Goal: Task Accomplishment & Management: Use online tool/utility

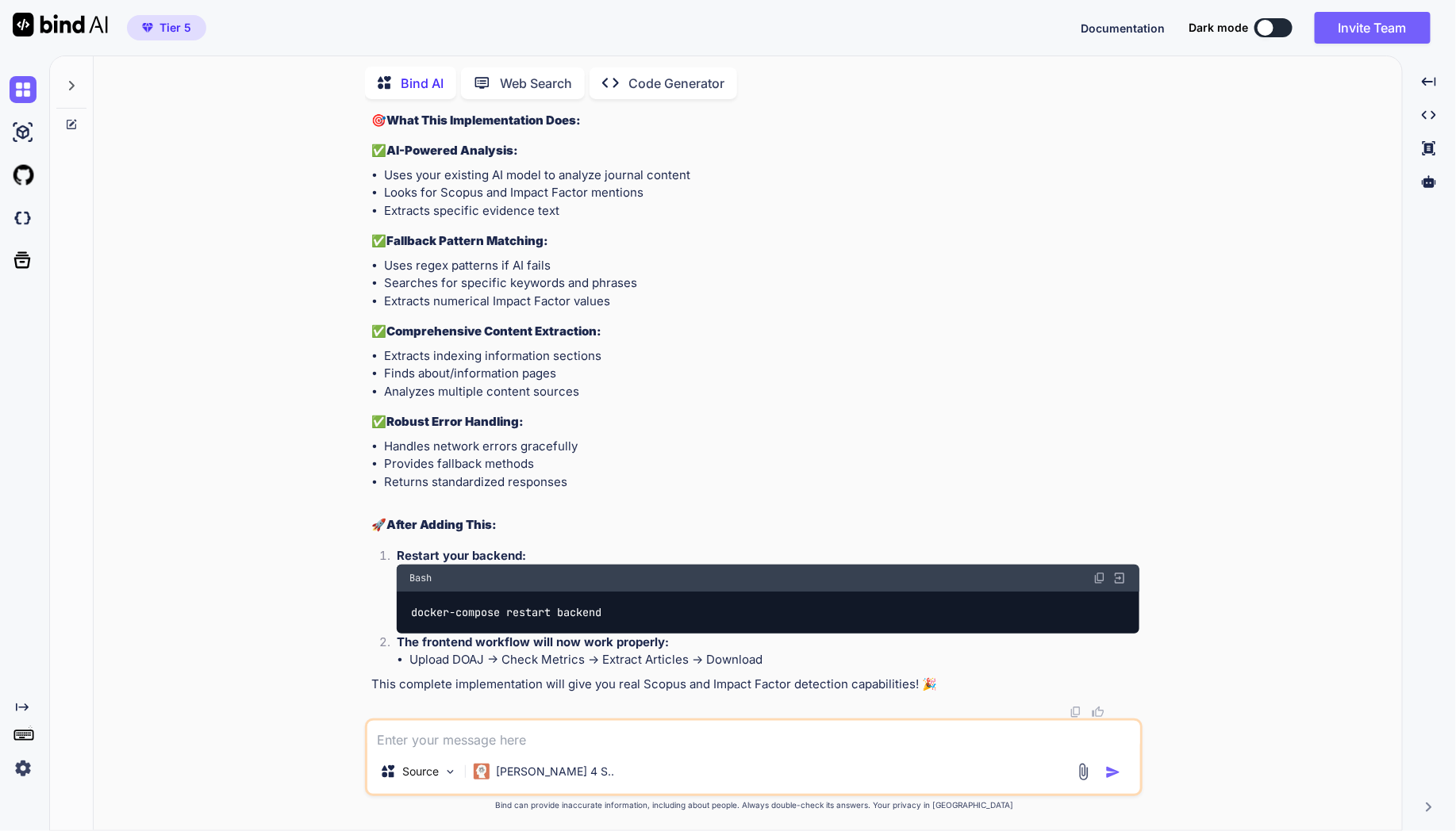
scroll to position [48531, 0]
click at [73, 84] on icon at bounding box center [71, 85] width 5 height 10
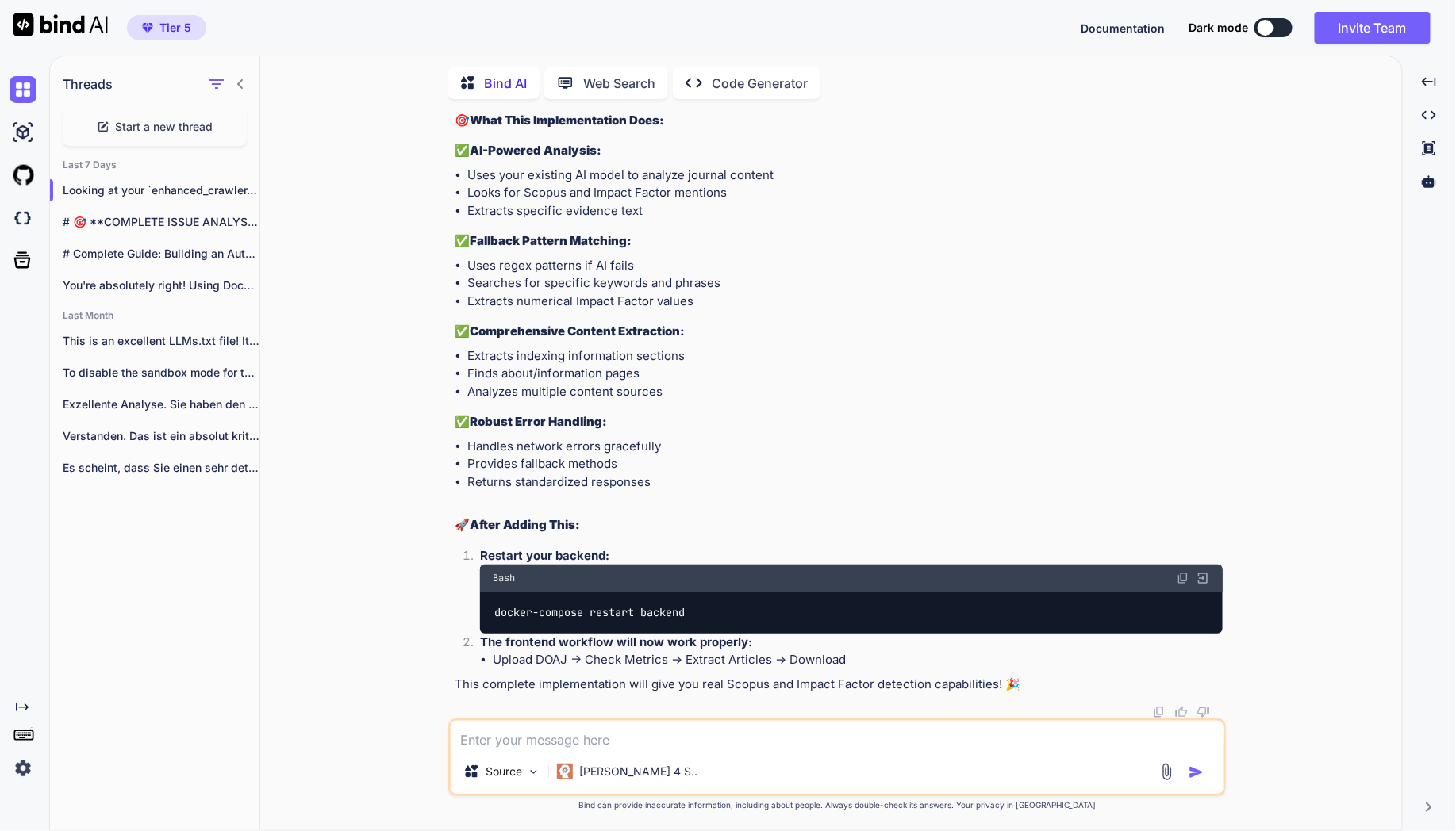
click at [160, 122] on span "Start a new thread" at bounding box center [164, 127] width 98 height 16
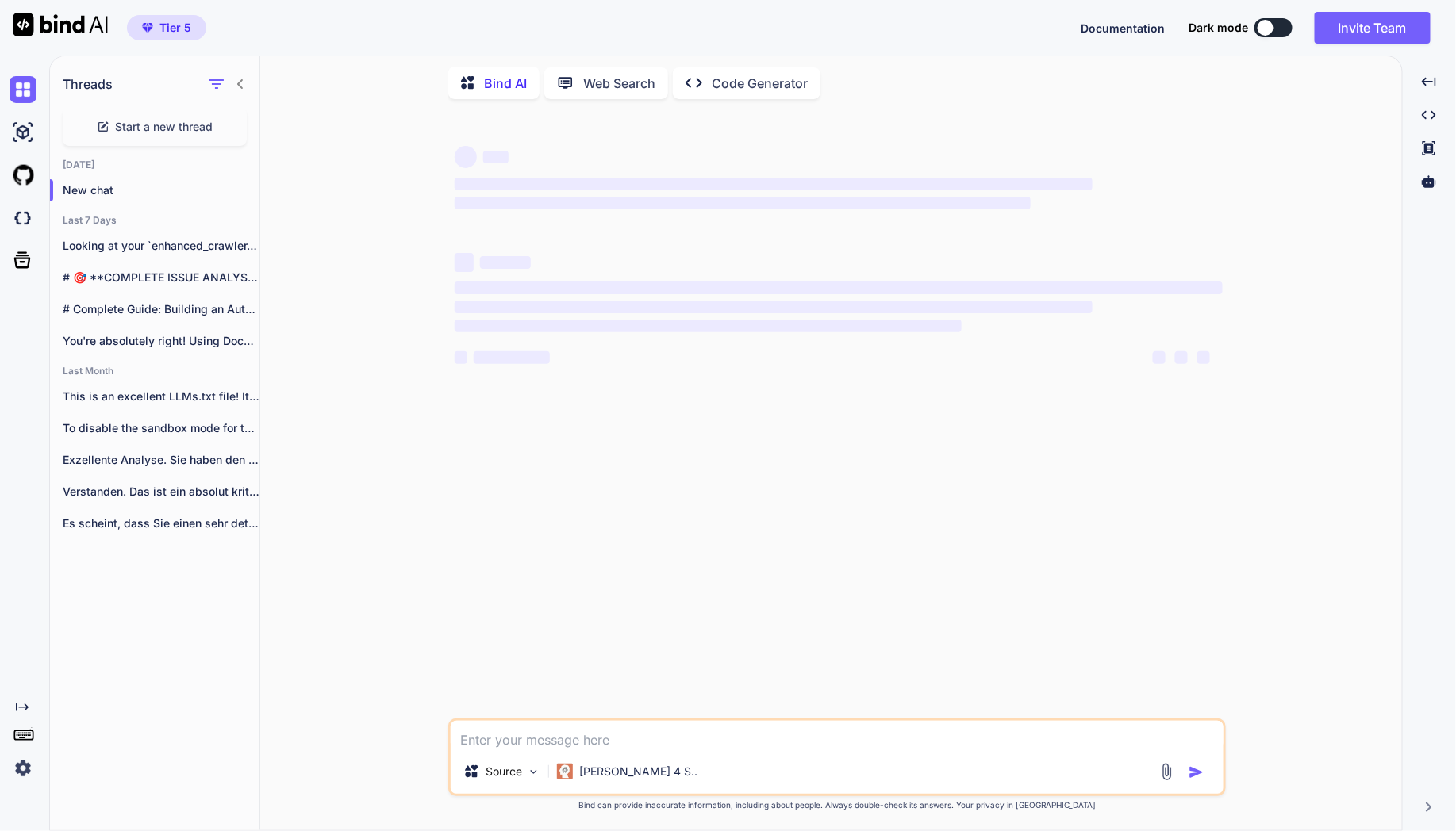
type textarea "x"
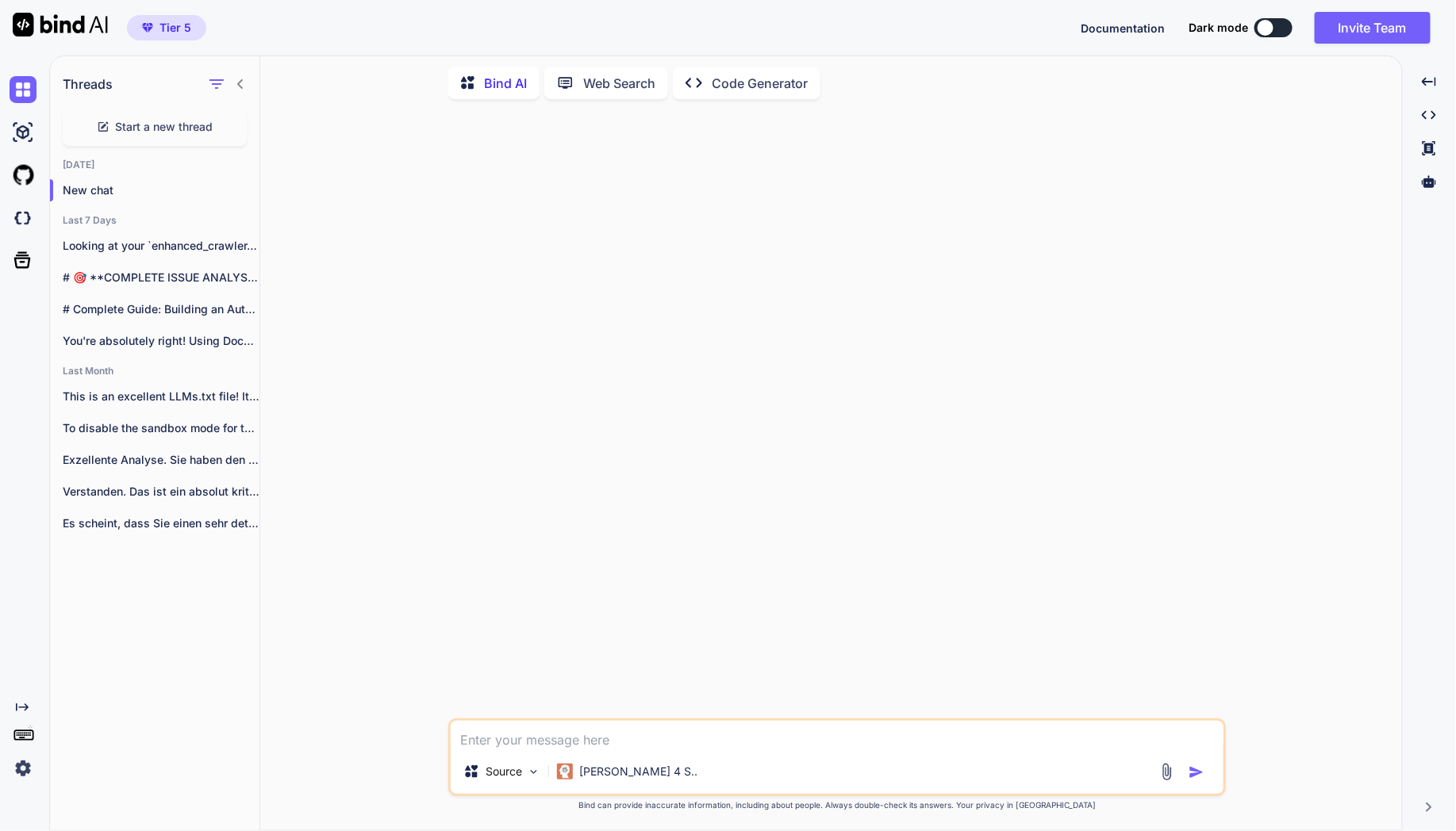
click at [729, 736] on textarea at bounding box center [836, 735] width 773 height 28
paste textarea "#Loremips DoloRsitam c5.5 #AdipisCingelit Seddo ; --- Eius Tempo Incididu utlab…"
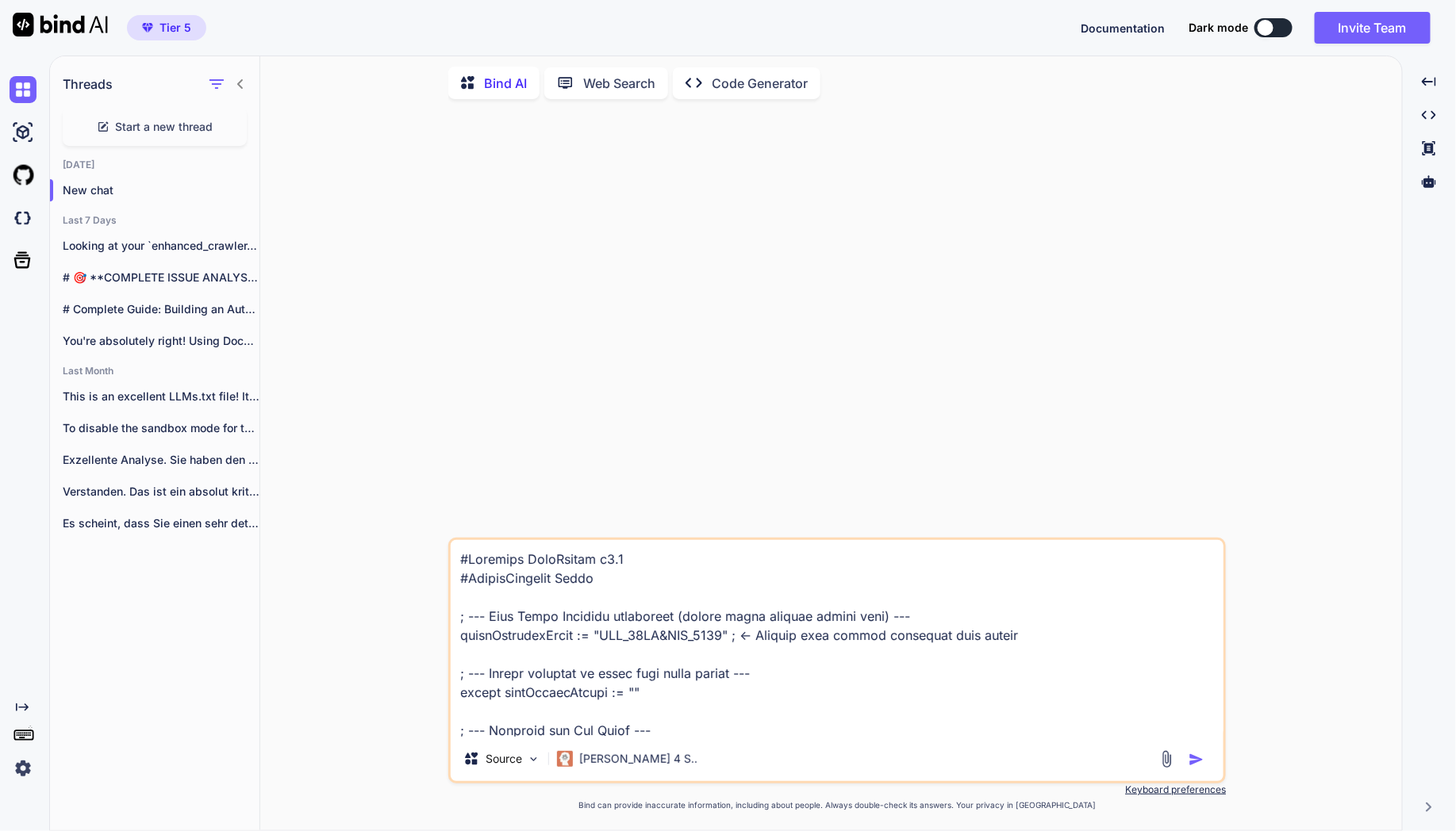
scroll to position [1067, 0]
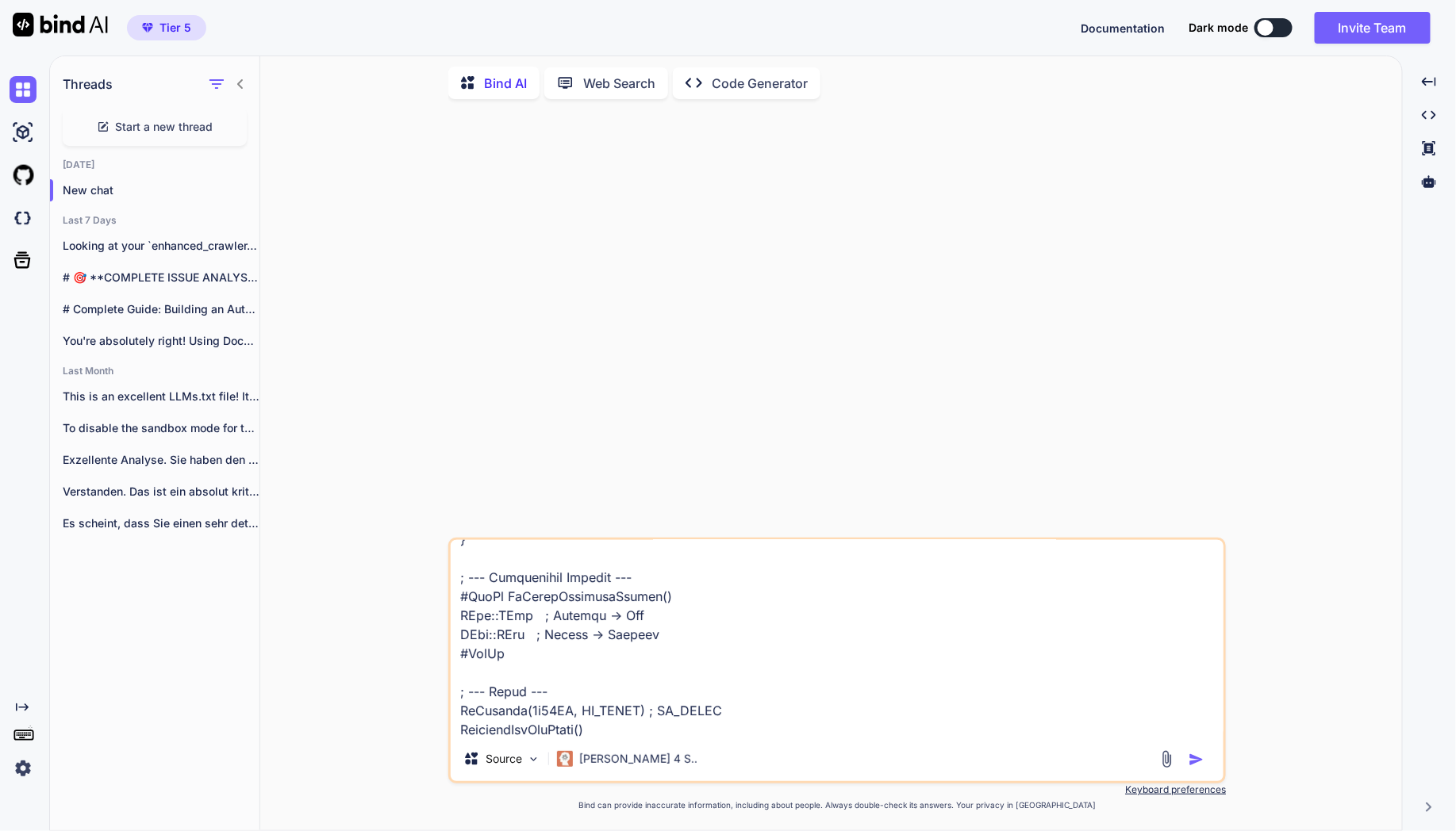
type textarea "#Loremips DoloRsitam c5.5 #AdipisCingelit Seddo ; --- Eius Tempo Incididu utlab…"
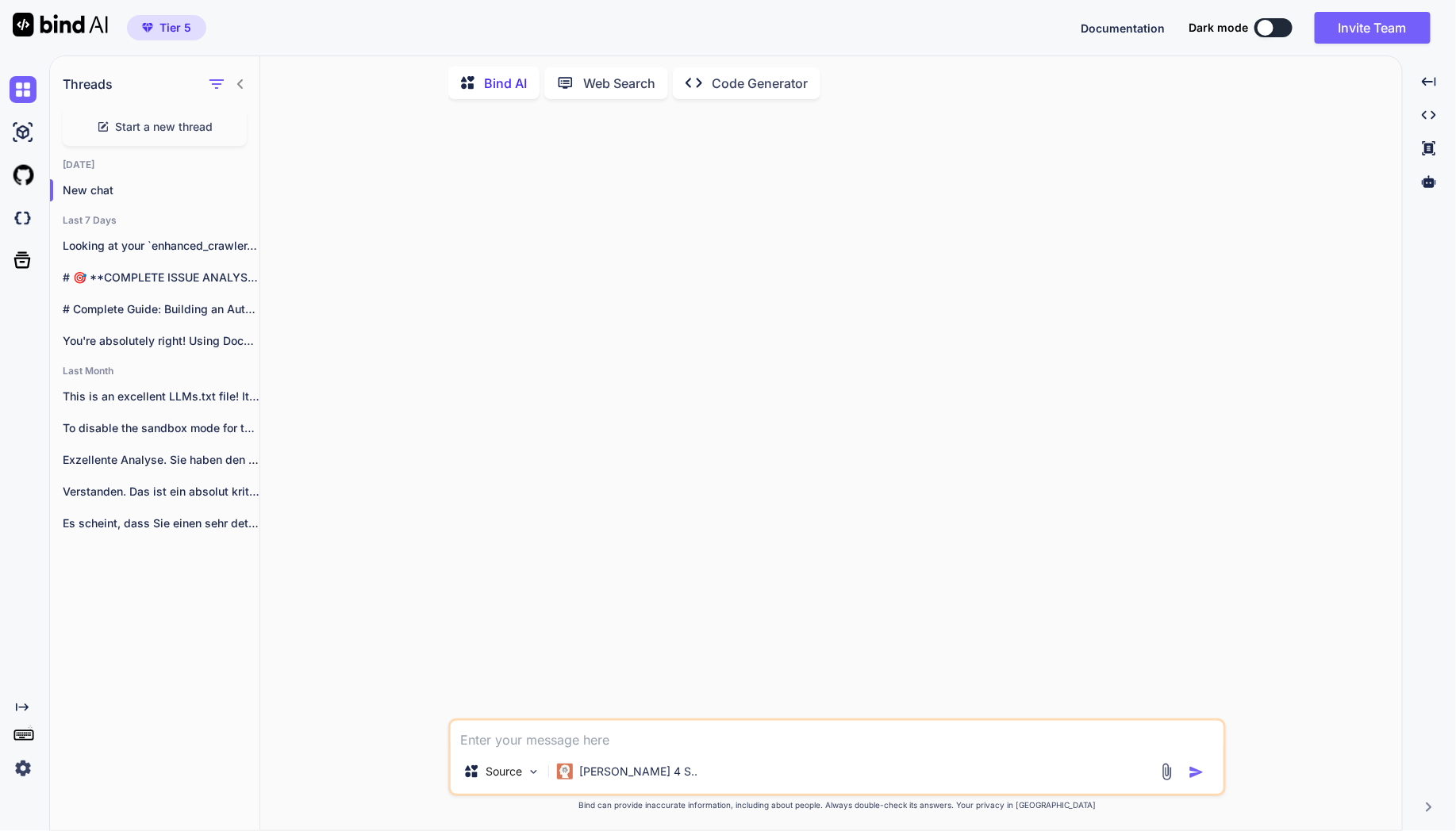
scroll to position [0, 0]
click at [543, 724] on textarea at bounding box center [836, 735] width 773 height 28
paste textarea "#Loremips DoloRsitam c7.6 #AdipisCingelit Seddo ; Eius Tempo Incididu utlabore …"
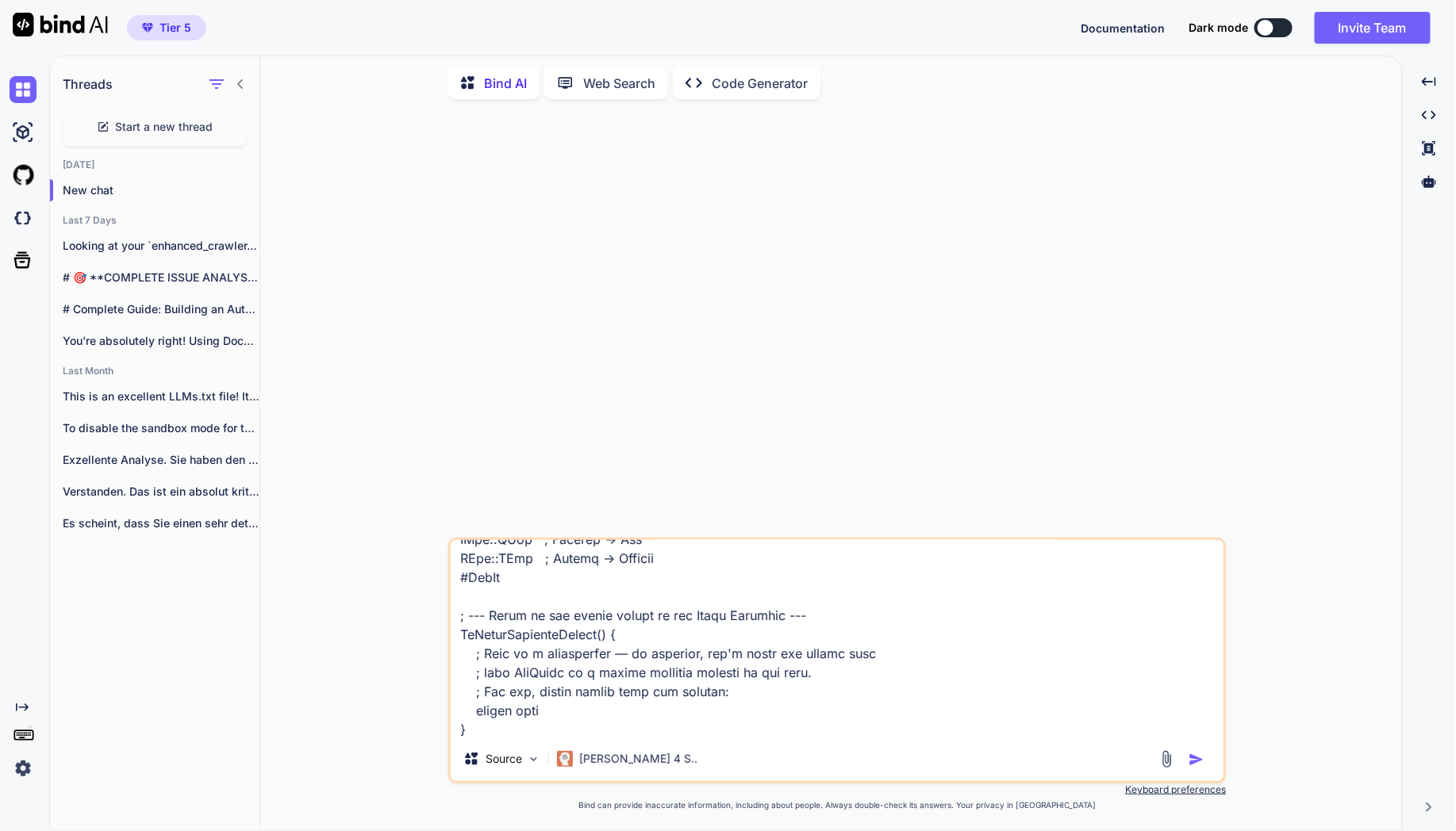
scroll to position [496, 0]
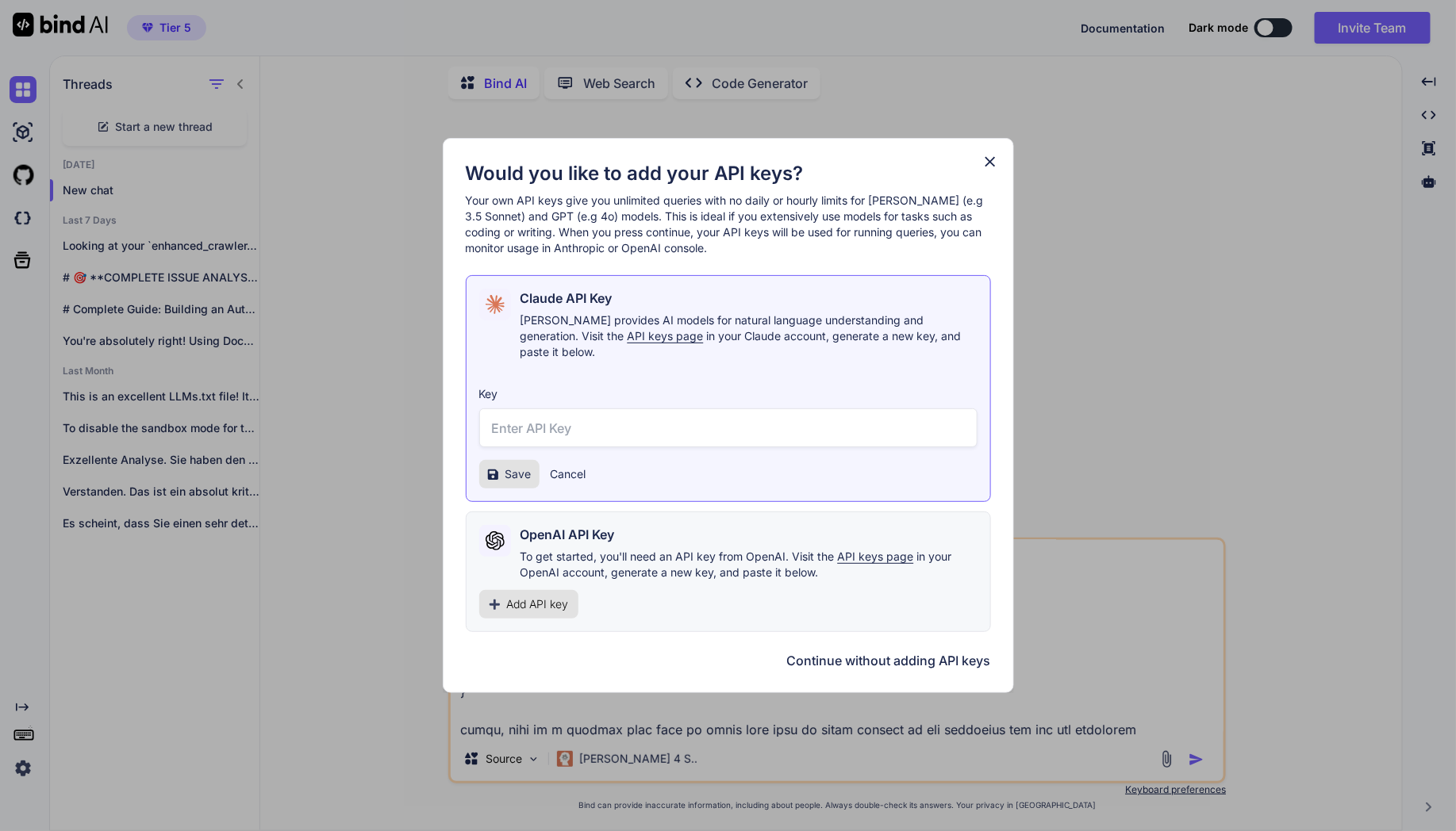
type textarea "#Loremips DoloRsitam c7.6 #AdipisCingelit Seddo ; Eius Tempo Incididu utlabore …"
click at [982, 163] on icon at bounding box center [991, 162] width 18 height 18
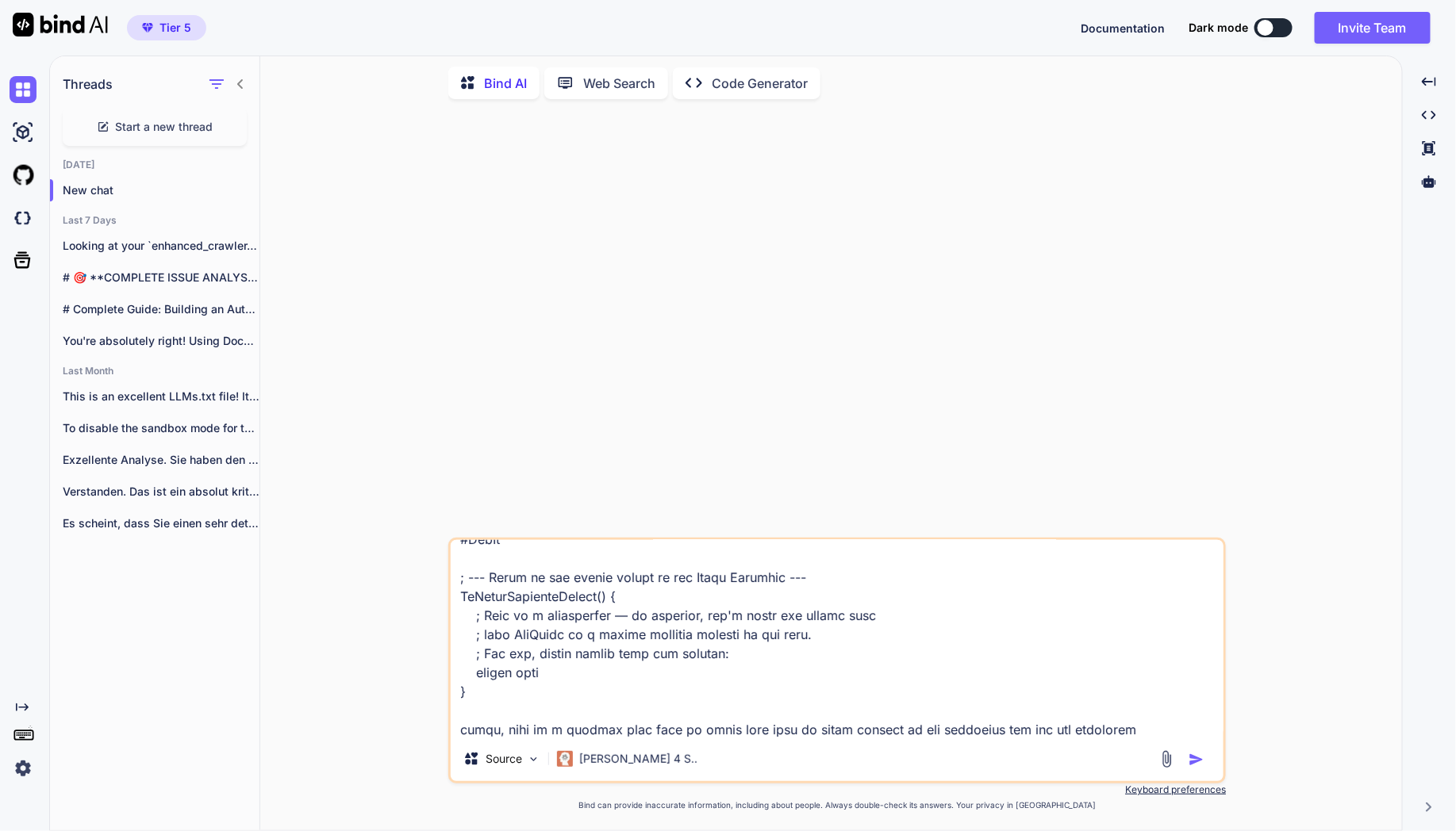
click at [784, 675] on textarea at bounding box center [836, 638] width 773 height 197
click at [1194, 761] on img "button" at bounding box center [1197, 760] width 16 height 16
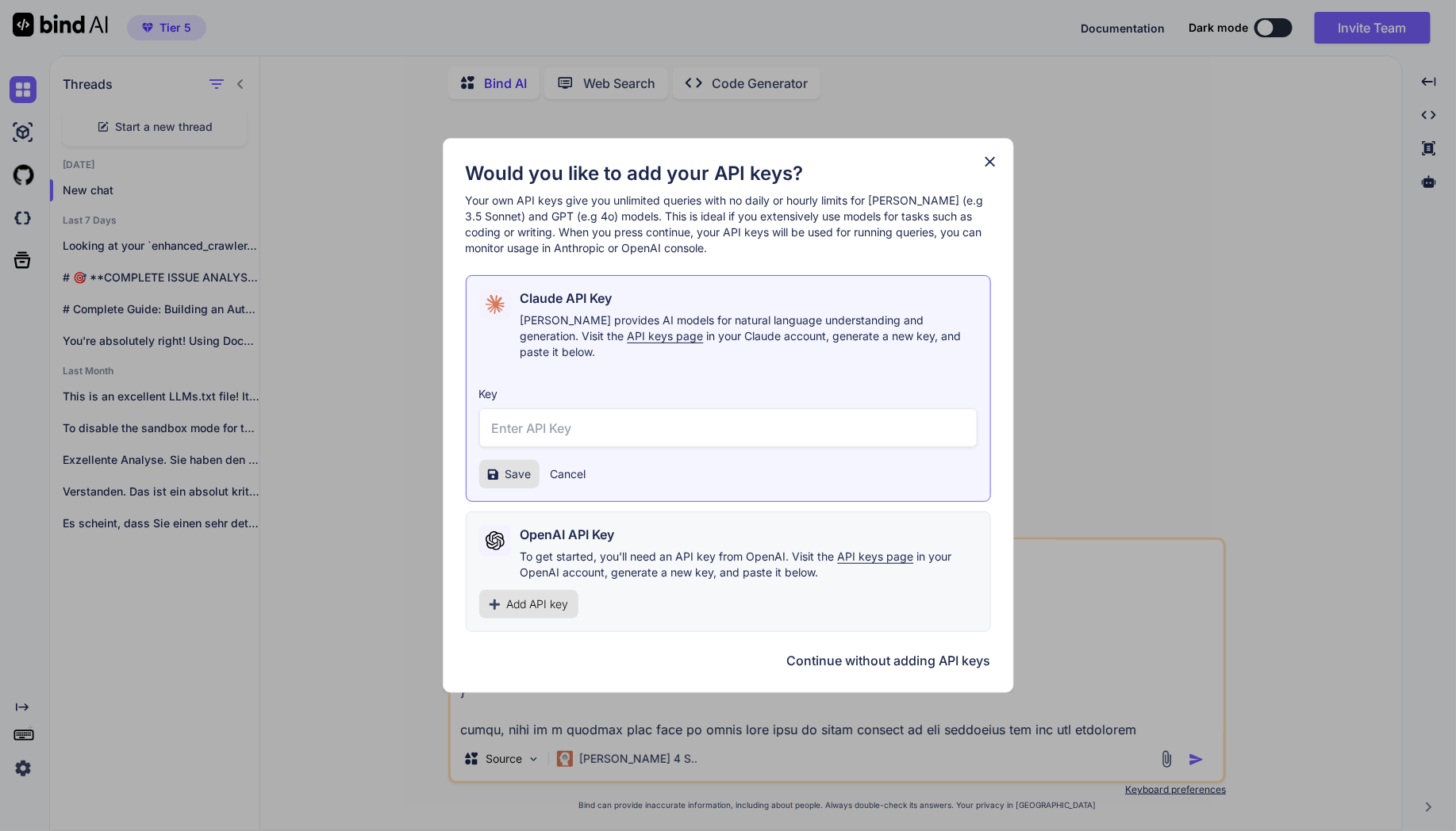
click at [969, 651] on button "Continue without adding API keys" at bounding box center [888, 661] width 204 height 19
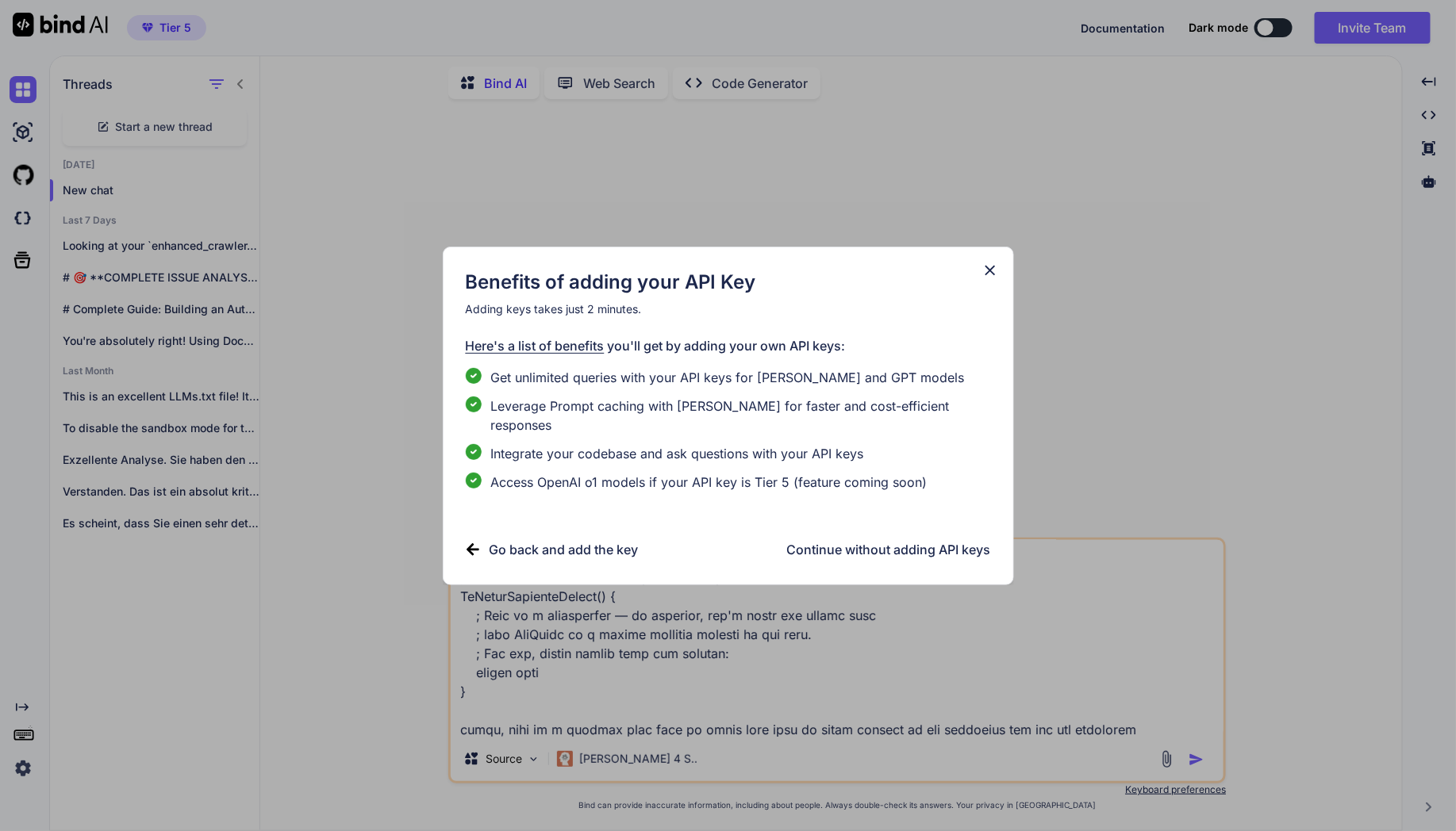
click at [938, 540] on h3 "Continue without adding API keys" at bounding box center [888, 550] width 204 height 19
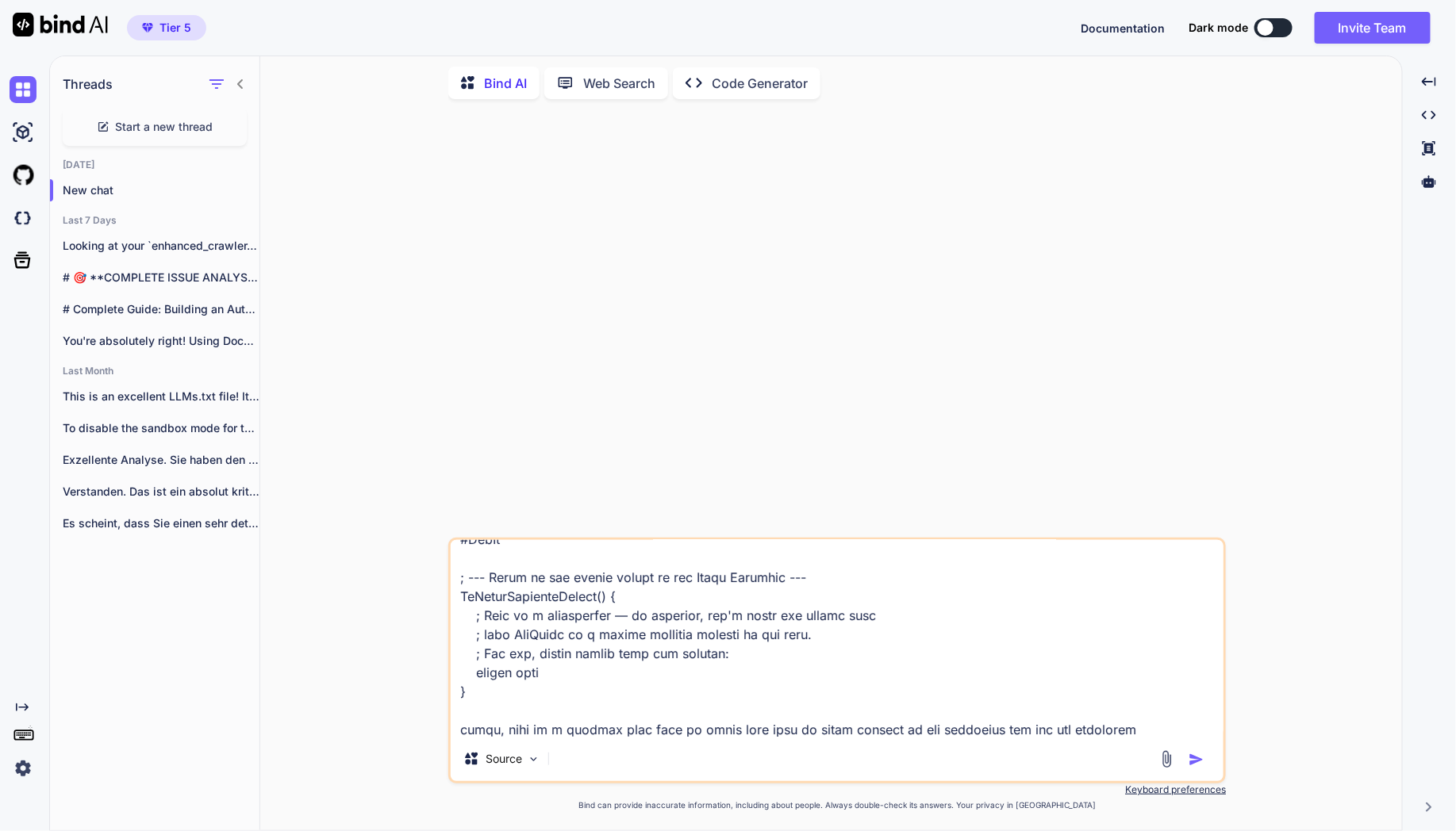
click at [1194, 757] on img "button" at bounding box center [1197, 760] width 16 height 16
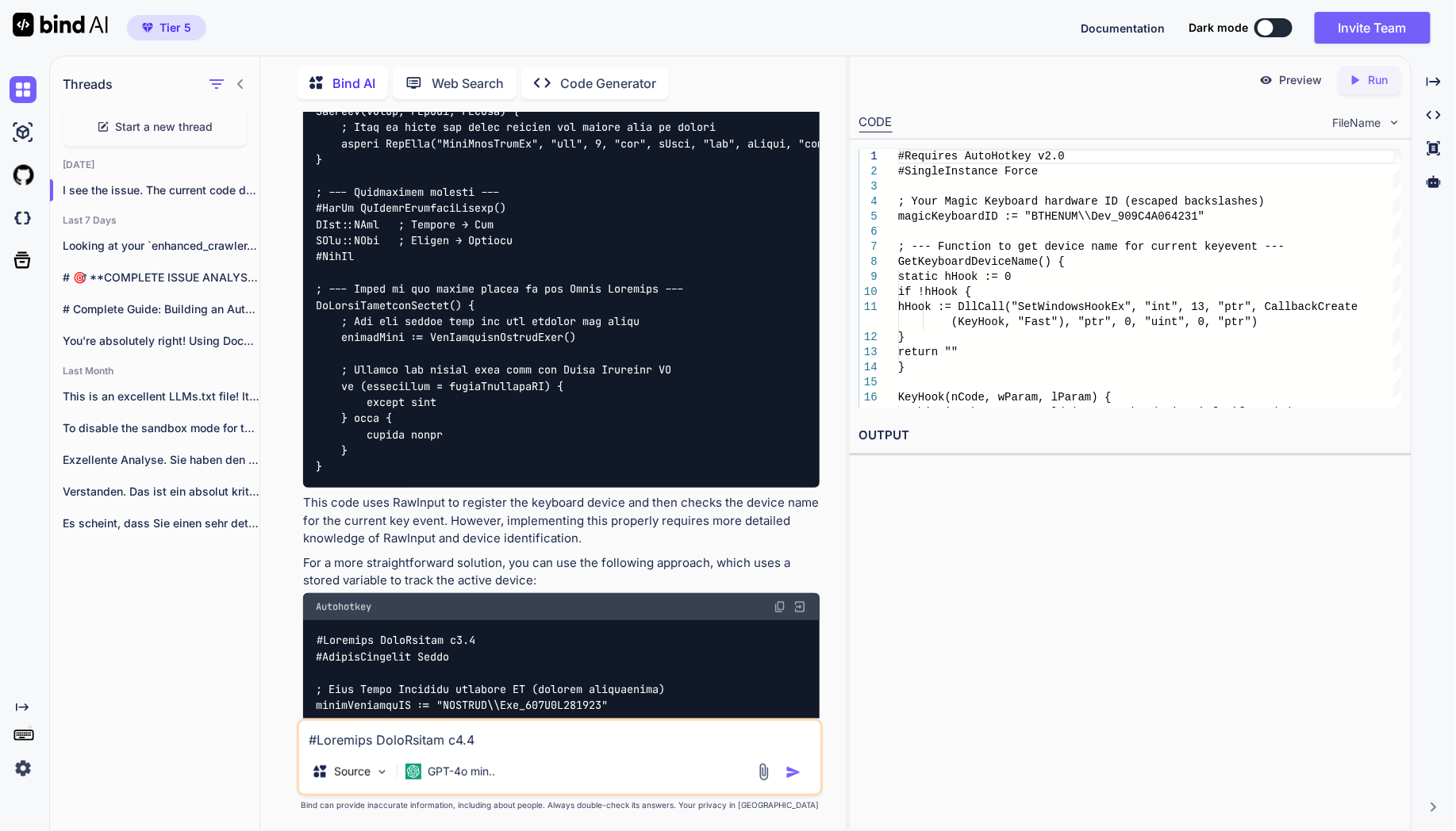
scroll to position [2029, 0]
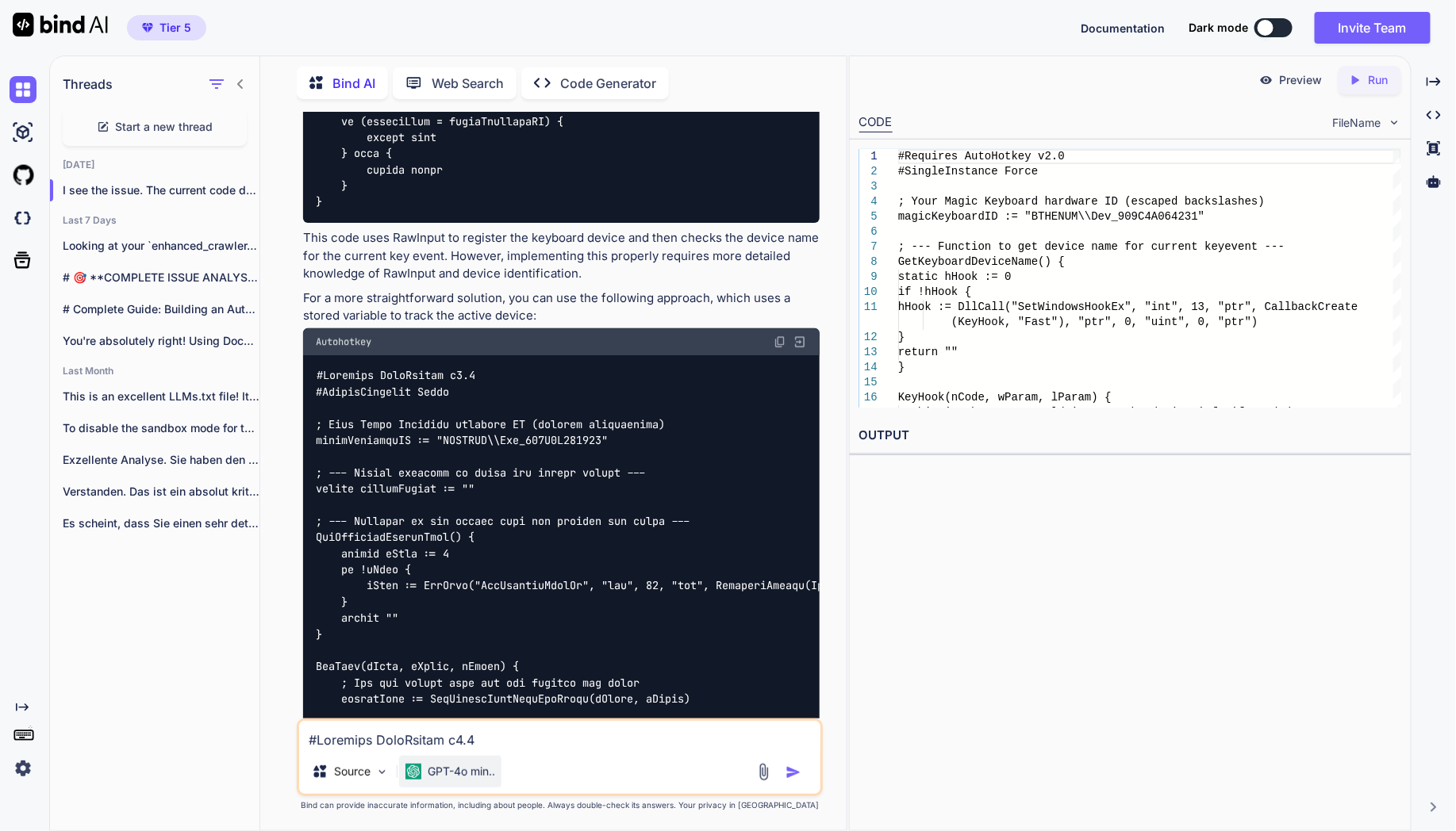
click at [470, 770] on p "GPT-4o min.." at bounding box center [461, 772] width 68 height 16
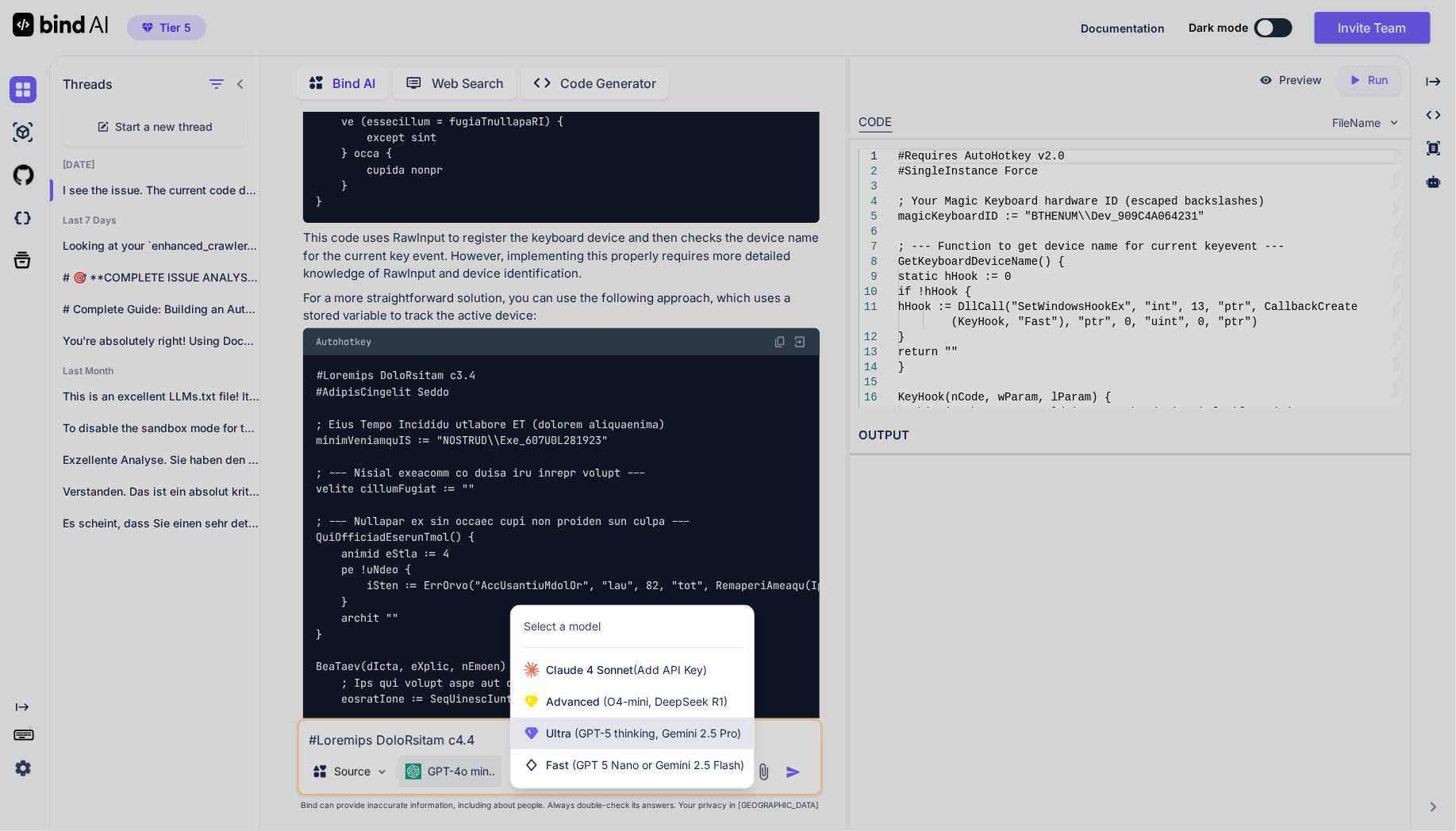
click at [608, 735] on span "(GPT-5 thinking, Gemini 2.5 Pro)" at bounding box center [656, 733] width 170 height 13
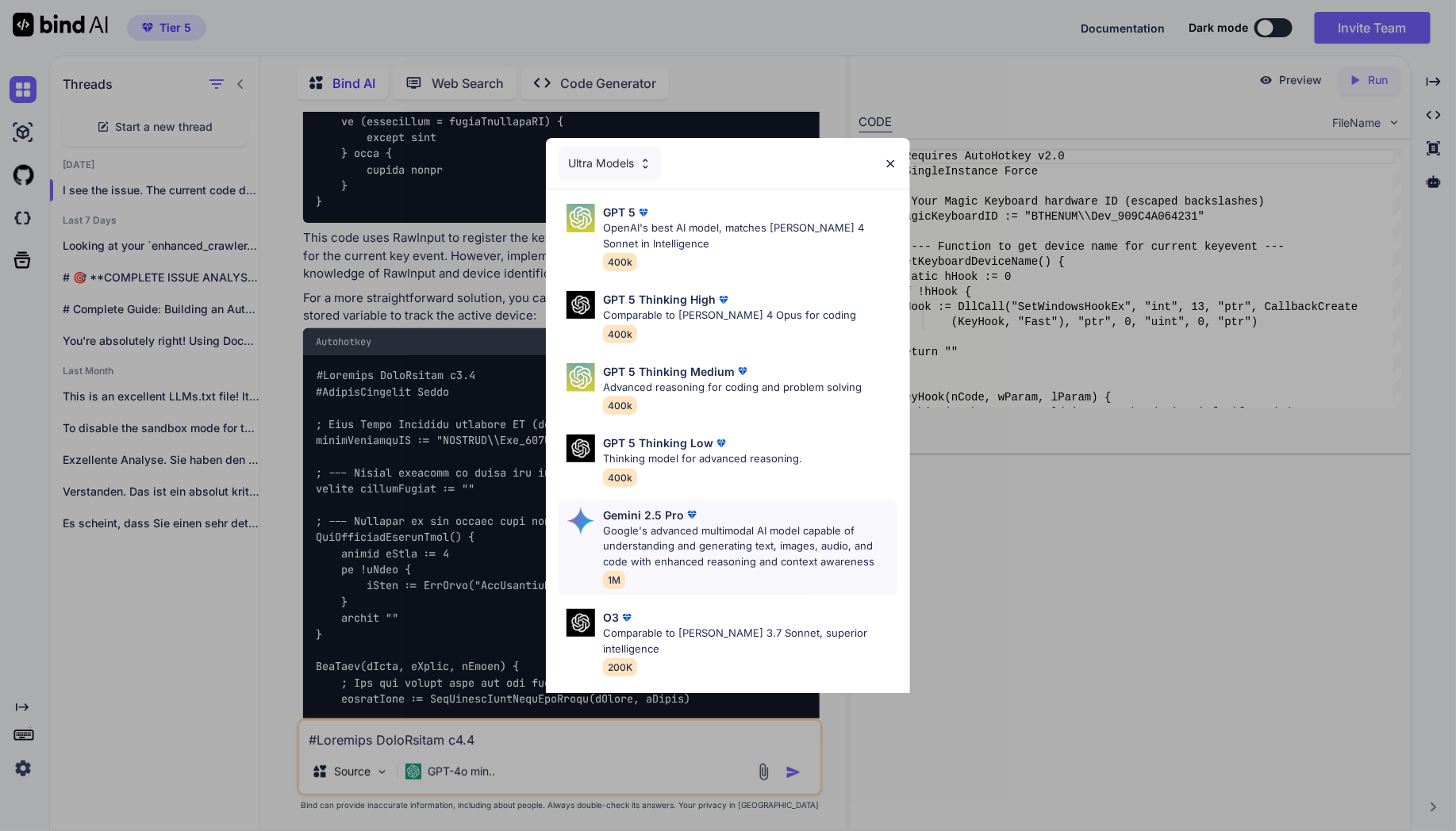
scroll to position [130, 0]
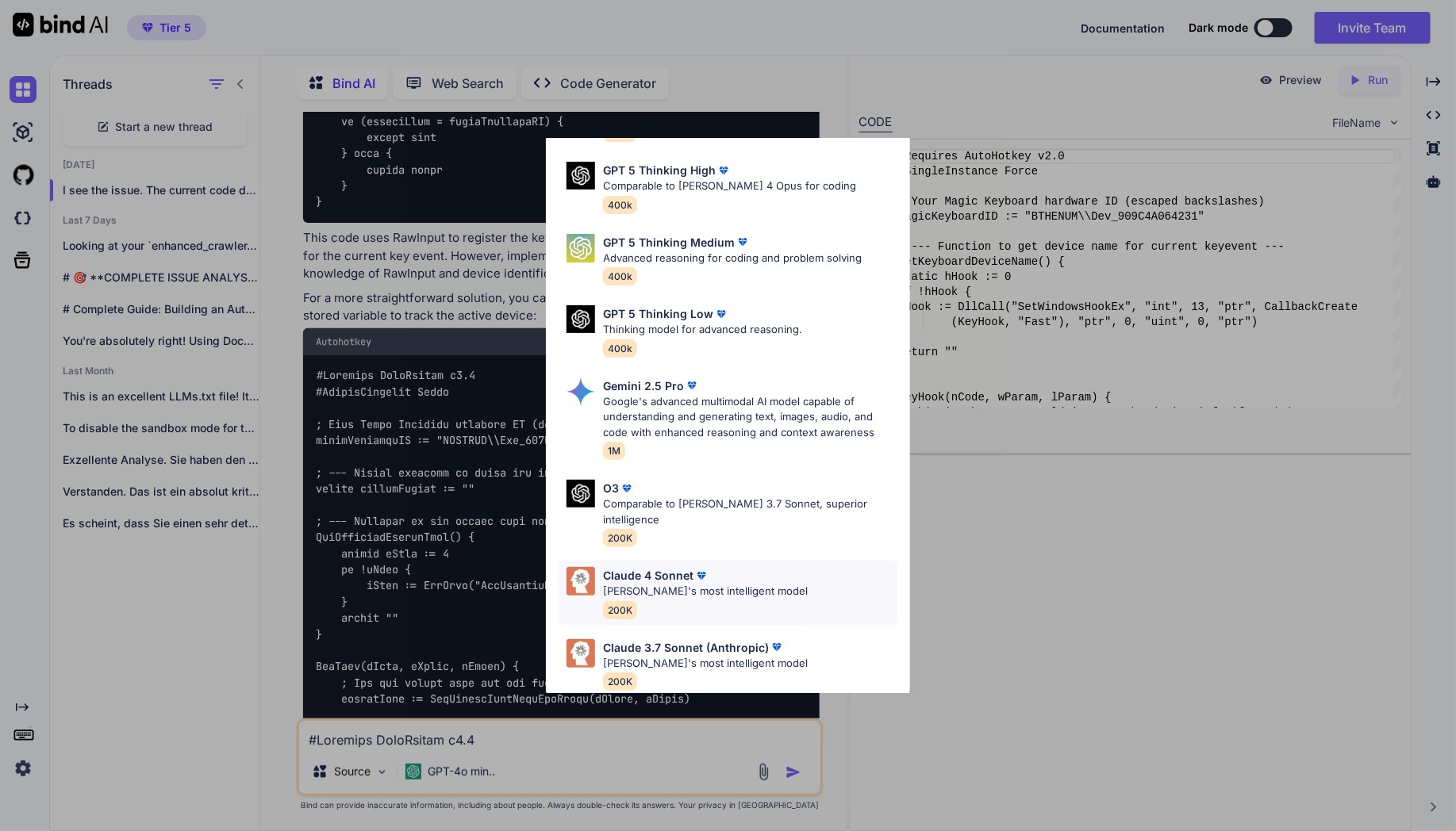
click at [787, 562] on div "[PERSON_NAME] 4 Sonnet [PERSON_NAME]'s most intelligent model 200K" at bounding box center [728, 592] width 338 height 64
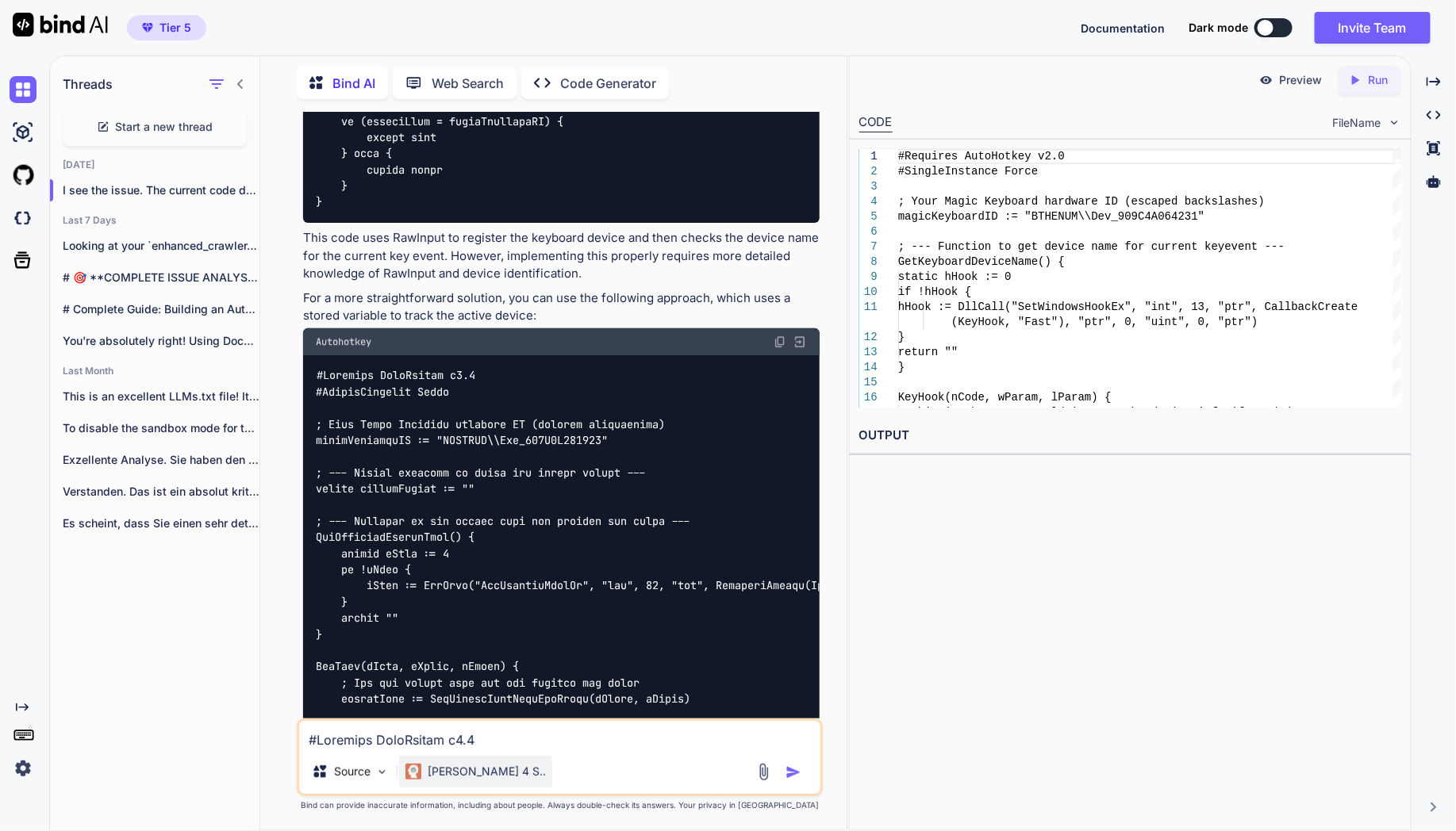
click at [459, 775] on p "[PERSON_NAME] 4 S.." at bounding box center [487, 772] width 118 height 16
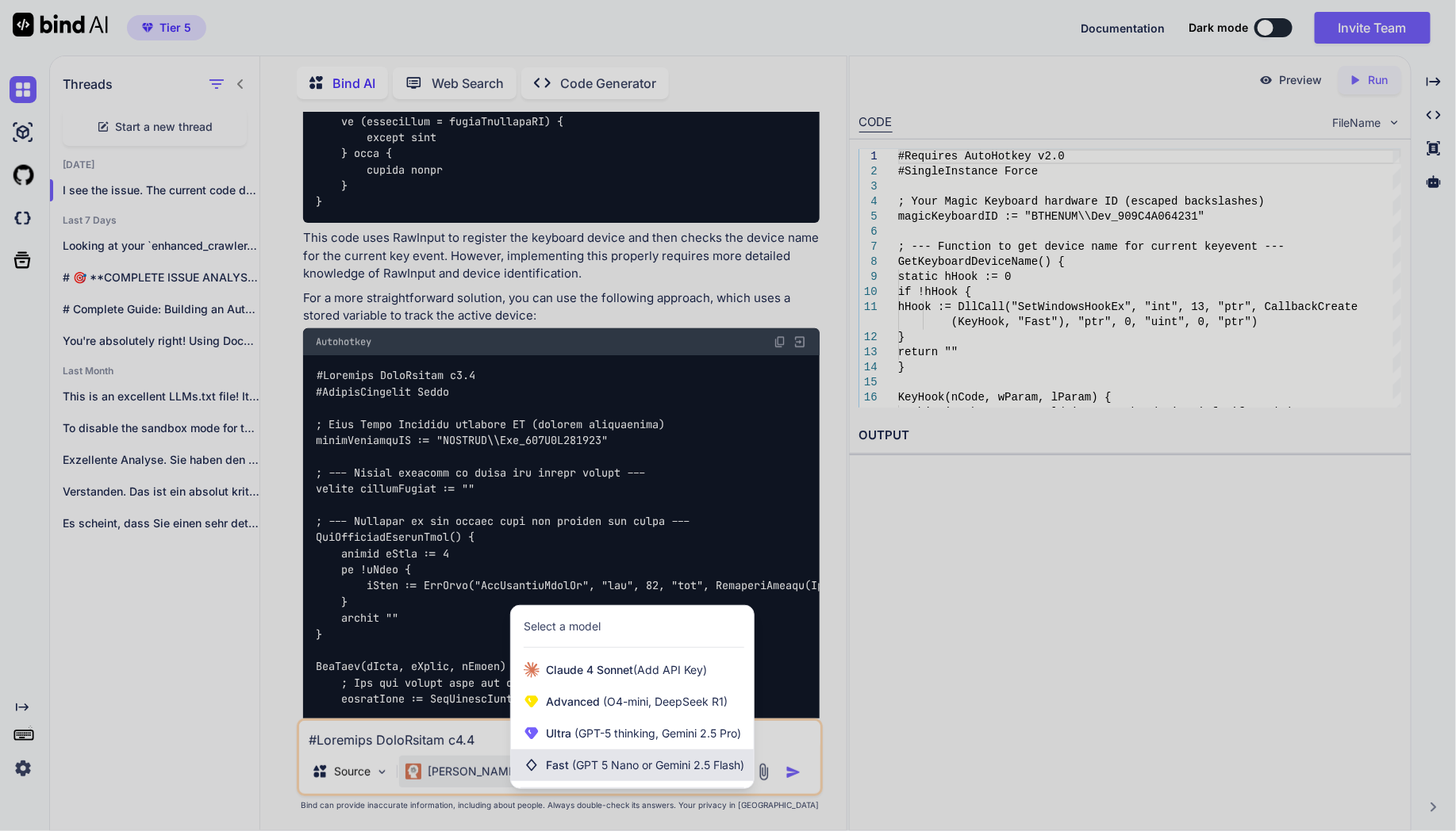
click at [657, 759] on span "Fast (GPT 5 Nano or Gemini 2.5 Flash)" at bounding box center [644, 766] width 198 height 16
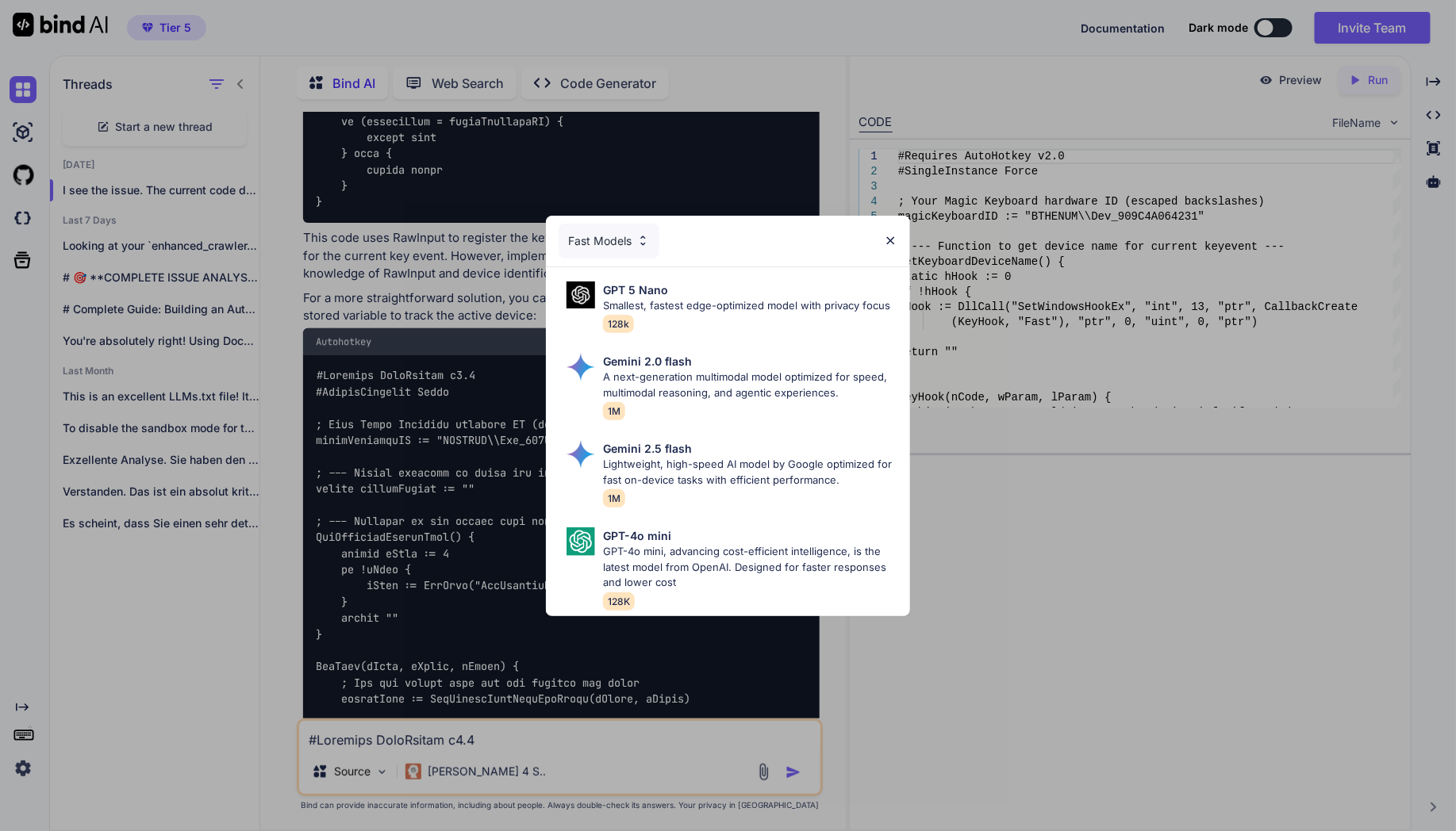
click at [985, 597] on div "Fast Models GPT 5 Nano Smallest, fastest edge-optimized model with privacy focu…" at bounding box center [728, 415] width 1456 height 831
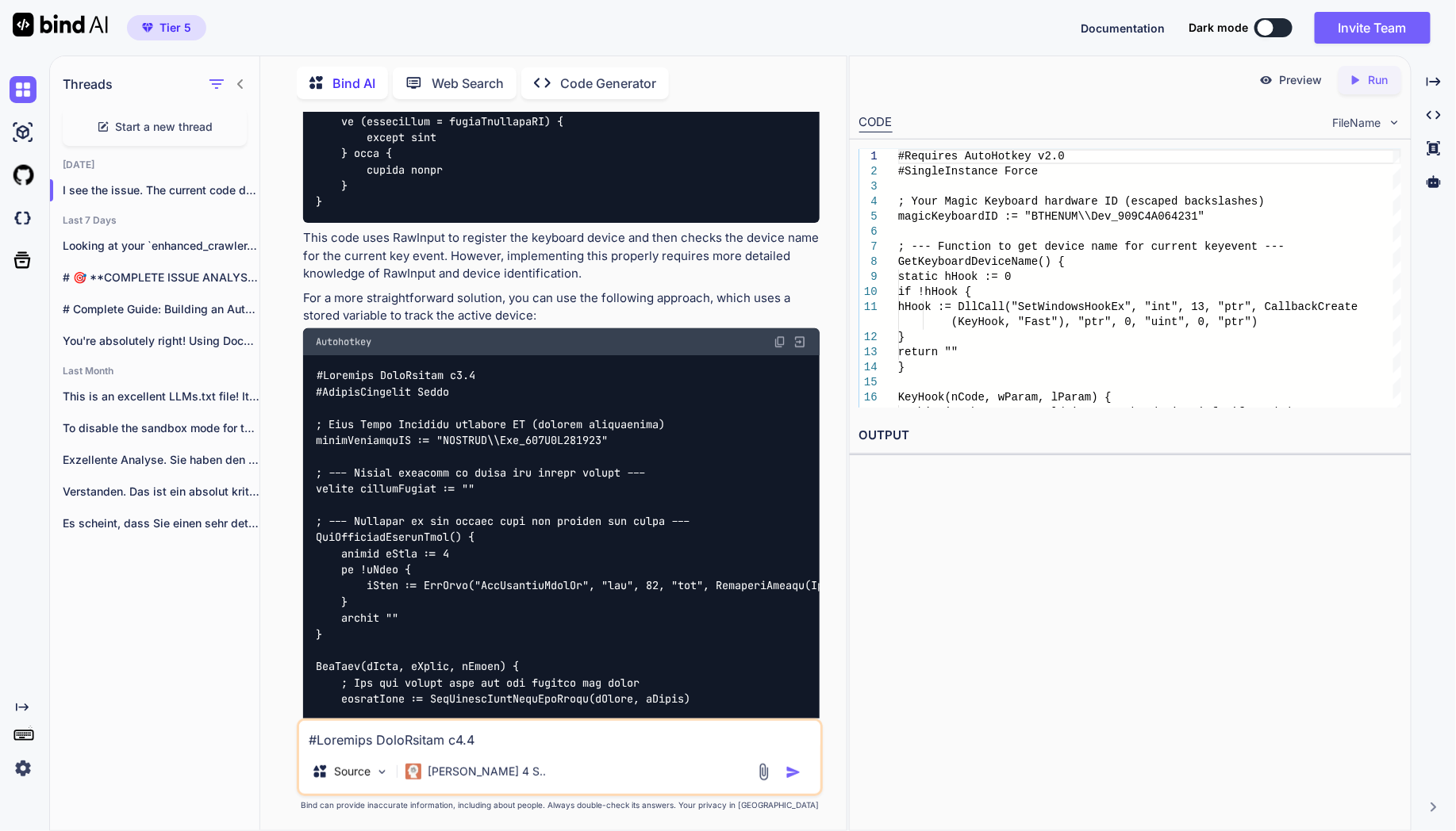
click at [646, 746] on textarea at bounding box center [559, 735] width 521 height 28
paste textarea "#Loremips DoloRsitam c7.6 #AdipisCingelit Seddo ; Eius Tempo Incididu utlabore …"
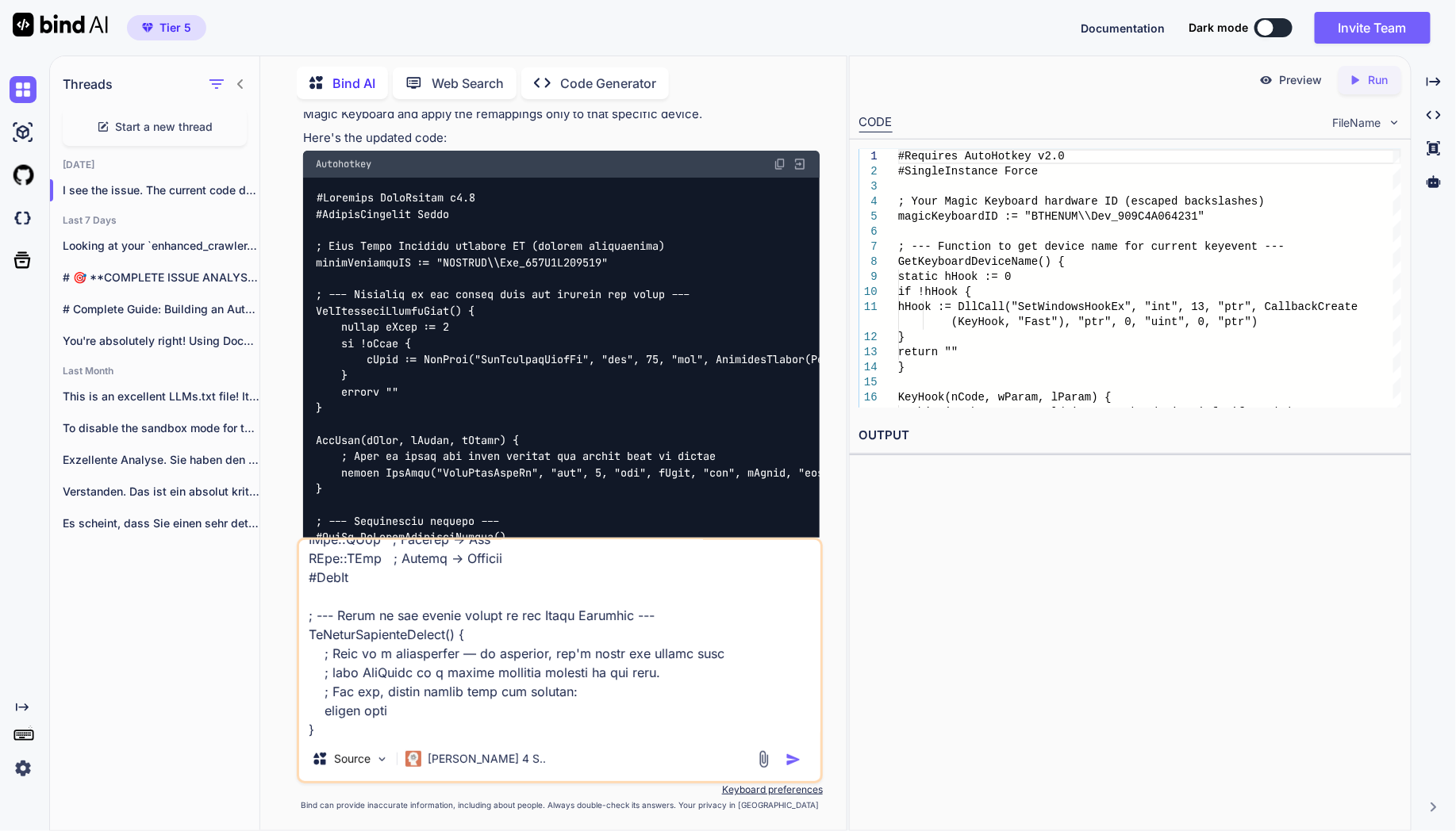
scroll to position [0, 0]
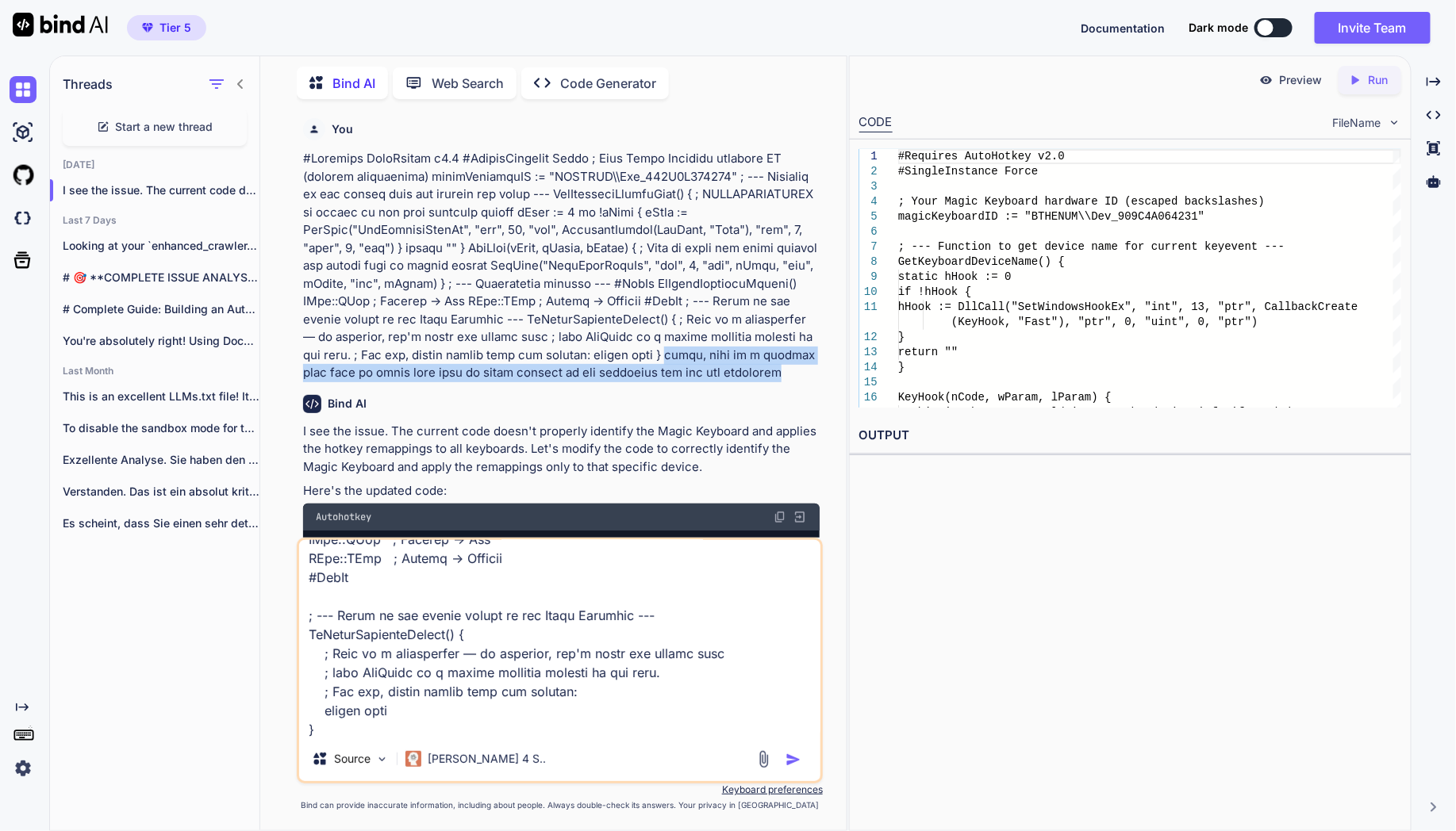
drag, startPoint x: 731, startPoint y: 374, endPoint x: 635, endPoint y: 349, distance: 99.2
click at [635, 349] on p at bounding box center [561, 266] width 516 height 233
copy p "hello, this is a working code with an issue that this is being applied to all k…"
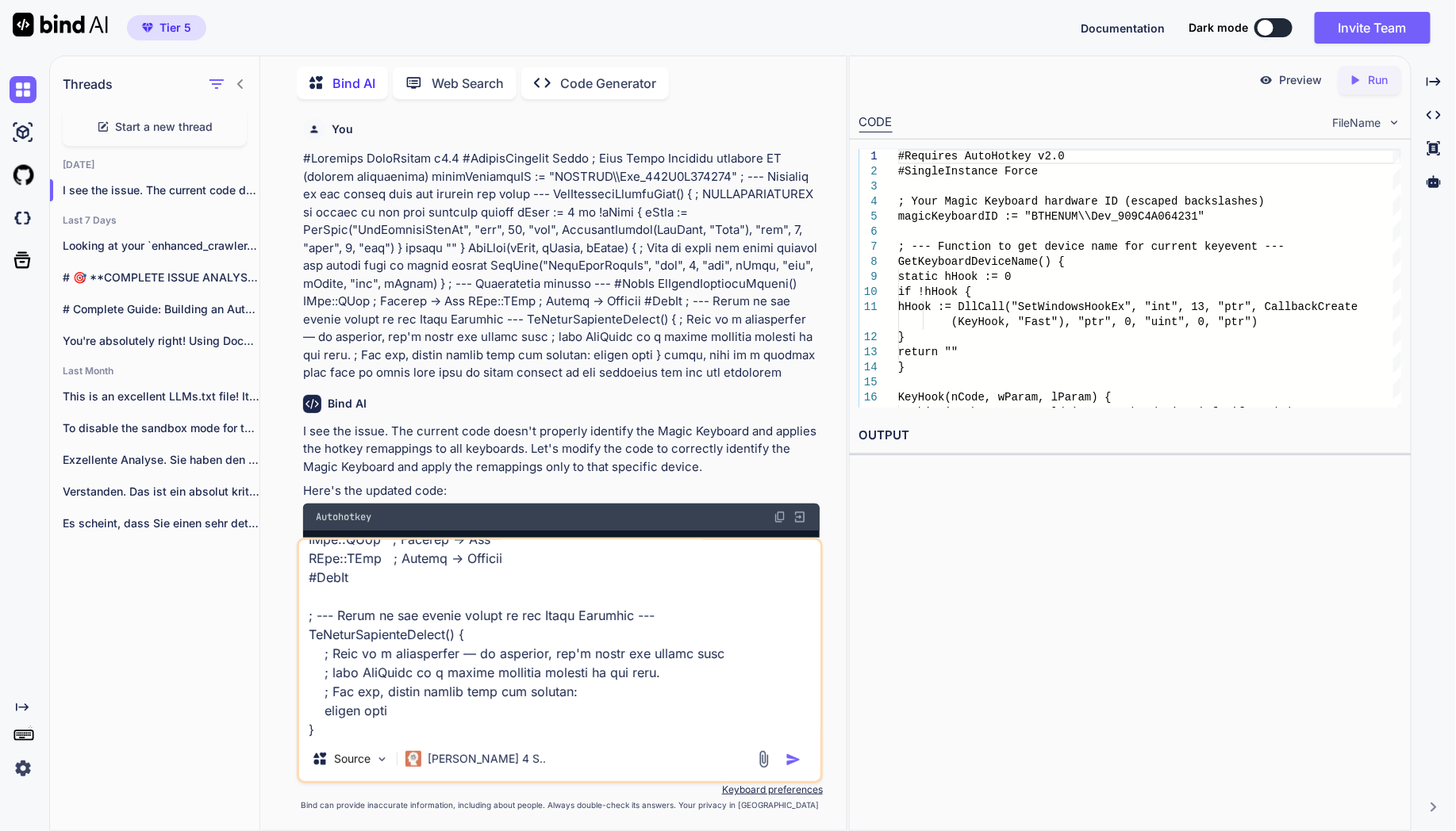
click at [524, 716] on textarea at bounding box center [559, 638] width 521 height 197
click at [517, 729] on textarea at bounding box center [559, 638] width 521 height 197
paste textarea "hello, this is a working code with an issue that this is being applied to all k…"
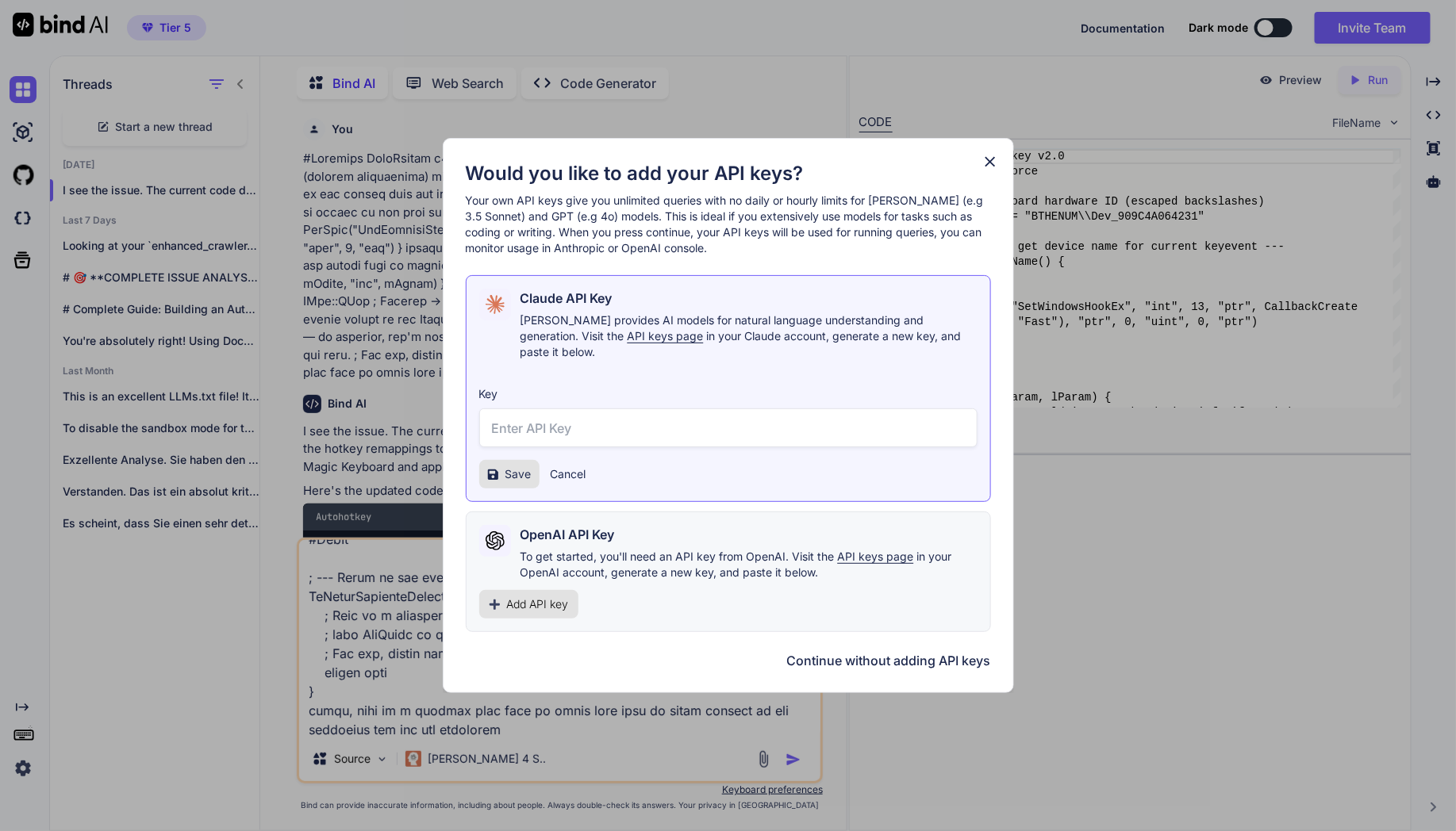
type textarea "#Loremips DoloRsitam c7.6 #AdipisCingelit Seddo ; Eius Tempo Incididu utlabore …"
click at [540, 470] on div "Save Cancel" at bounding box center [533, 474] width 108 height 28
click at [562, 469] on button "Cancel" at bounding box center [568, 474] width 36 height 16
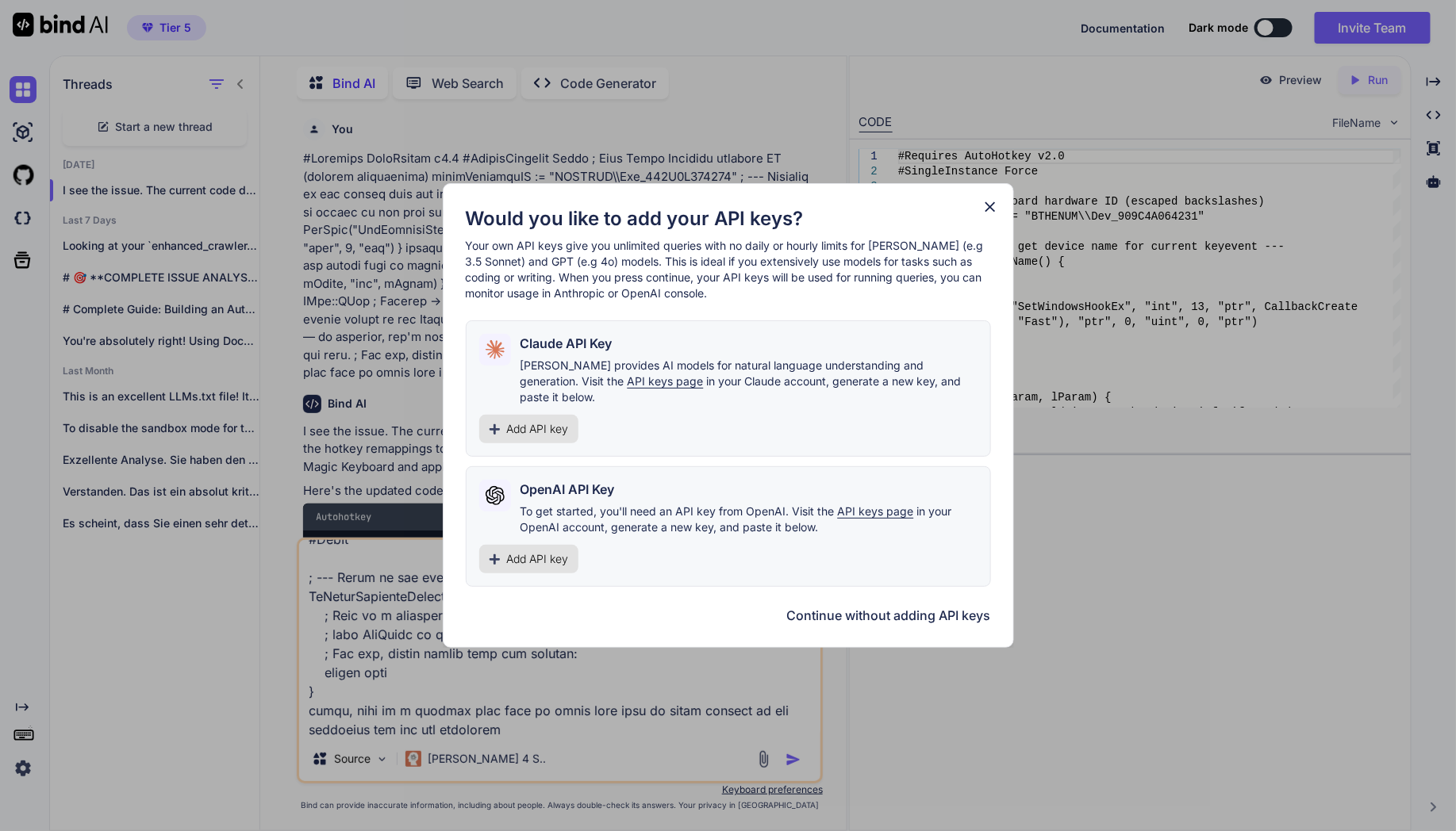
click at [921, 609] on button "Continue without adding API keys" at bounding box center [888, 616] width 204 height 19
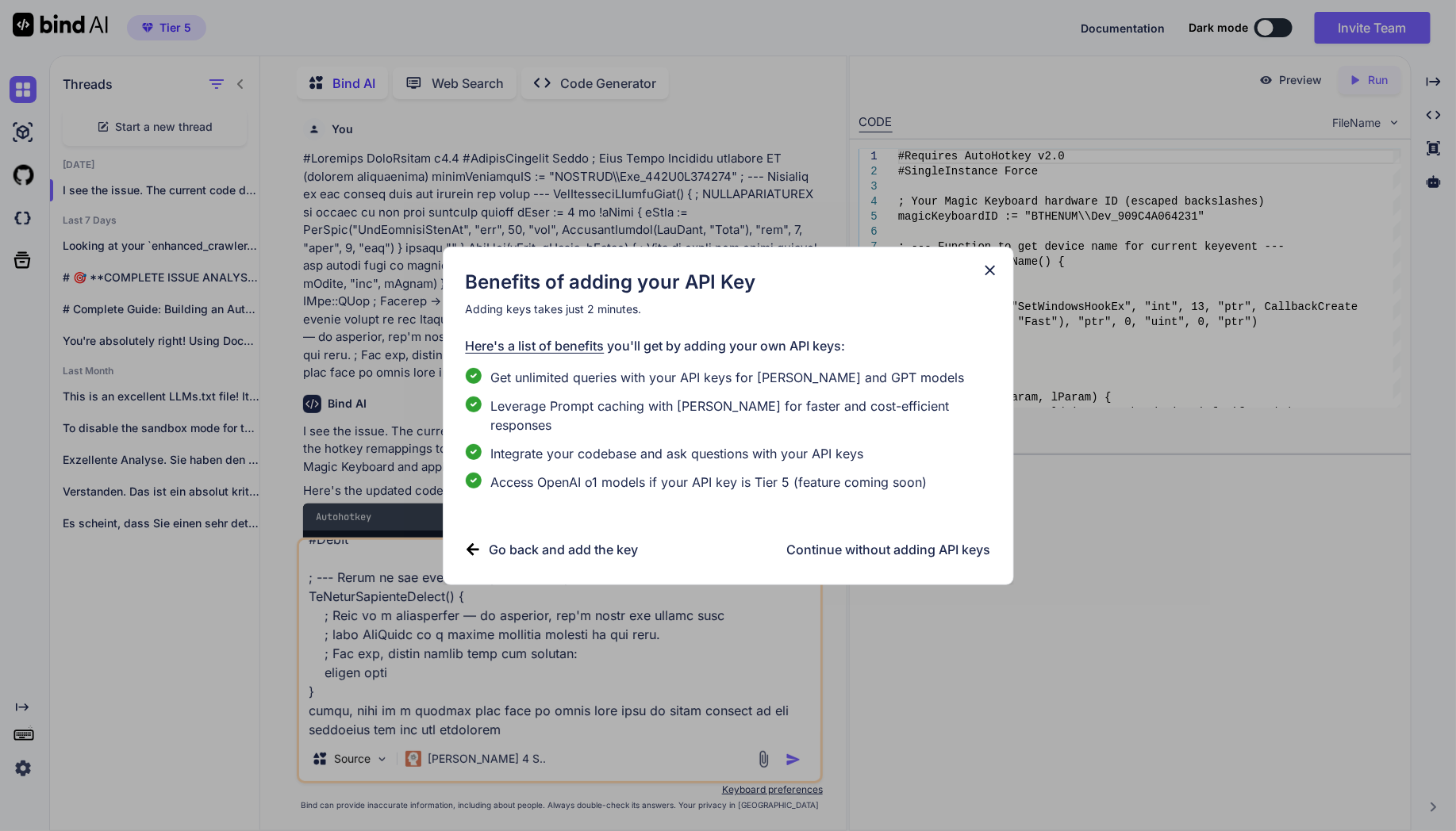
click at [848, 553] on div "Benefits of adding your API Key Adding keys takes just 2 minutes. Here's a list…" at bounding box center [728, 416] width 525 height 293
click at [852, 540] on h3 "Continue without adding API keys" at bounding box center [888, 550] width 204 height 19
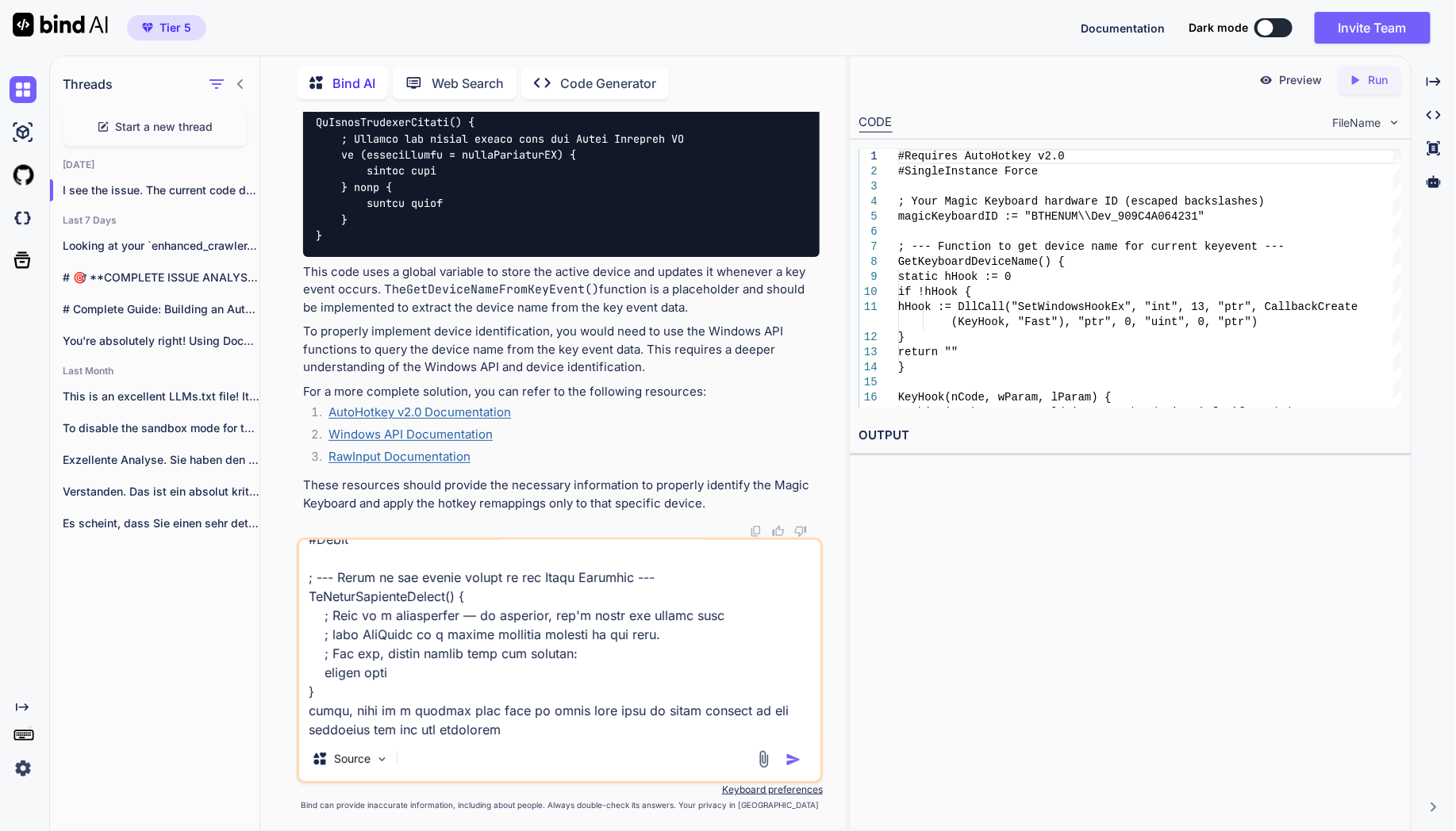
scroll to position [536, 0]
click at [18, 765] on img at bounding box center [23, 768] width 27 height 27
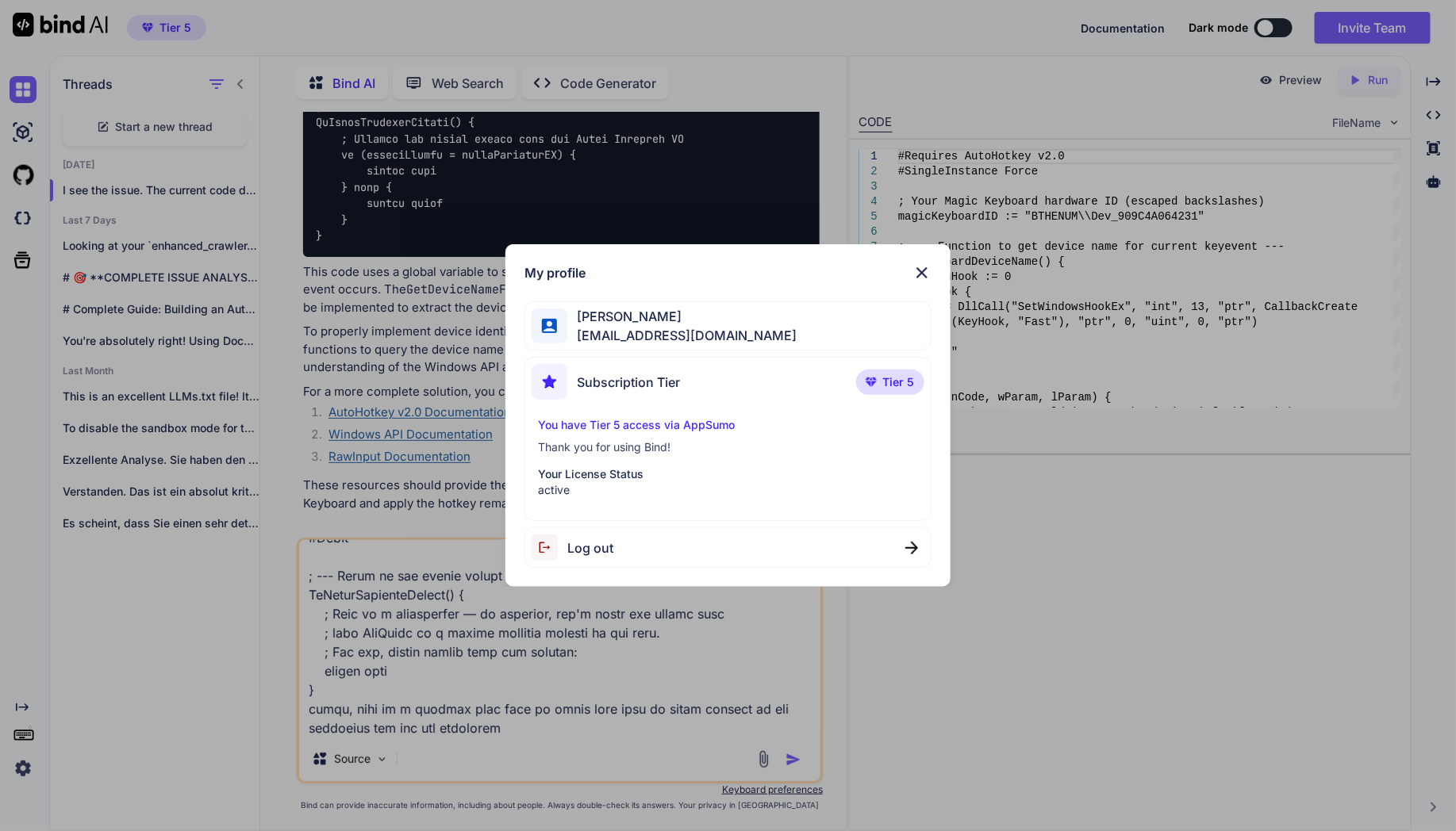
click at [581, 551] on span "Log out" at bounding box center [591, 548] width 46 height 19
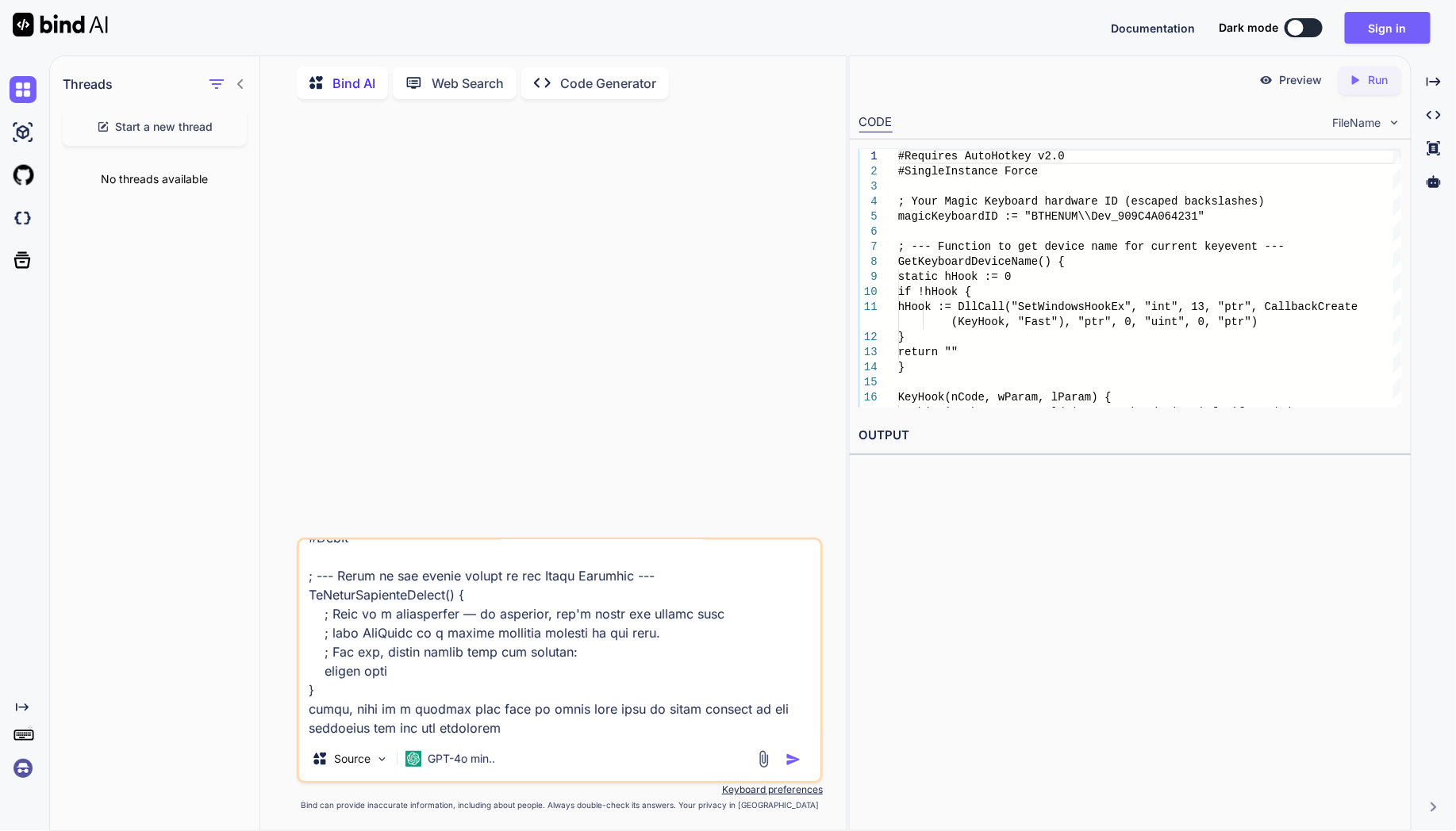
scroll to position [0, 0]
click at [52, 768] on div "Threads Start a new thread No threads available" at bounding box center [155, 441] width 211 height 776
click at [34, 771] on img at bounding box center [23, 768] width 27 height 27
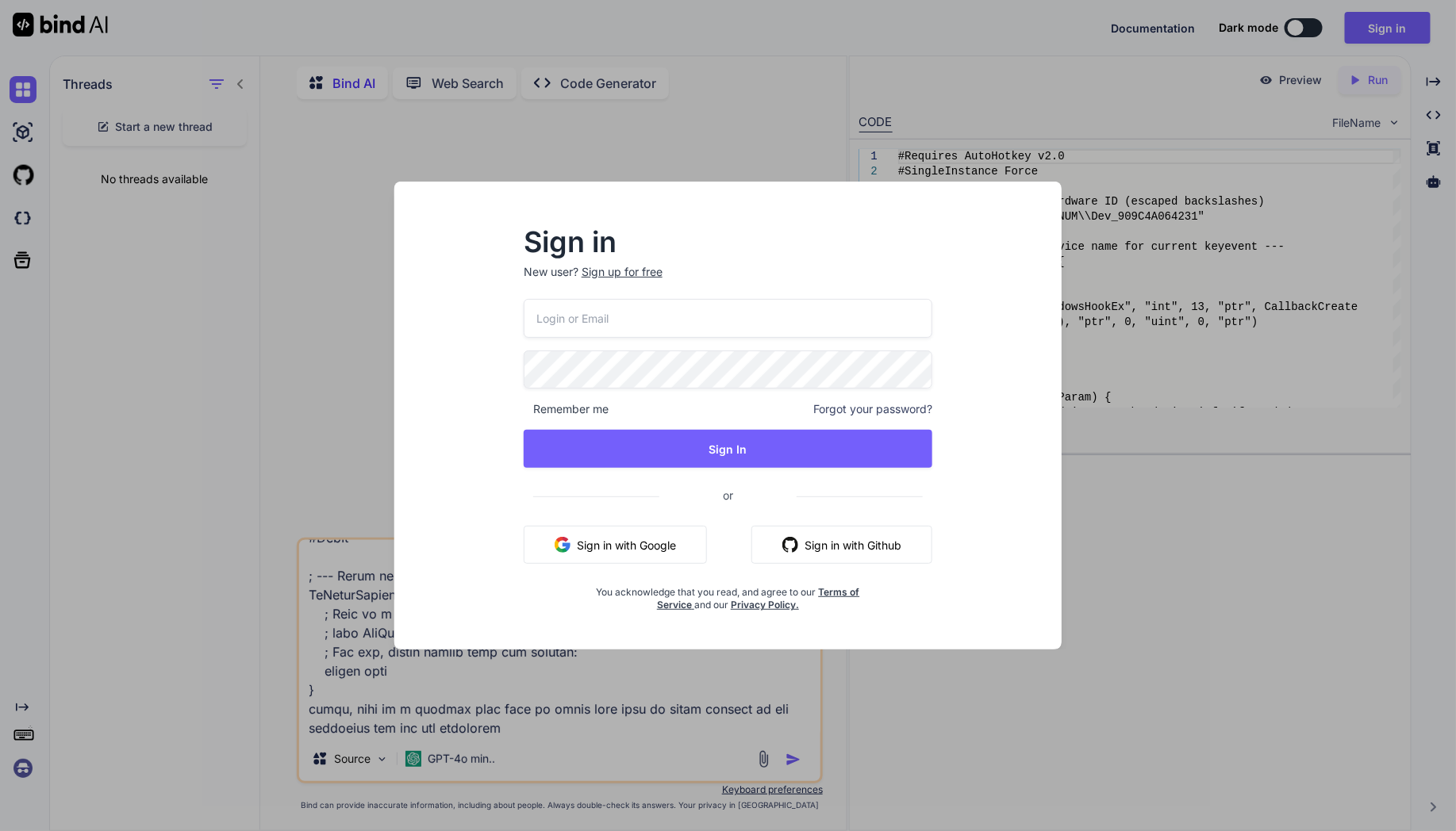
type input "[EMAIL_ADDRESS][DOMAIN_NAME]"
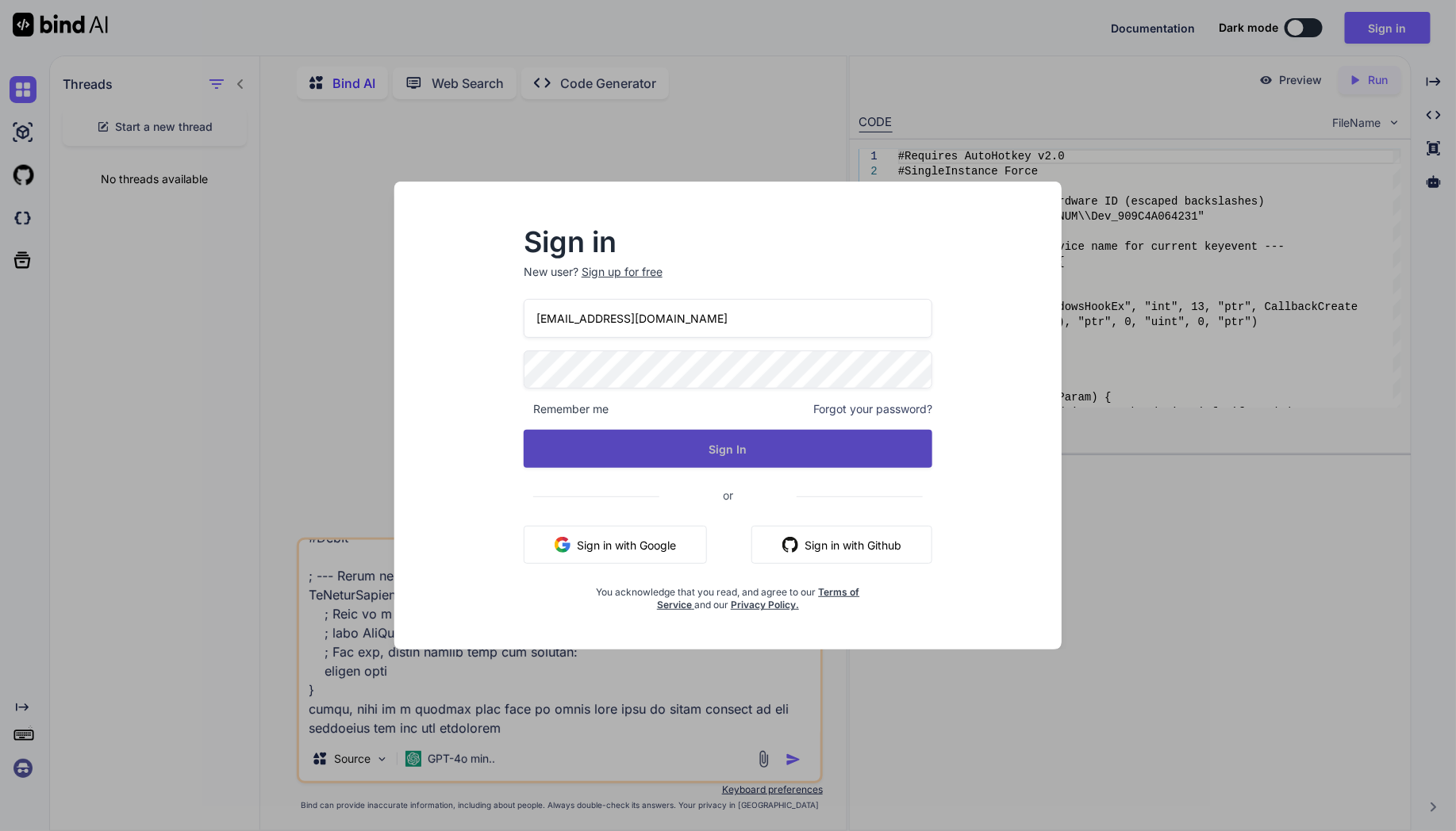
click at [680, 457] on button "Sign In" at bounding box center [728, 449] width 409 height 38
click at [680, 450] on button "Sign In" at bounding box center [728, 449] width 409 height 38
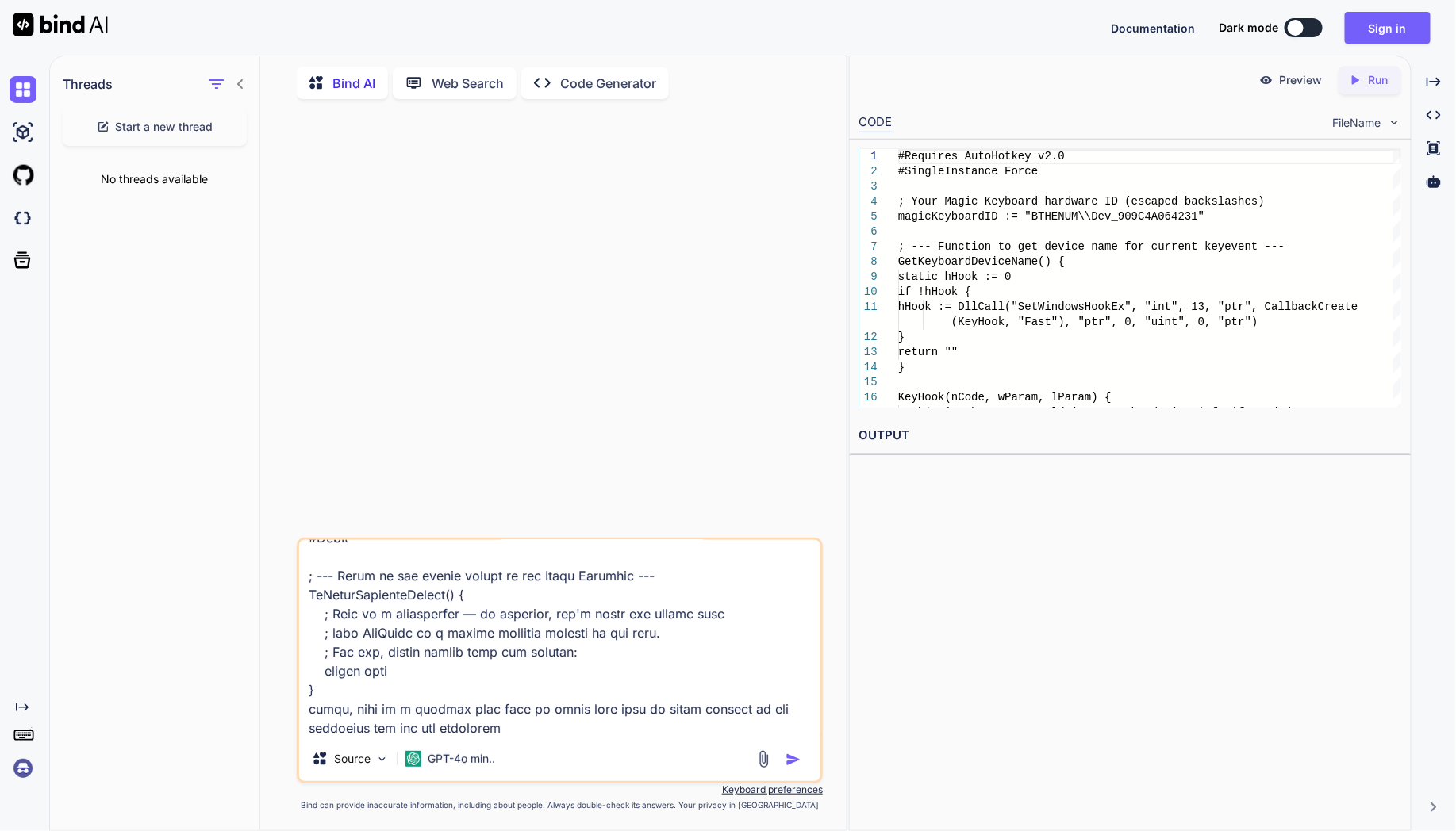
click at [26, 768] on img at bounding box center [23, 768] width 27 height 27
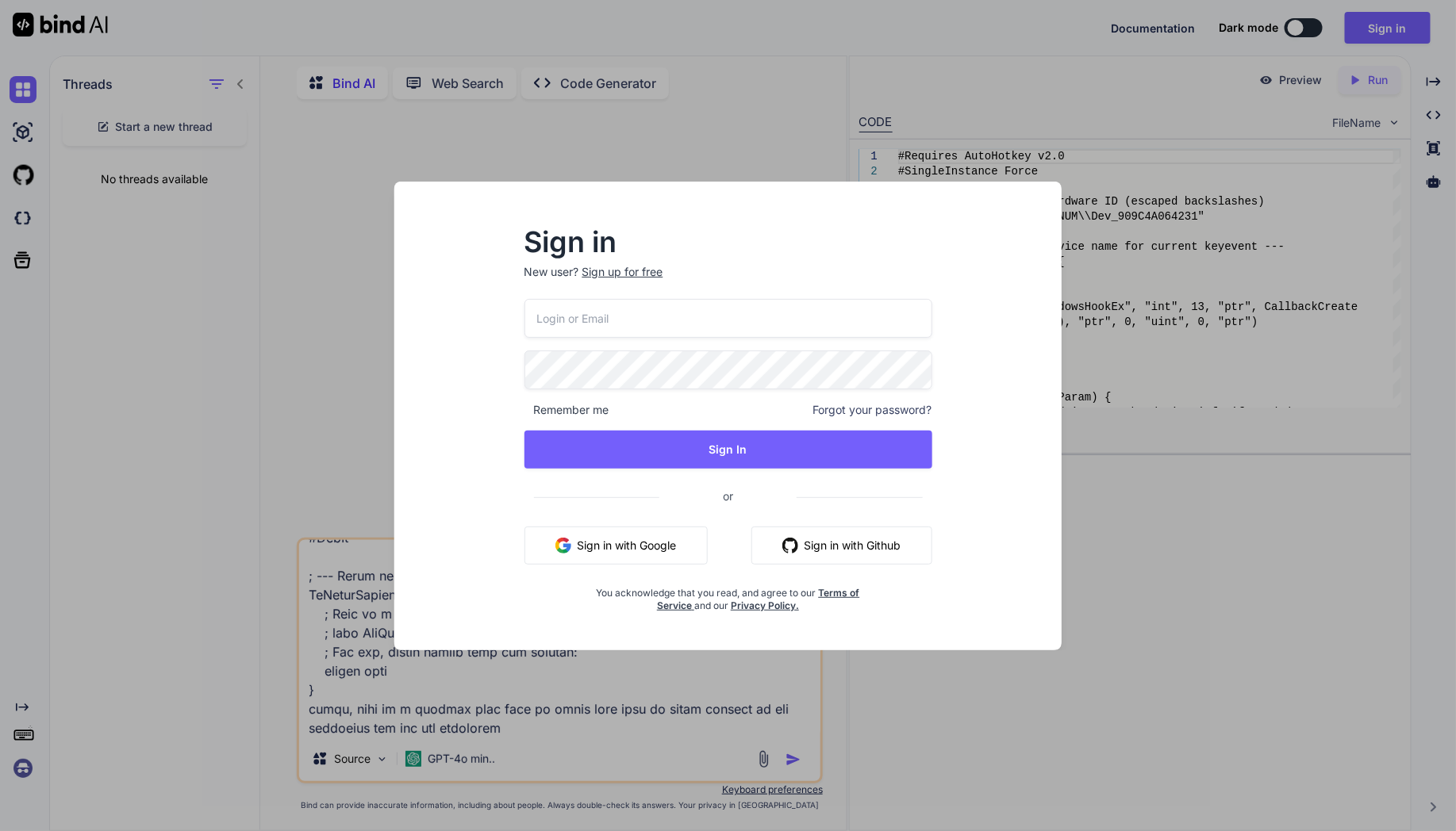
type input "[EMAIL_ADDRESS][DOMAIN_NAME]"
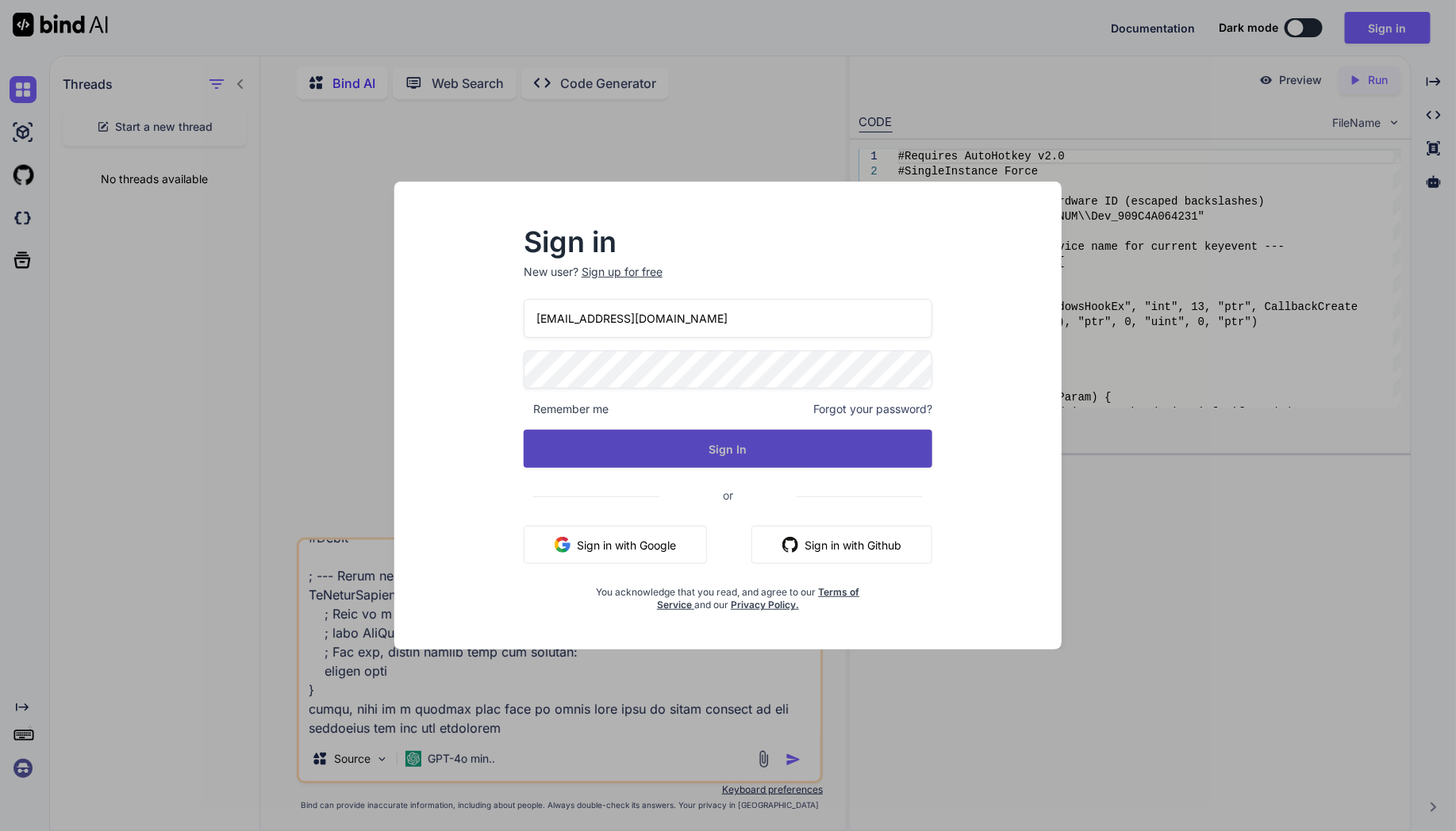
click at [711, 434] on button "Sign In" at bounding box center [728, 449] width 409 height 38
click at [707, 453] on button "Sign In" at bounding box center [728, 449] width 409 height 38
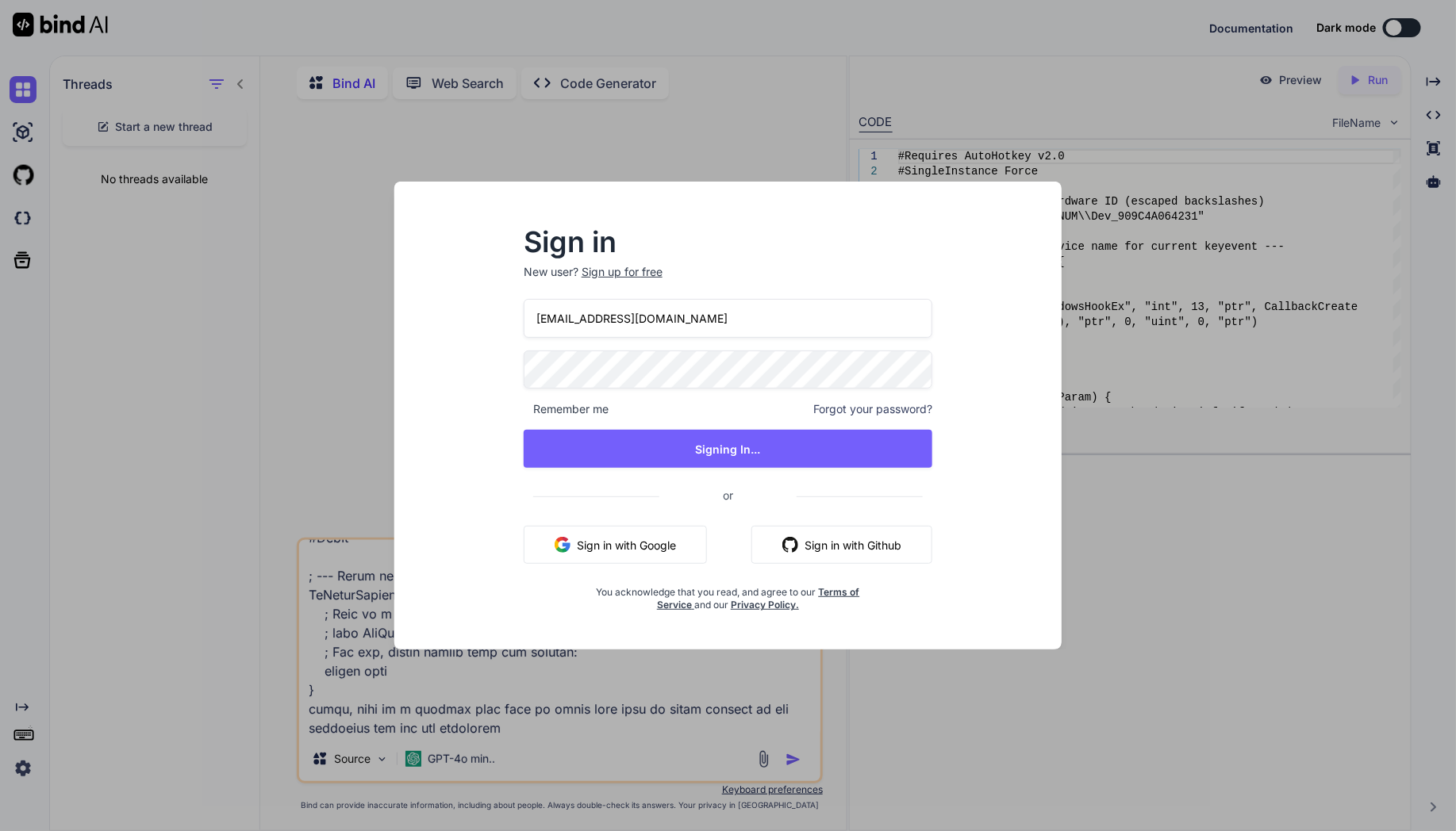
click at [728, 429] on div "[EMAIL_ADDRESS][DOMAIN_NAME] Remember me Forgot your password? Signing In... or…" at bounding box center [728, 456] width 409 height 314
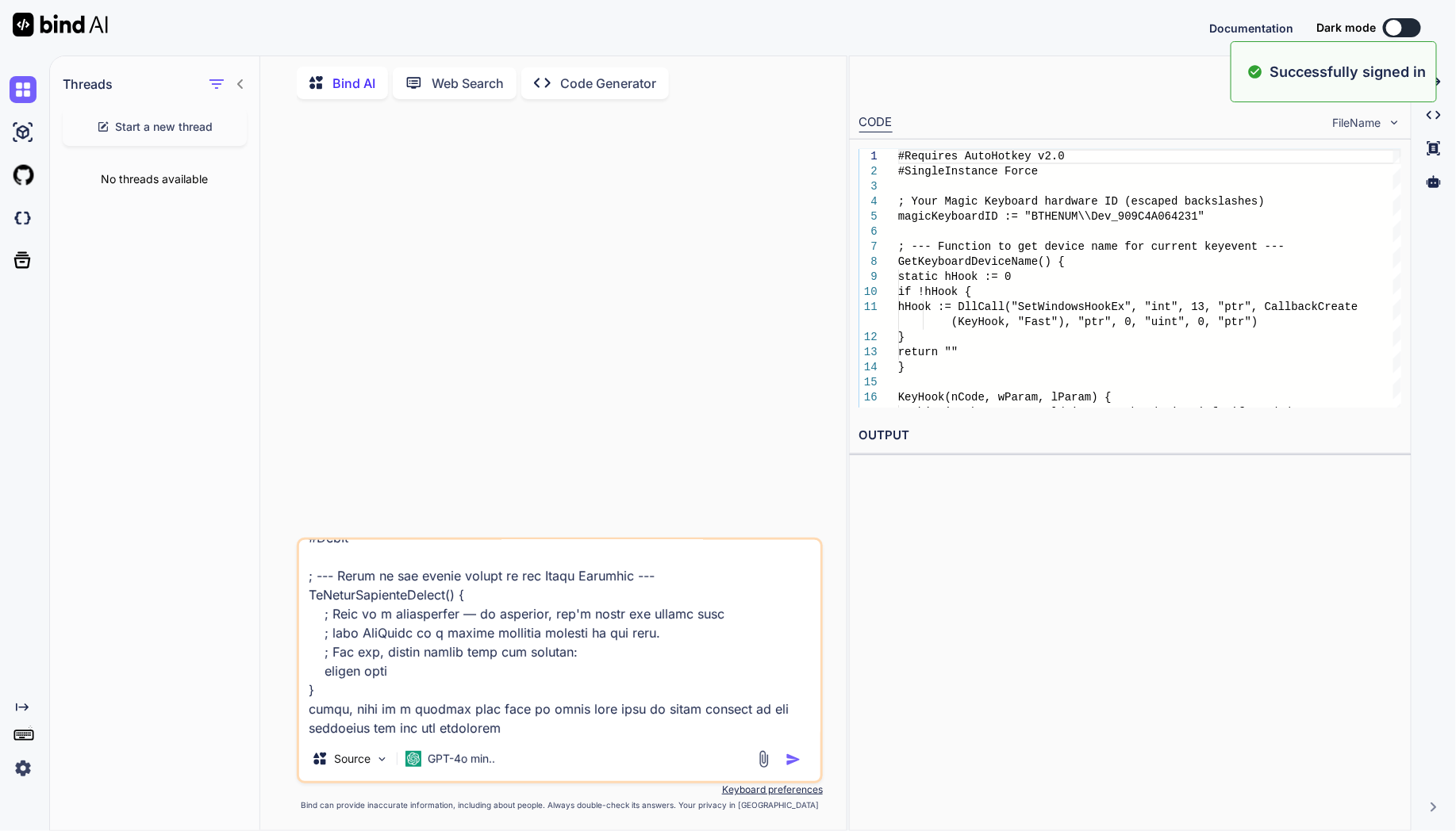
click at [732, 449] on div at bounding box center [561, 324] width 523 height 426
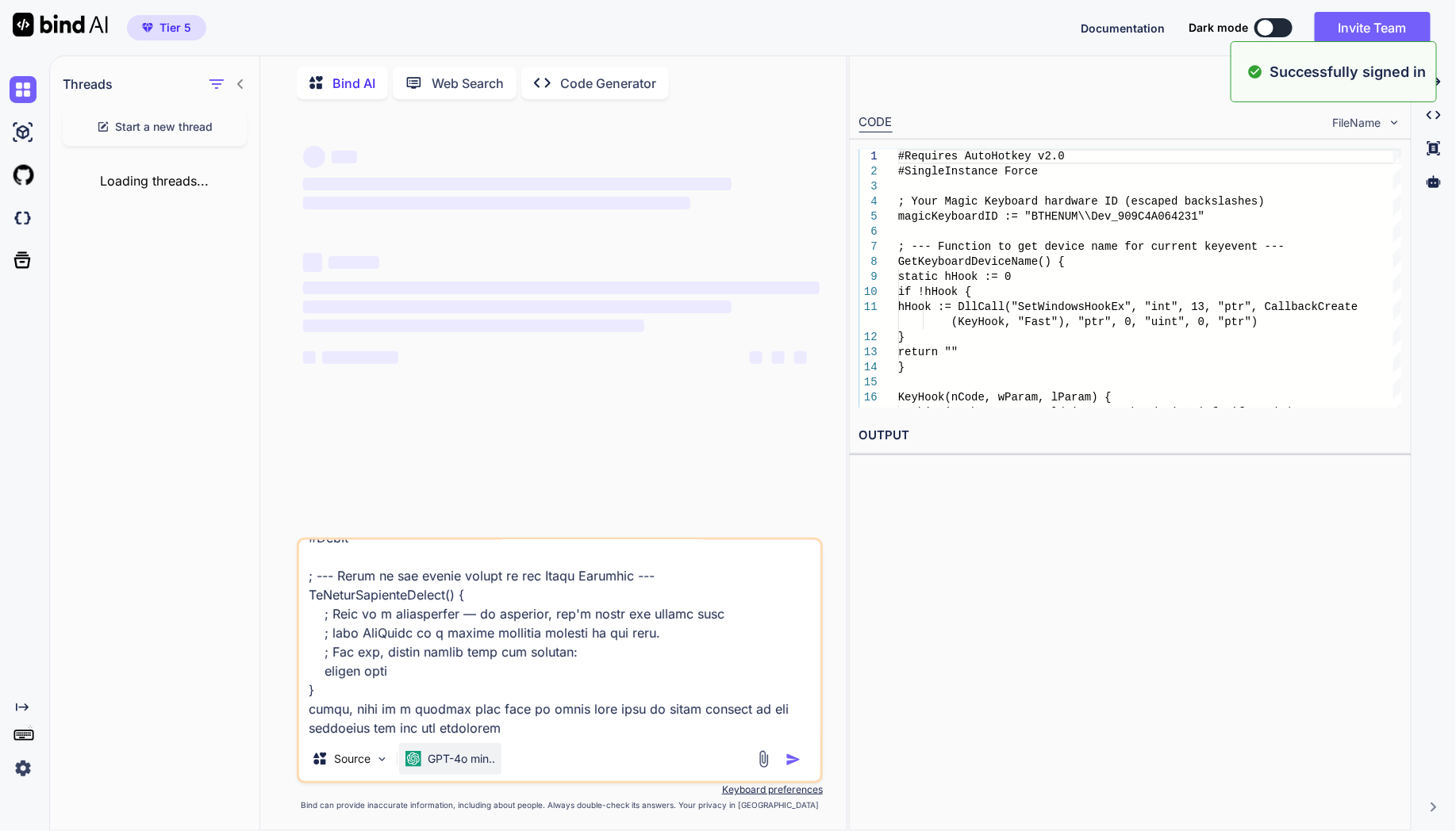
click at [454, 761] on p "GPT-4o min.." at bounding box center [461, 760] width 68 height 16
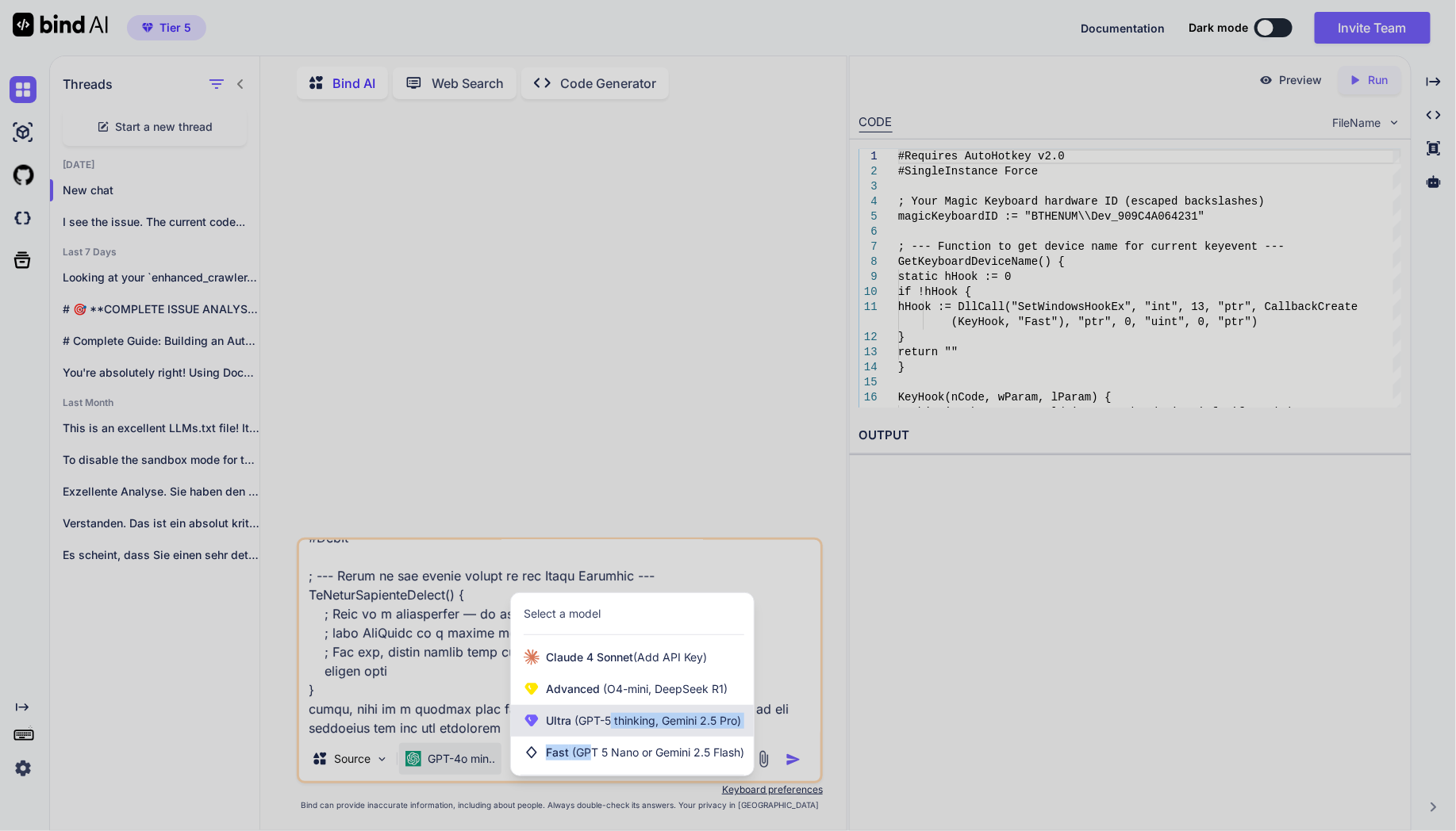
drag, startPoint x: 588, startPoint y: 755, endPoint x: 608, endPoint y: 718, distance: 42.1
click at [608, 718] on div "[PERSON_NAME] 4 Sonnet (Add API Key) Advanced (O4-mini, DeepSeek R1) Ultra (GPT…" at bounding box center [632, 705] width 242 height 127
drag, startPoint x: 608, startPoint y: 718, endPoint x: 583, endPoint y: 715, distance: 25.2
click at [583, 715] on span "(GPT-5 thinking, Gemini 2.5 Pro)" at bounding box center [656, 720] width 170 height 13
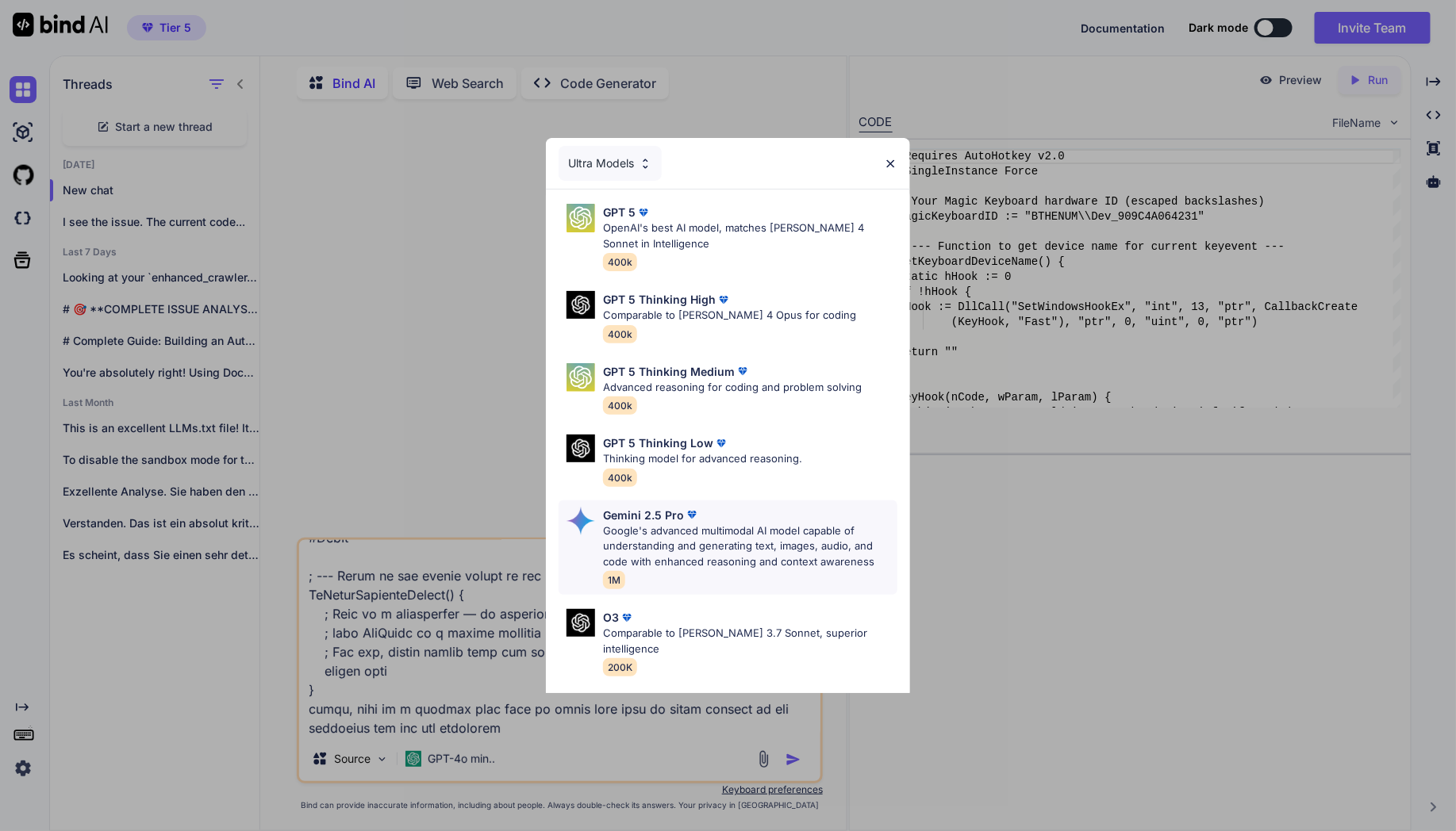
scroll to position [130, 0]
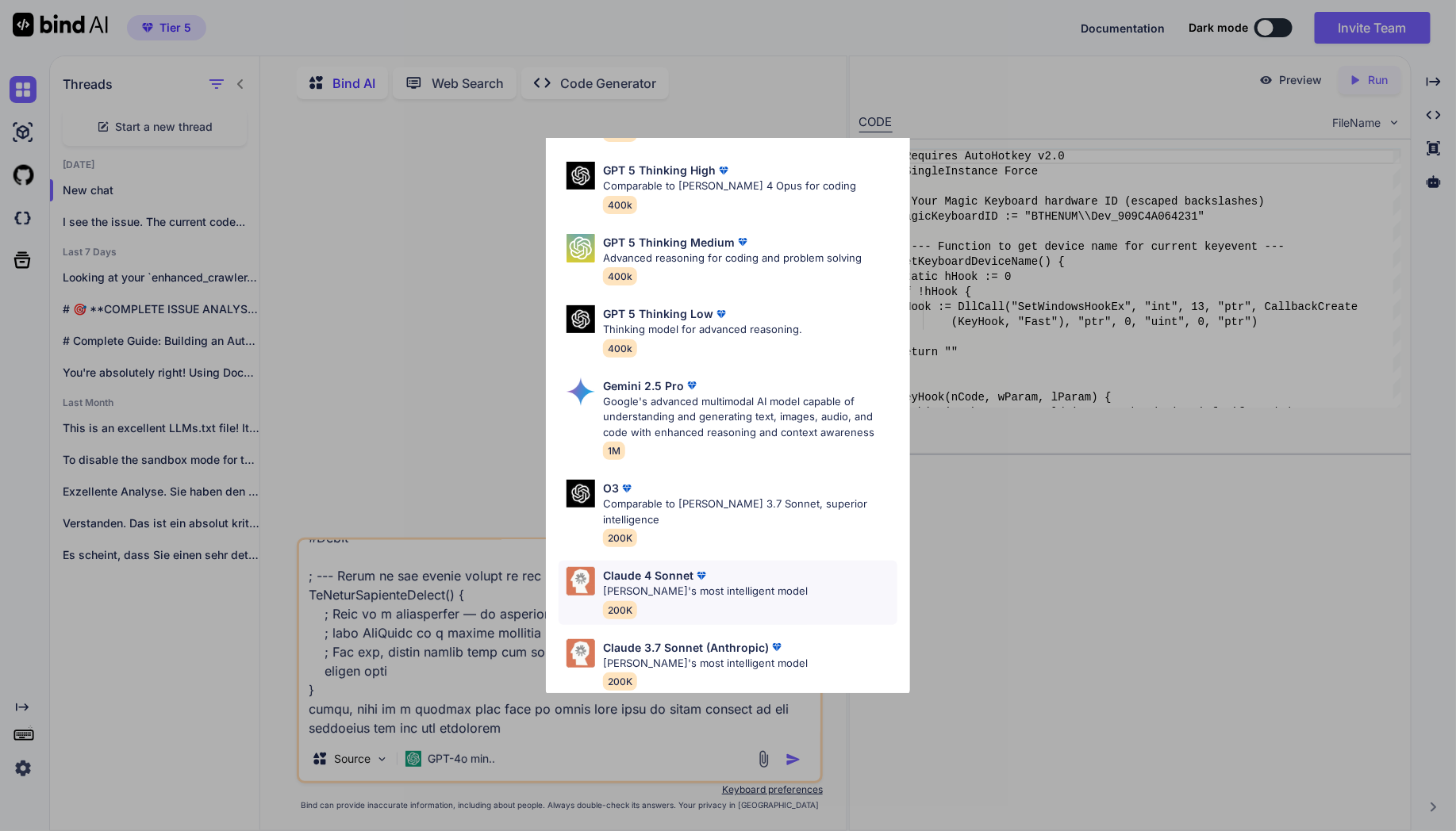
click at [738, 584] on p "[PERSON_NAME]'s most intelligent model" at bounding box center [705, 592] width 204 height 16
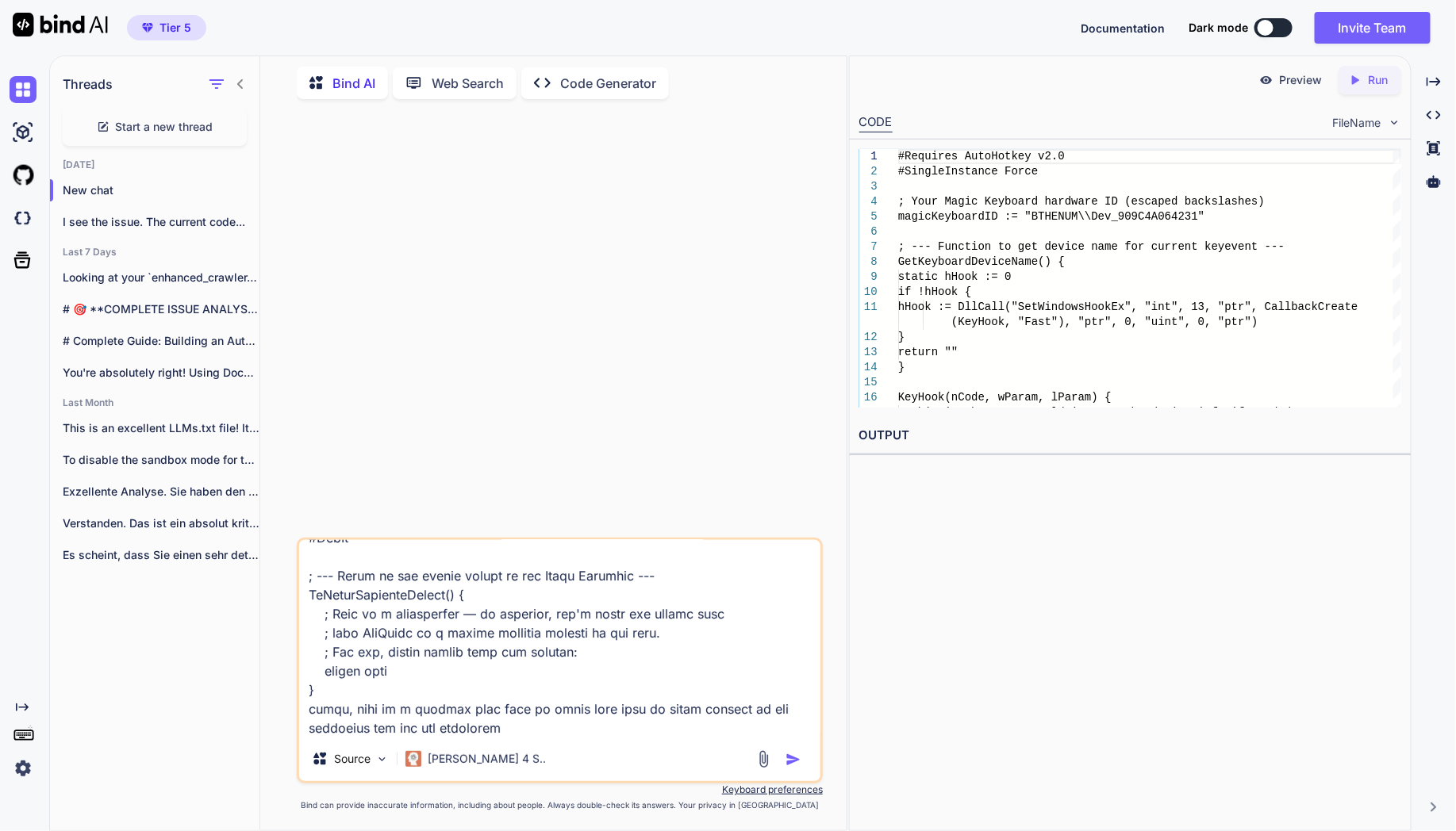
click at [794, 759] on img "button" at bounding box center [793, 760] width 16 height 16
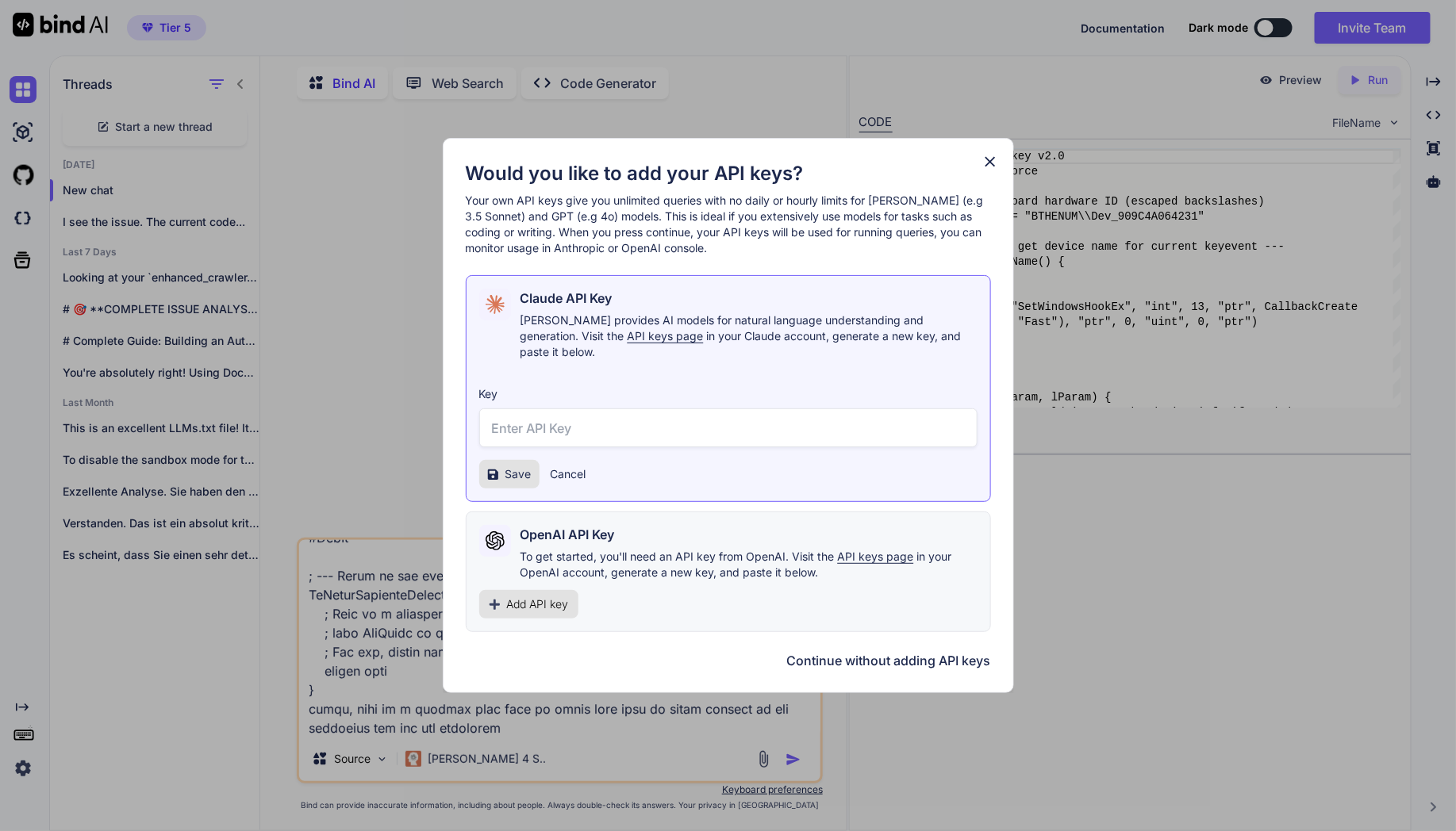
click at [992, 171] on icon at bounding box center [991, 162] width 18 height 18
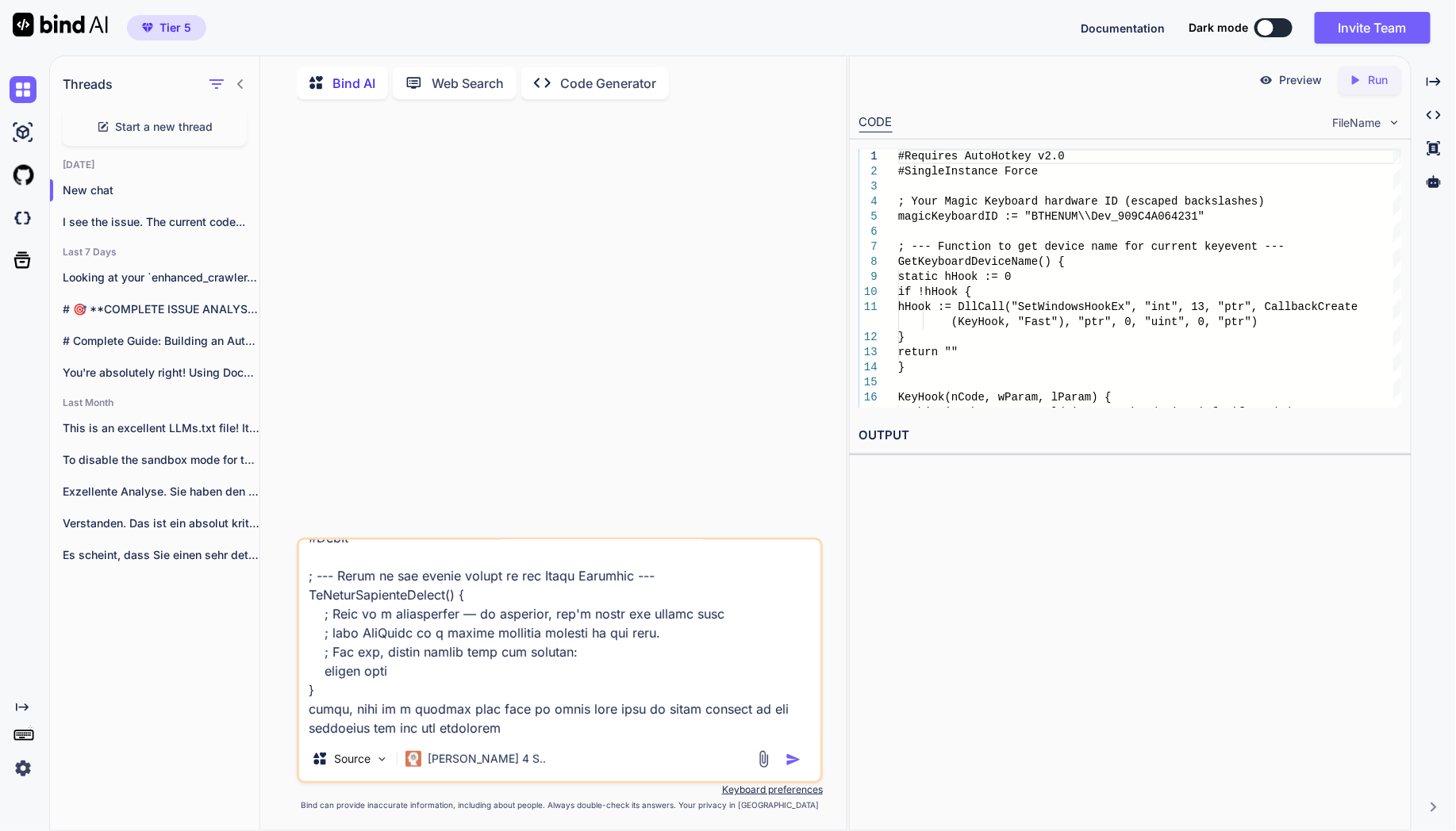
click at [25, 763] on img at bounding box center [23, 768] width 27 height 27
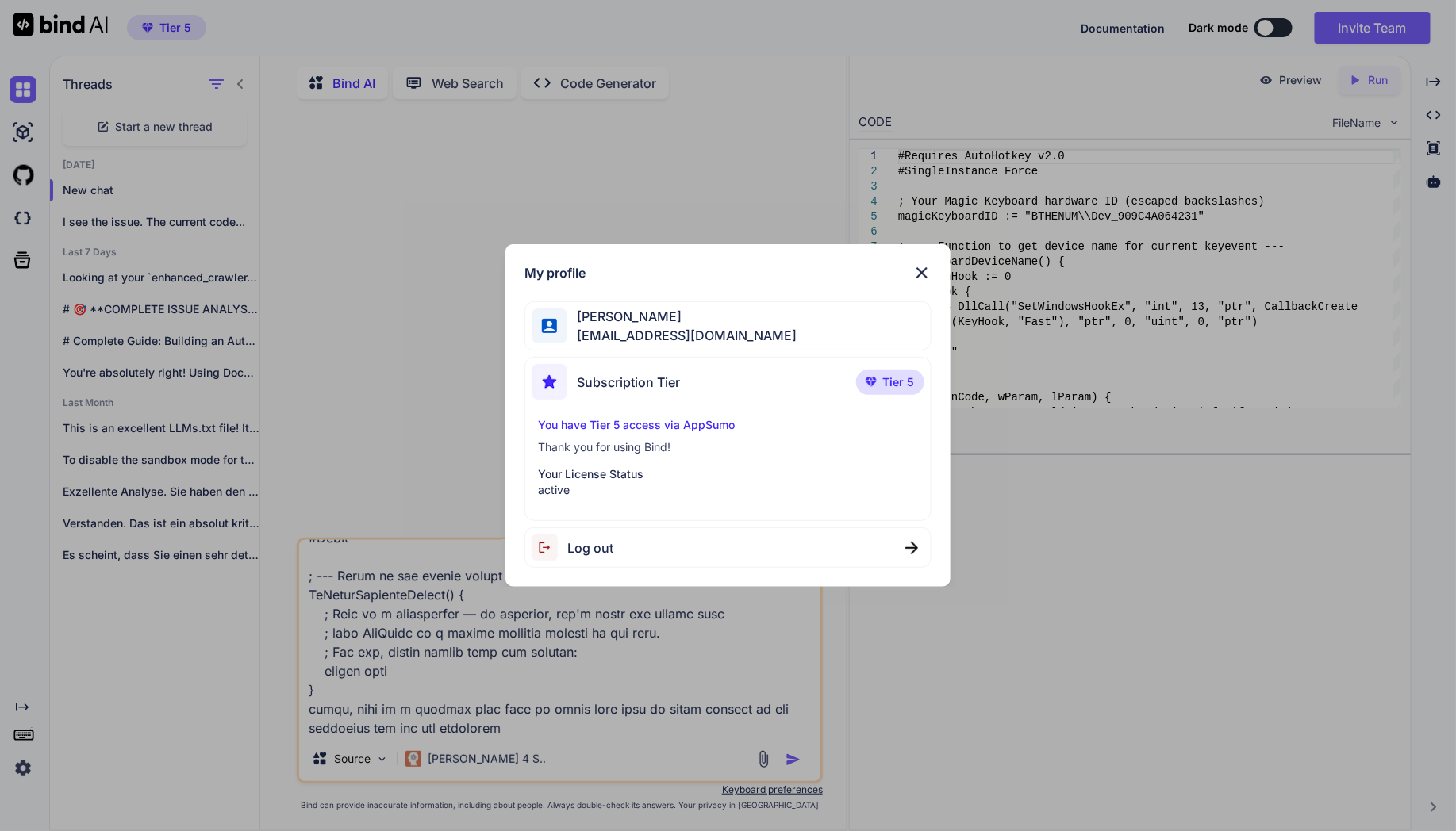
click at [692, 430] on p "You have Tier 5 access via AppSumo" at bounding box center [727, 426] width 380 height 16
click at [314, 643] on div "My profile [PERSON_NAME] [EMAIL_ADDRESS][DOMAIN_NAME] Subscription Tier Tier 5 …" at bounding box center [728, 415] width 1456 height 831
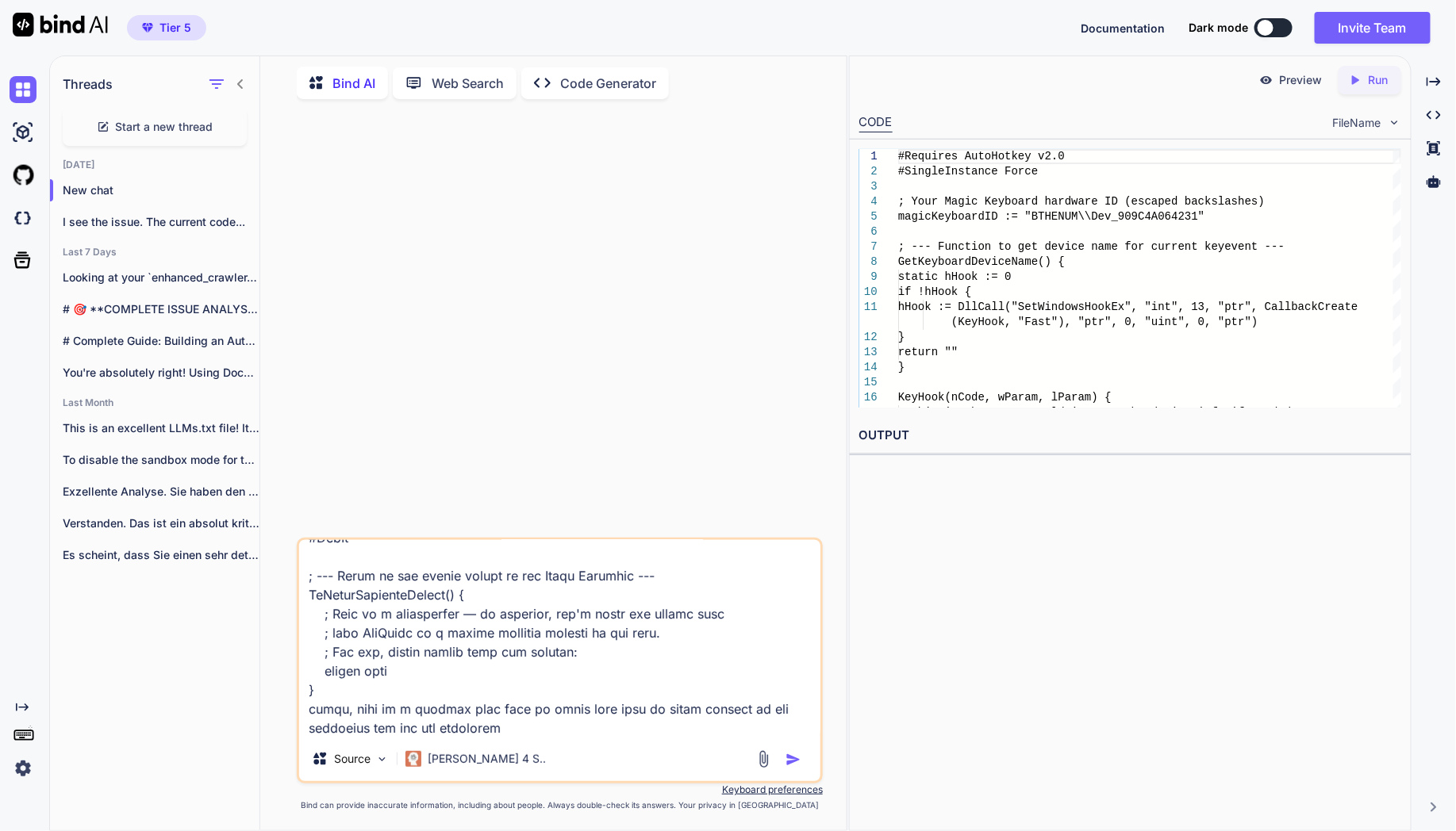
click at [609, 79] on p "Code Generator" at bounding box center [608, 84] width 96 height 19
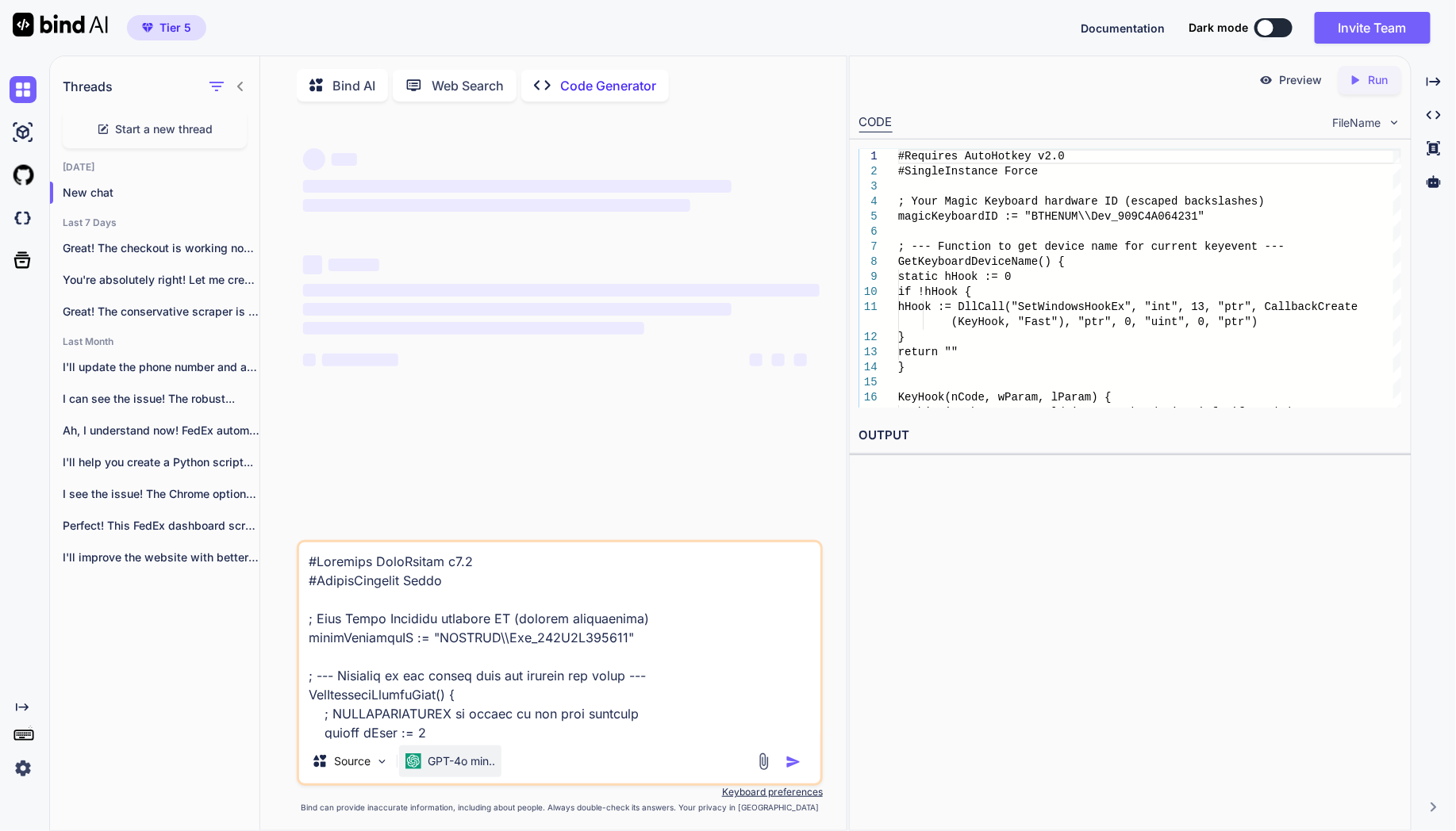
click at [465, 759] on p "GPT-4o min.." at bounding box center [461, 761] width 68 height 16
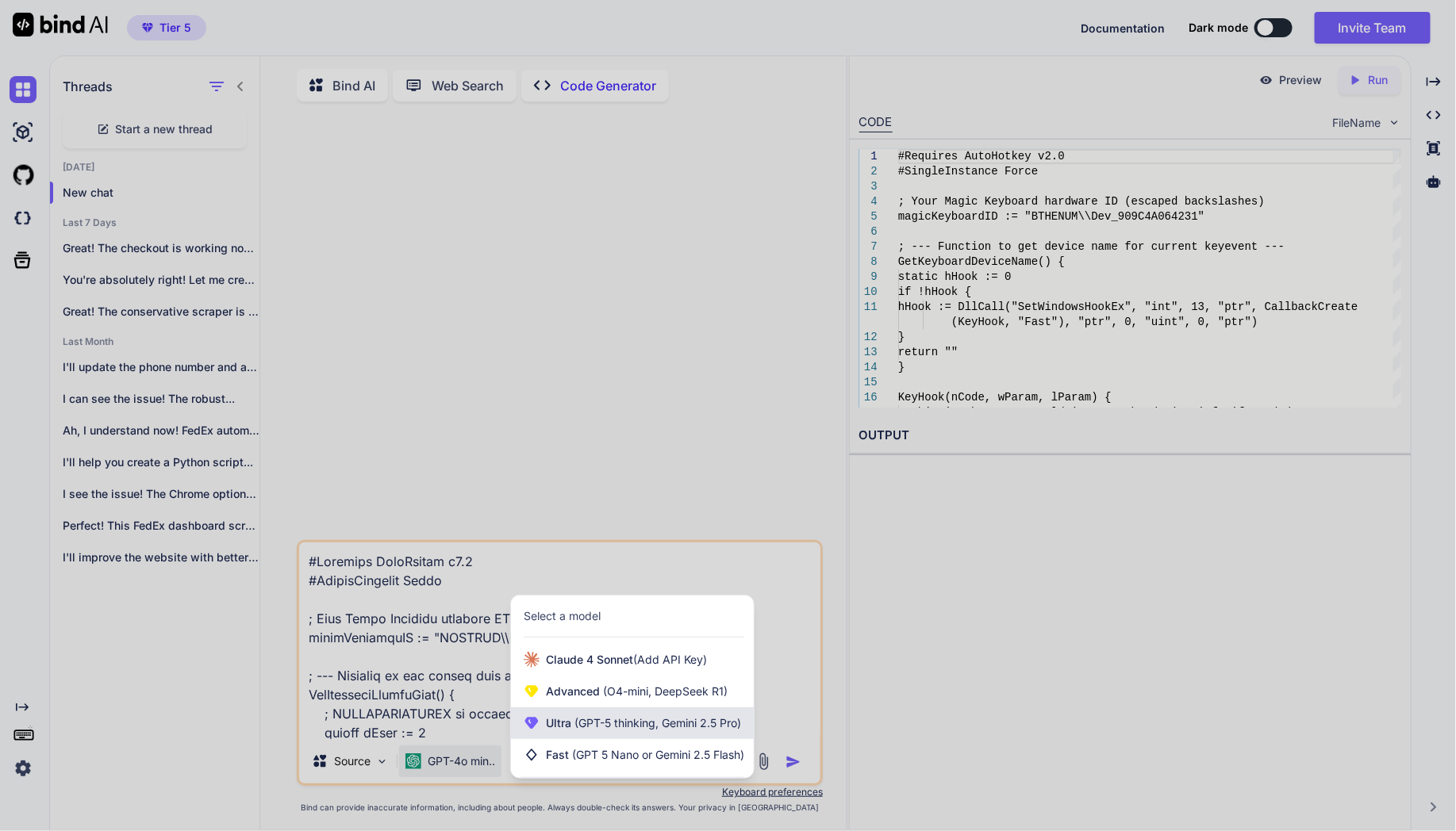
click at [604, 725] on span "(GPT-5 thinking, Gemini 2.5 Pro)" at bounding box center [656, 723] width 170 height 13
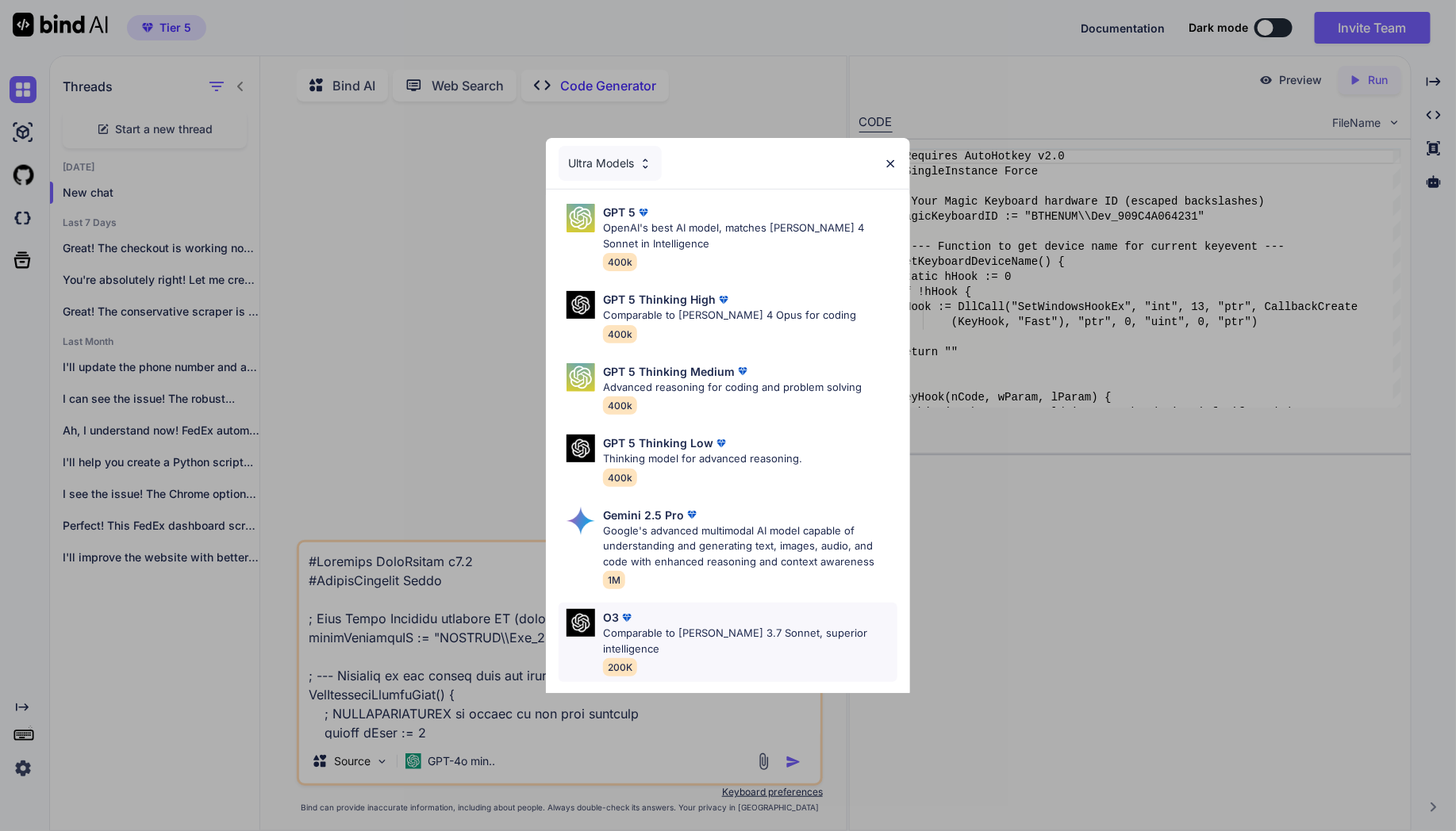
scroll to position [130, 0]
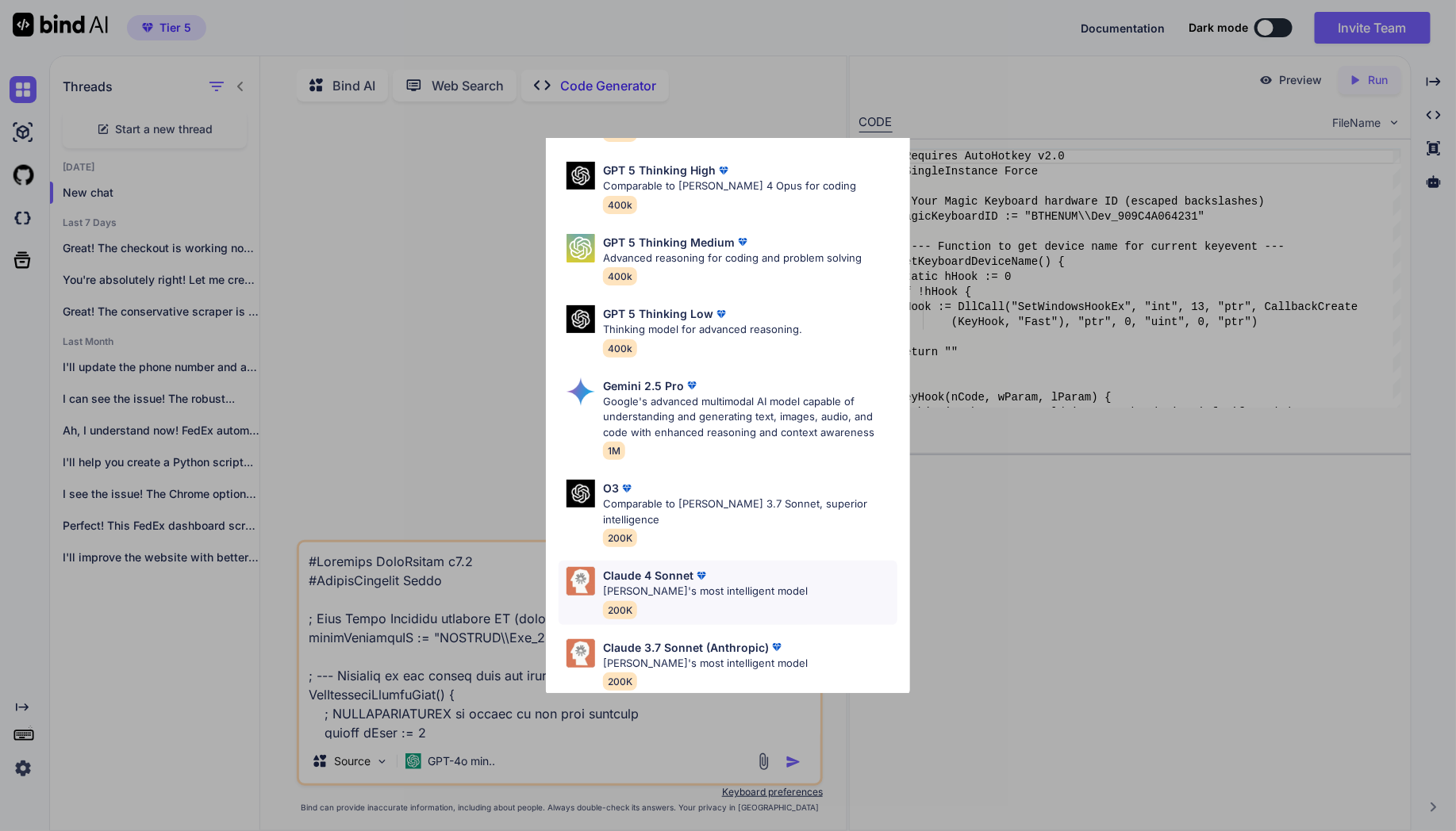
click at [770, 560] on div "[PERSON_NAME] 4 Sonnet [PERSON_NAME]'s most intelligent model 200K" at bounding box center [728, 592] width 338 height 64
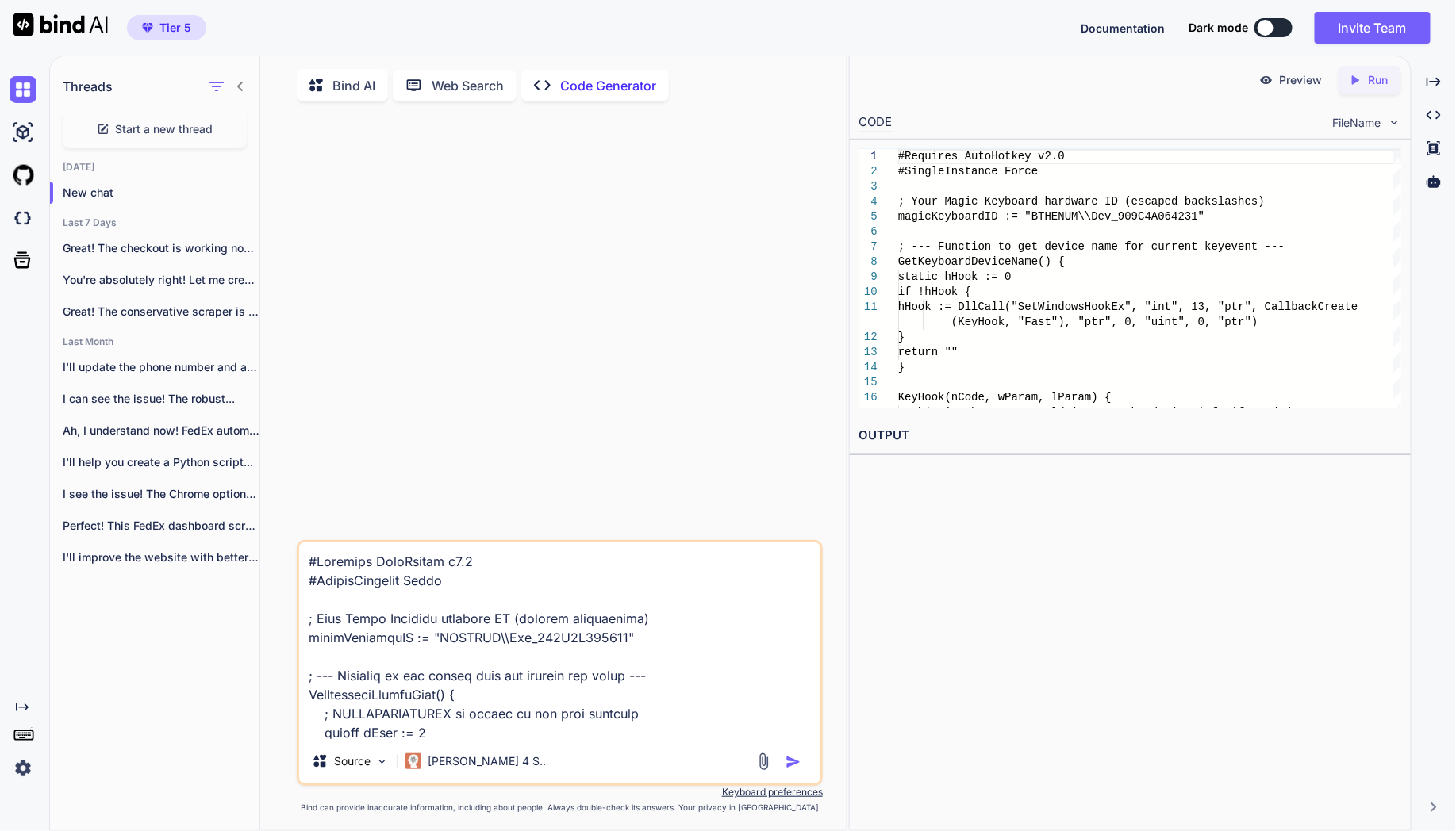
click at [792, 761] on img "button" at bounding box center [793, 762] width 16 height 16
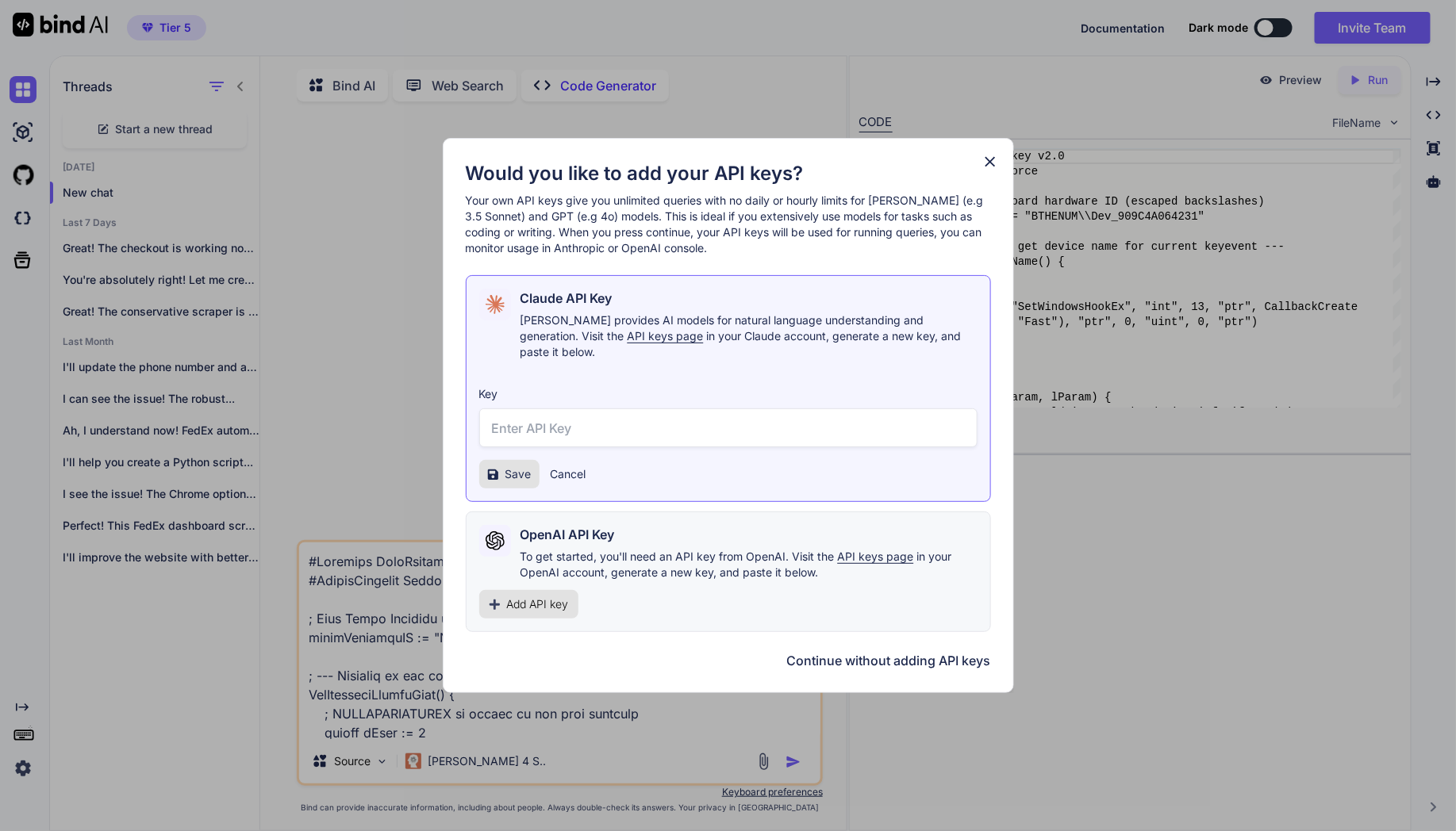
click at [953, 652] on button "Continue without adding API keys" at bounding box center [888, 661] width 204 height 19
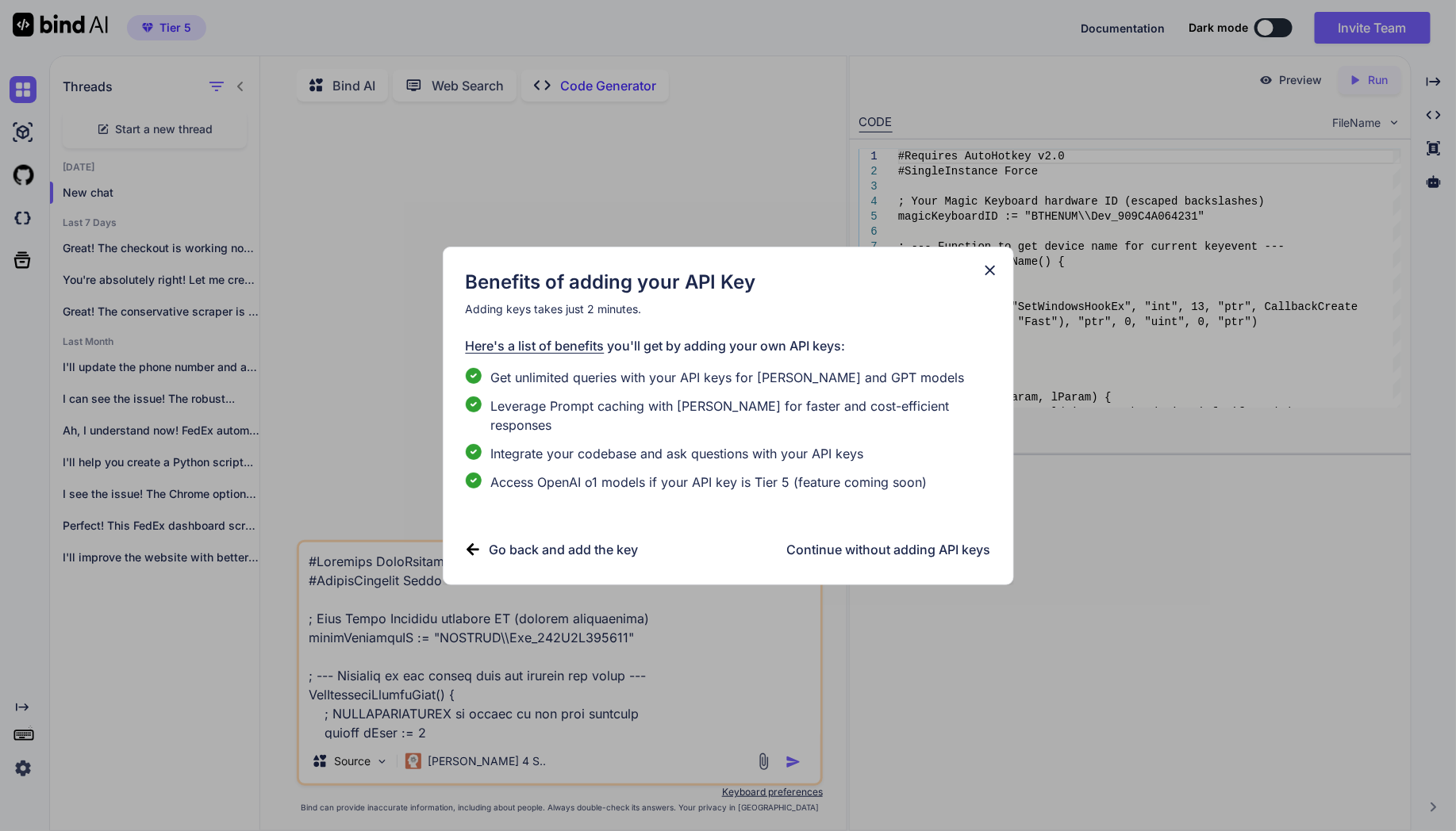
click at [879, 540] on h3 "Continue without adding API keys" at bounding box center [888, 550] width 204 height 19
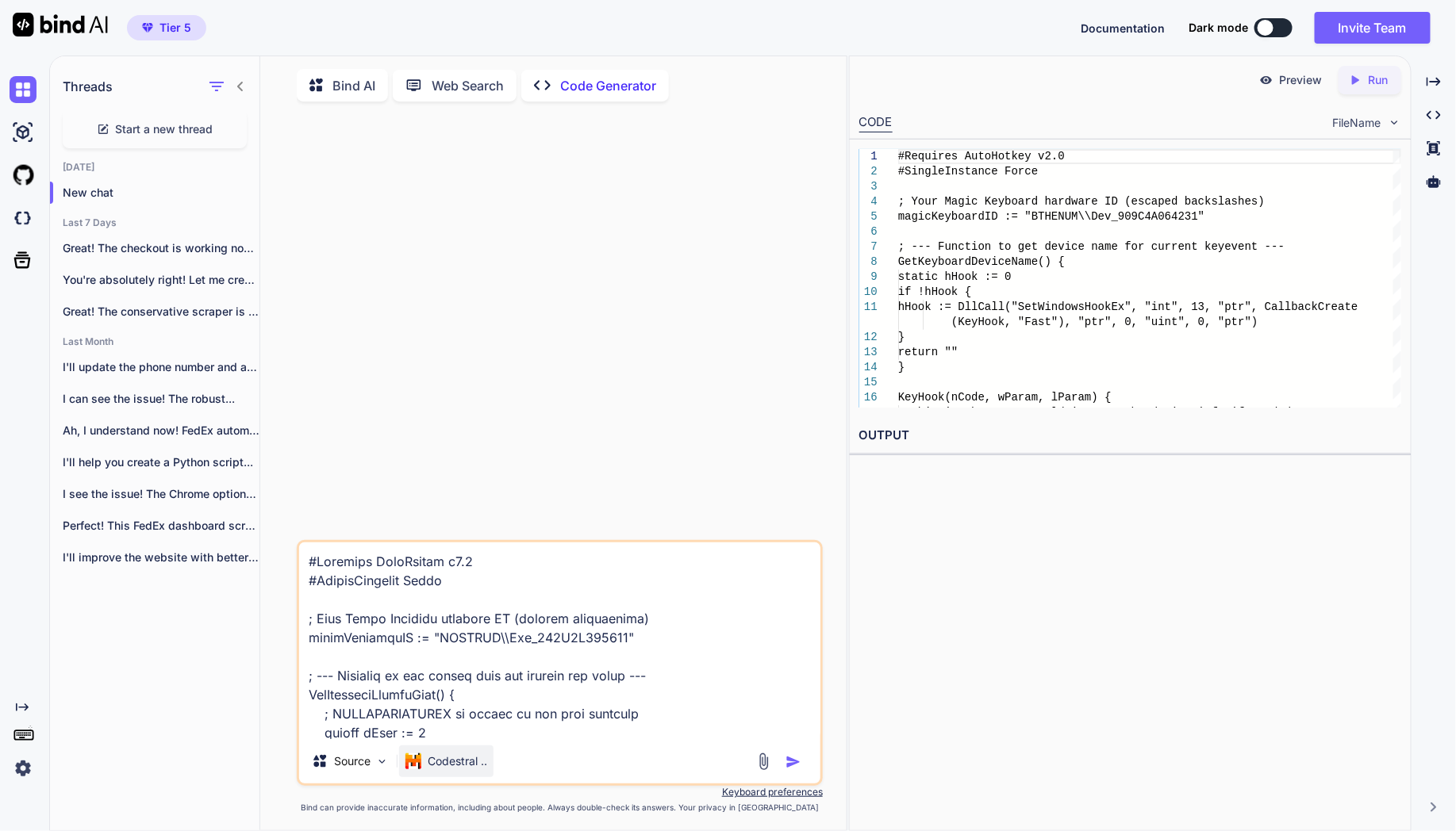
click at [466, 763] on p "Codestral .." at bounding box center [457, 761] width 60 height 16
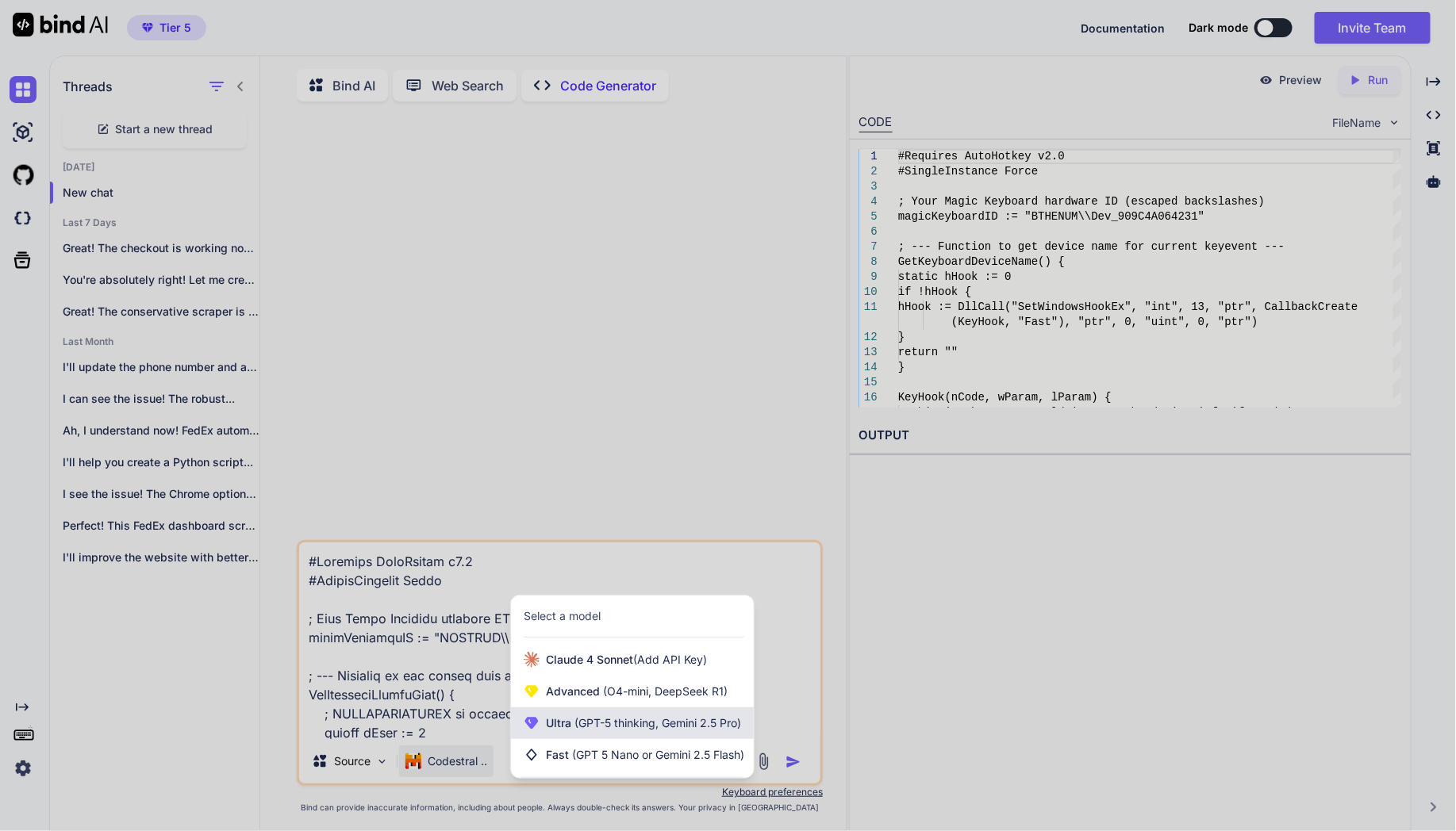
click at [648, 721] on span "(GPT-5 thinking, Gemini 2.5 Pro)" at bounding box center [656, 723] width 170 height 13
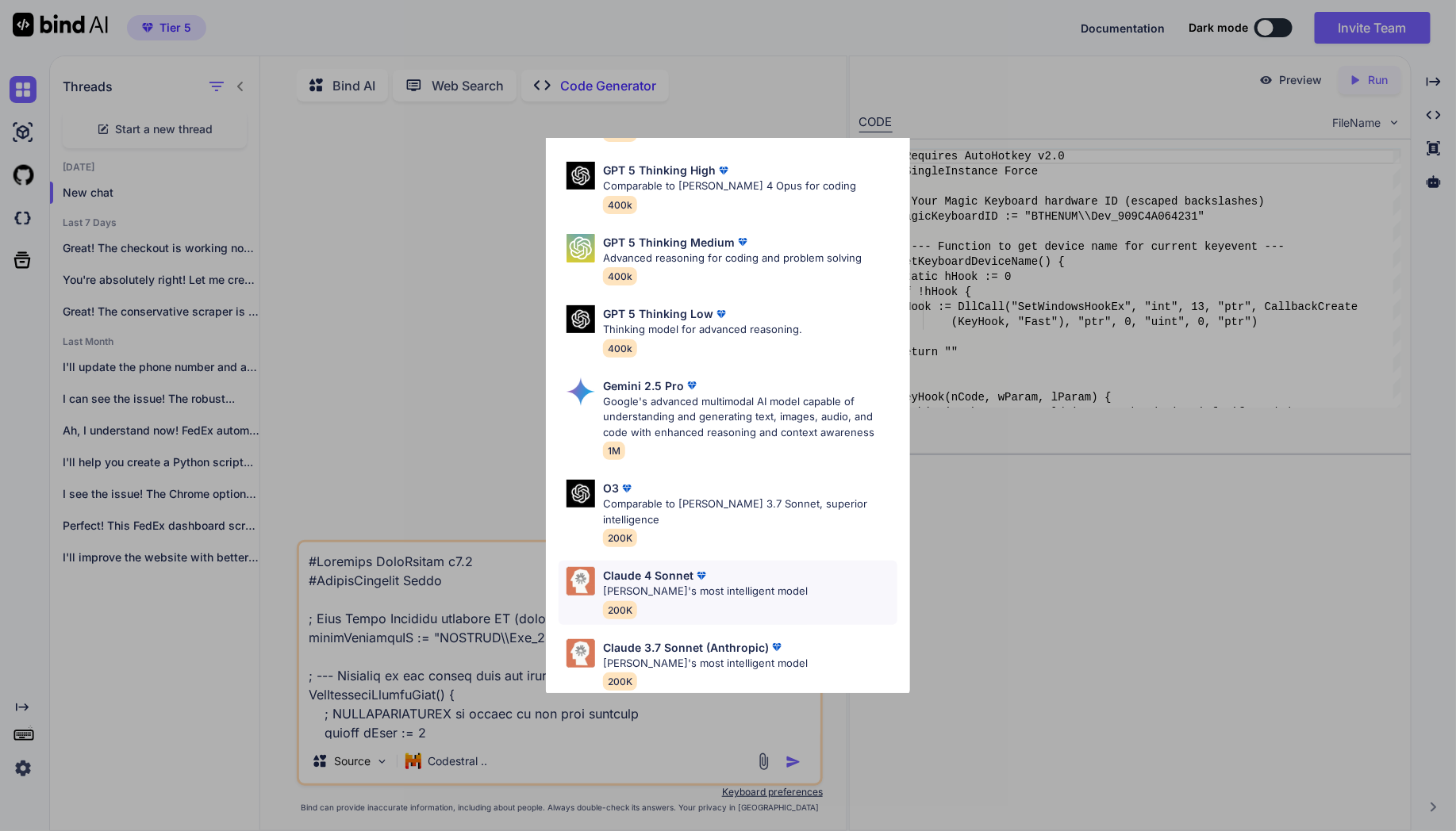
click at [711, 584] on p "[PERSON_NAME]'s most intelligent model" at bounding box center [705, 592] width 204 height 16
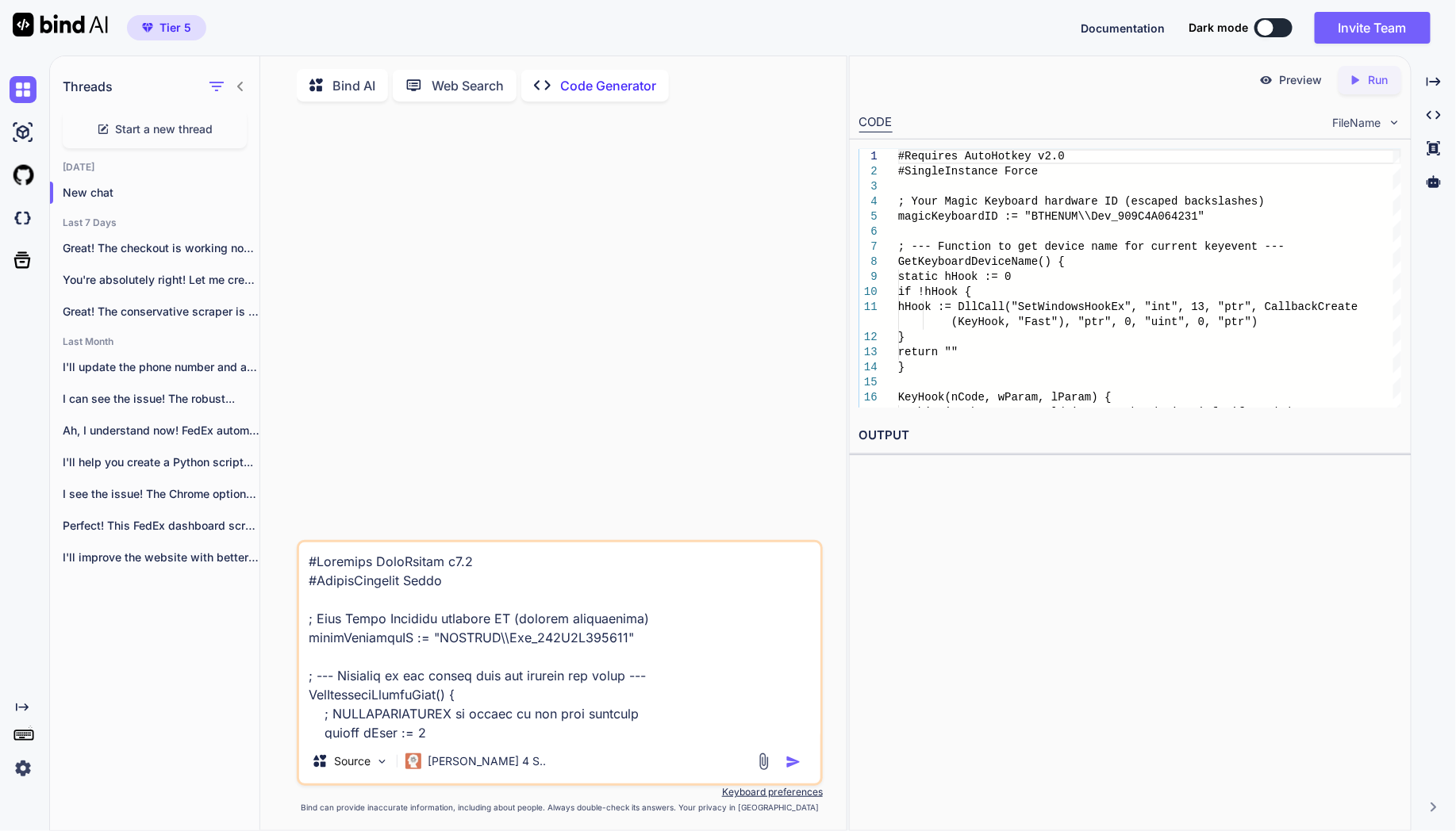
click at [791, 762] on img "button" at bounding box center [793, 762] width 16 height 16
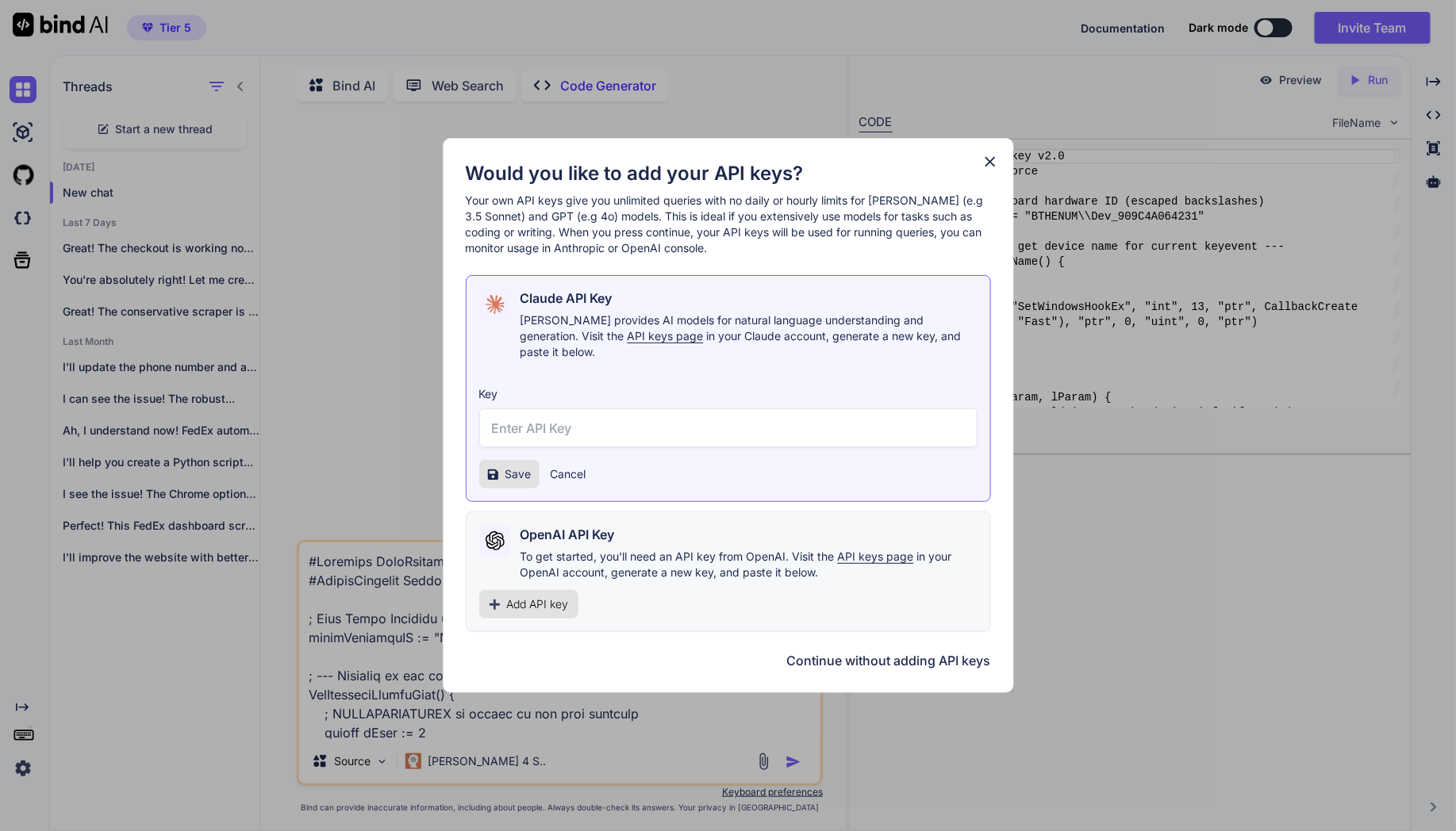
click at [888, 651] on button "Continue without adding API keys" at bounding box center [888, 661] width 204 height 19
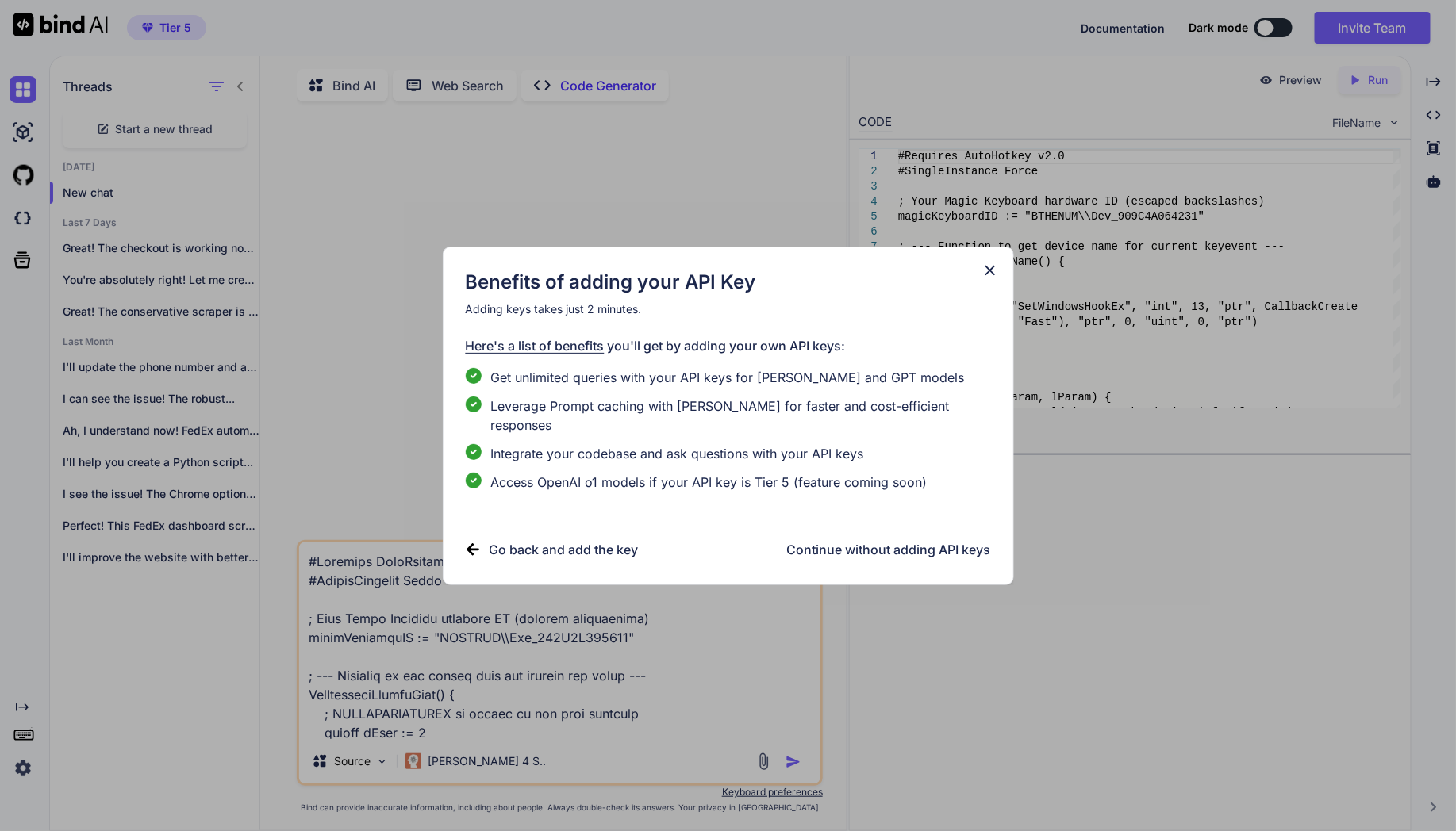
click at [895, 544] on h3 "Continue without adding API keys" at bounding box center [888, 550] width 204 height 19
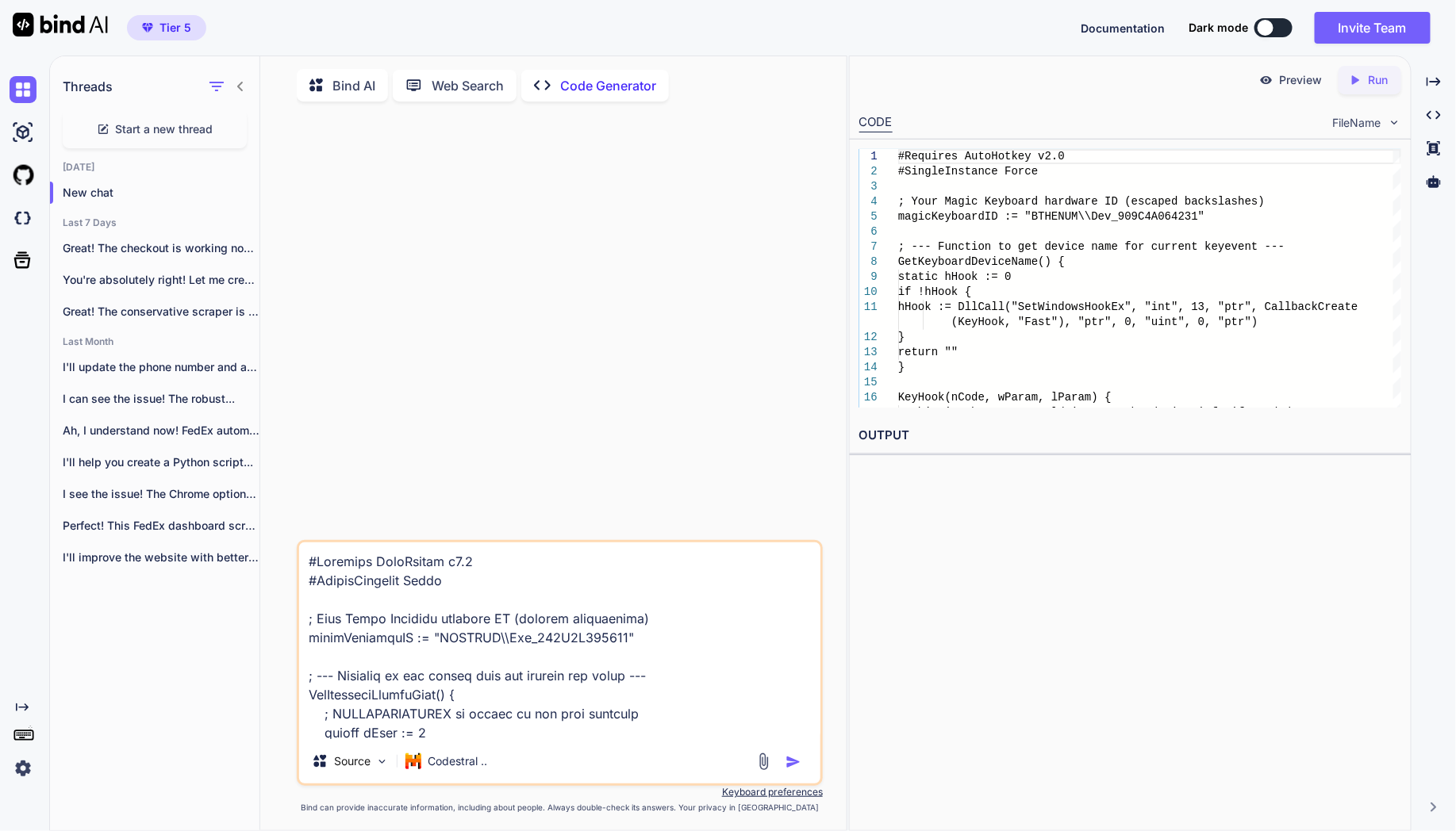
click at [21, 768] on img at bounding box center [23, 768] width 27 height 27
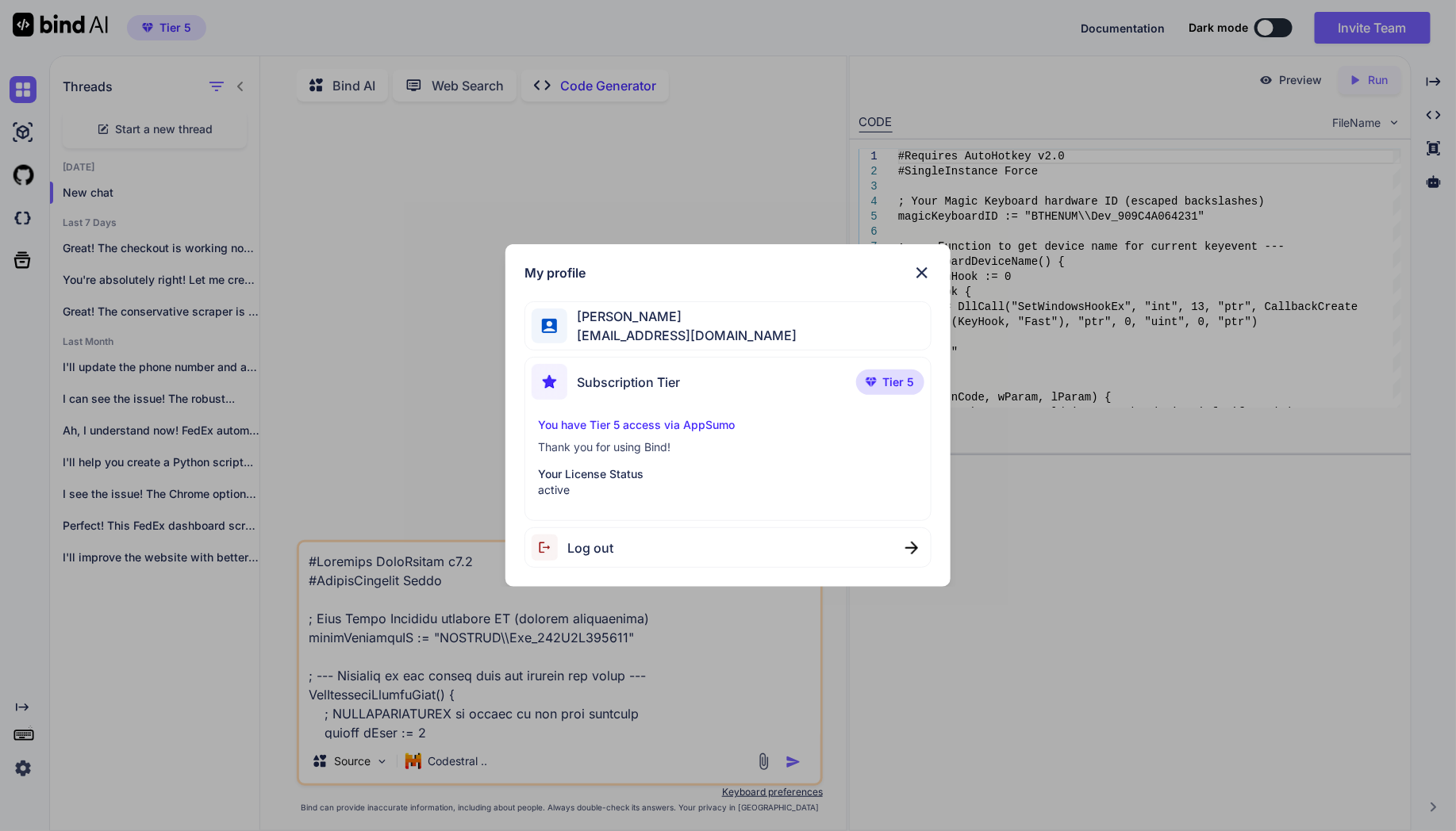
click at [22, 736] on div "My profile [PERSON_NAME] [EMAIL_ADDRESS][DOMAIN_NAME] Subscription Tier Tier 5 …" at bounding box center [728, 415] width 1456 height 831
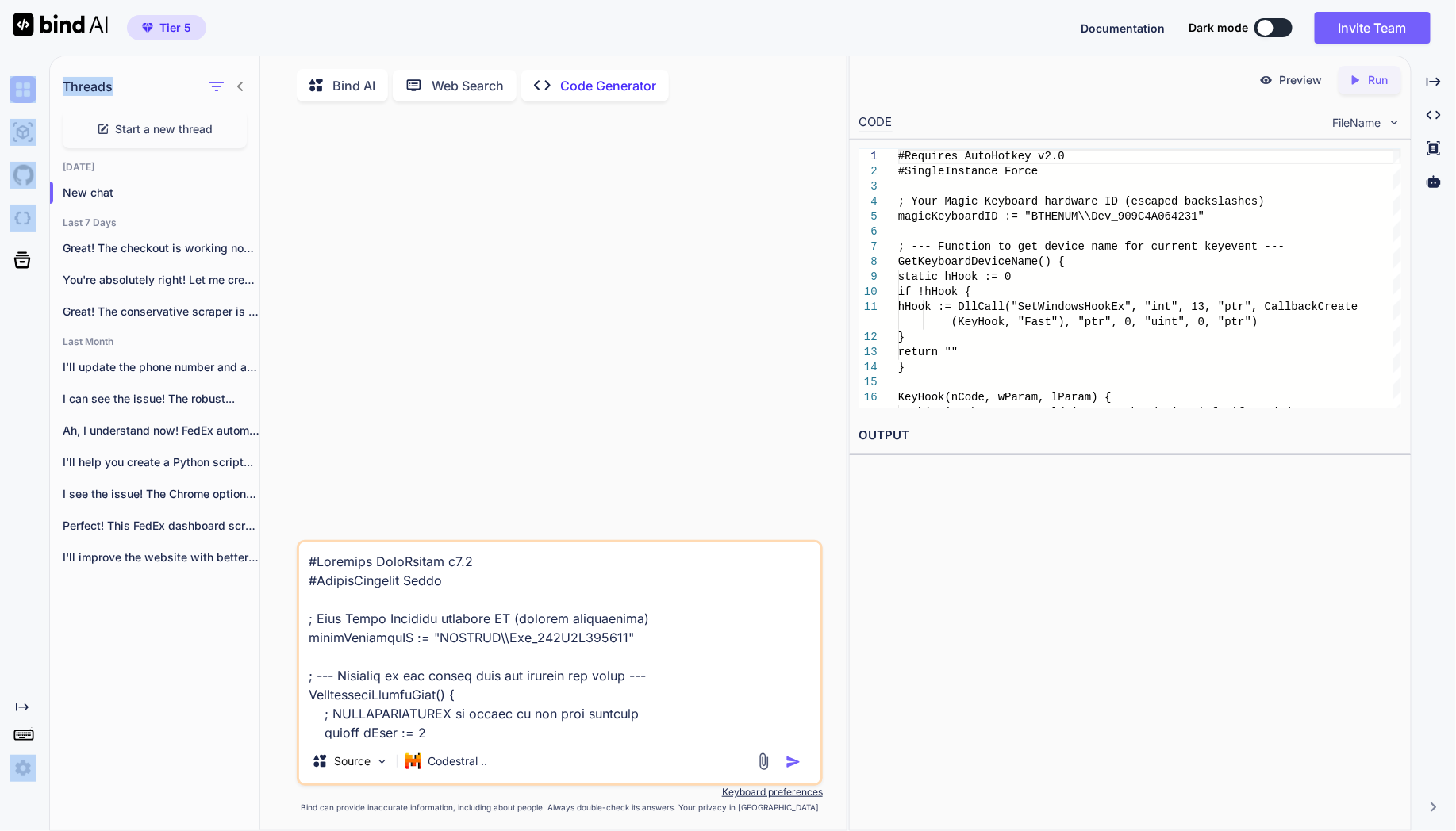
click at [22, 736] on rect at bounding box center [23, 736] width 2 height 2
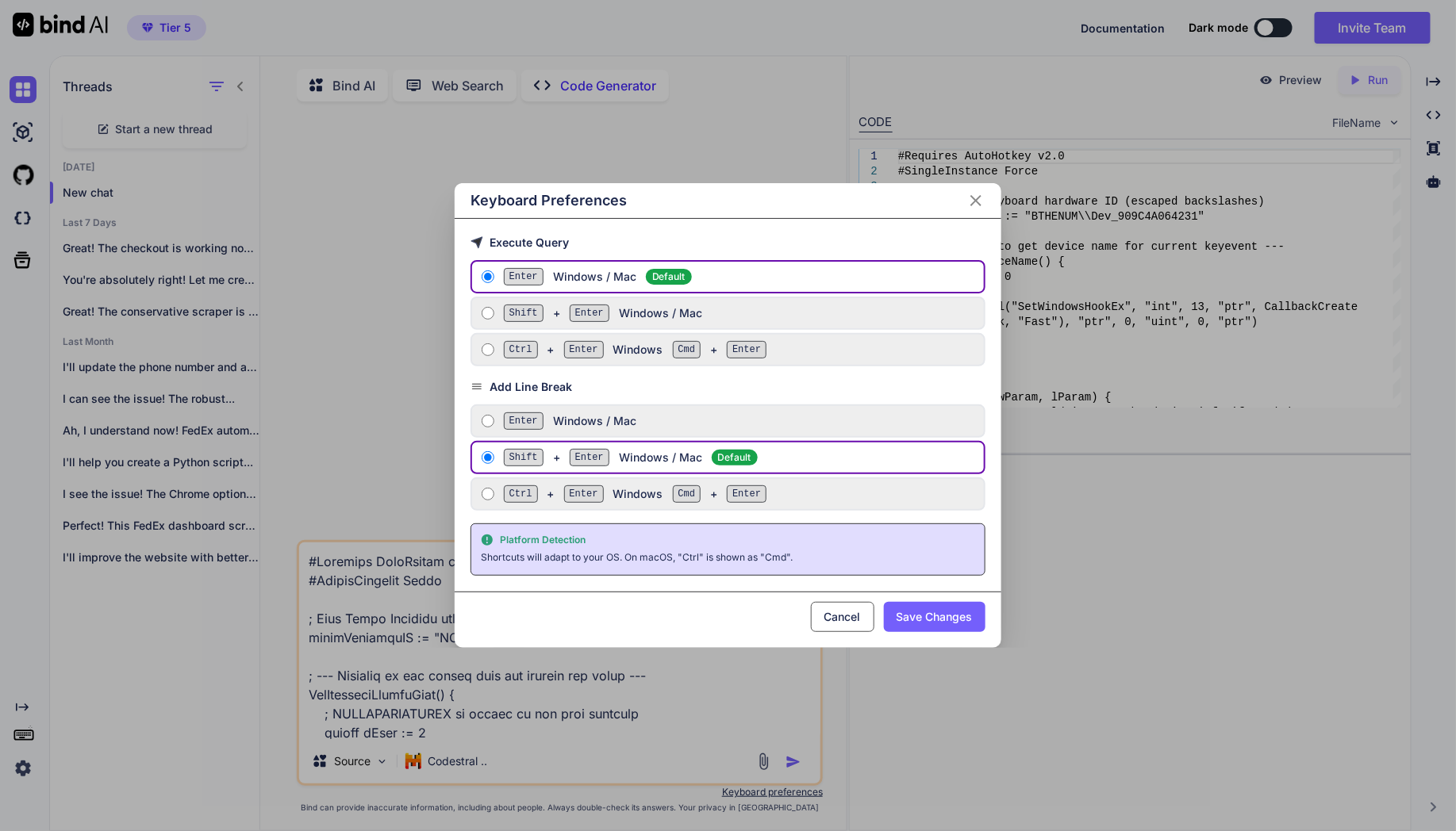
drag, startPoint x: 22, startPoint y: 736, endPoint x: 200, endPoint y: 603, distance: 222.2
click at [200, 602] on div "Keyboard Preferences Execute Query Enter Windows / Mac Default Shift + Enter Wi…" at bounding box center [728, 415] width 1456 height 831
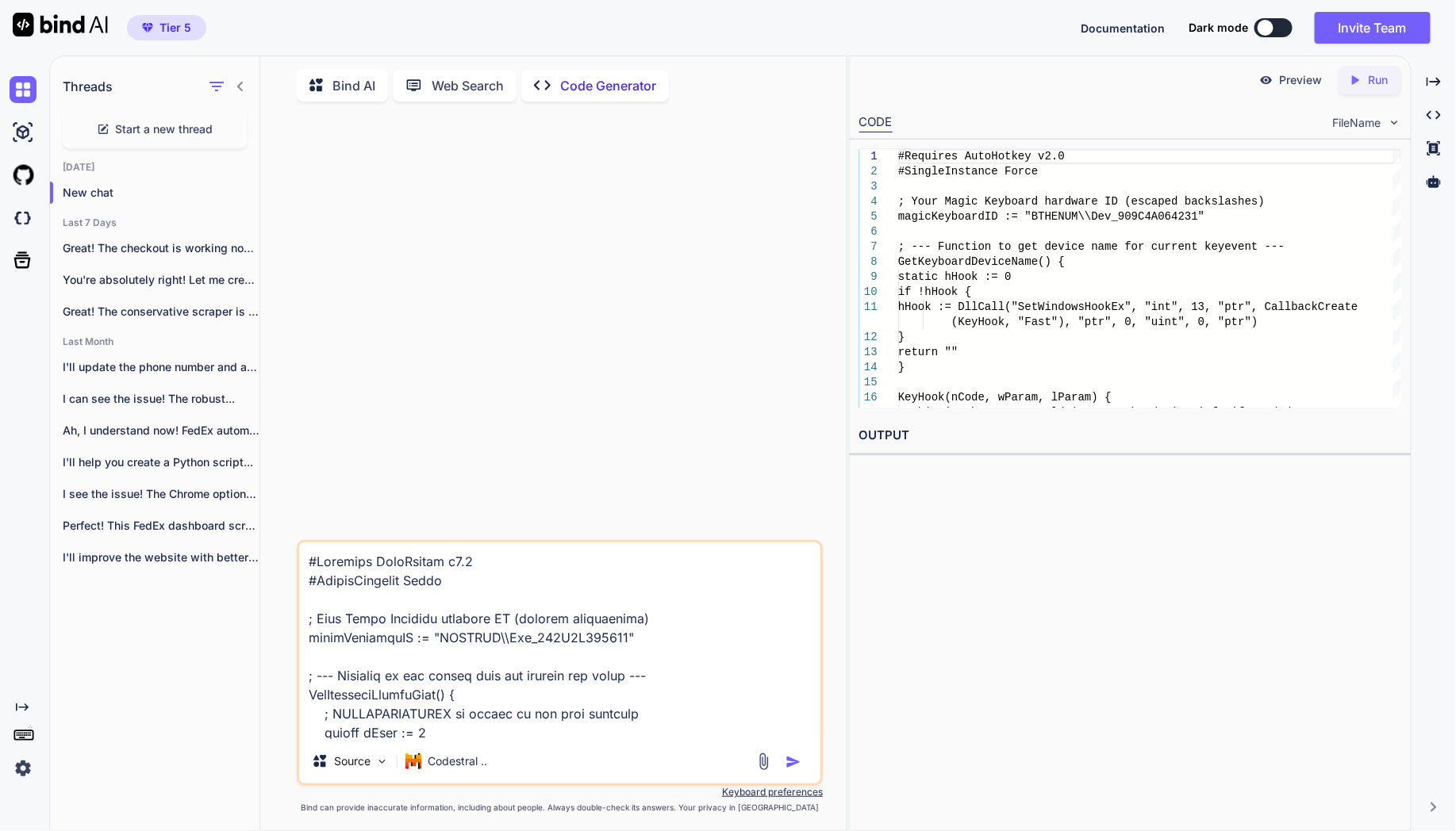
click at [20, 701] on icon "Created with Pixso." at bounding box center [22, 708] width 12 height 12
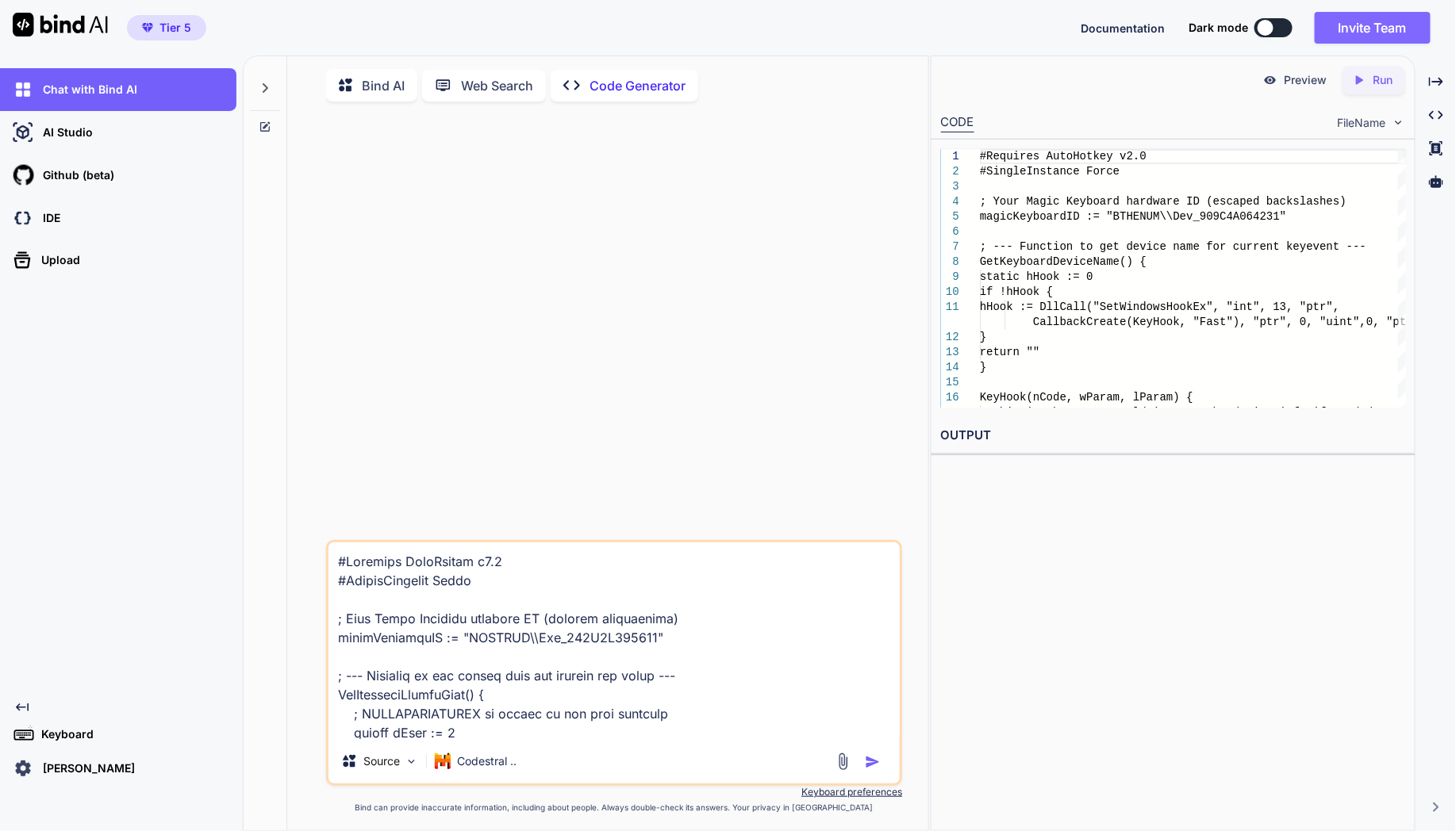
click at [1364, 33] on button "Invite Team" at bounding box center [1372, 28] width 115 height 32
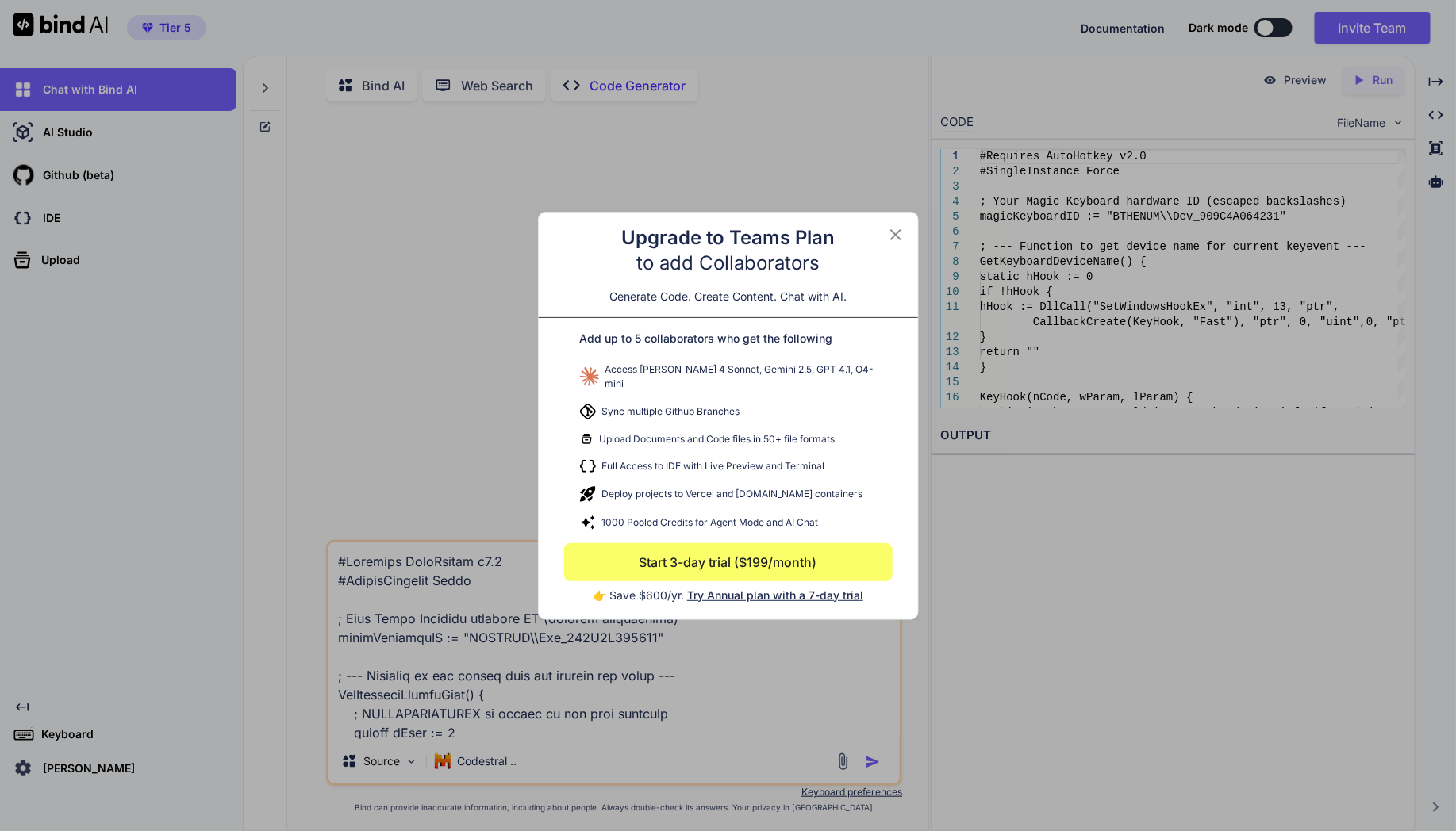
click at [900, 234] on icon at bounding box center [896, 235] width 19 height 19
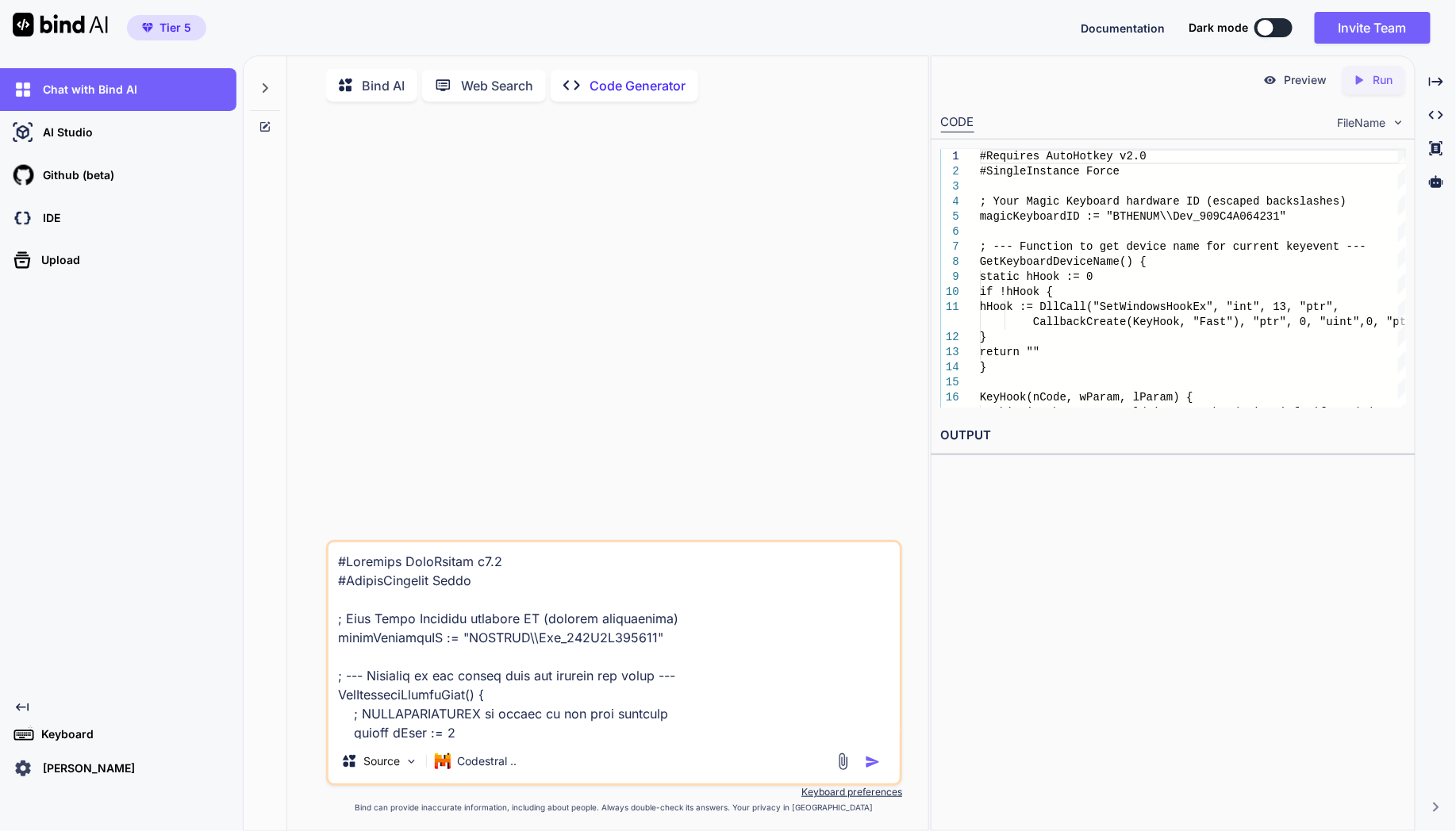
click at [83, 25] on img at bounding box center [60, 24] width 95 height 24
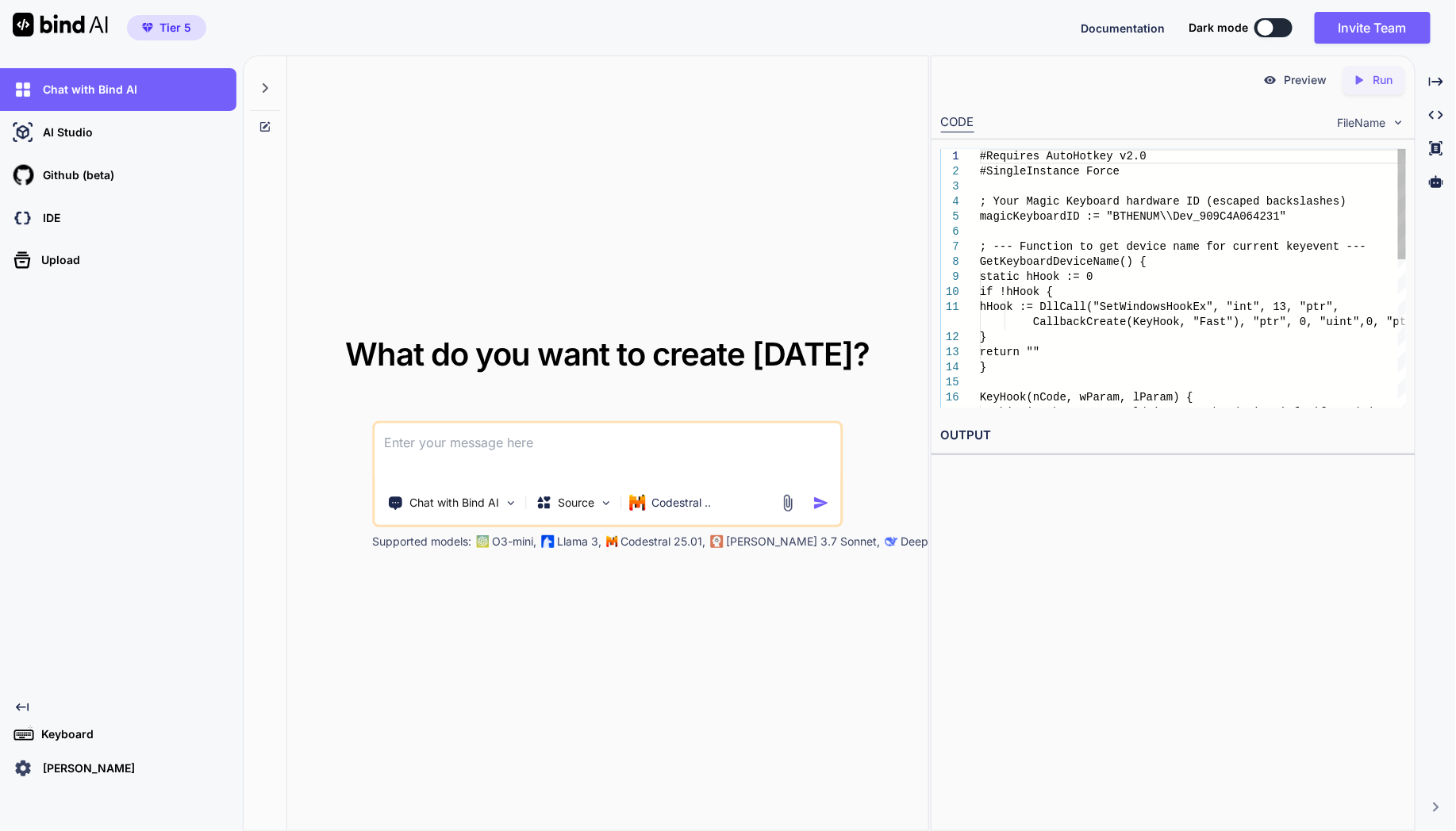
click at [160, 26] on span "Tier 5" at bounding box center [175, 28] width 32 height 16
drag, startPoint x: 517, startPoint y: 676, endPoint x: 521, endPoint y: 666, distance: 10.8
click at [516, 679] on div "What do you want to create [DATE]? Chat with Bind AI Source Codestral .. Suppor…" at bounding box center [607, 444] width 641 height 775
click at [561, 505] on p "Source" at bounding box center [576, 503] width 36 height 16
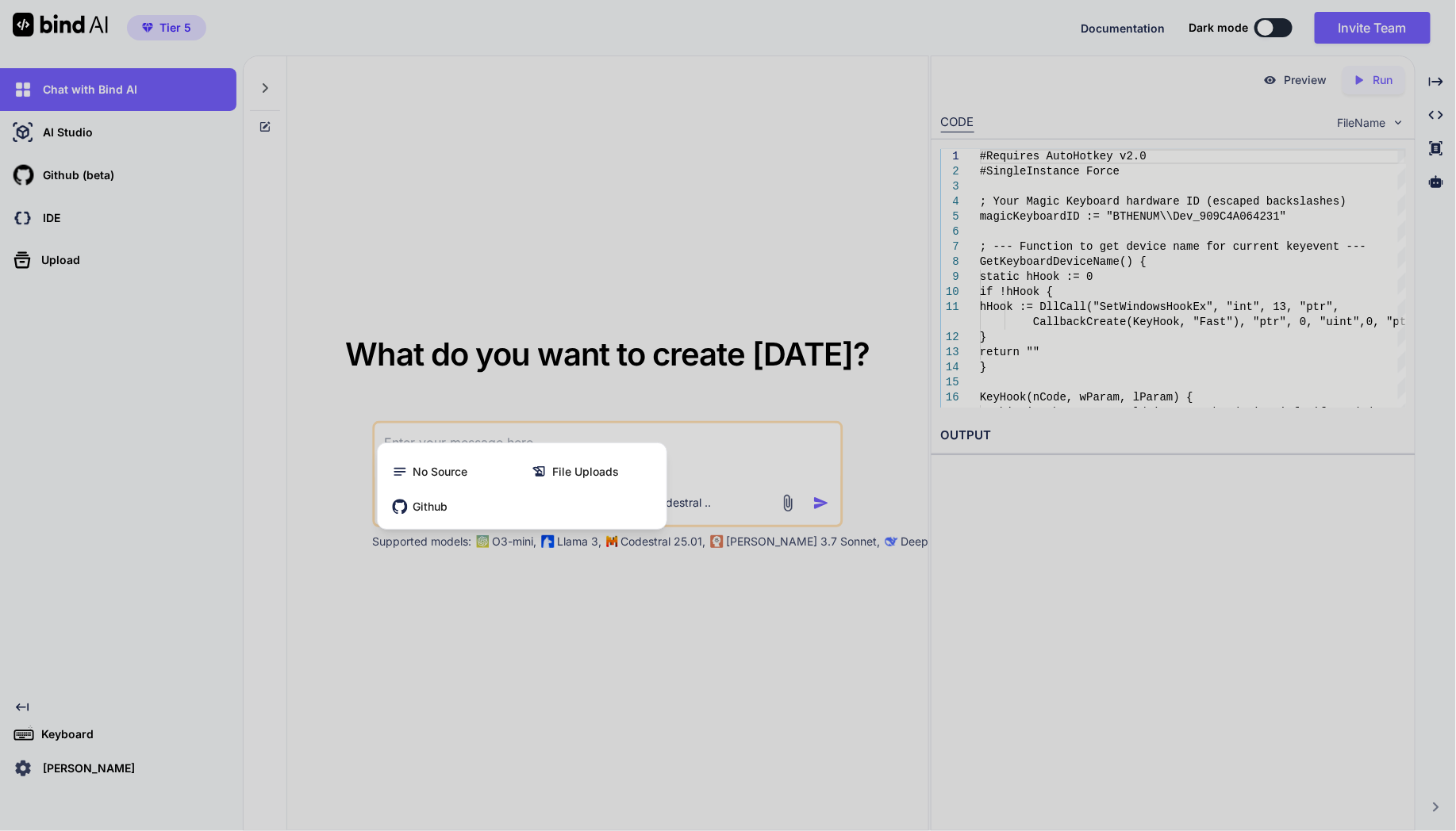
drag, startPoint x: 509, startPoint y: 636, endPoint x: 509, endPoint y: 624, distance: 12.0
click at [509, 630] on div at bounding box center [728, 415] width 1456 height 831
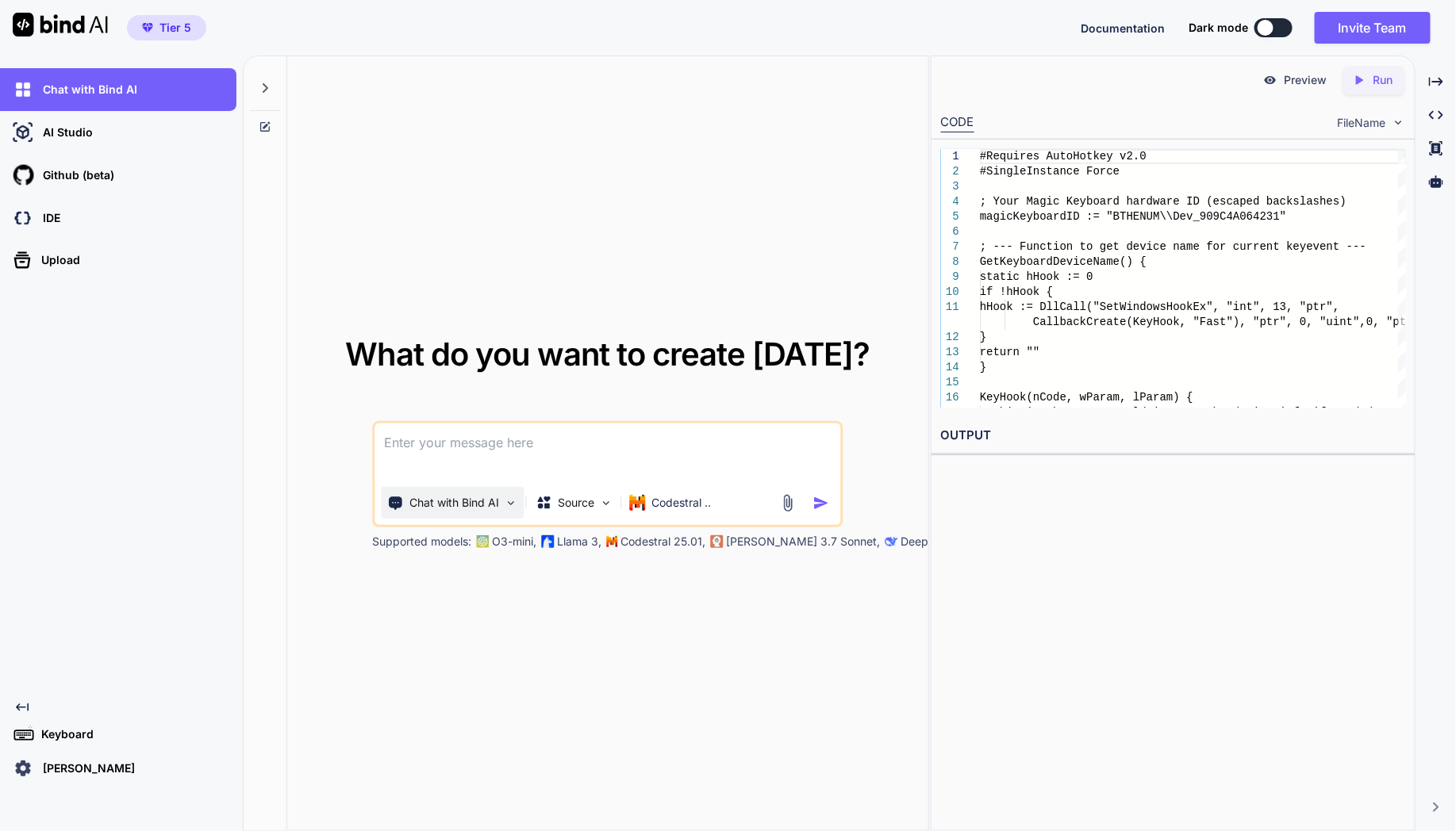
click at [480, 498] on p "Chat with Bind AI" at bounding box center [455, 503] width 90 height 16
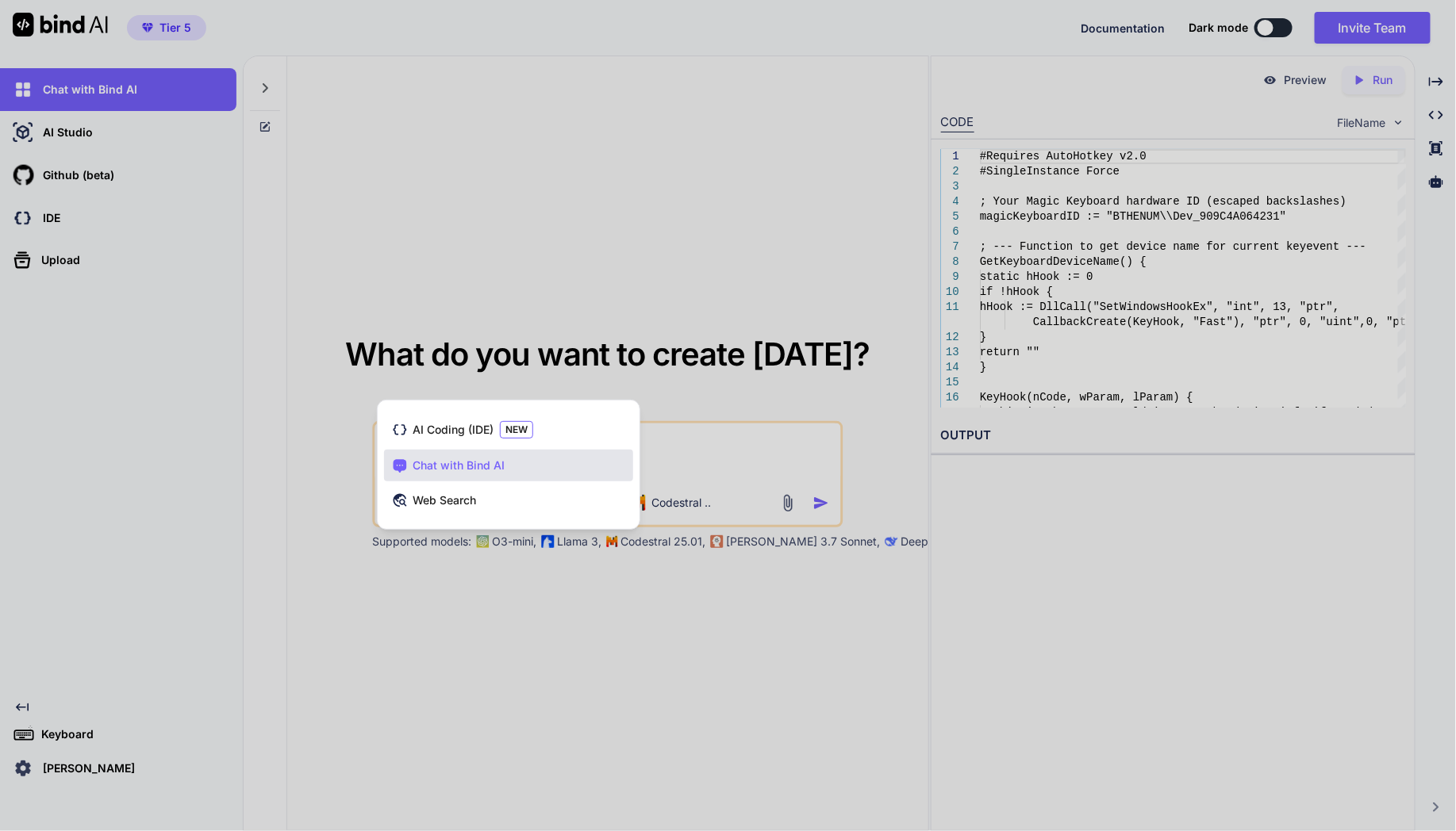
click at [480, 597] on div at bounding box center [728, 415] width 1456 height 831
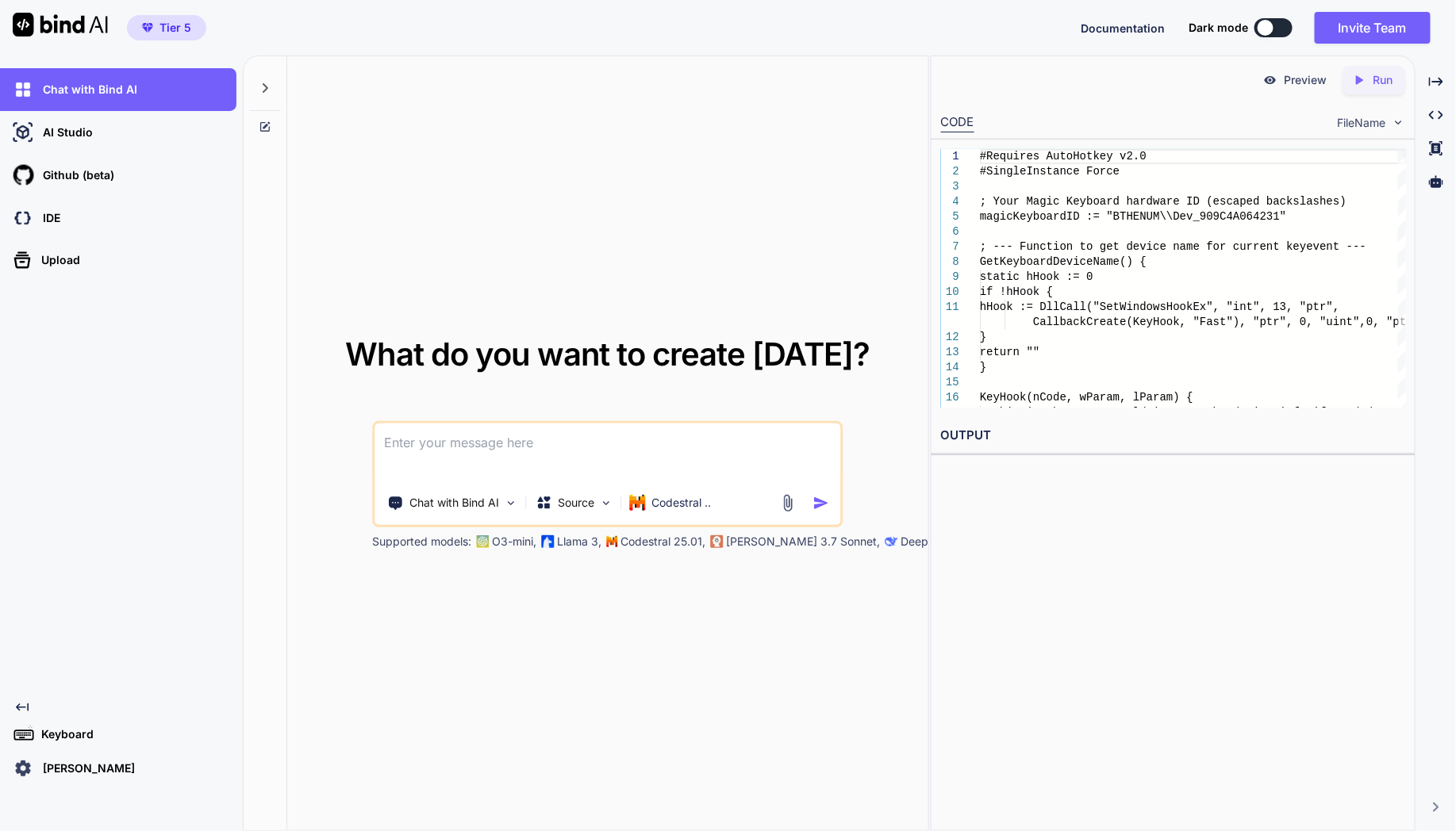
click at [75, 770] on p "[PERSON_NAME]" at bounding box center [85, 768] width 99 height 16
click at [68, 767] on p "[PERSON_NAME]" at bounding box center [85, 768] width 99 height 16
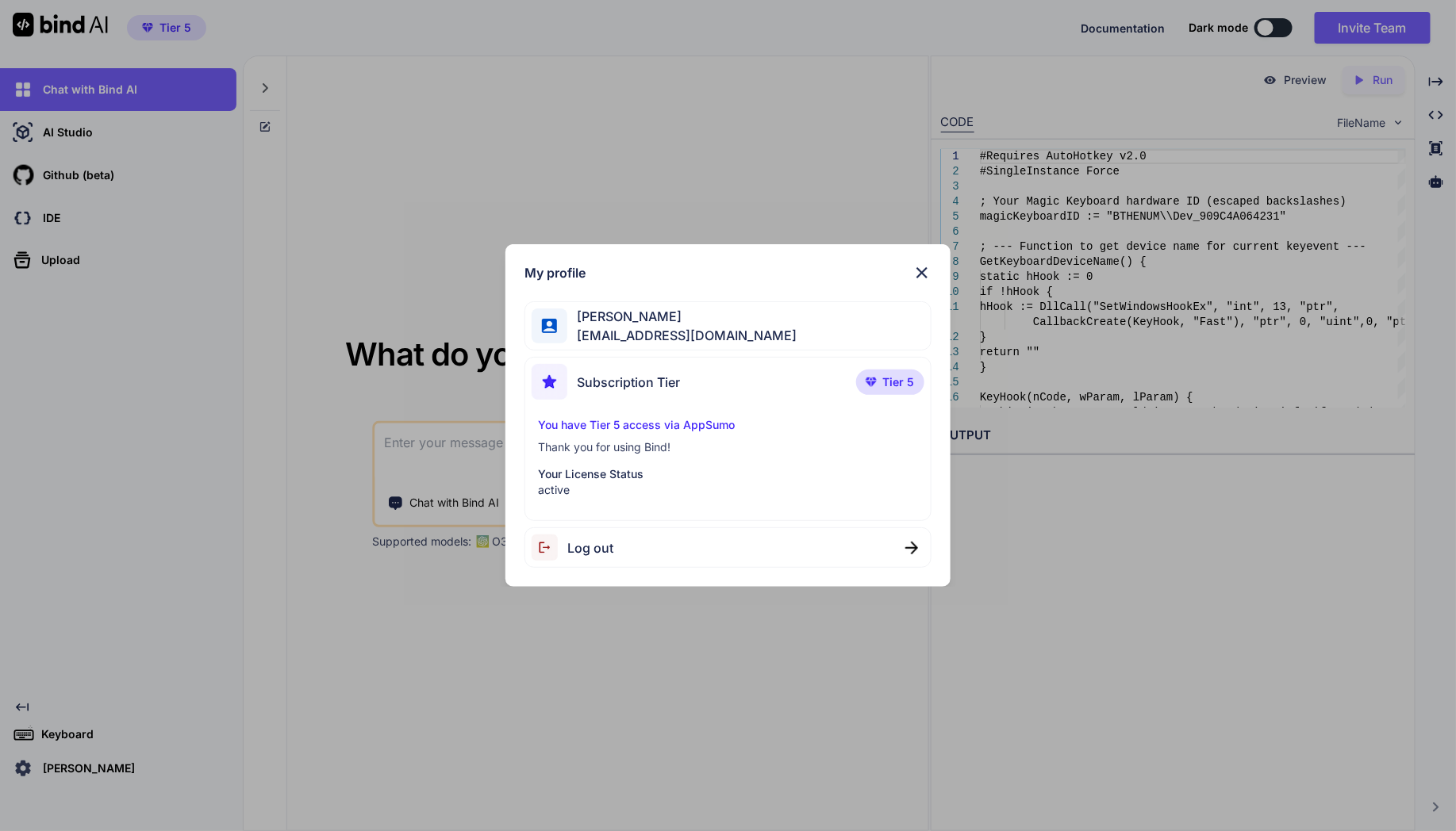
click at [68, 767] on div "My profile [PERSON_NAME] [EMAIL_ADDRESS][DOMAIN_NAME] Subscription Tier Tier 5 …" at bounding box center [728, 415] width 1456 height 831
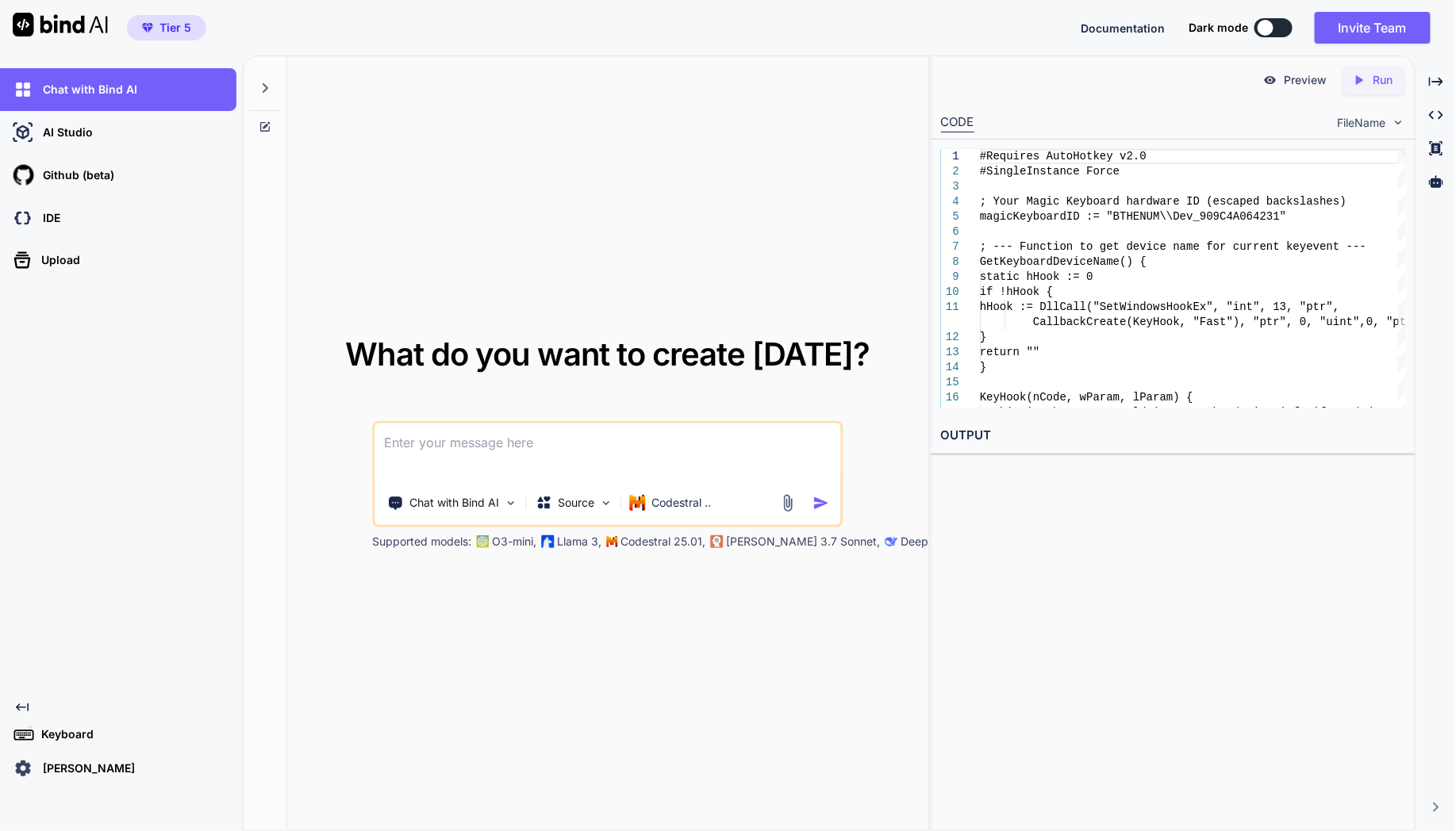
click at [1363, 44] on div "Tier 5 Documentation Dark mode Invite Team Created with Pixso." at bounding box center [728, 27] width 1456 height 56
click at [1367, 28] on button "Invite Team" at bounding box center [1372, 28] width 115 height 32
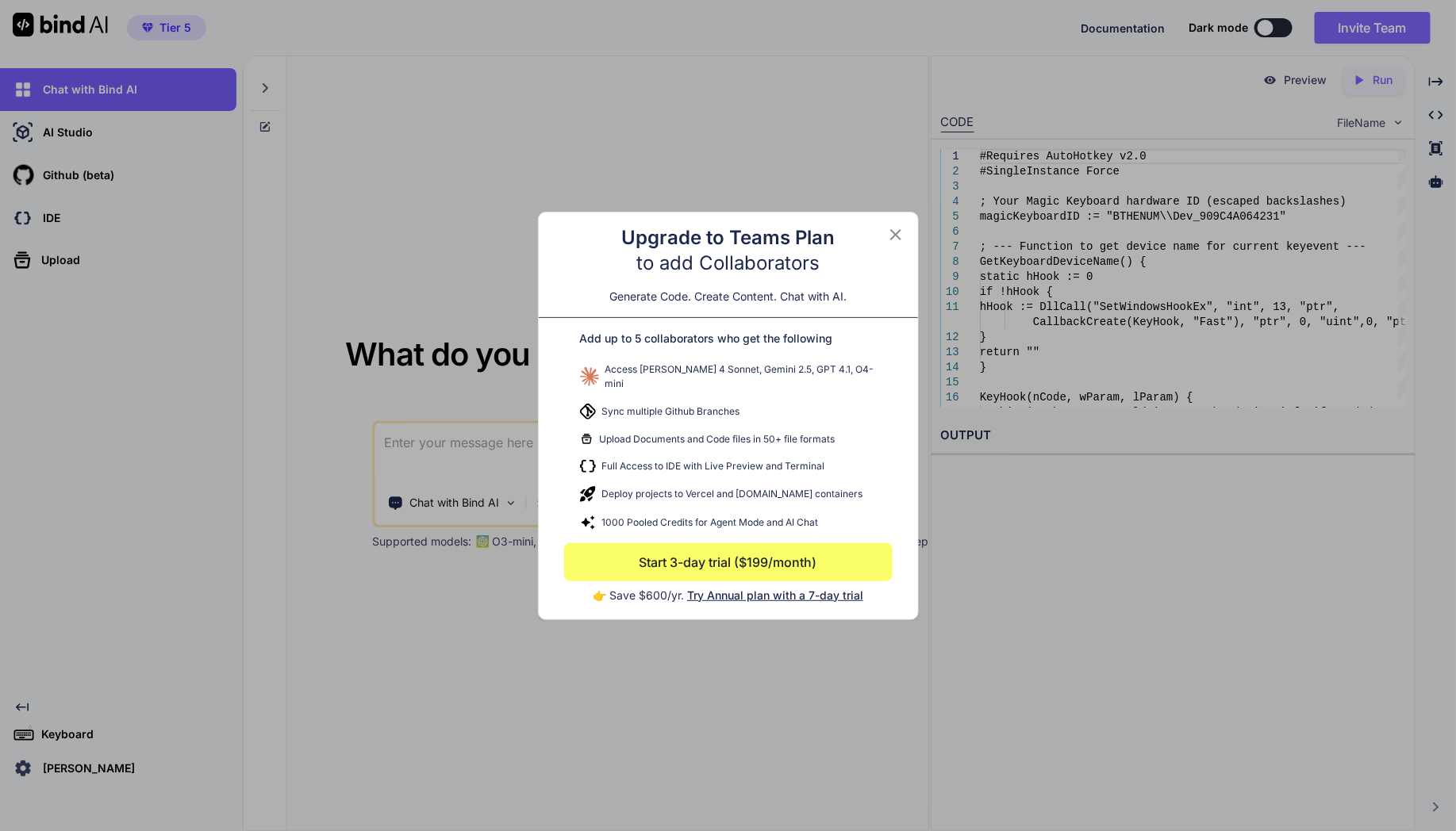
click at [1367, 28] on div "Upgrade to Teams Plan to add Collaborators Generate Code. Create Content. Chat …" at bounding box center [728, 415] width 1456 height 831
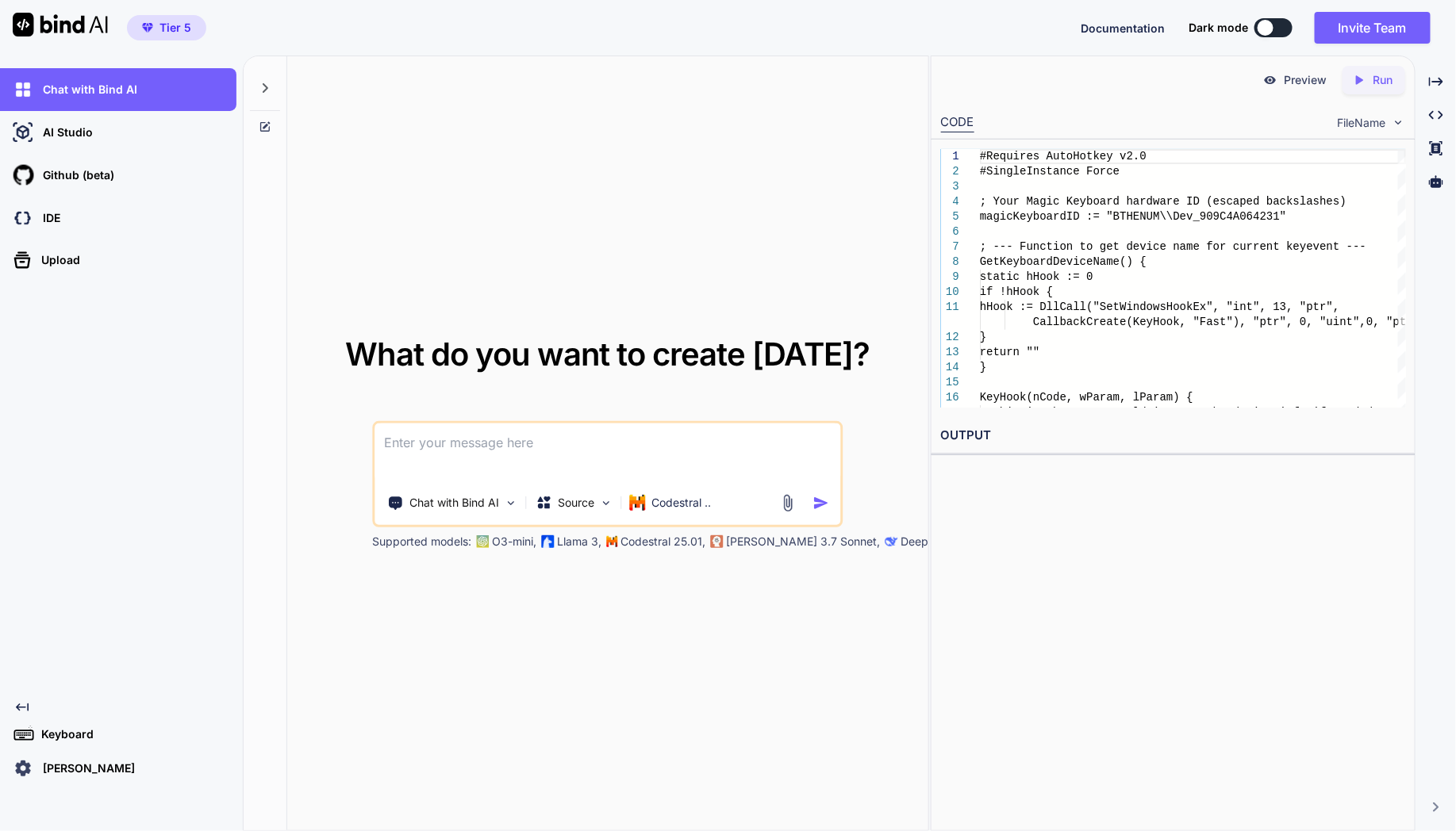
click at [1450, 804] on div "Created with Pixso." at bounding box center [1436, 807] width 28 height 10
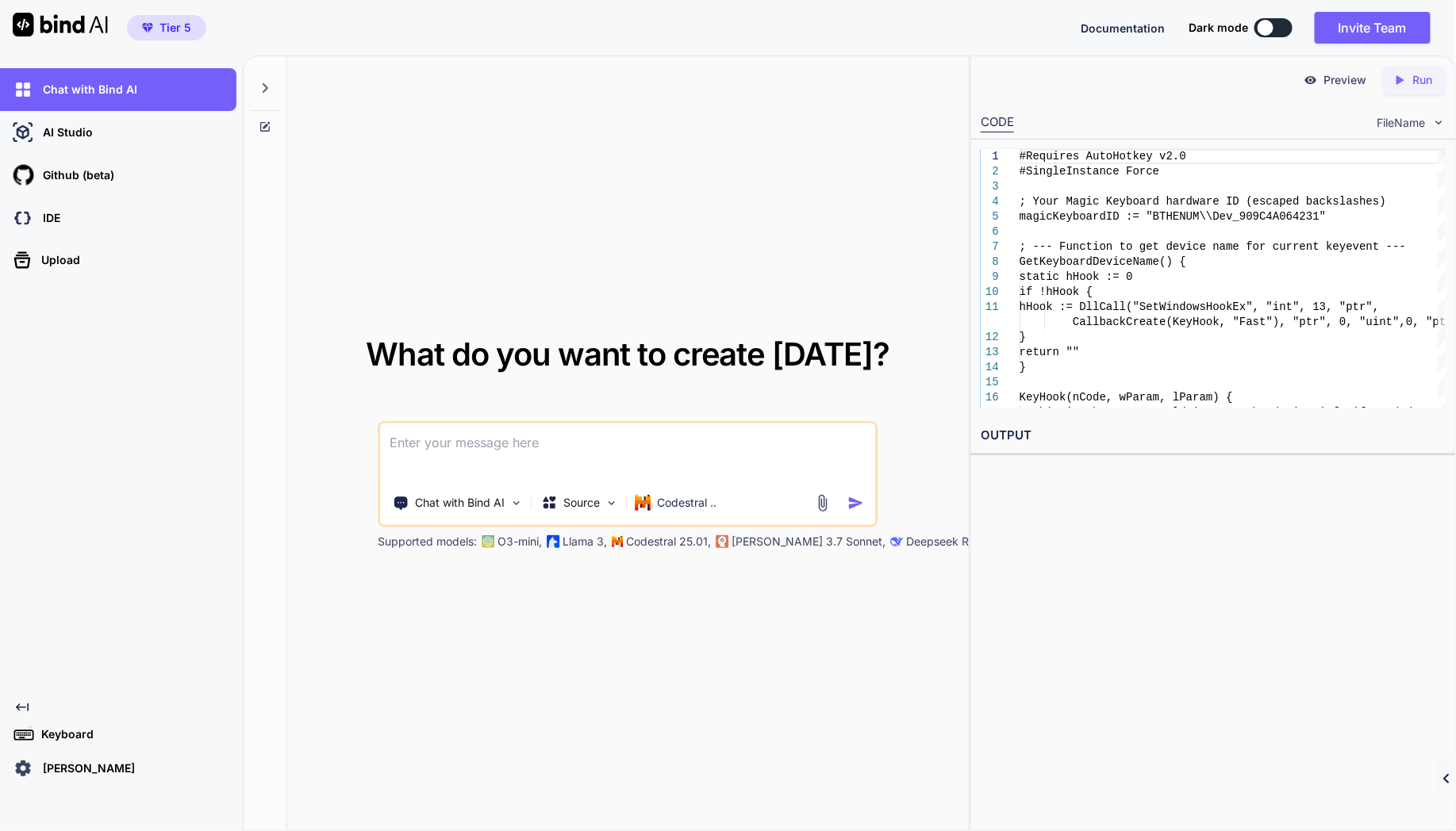
click at [1450, 783] on icon "Created with Pixso." at bounding box center [1446, 779] width 10 height 10
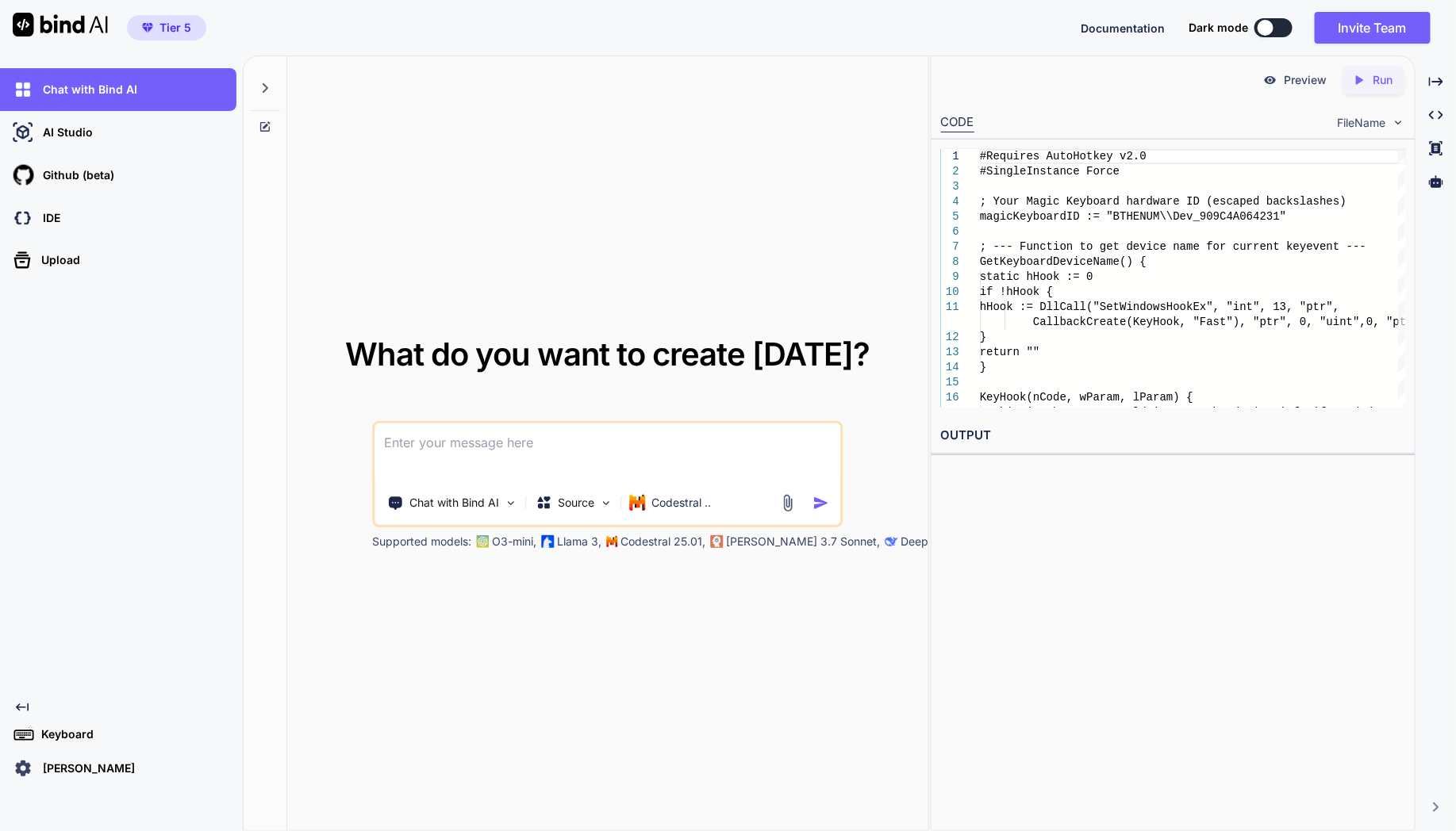
click at [1118, 28] on span "Documentation" at bounding box center [1122, 27] width 84 height 13
click at [21, 11] on div at bounding box center [54, 27] width 108 height 56
click at [683, 508] on p "Codestral .." at bounding box center [682, 503] width 60 height 16
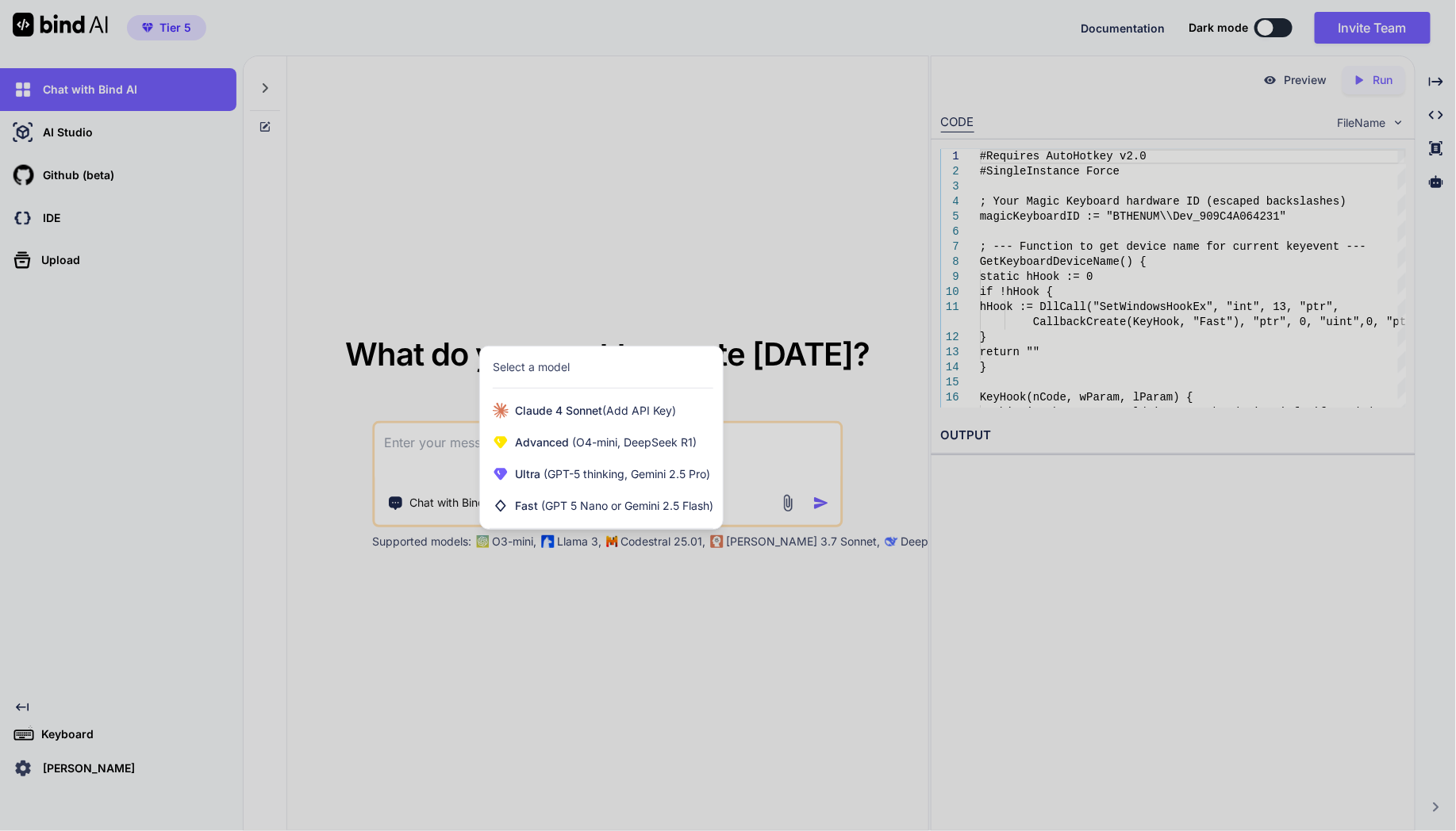
click at [683, 508] on span "(GPT 5 Nano or Gemini 2.5 Flash)" at bounding box center [627, 505] width 172 height 13
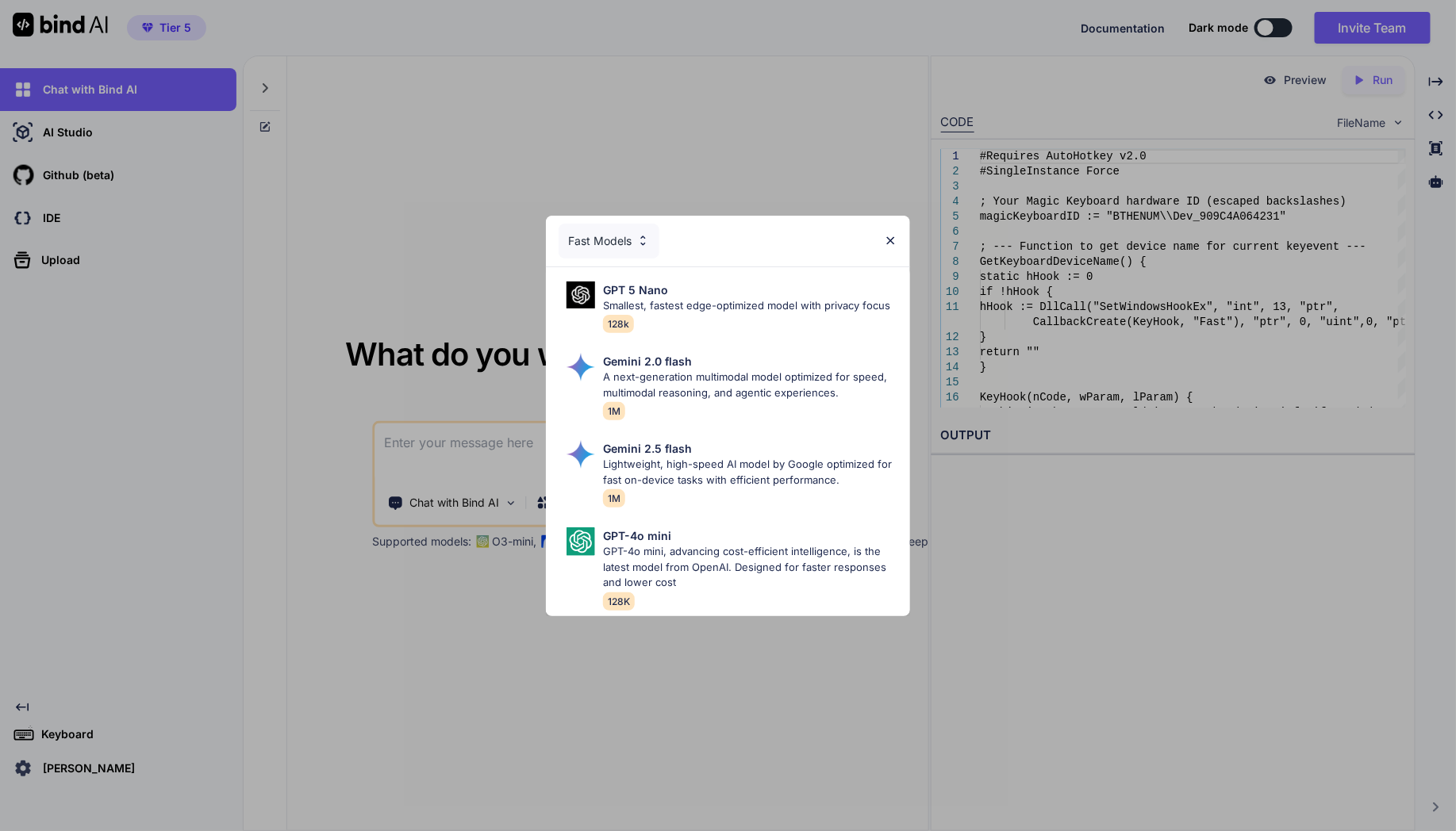
click at [405, 580] on div "Fast Models GPT 5 Nano Smallest, fastest edge-optimized model with privacy focu…" at bounding box center [728, 415] width 1456 height 831
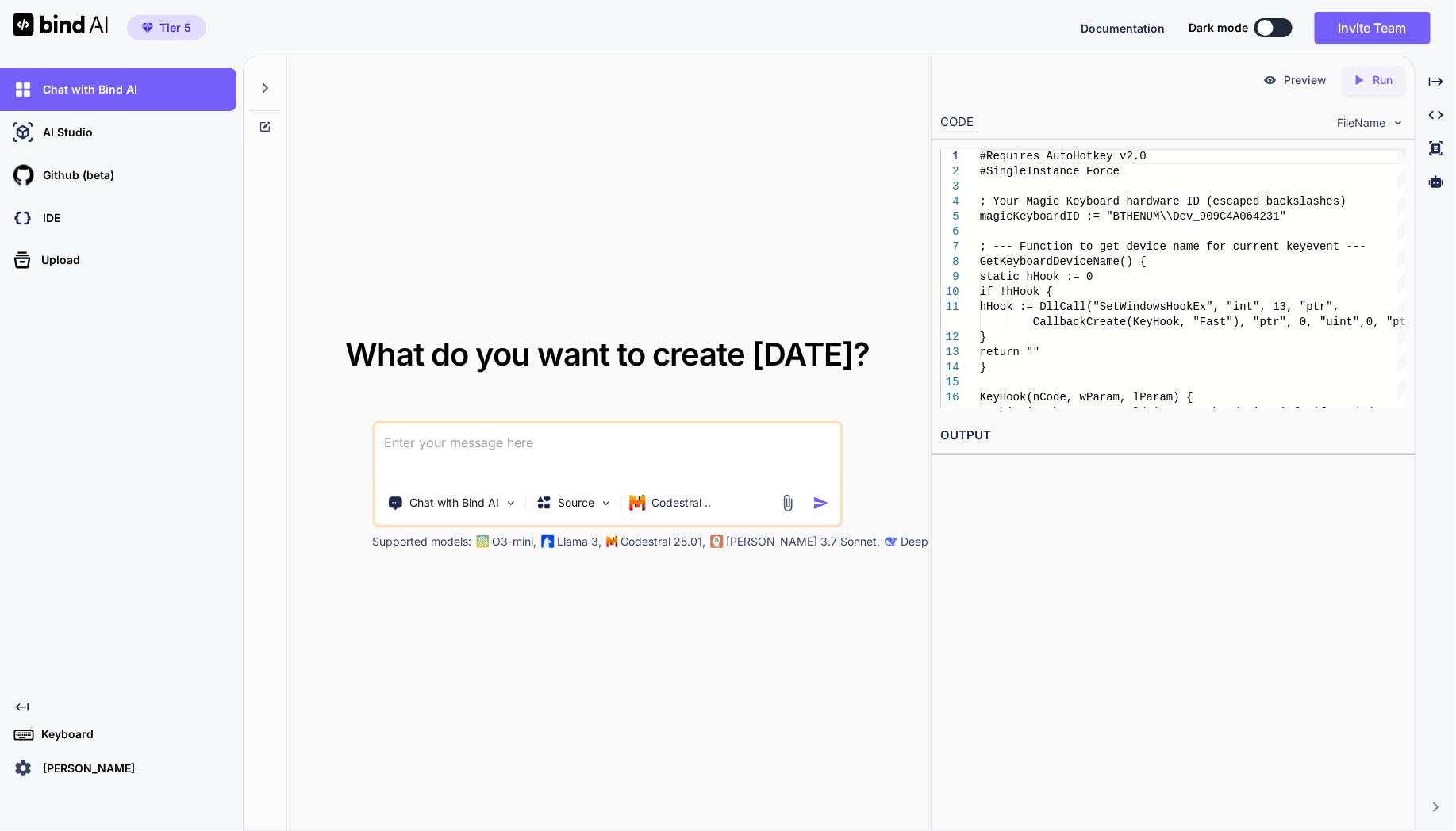
click at [59, 773] on p "[PERSON_NAME]" at bounding box center [85, 768] width 99 height 16
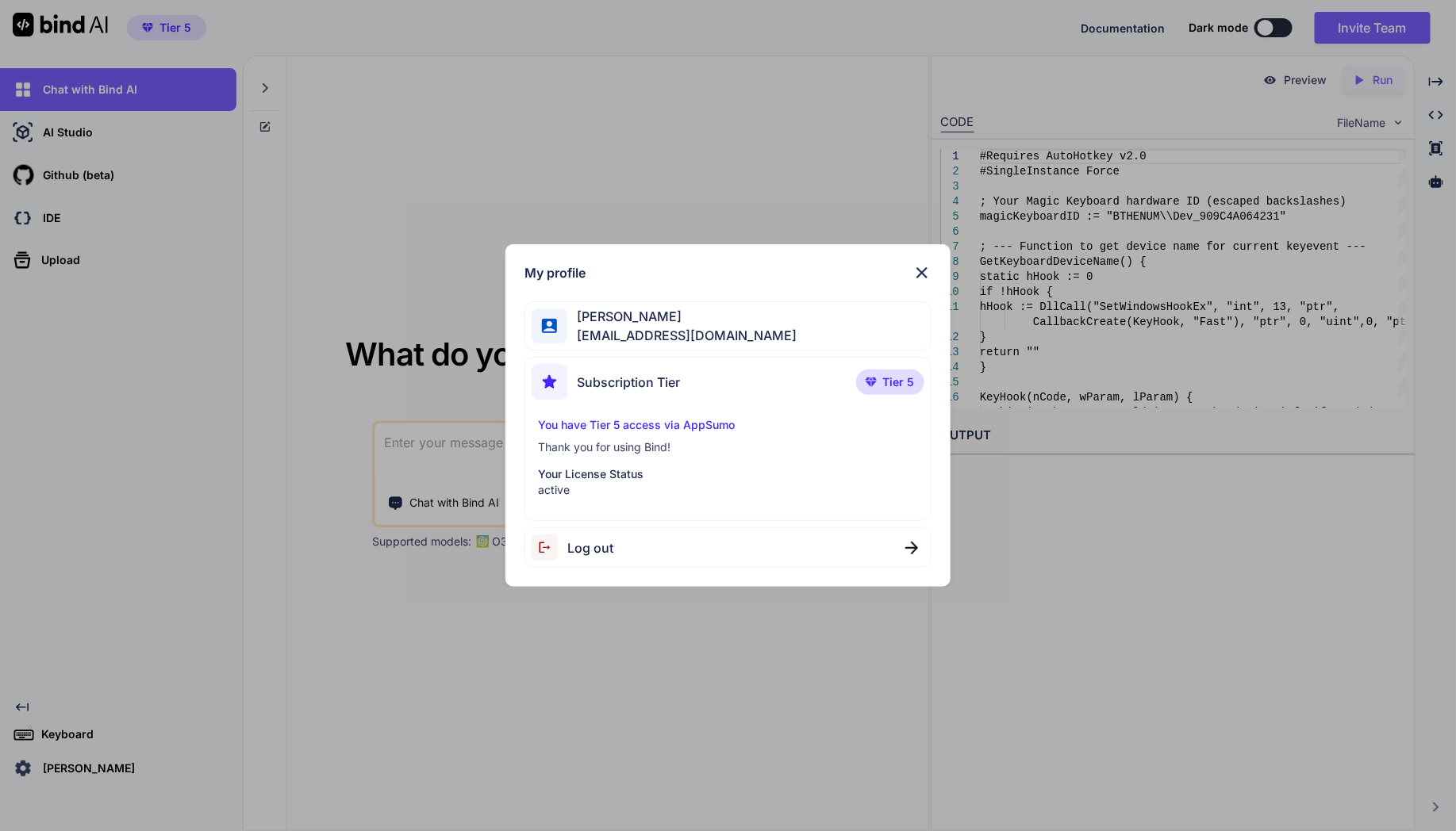
click at [195, 659] on div "My profile [PERSON_NAME] [EMAIL_ADDRESS][DOMAIN_NAME] Subscription Tier Tier 5 …" at bounding box center [728, 415] width 1456 height 831
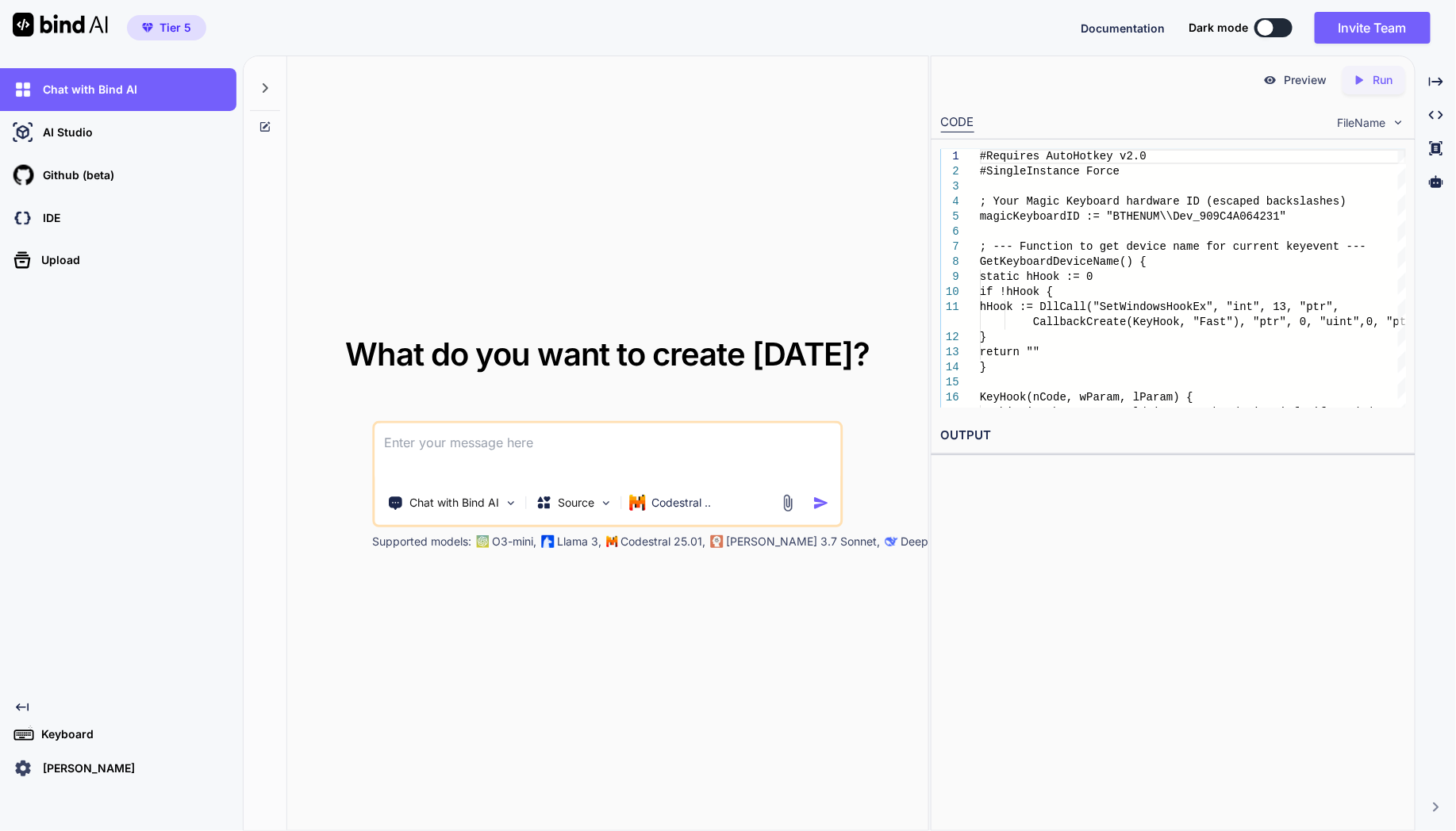
click at [265, 128] on icon at bounding box center [264, 127] width 12 height 12
click at [193, 24] on span "Tier 5" at bounding box center [167, 28] width 62 height 16
click at [63, 13] on img at bounding box center [60, 24] width 95 height 24
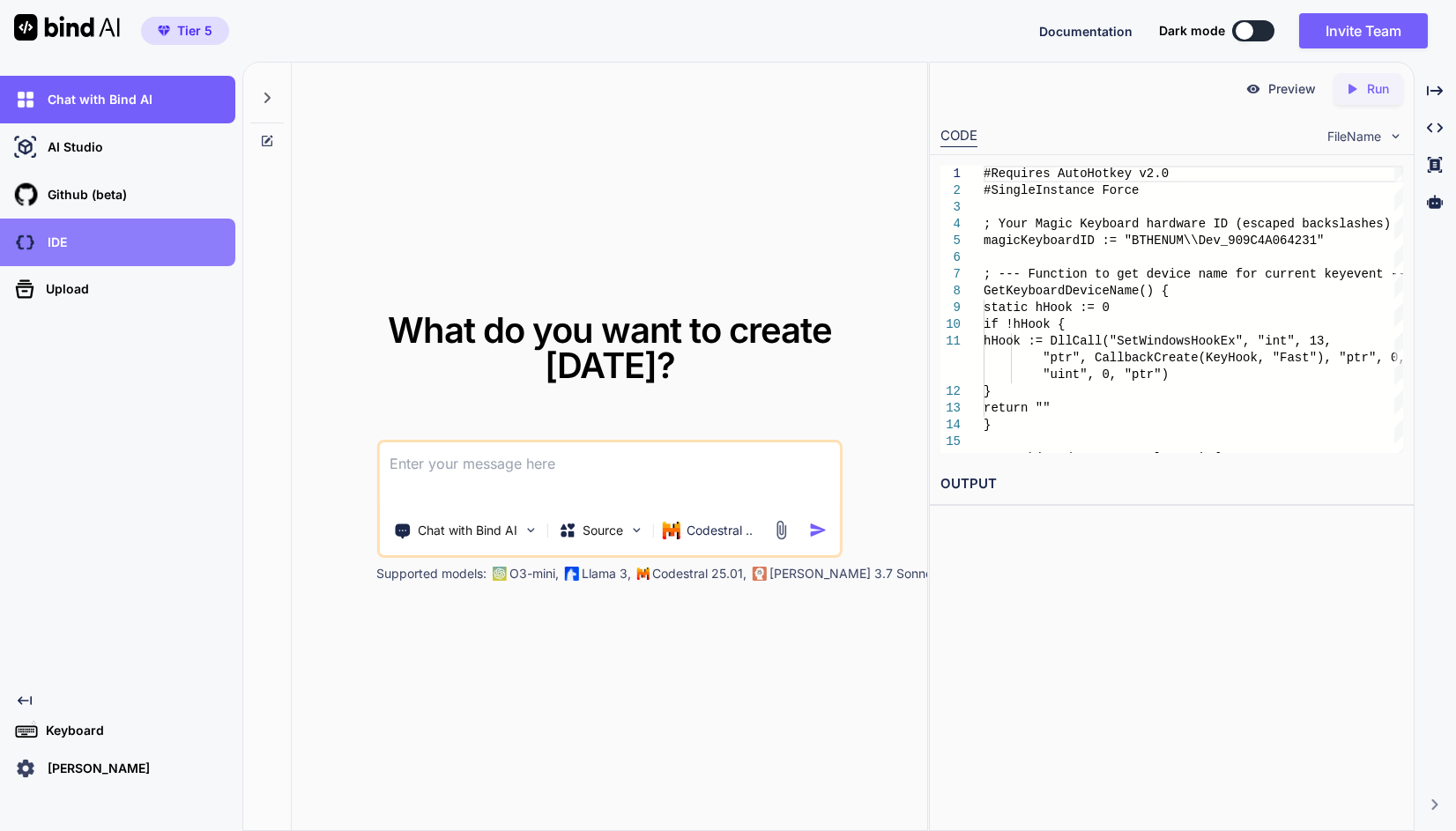
click at [109, 239] on div "IDE" at bounding box center [123, 242] width 225 height 30
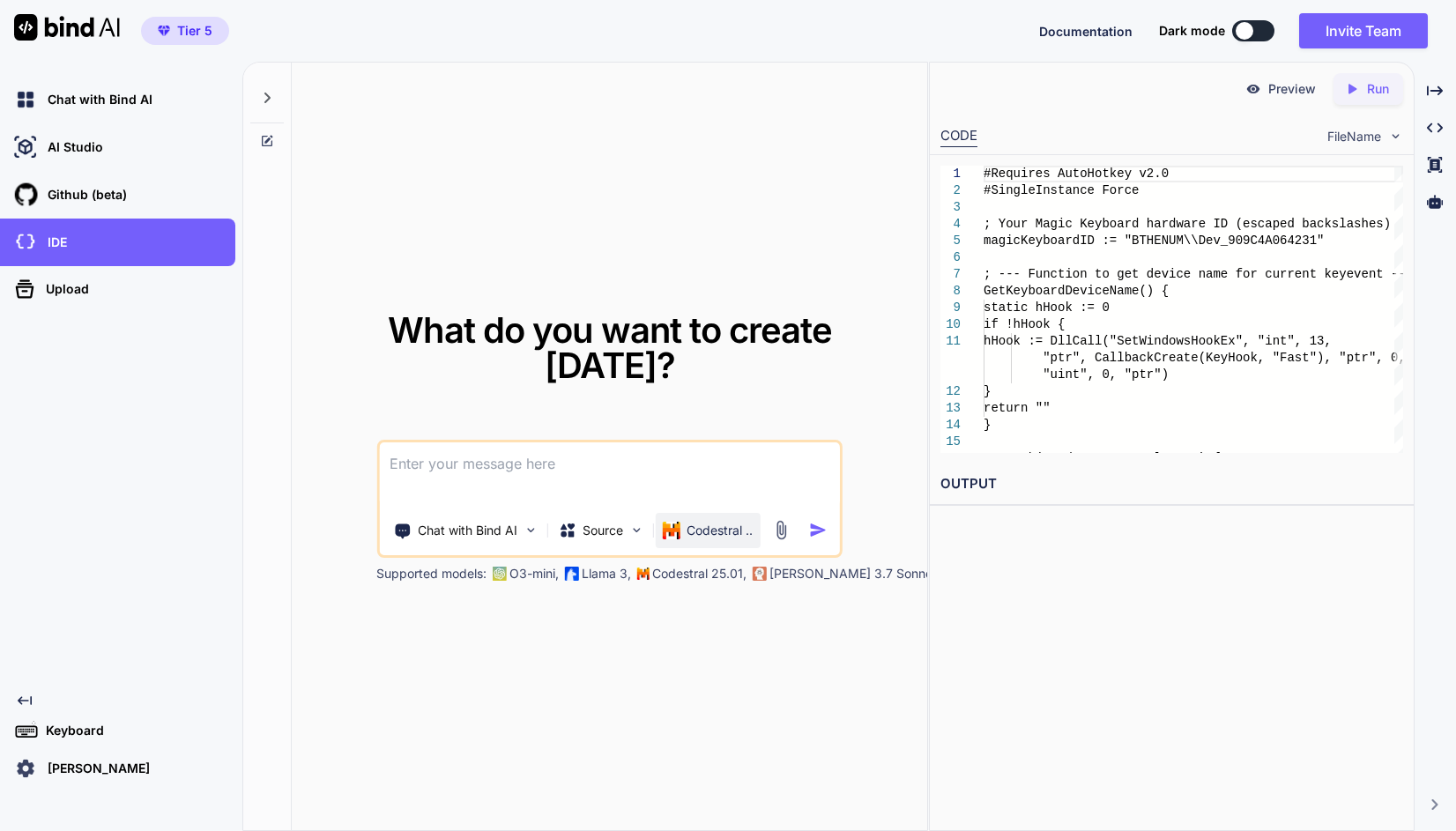
click at [688, 522] on p "Codestral .." at bounding box center [720, 531] width 67 height 18
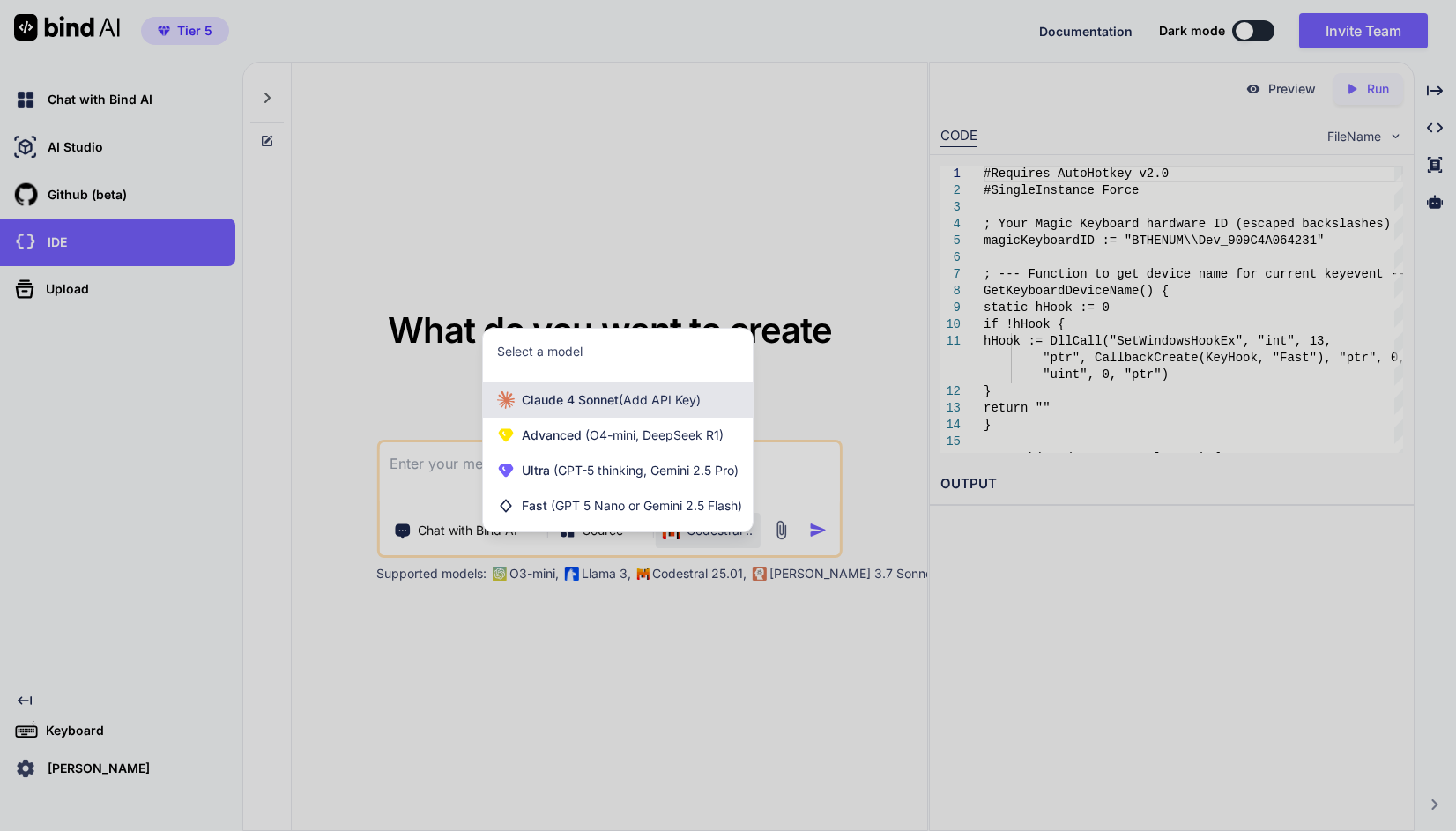
click at [671, 401] on span "(Add API Key)" at bounding box center [660, 399] width 82 height 15
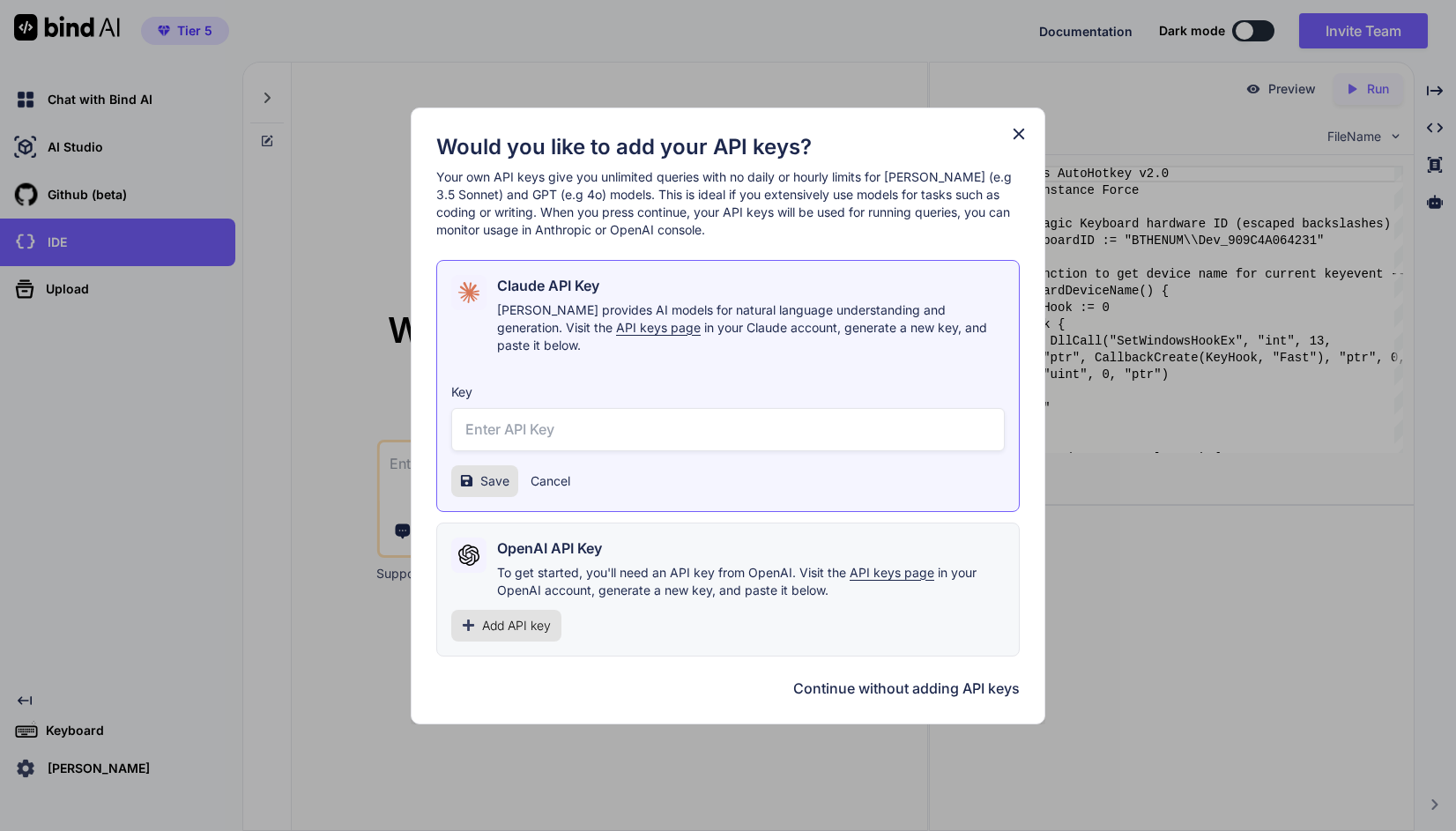
click at [1016, 137] on icon at bounding box center [1019, 134] width 20 height 20
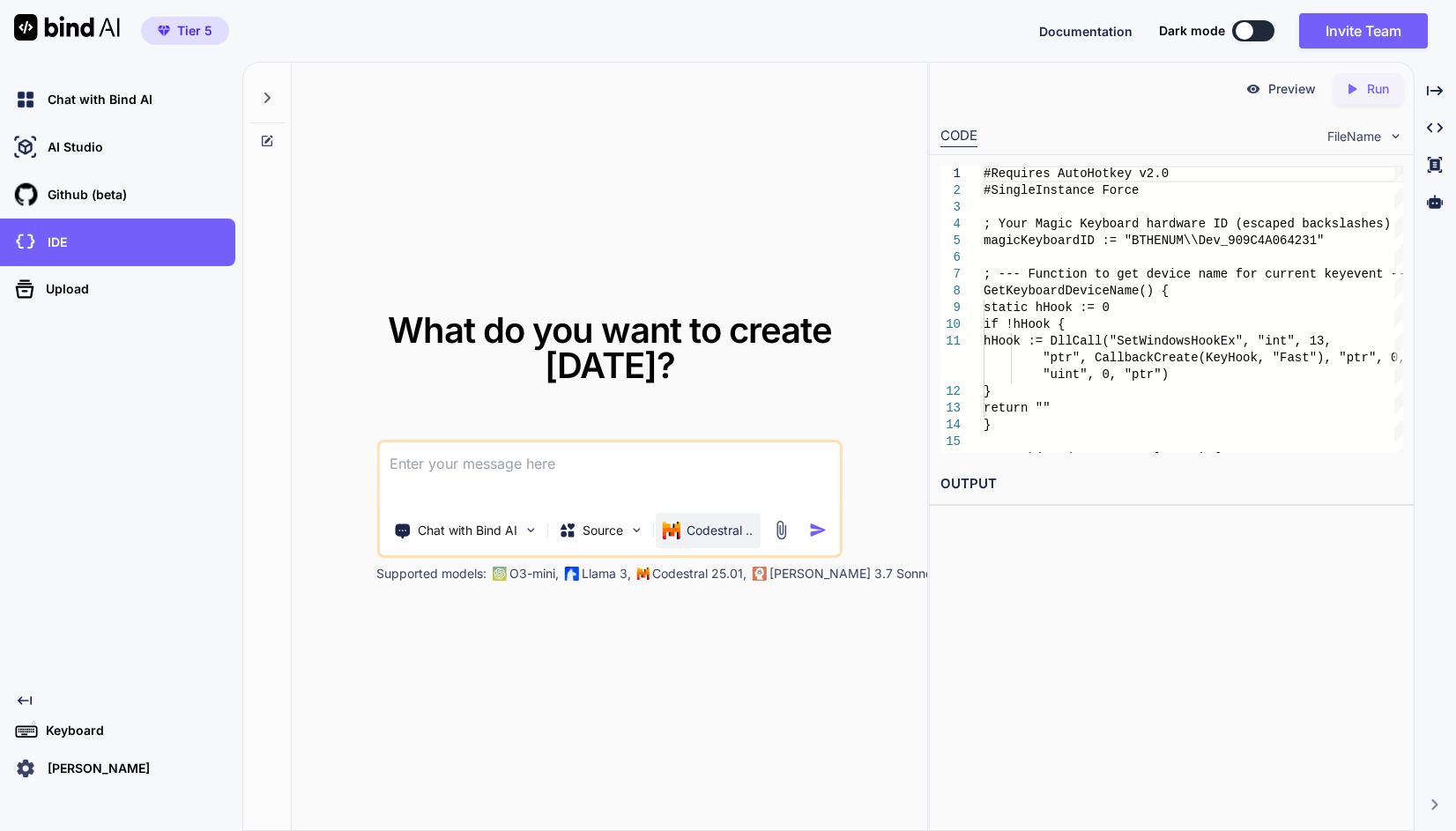
click at [733, 522] on p "Codestral .." at bounding box center [720, 531] width 67 height 18
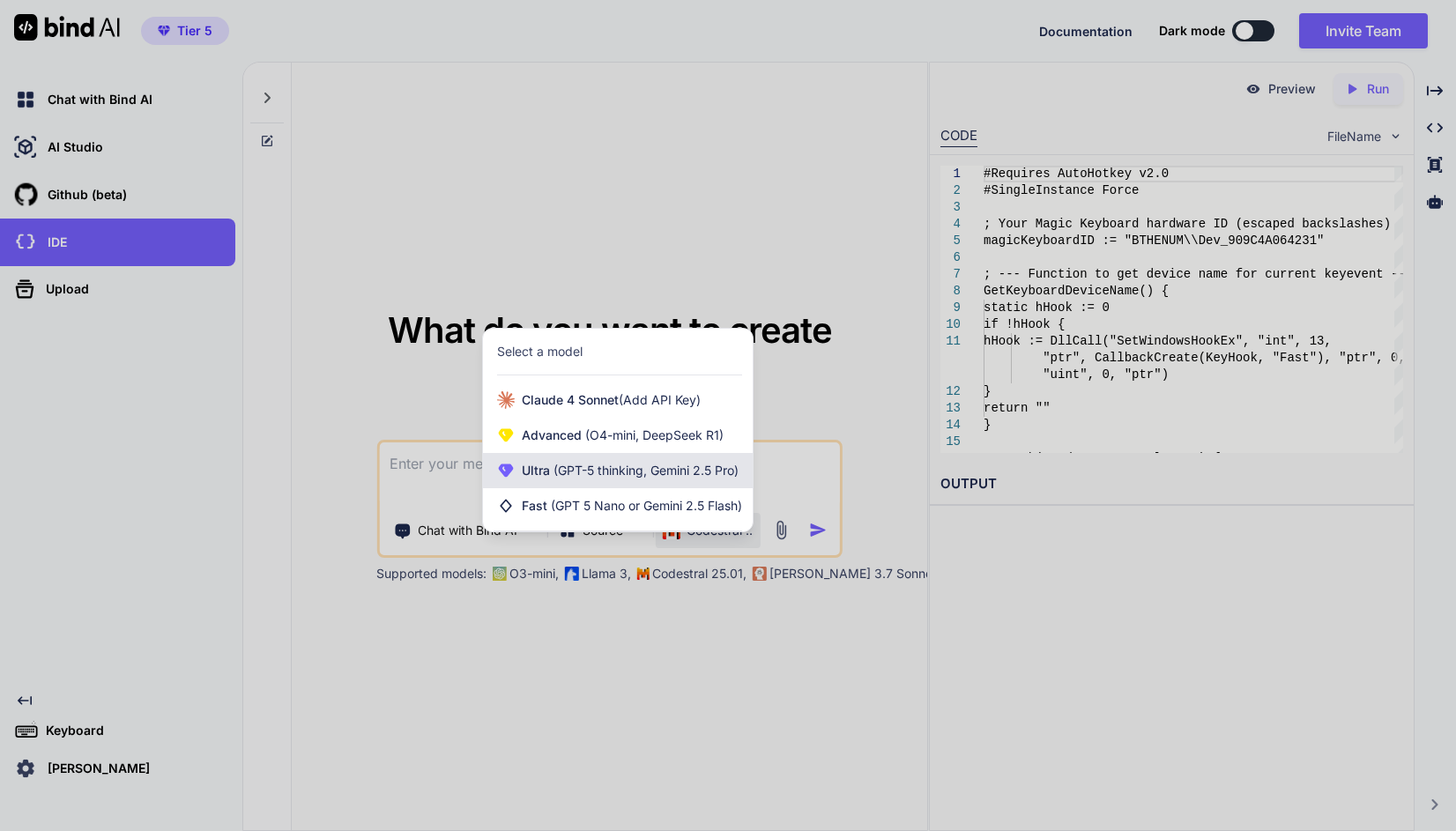
click at [660, 479] on span "Ultra (GPT-5 thinking, Gemini 2.5 Pro)" at bounding box center [630, 471] width 216 height 18
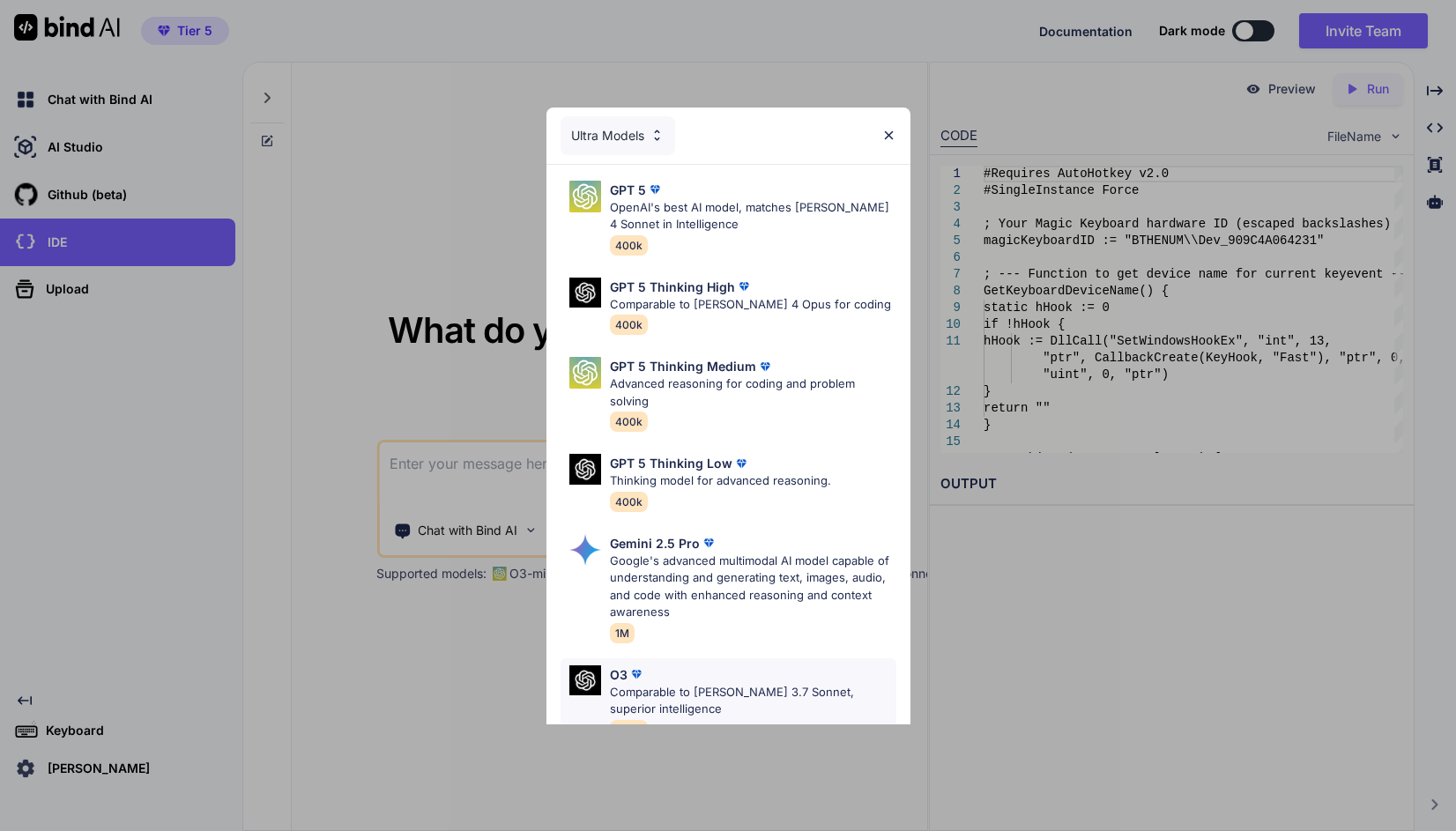
scroll to position [194, 0]
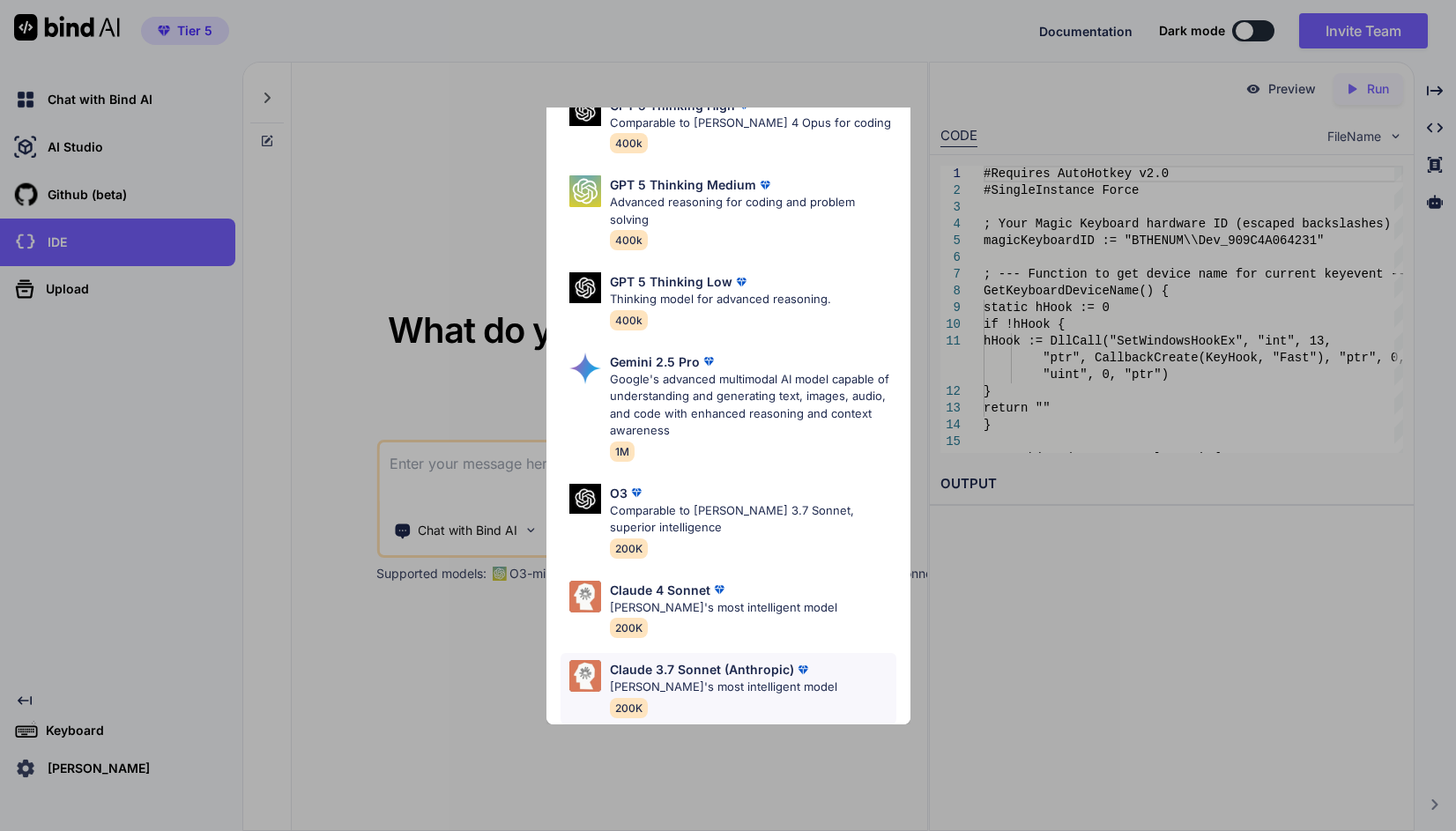
click at [778, 660] on p "Claude 3.7 Sonnet (Anthropic)" at bounding box center [702, 669] width 184 height 19
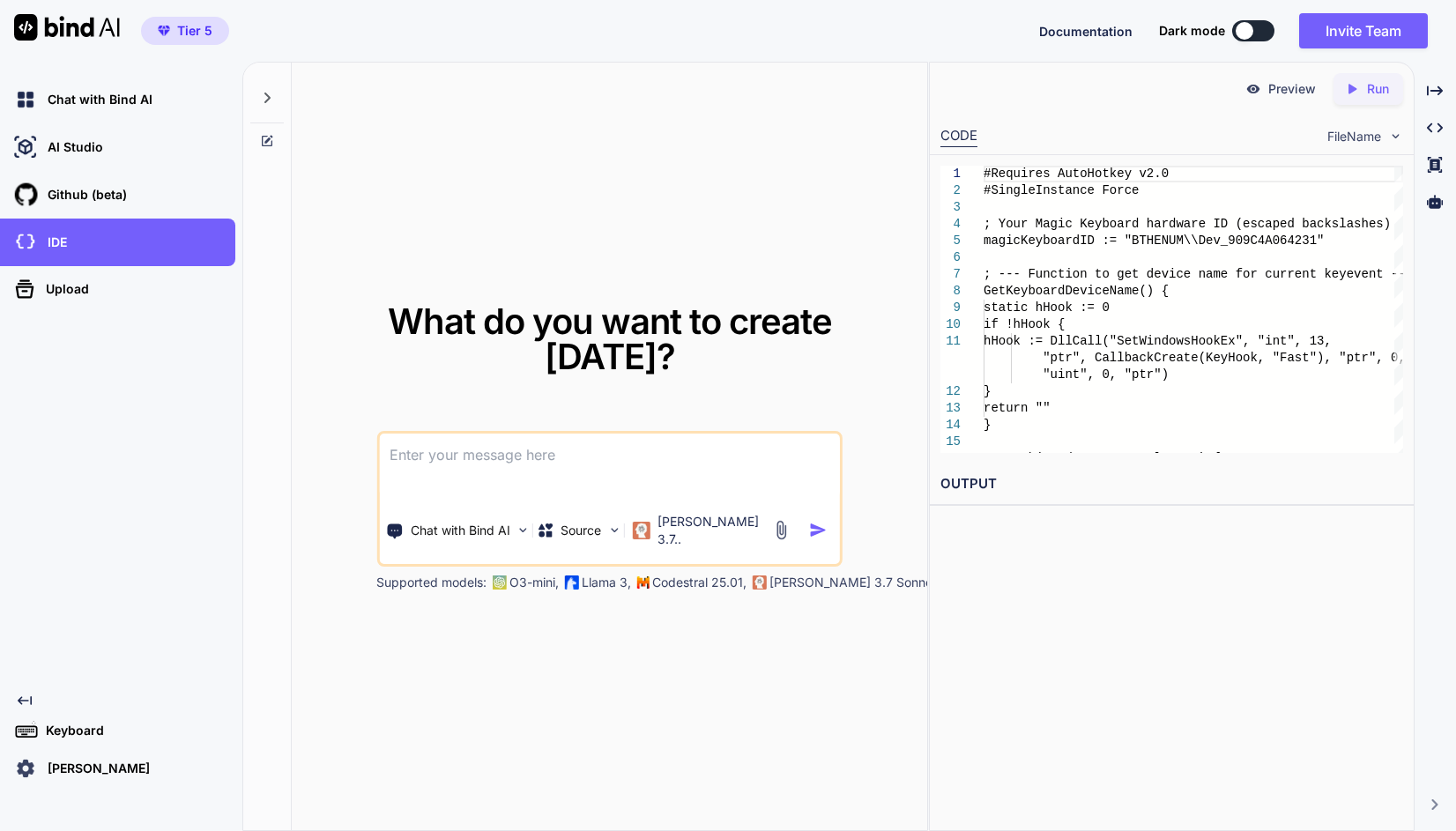
click at [649, 456] on textarea at bounding box center [609, 466] width 460 height 66
paste textarea "[URL][DOMAIN_NAME]"
type textarea "[URL][DOMAIN_NAME]"
click at [690, 446] on textarea at bounding box center [609, 466] width 460 height 66
click at [1179, 409] on div "#Requires AutoHotkey v2.0 #SingleInstance Force ; Your Magic Keyboard hardware …" at bounding box center [1194, 521] width 420 height 712
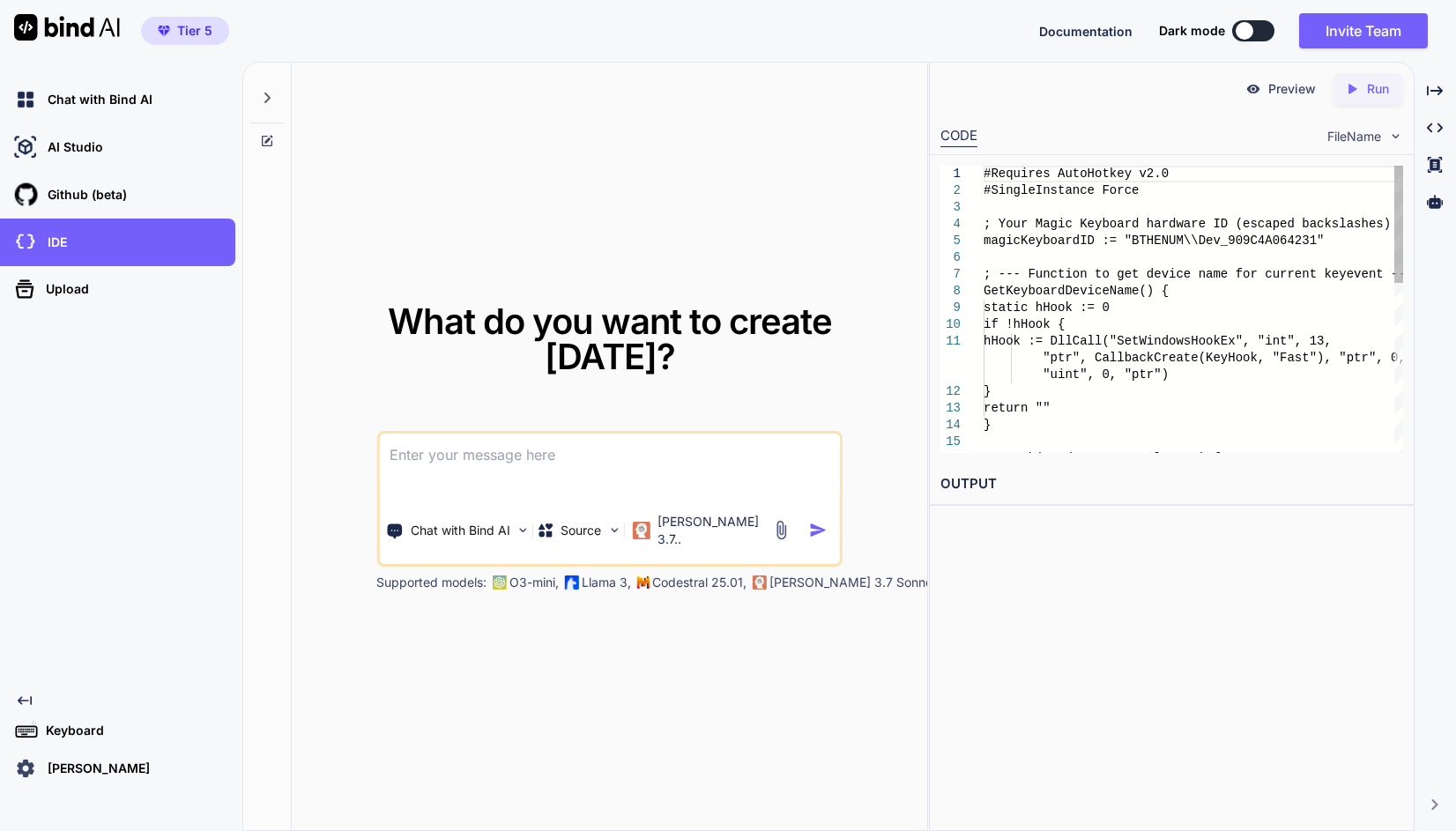
scroll to position [0, 0]
type textarea "hHook := DllCall("SetWindowsHookEx", "int", 13, "ptr", CallbackCreate(KeyHook, …"
click at [732, 434] on textarea at bounding box center [609, 466] width 460 height 66
click at [692, 455] on textarea at bounding box center [609, 466] width 460 height 66
click at [688, 455] on textarea at bounding box center [609, 466] width 460 height 66
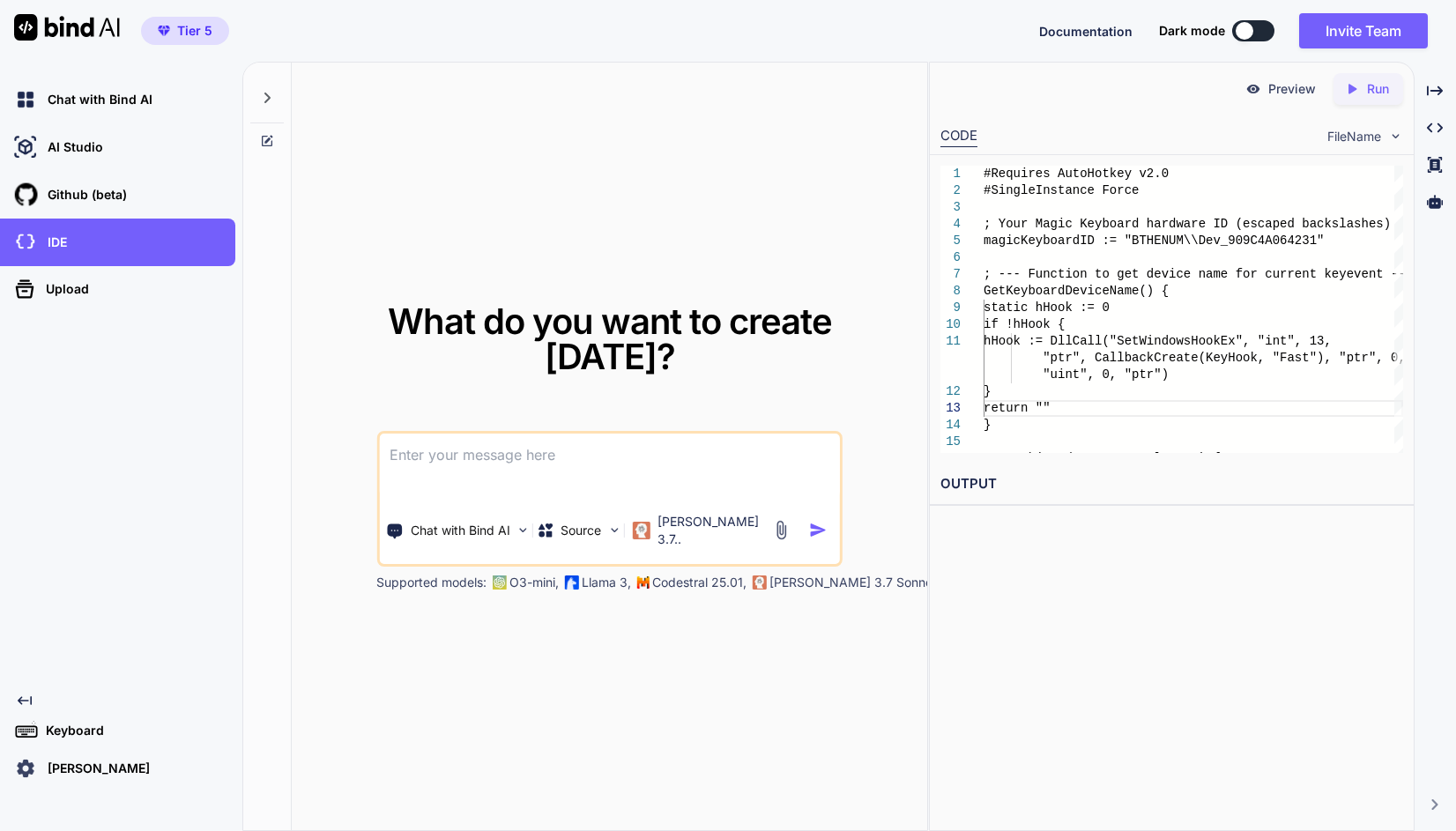
paste textarea "hello, this is a working code with an issue that this is being applied to all k…"
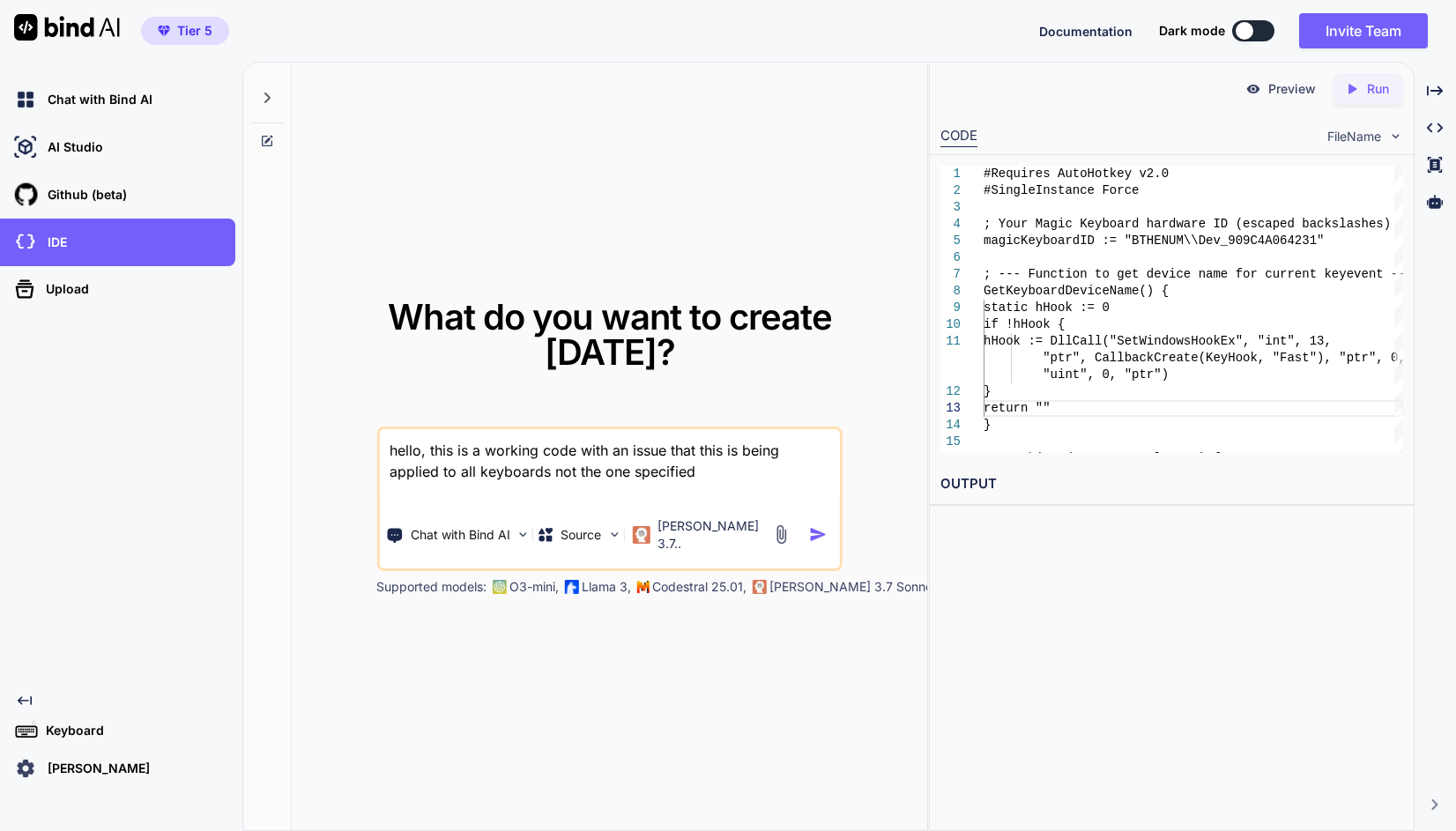
paste textarea "#Loremips DoloRsitam c7.6 #AdipisCingelit Seddo ; Eius Tempo Incididu utlabore …"
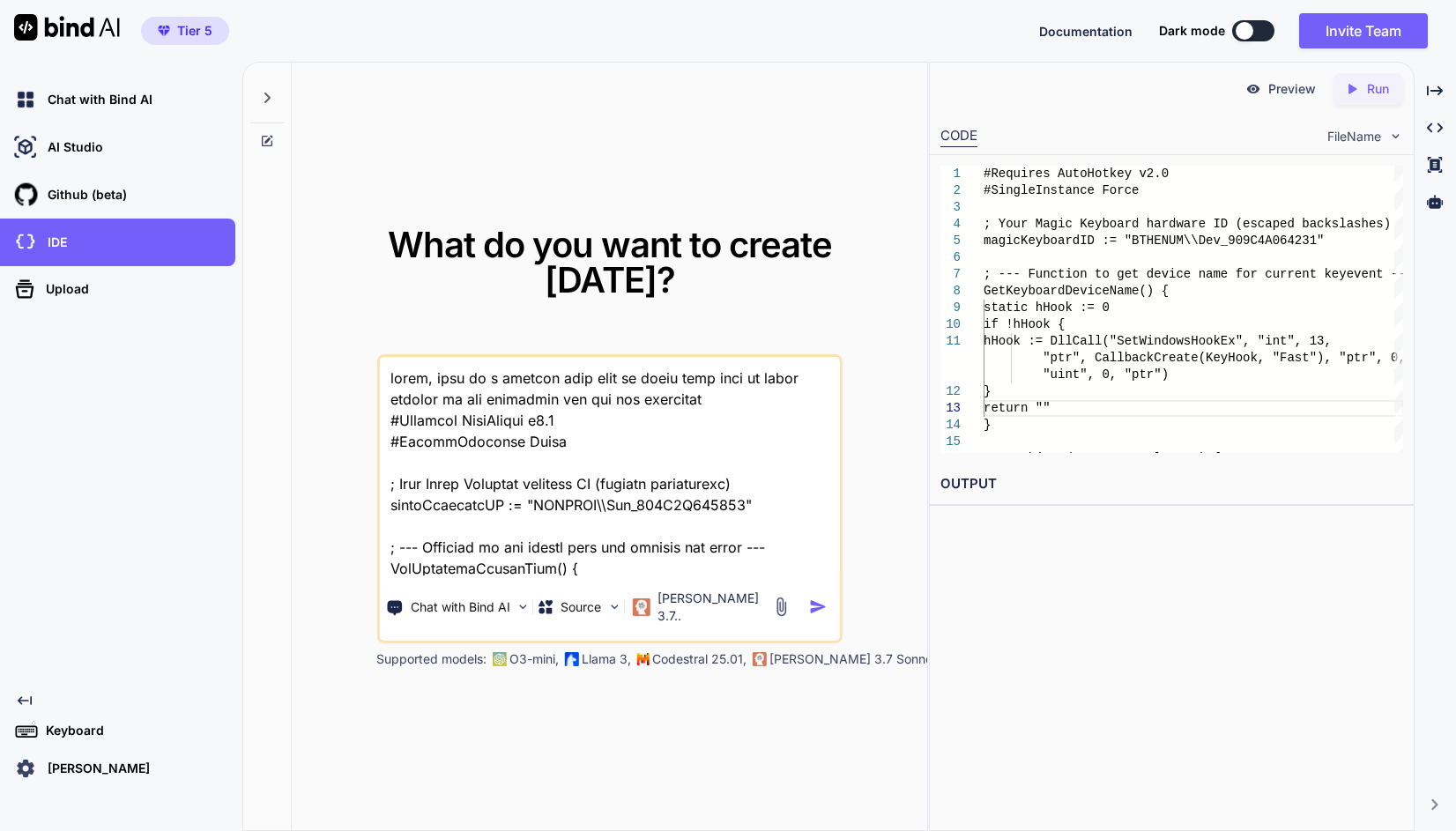
scroll to position [614, 0]
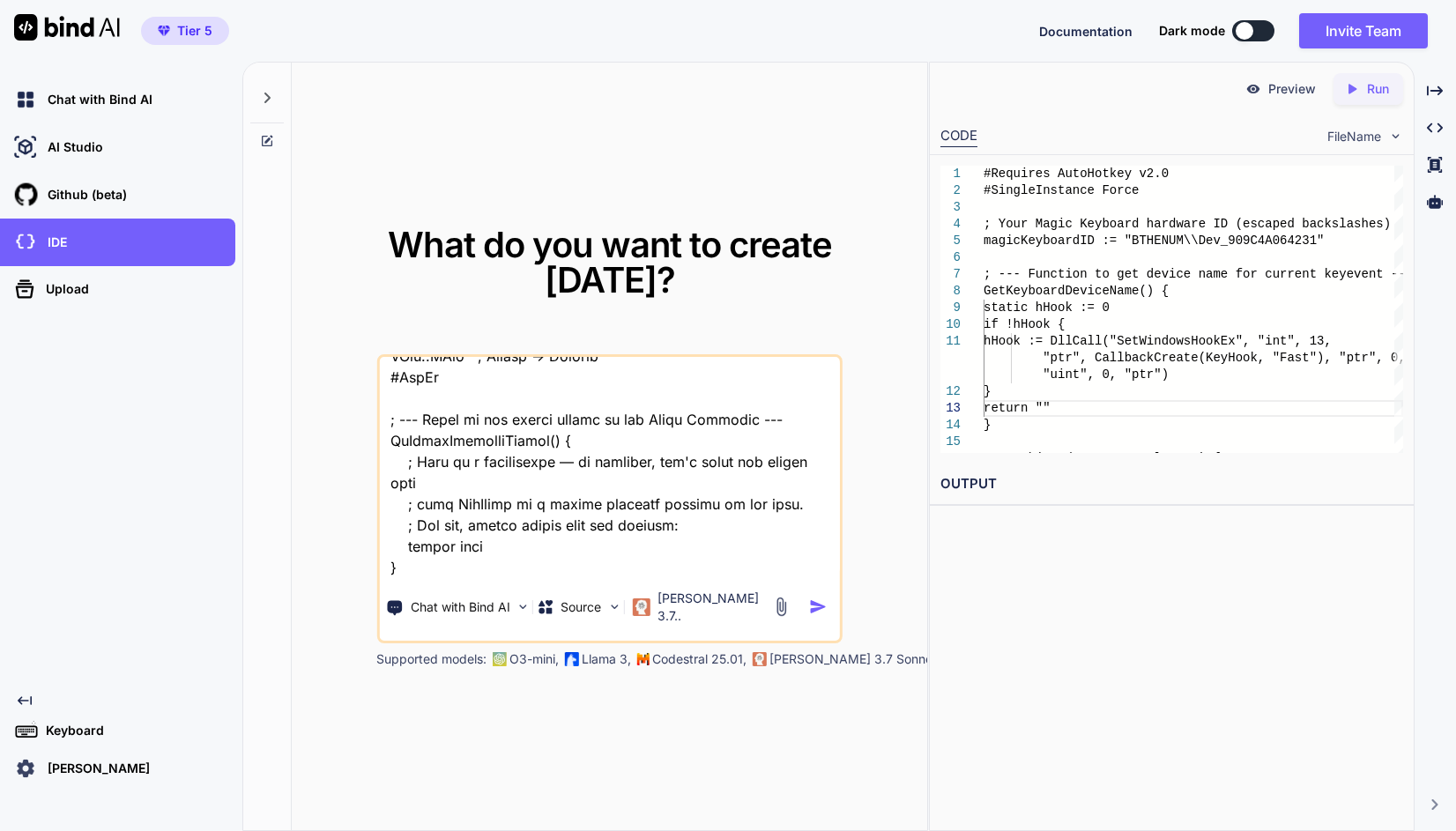
type textarea "lorem, ipsu do s ametcon adip elit se doeiu temp inci ut labor etdolor ma ali e…"
click at [822, 597] on img "button" at bounding box center [818, 606] width 19 height 19
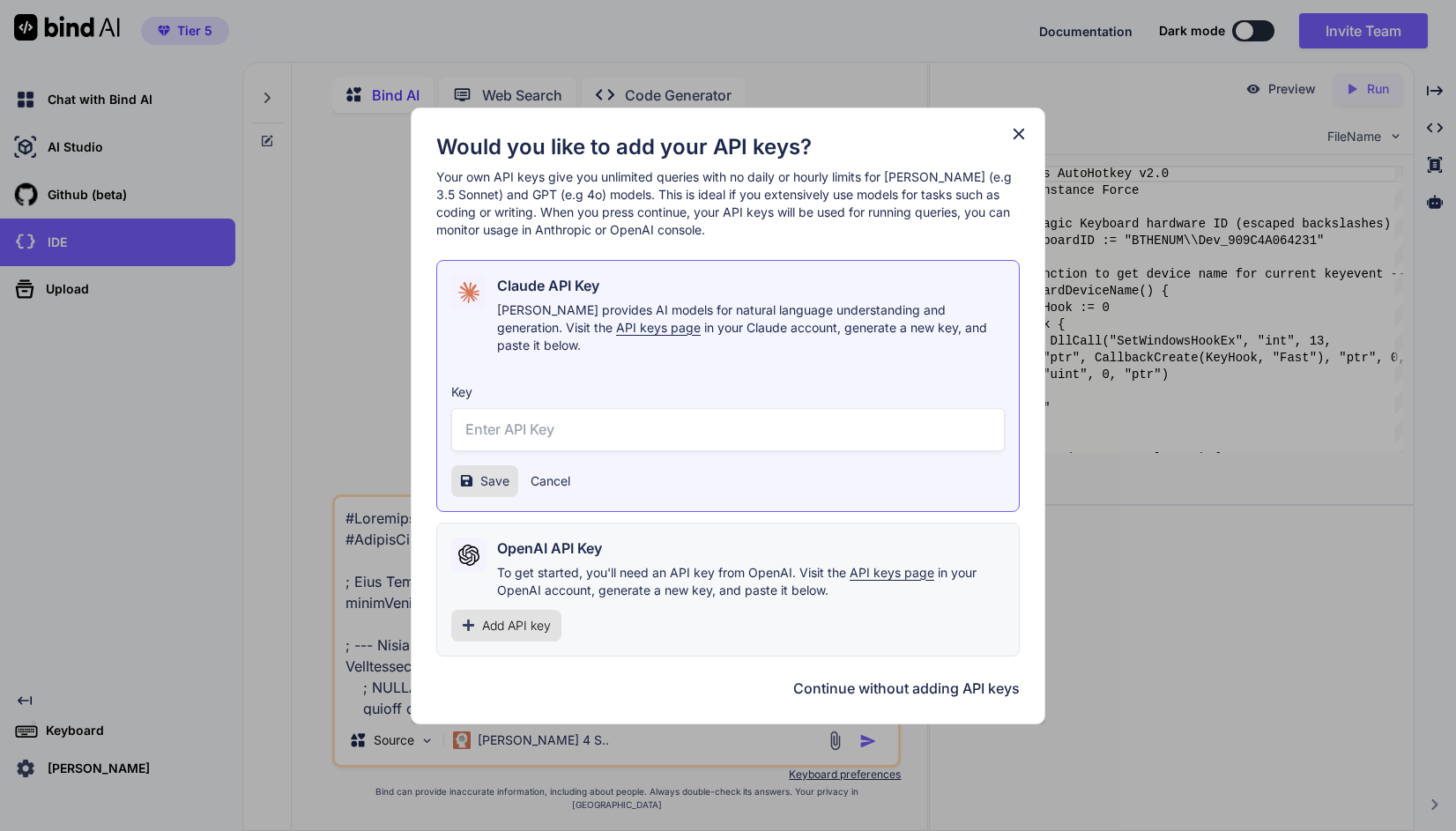
click at [847, 677] on button "Continue without adding API keys" at bounding box center [906, 688] width 226 height 22
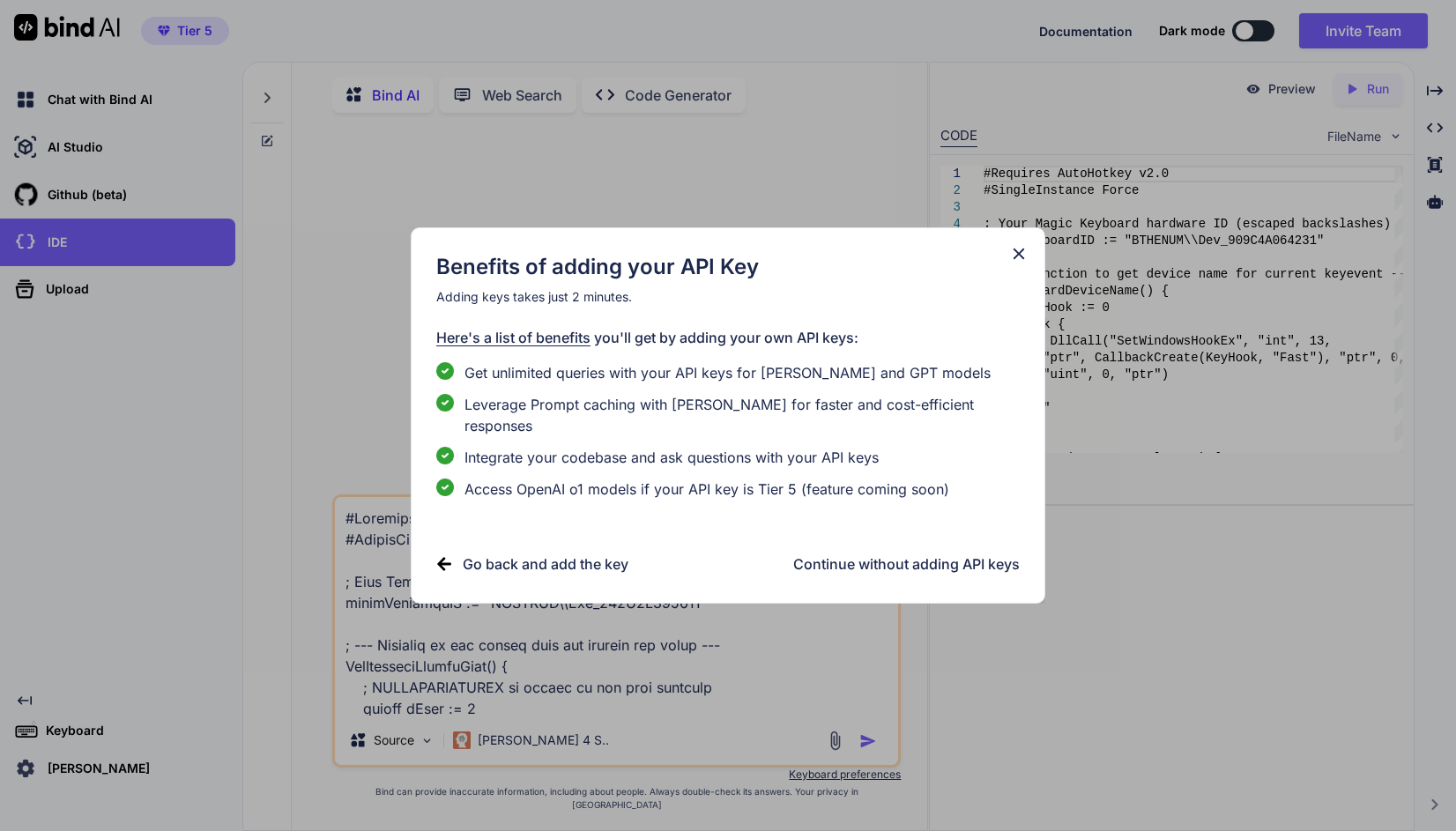
click at [854, 537] on div "Benefits of adding your API Key Adding keys takes just 2 minutes. Here's a list…" at bounding box center [728, 413] width 584 height 322
click at [852, 553] on h3 "Continue without adding API keys" at bounding box center [906, 564] width 226 height 22
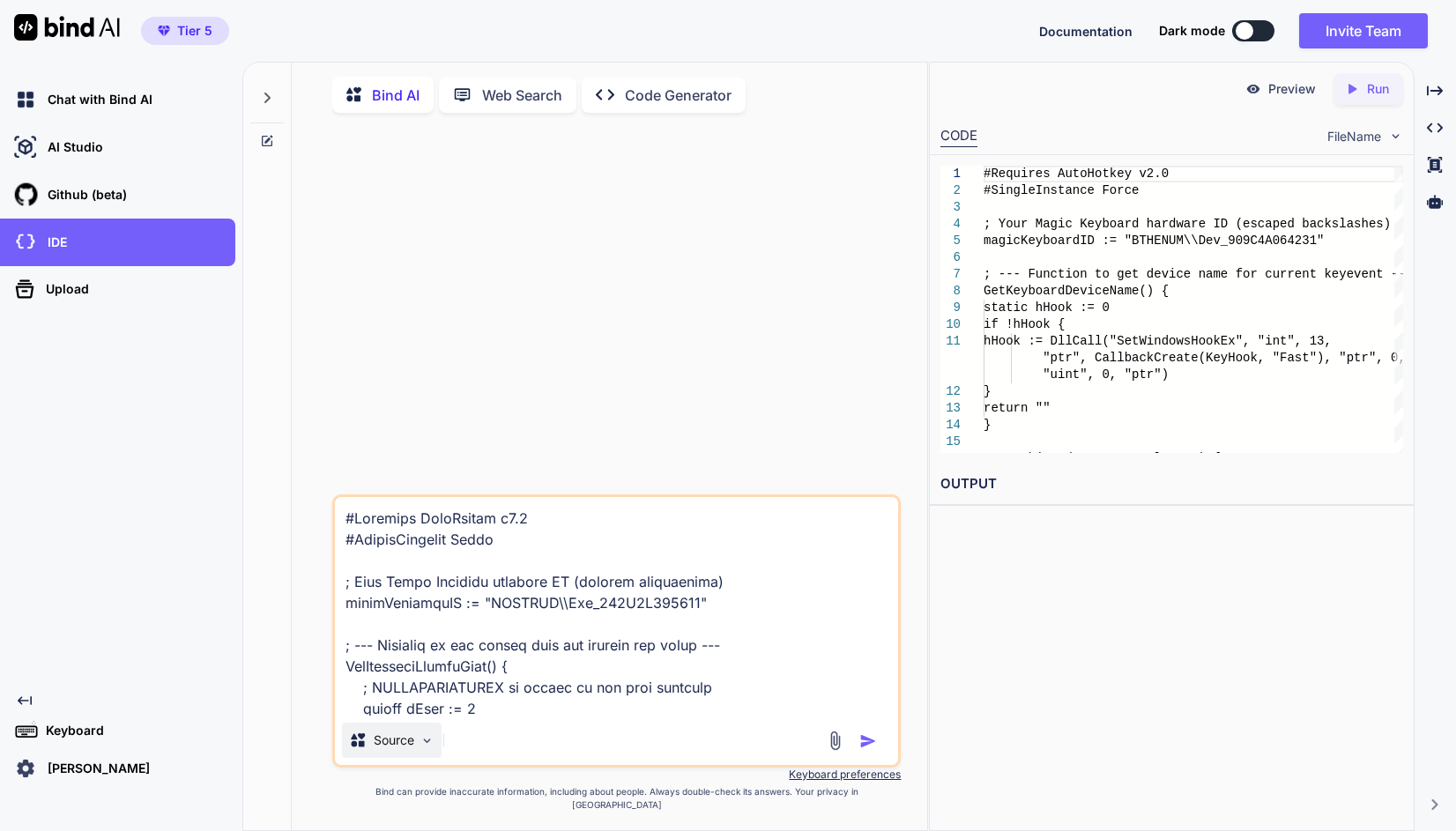
click at [402, 749] on p "Source" at bounding box center [394, 740] width 40 height 18
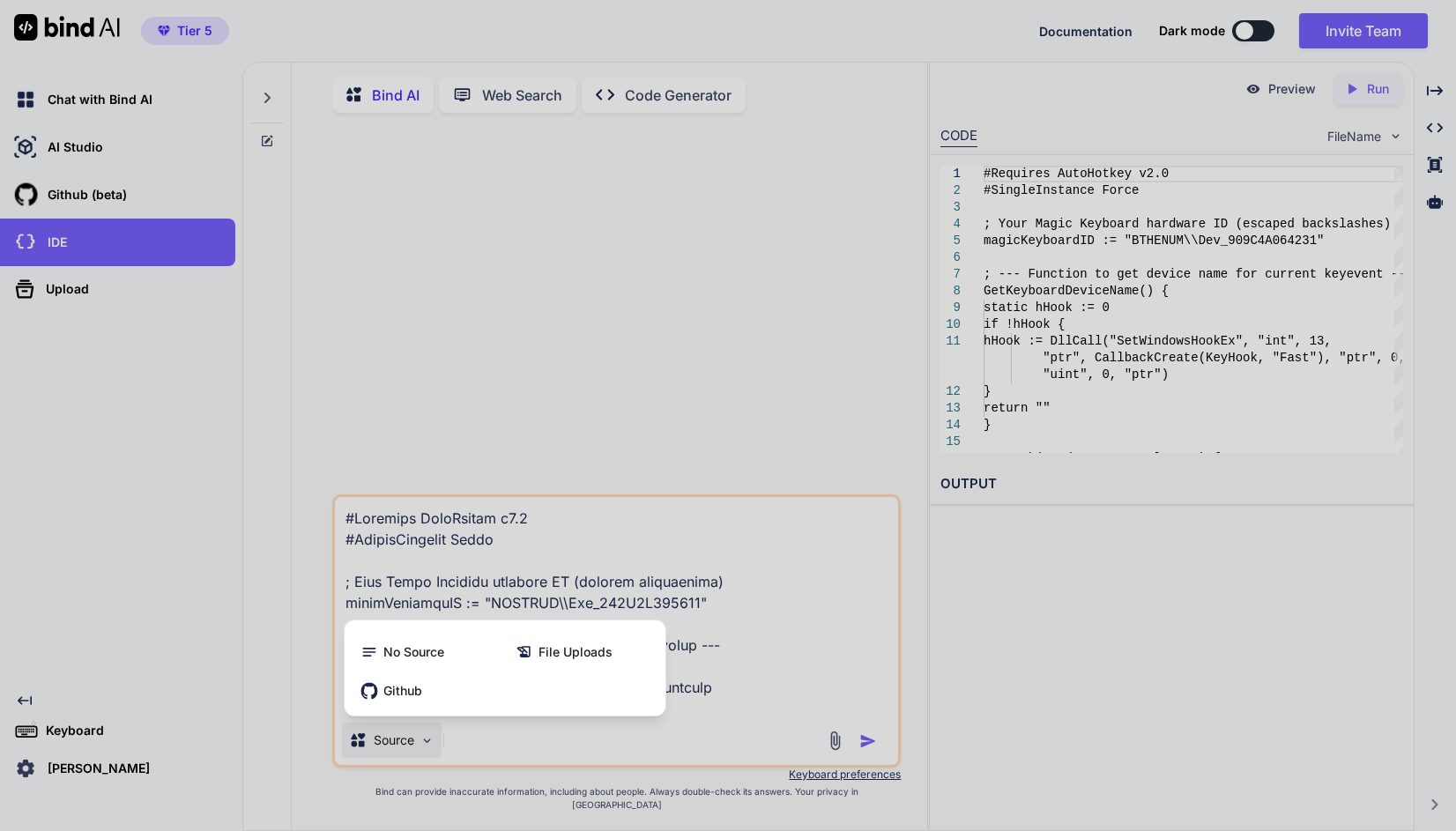
click at [254, 751] on div at bounding box center [728, 415] width 1456 height 831
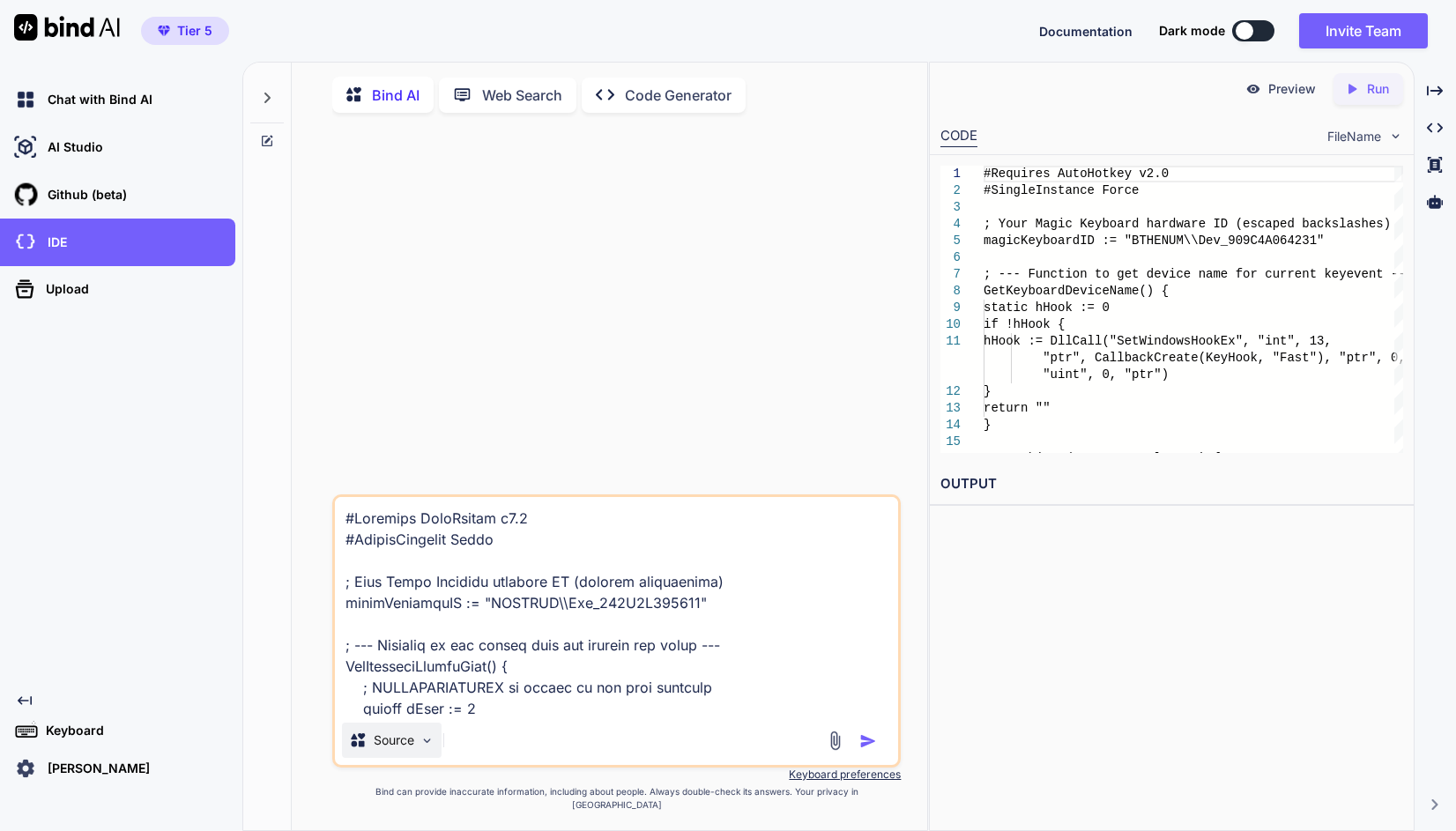
click at [422, 758] on div "Source" at bounding box center [392, 740] width 100 height 35
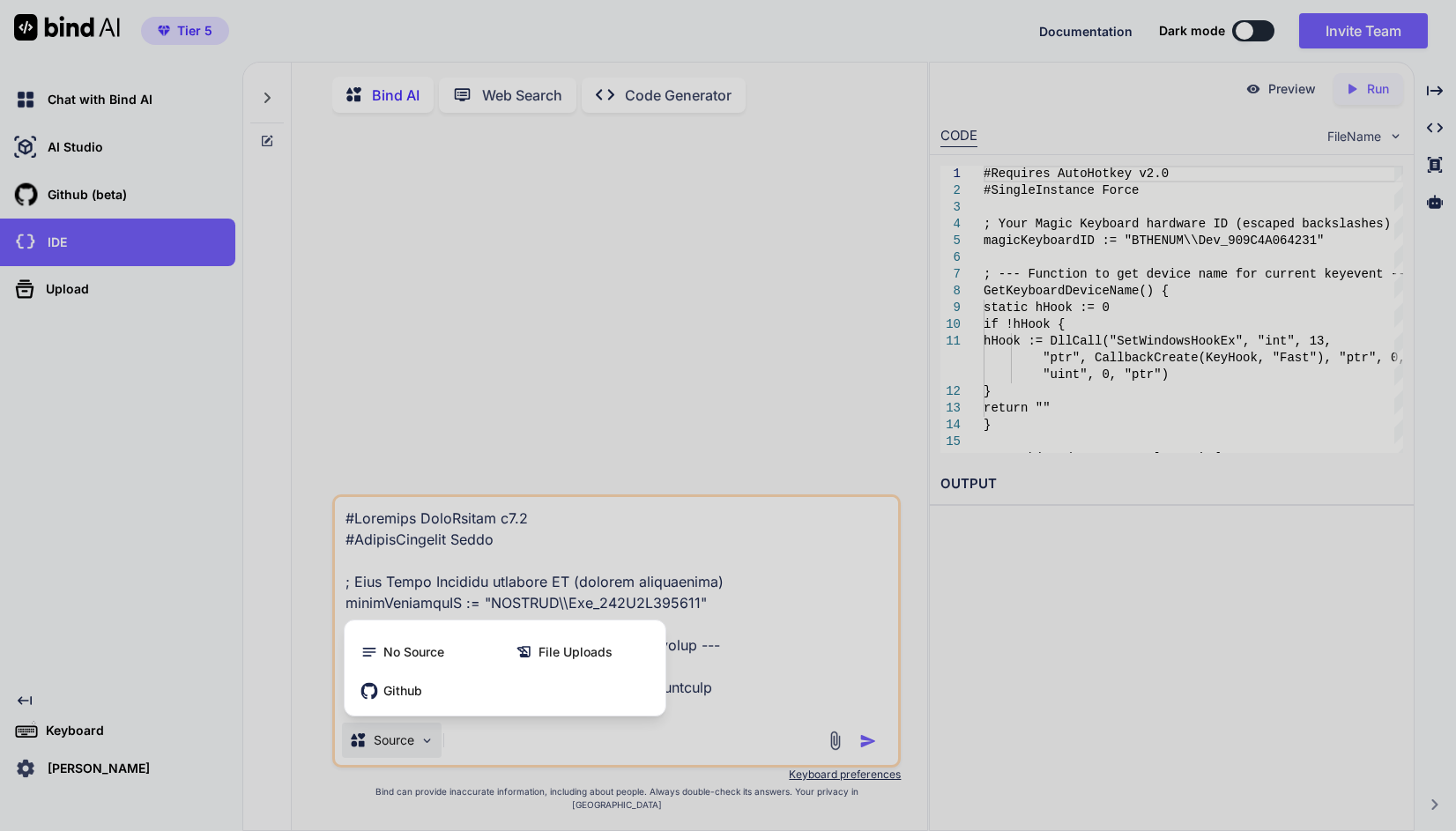
click at [539, 749] on div at bounding box center [728, 415] width 1456 height 831
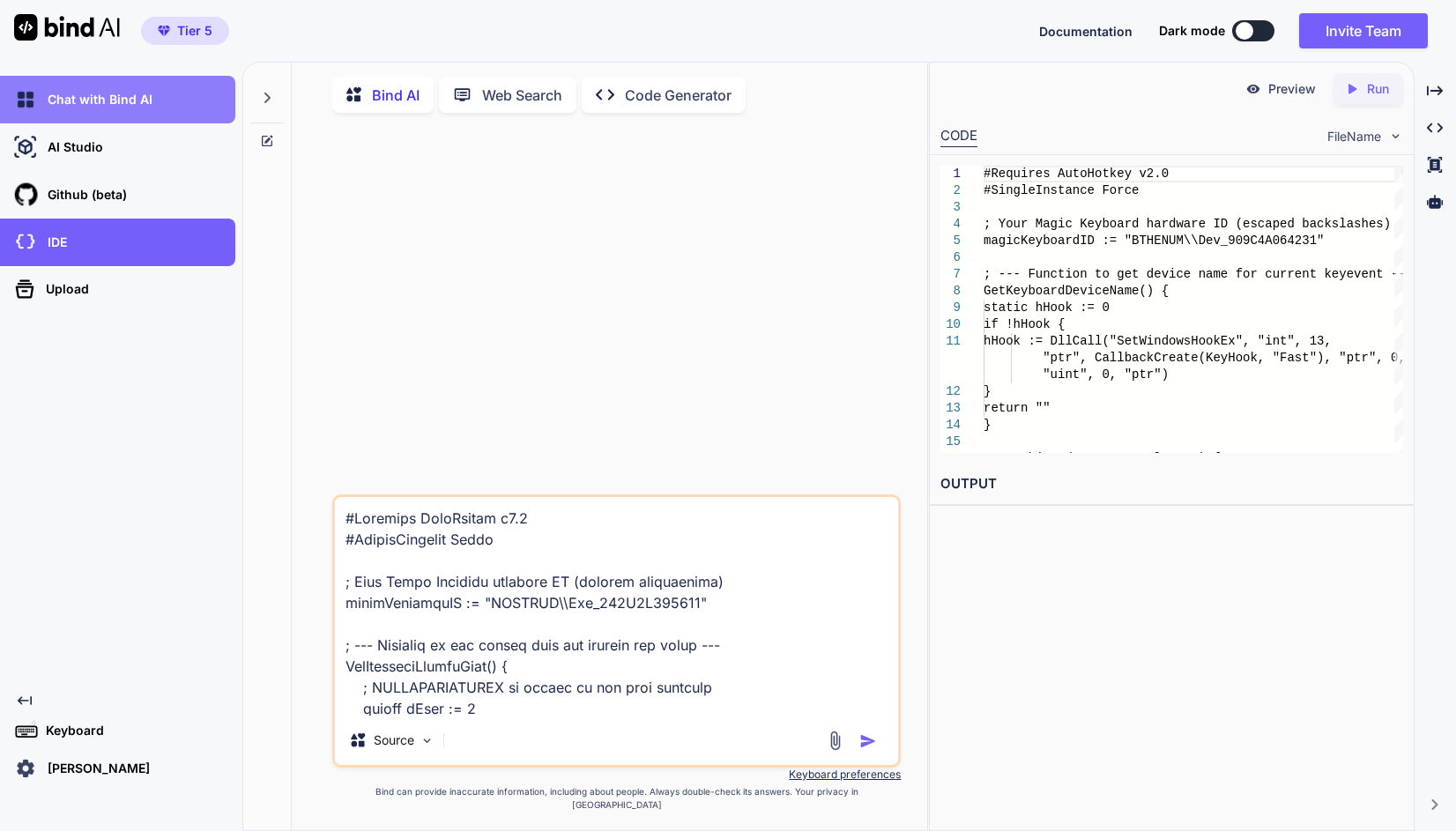
click at [128, 114] on div "Chat with Bind AI" at bounding box center [123, 99] width 225 height 30
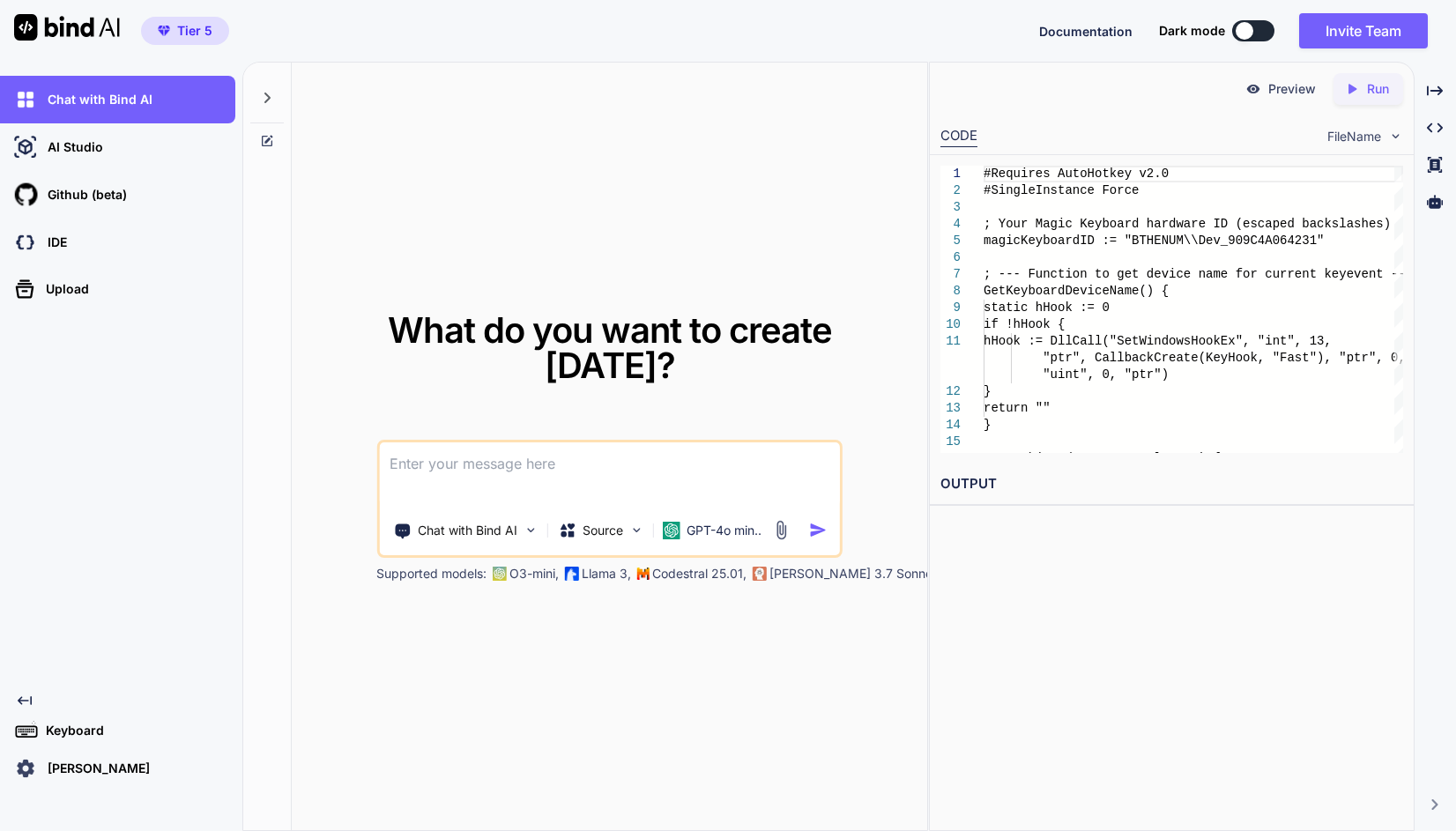
click at [643, 458] on textarea at bounding box center [609, 475] width 460 height 66
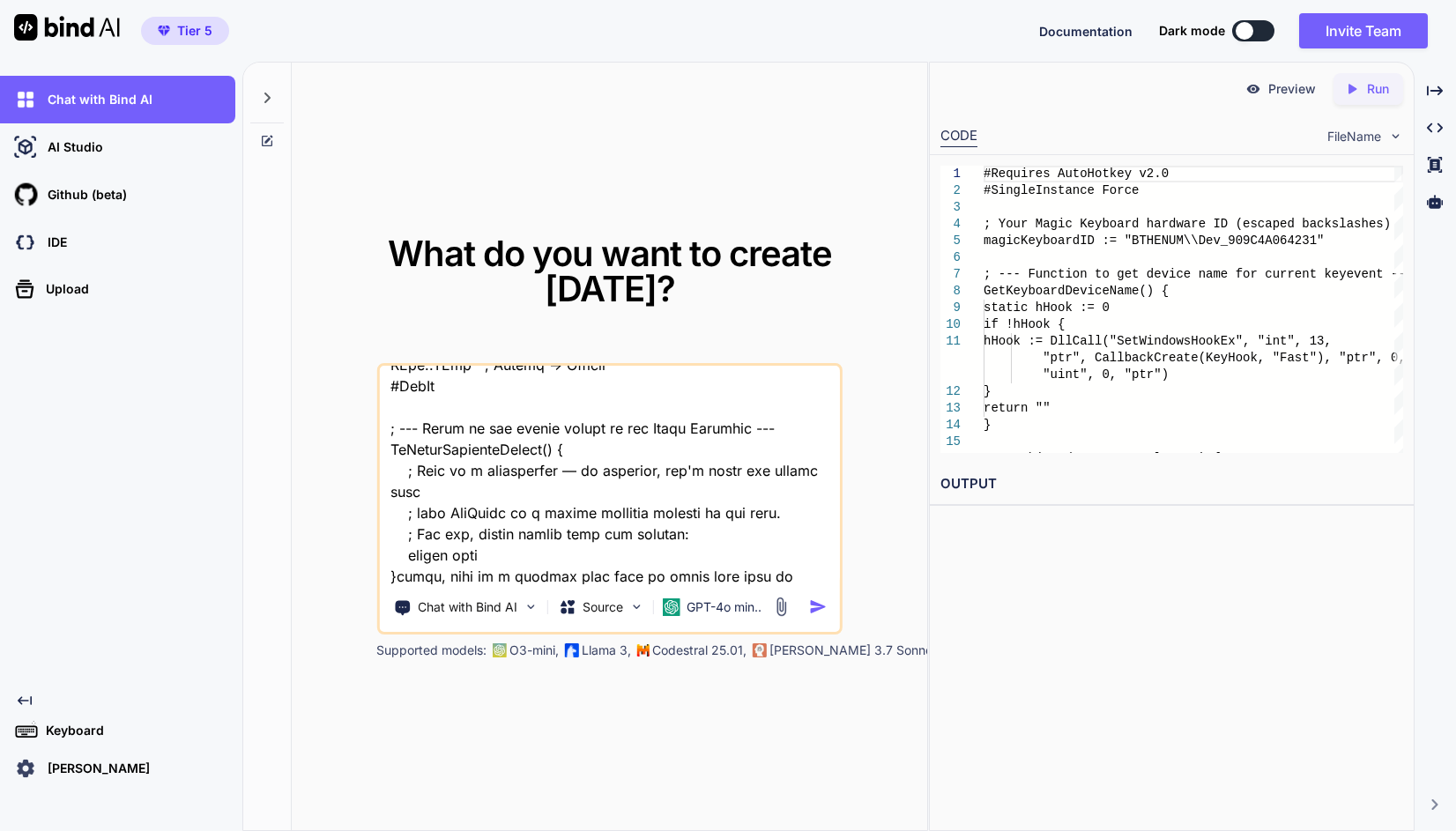
scroll to position [593, 0]
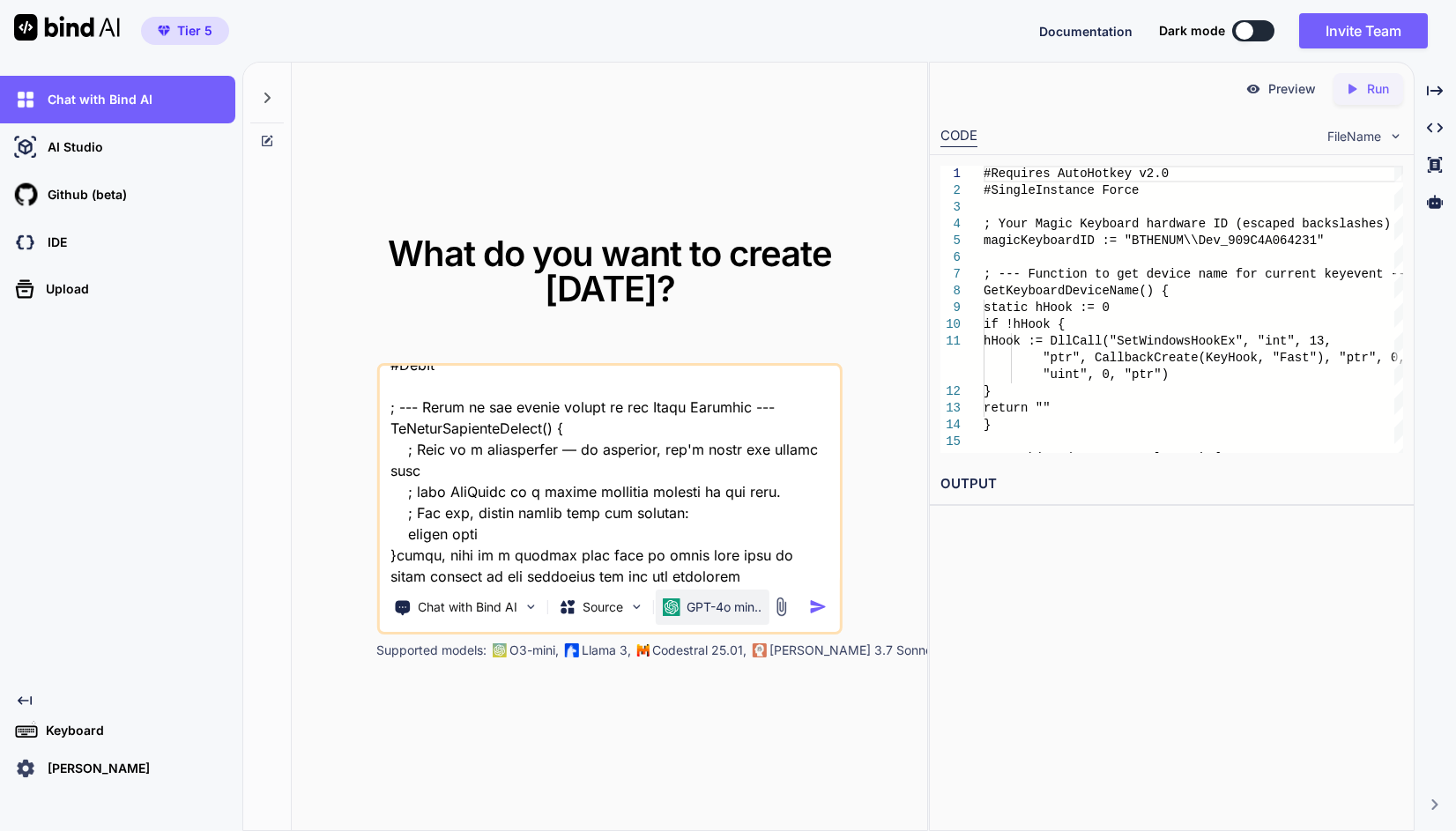
type textarea "#Loremips DoloRsitam c7.6 #AdipisCingelit Seddo ; Eius Tempo Incididu utlabore …"
click at [718, 598] on p "GPT-4o min.." at bounding box center [724, 607] width 75 height 18
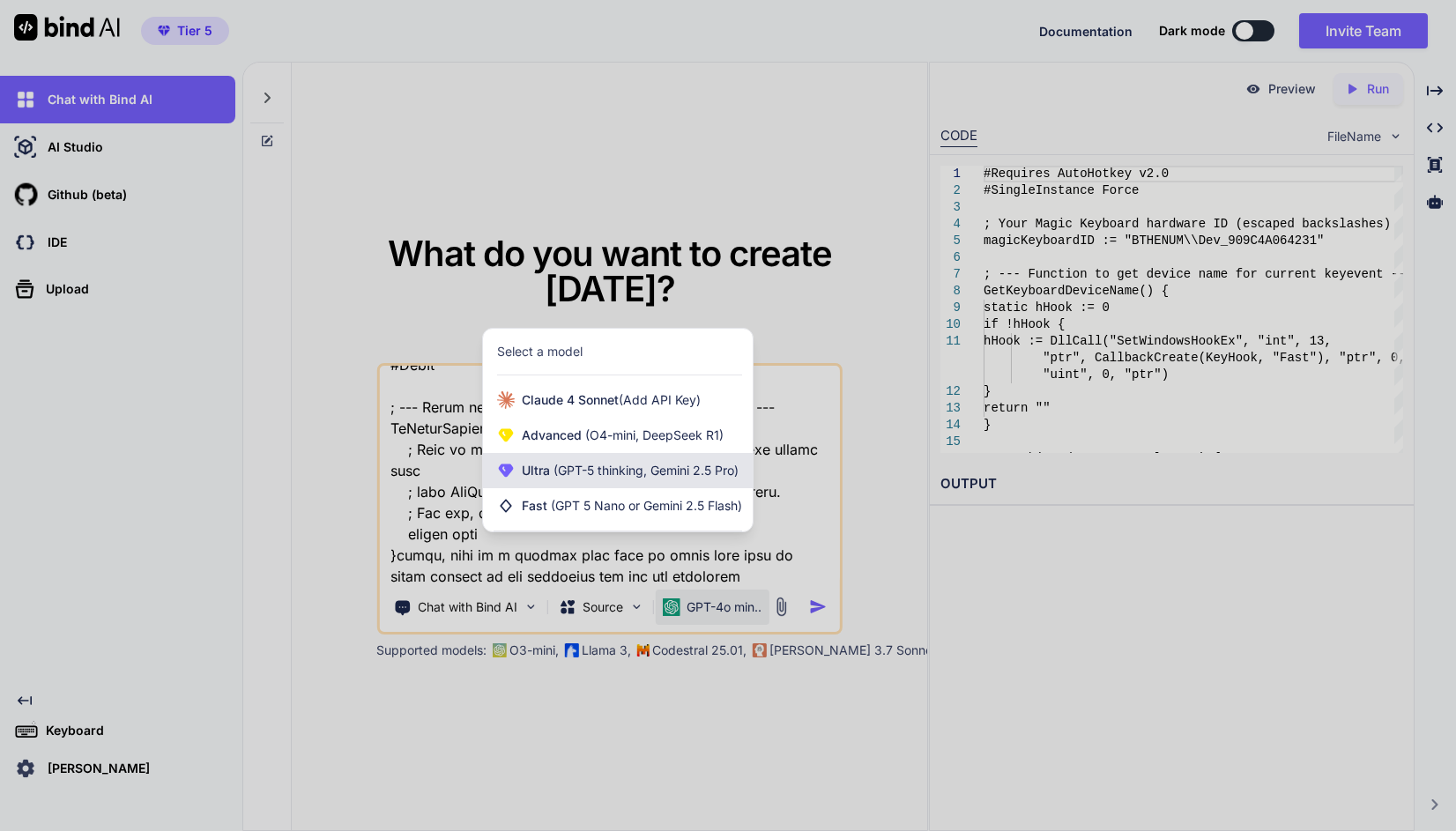
click at [640, 458] on div "Ultra (GPT-5 thinking, Gemini 2.5 Pro)" at bounding box center [617, 471] width 269 height 35
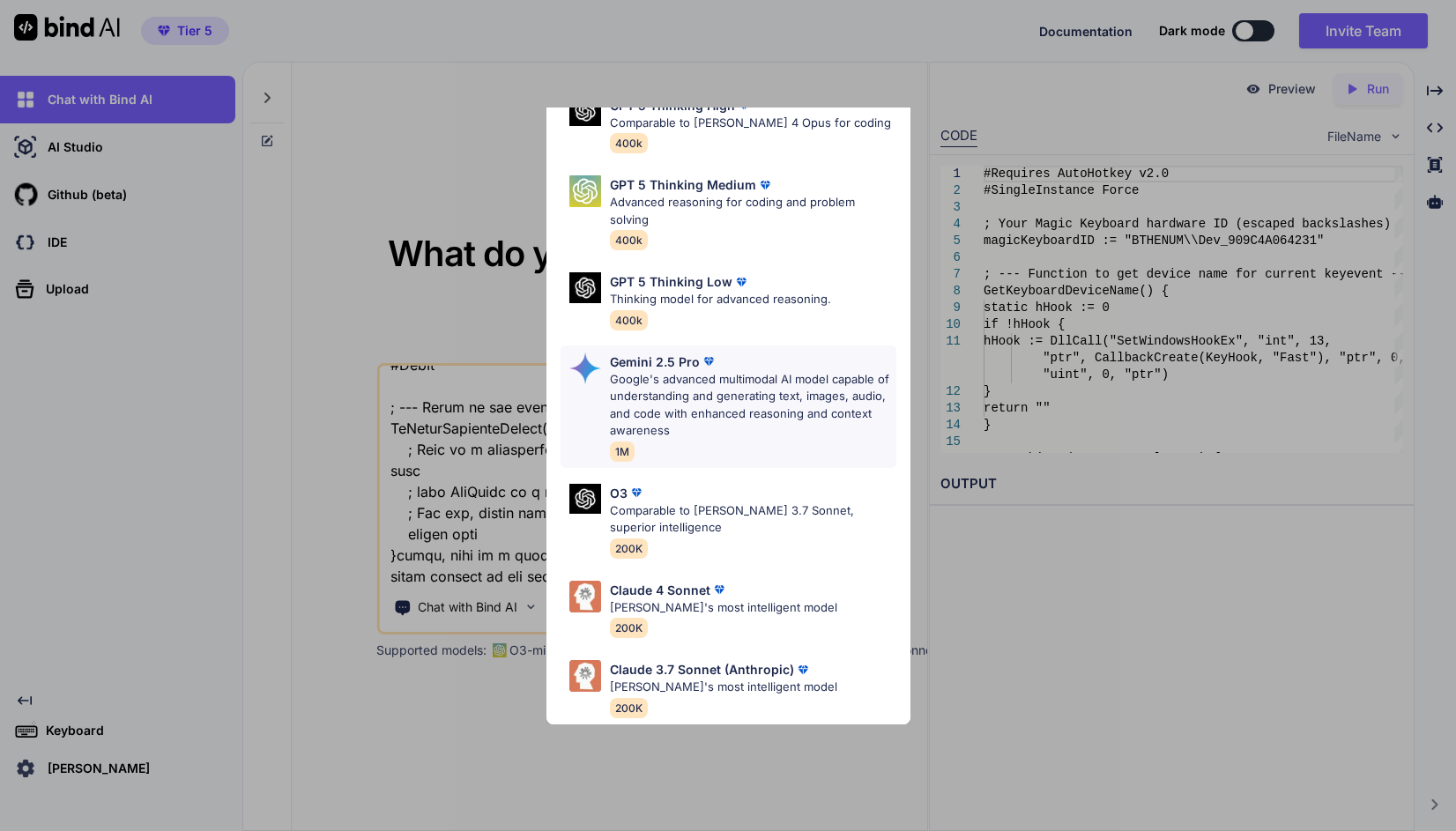
scroll to position [0, 0]
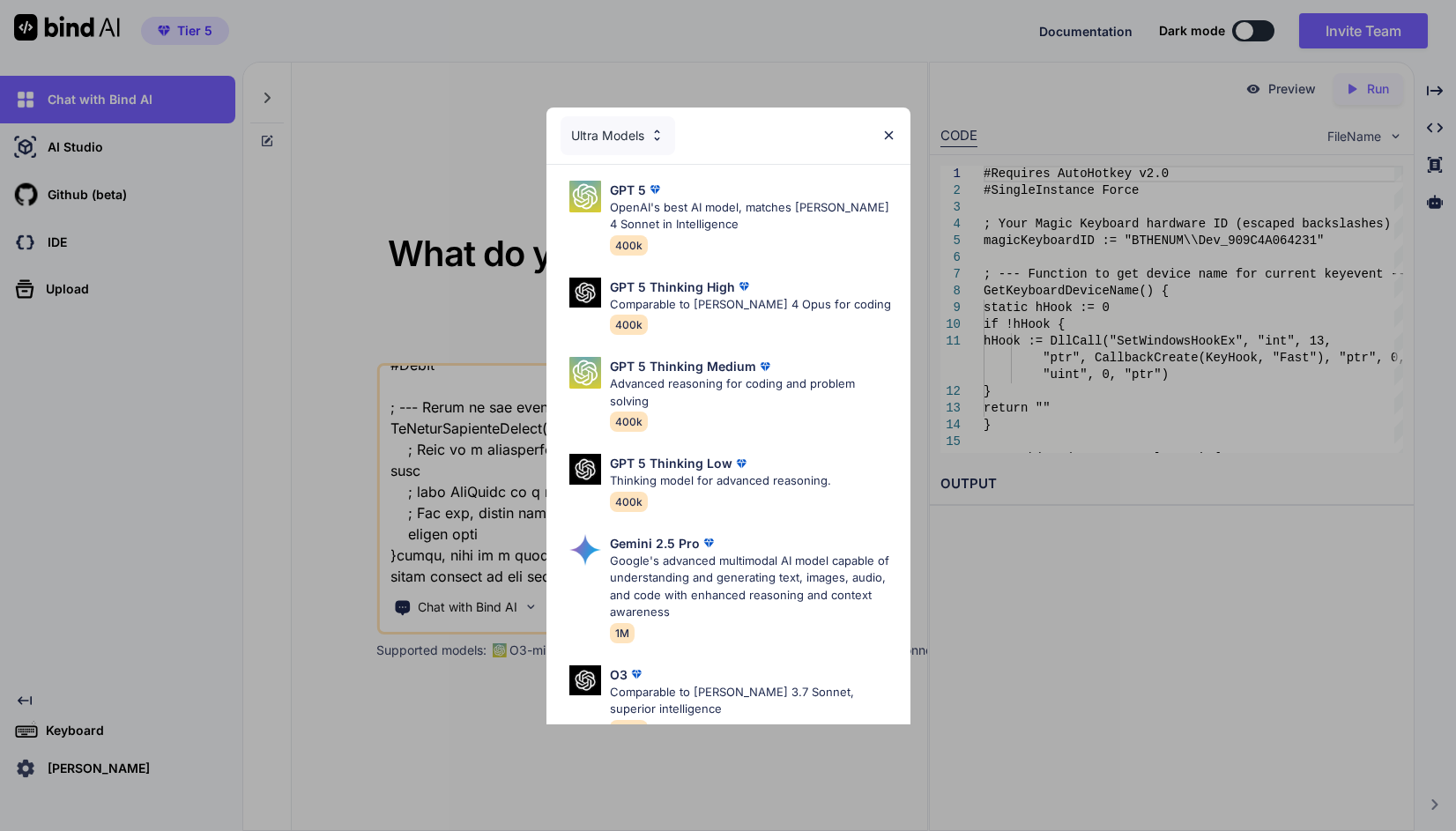
click at [644, 125] on div "Ultra Models" at bounding box center [618, 136] width 115 height 39
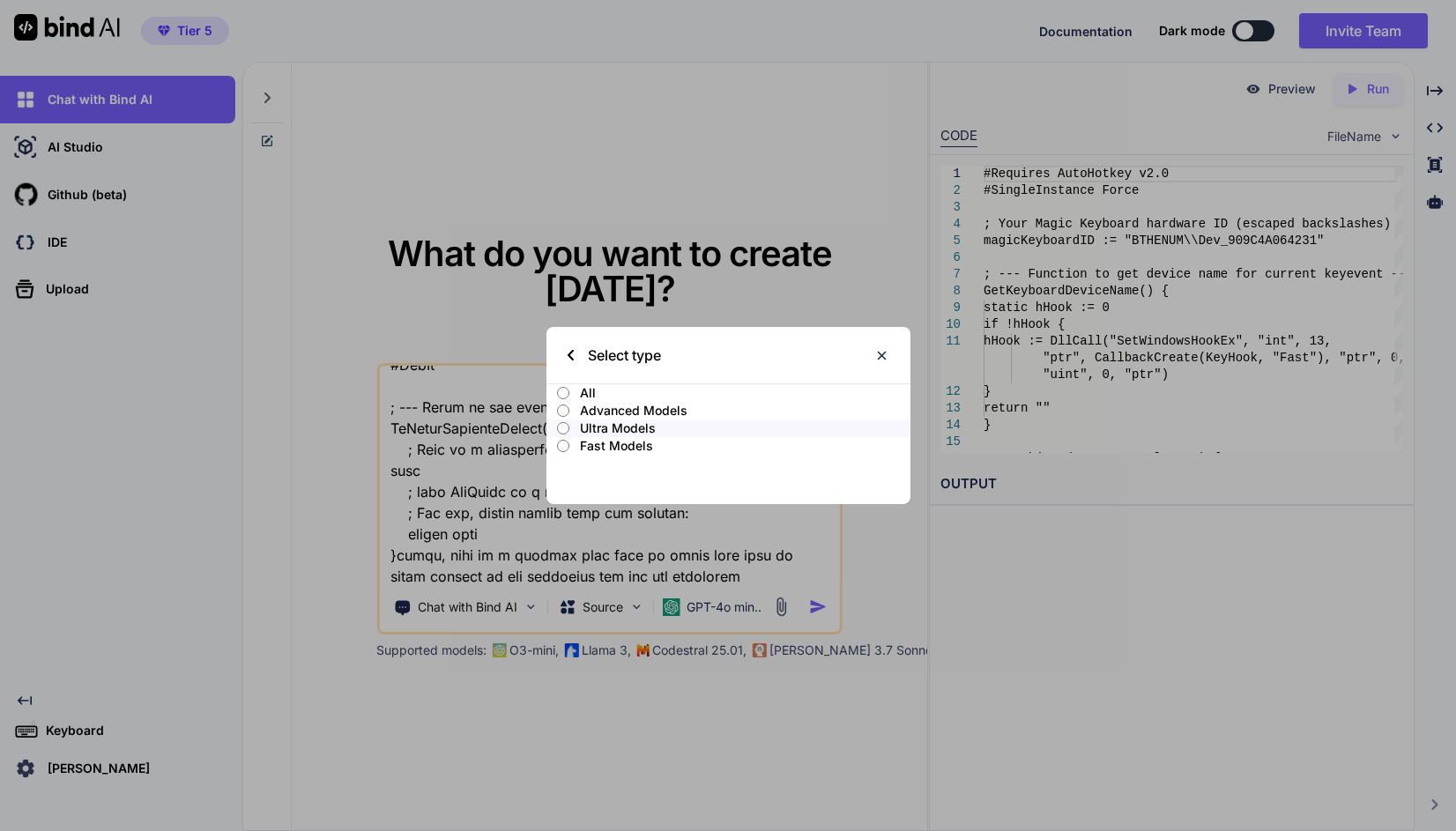
click at [622, 410] on p "Advanced Models" at bounding box center [744, 410] width 330 height 18
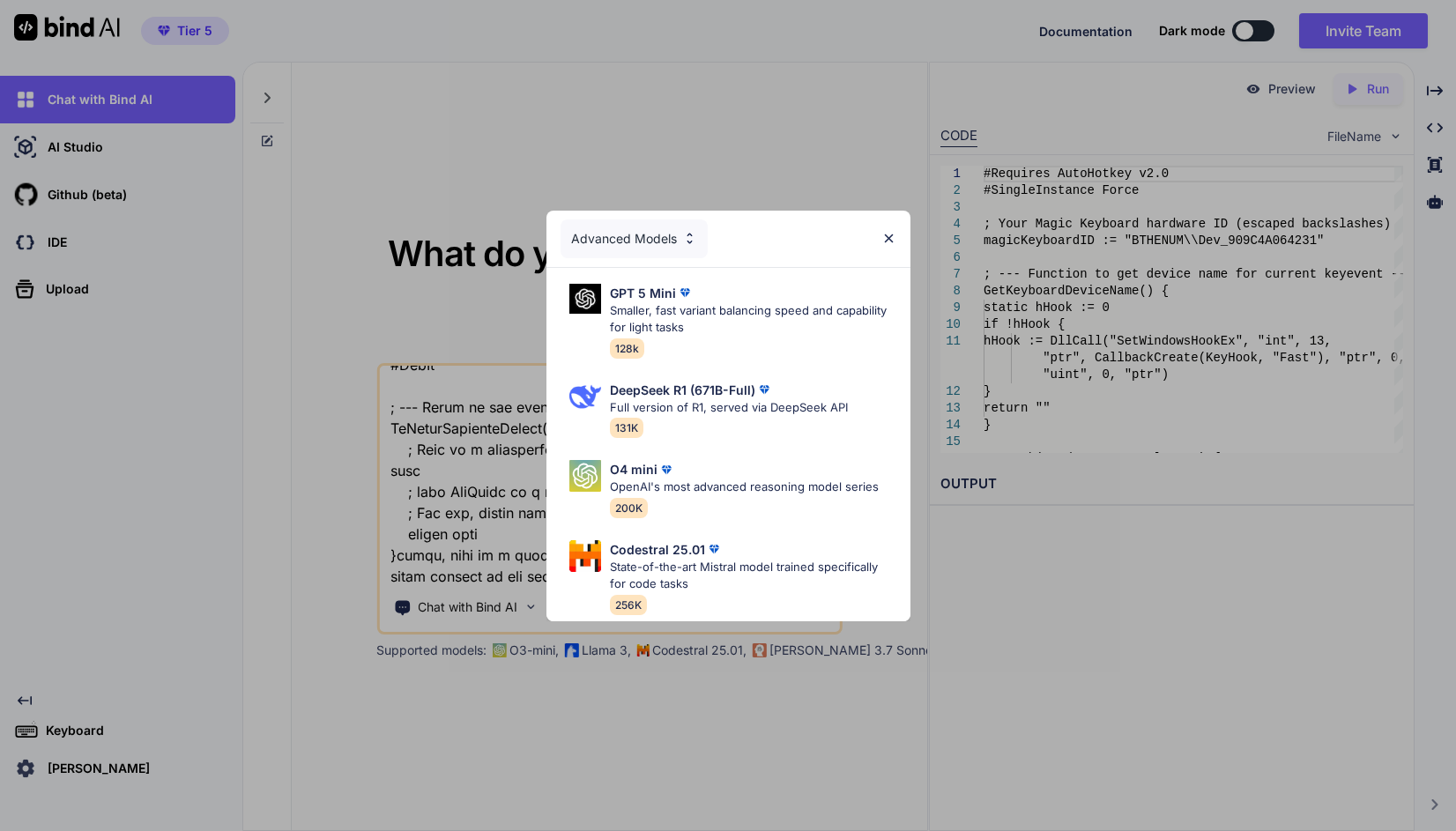
click at [640, 219] on div "Advanced Models" at bounding box center [634, 239] width 147 height 39
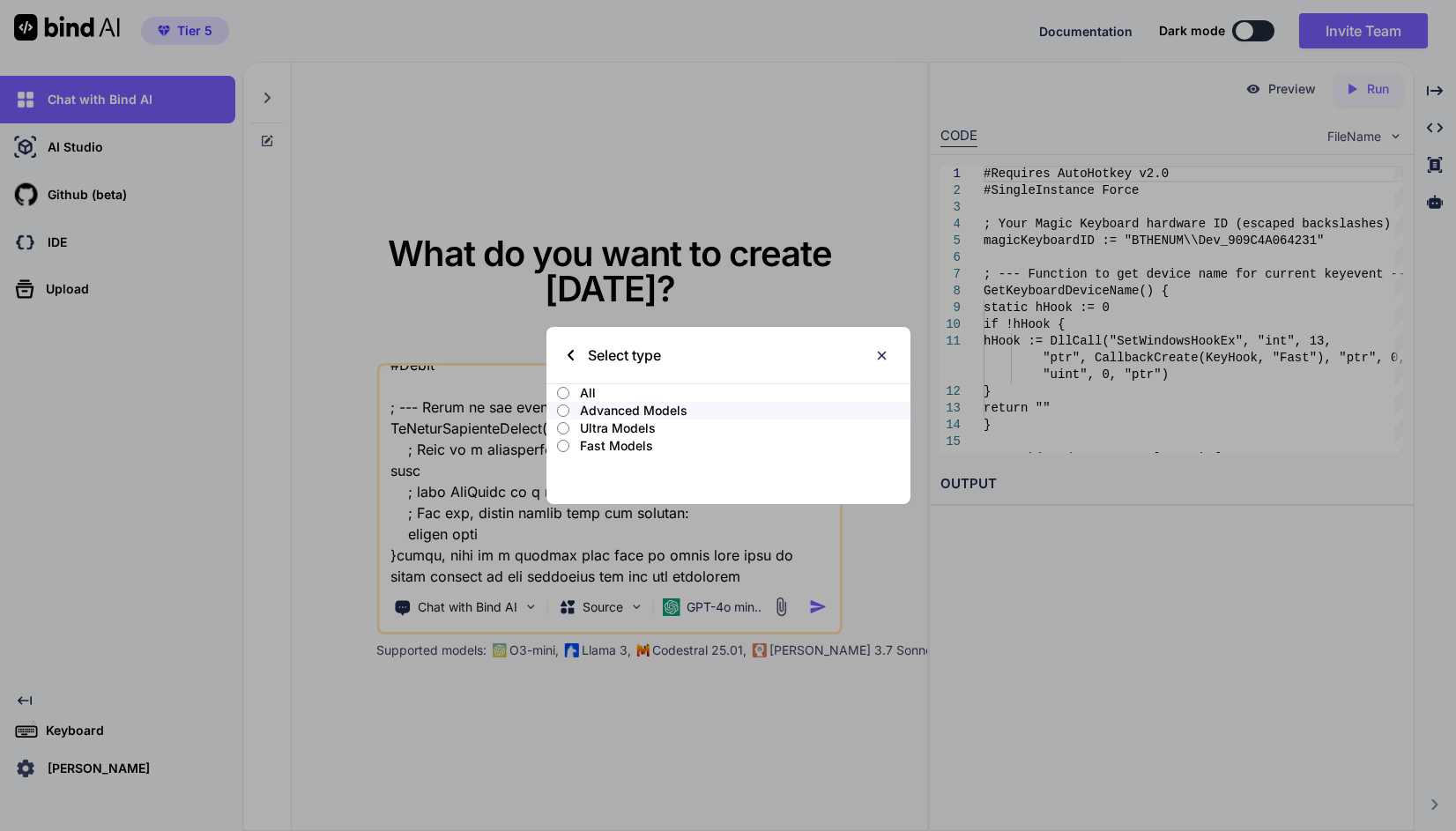
click at [602, 384] on p "All" at bounding box center [744, 392] width 330 height 18
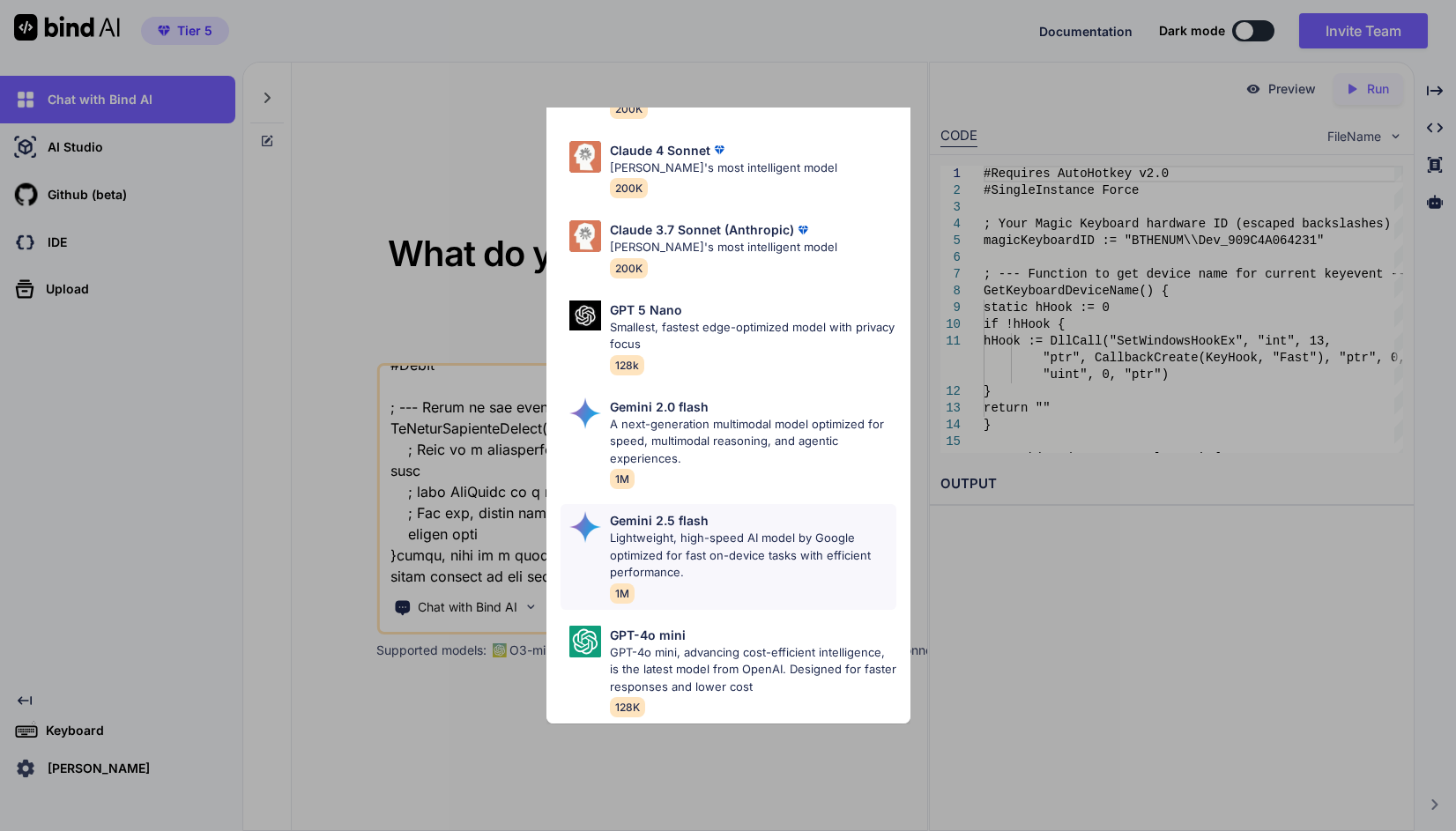
scroll to position [722, 0]
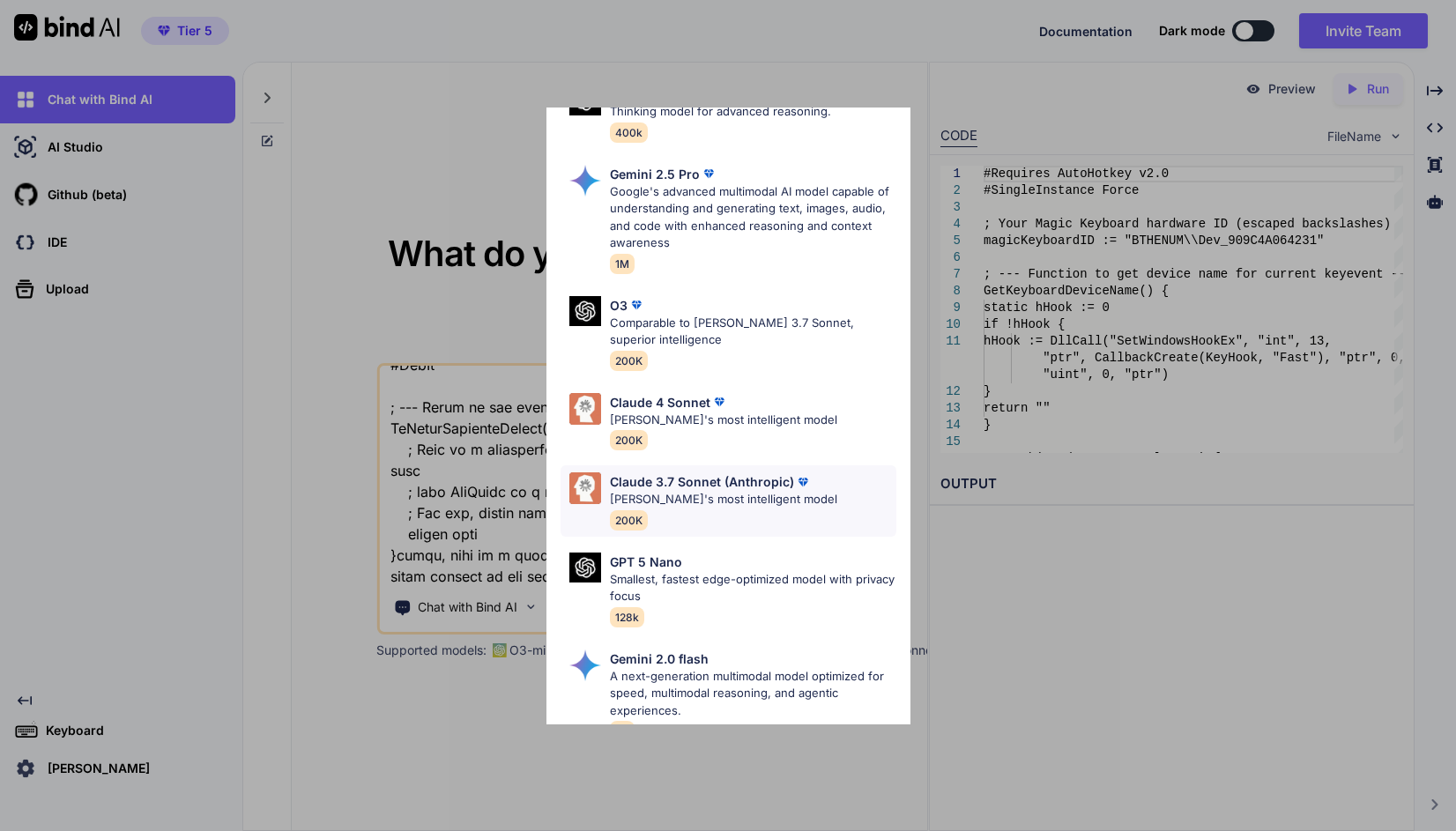
click at [771, 477] on p "Claude 3.7 Sonnet (Anthropic)" at bounding box center [702, 482] width 184 height 19
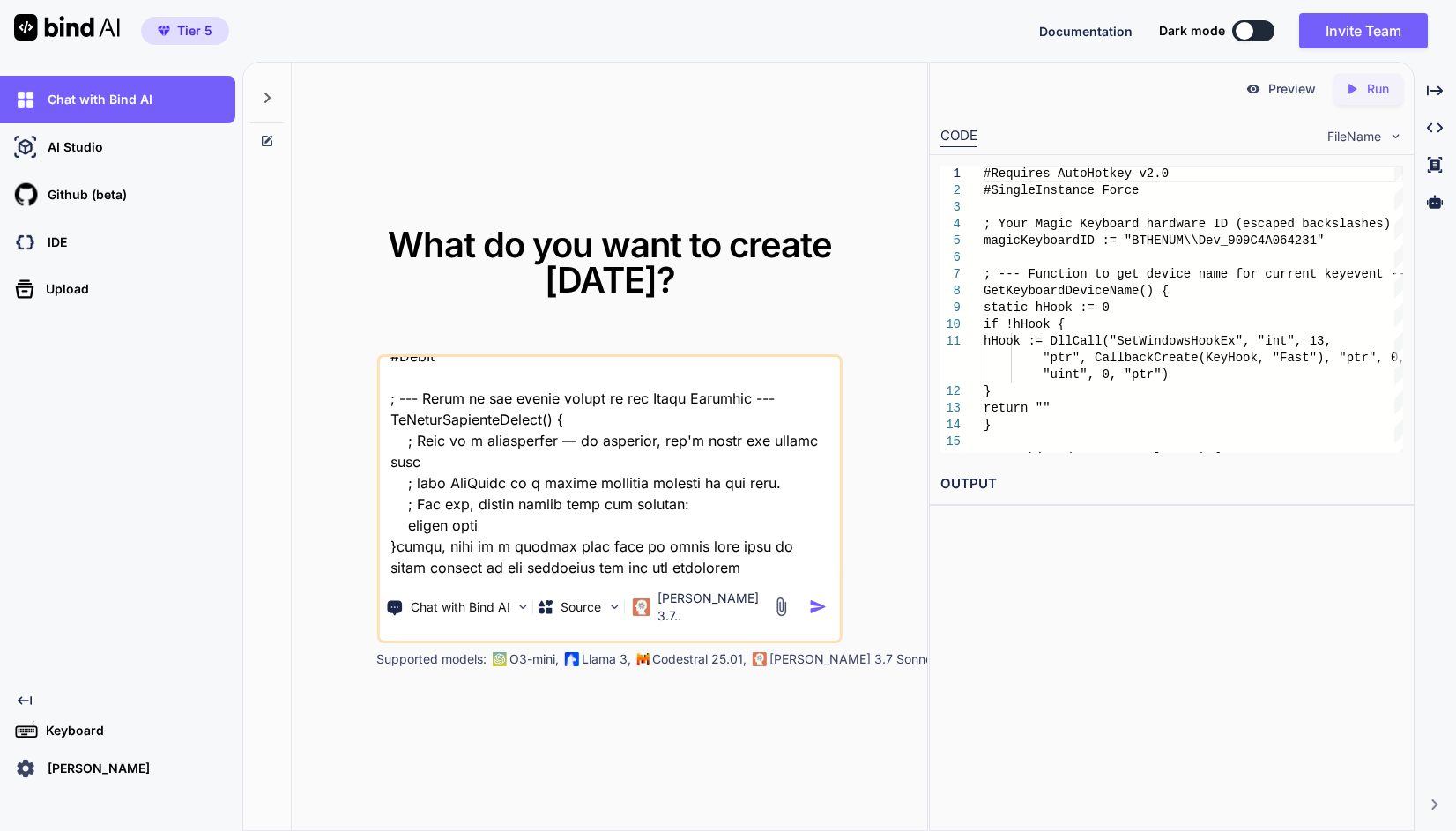
click at [822, 597] on img "button" at bounding box center [818, 606] width 19 height 19
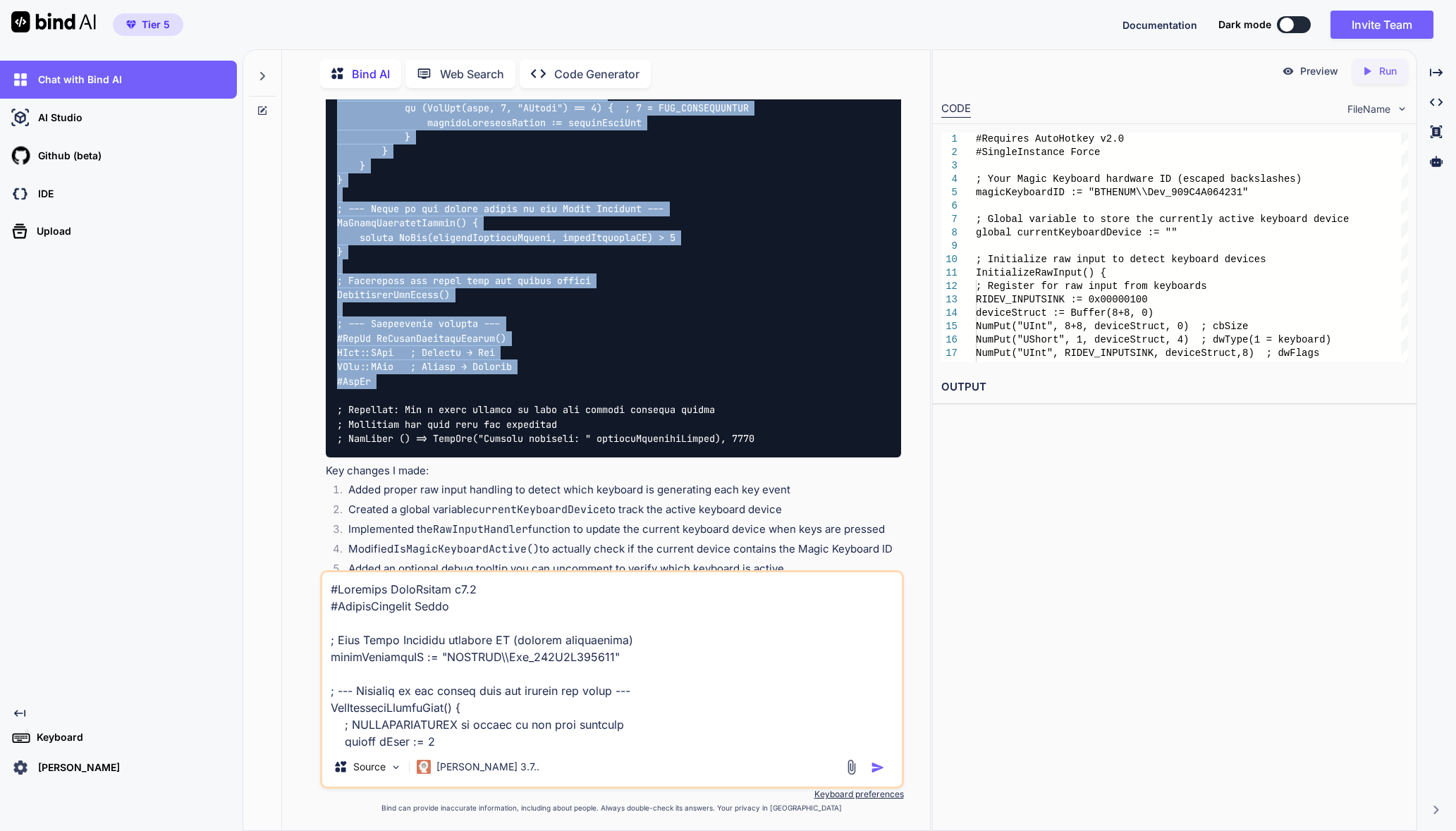
scroll to position [1141, 0]
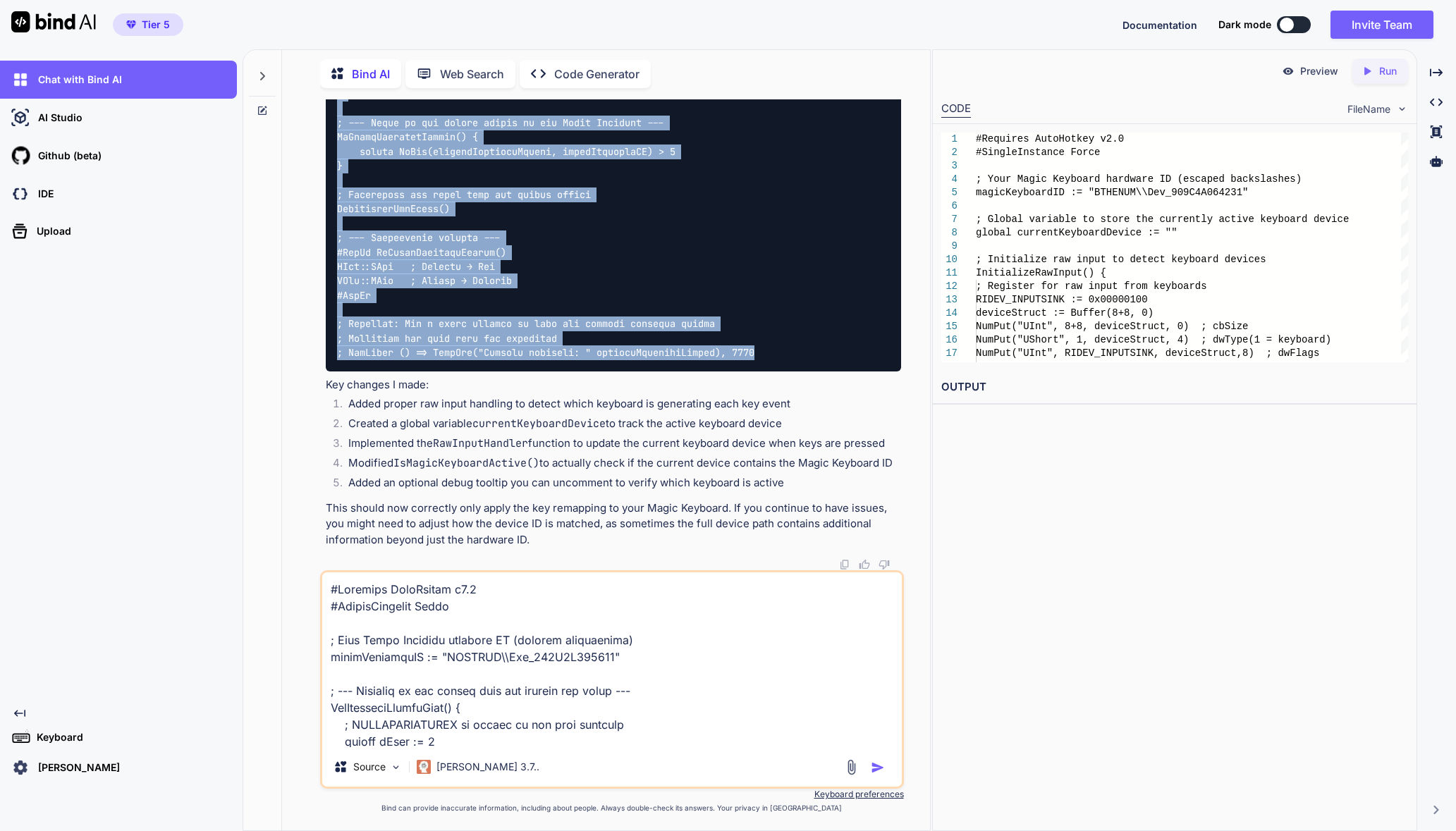
drag, startPoint x: 333, startPoint y: 197, endPoint x: 814, endPoint y: 349, distance: 504.4
copy code "#Requires AutoHotkey v2.0 #SingleInstance Force ; Your Magic Keyboard hardware …"
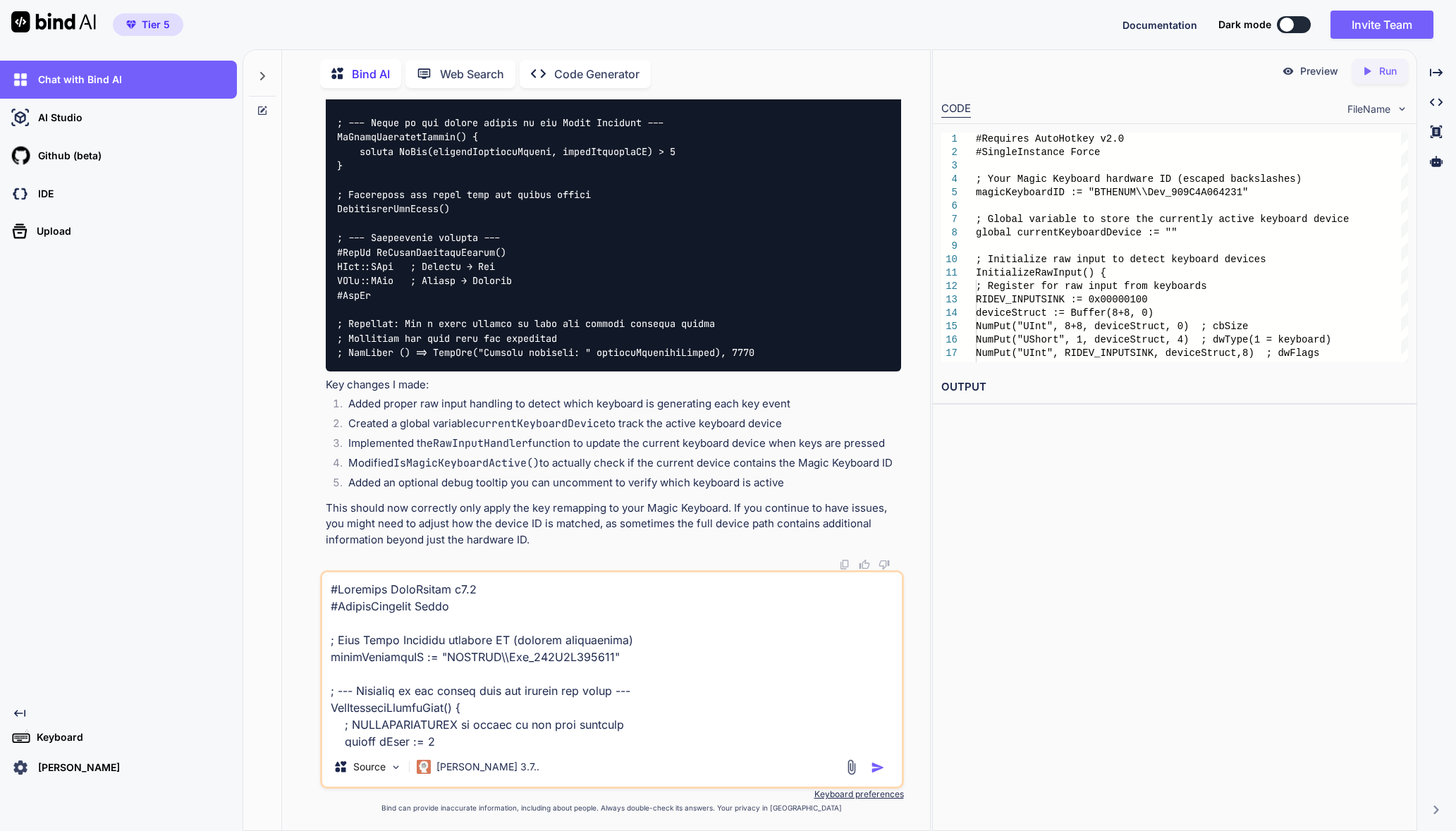
click at [681, 739] on textarea at bounding box center [612, 659] width 580 height 175
click at [679, 739] on textarea at bounding box center [612, 659] width 580 height 175
click at [663, 688] on textarea at bounding box center [612, 659] width 580 height 175
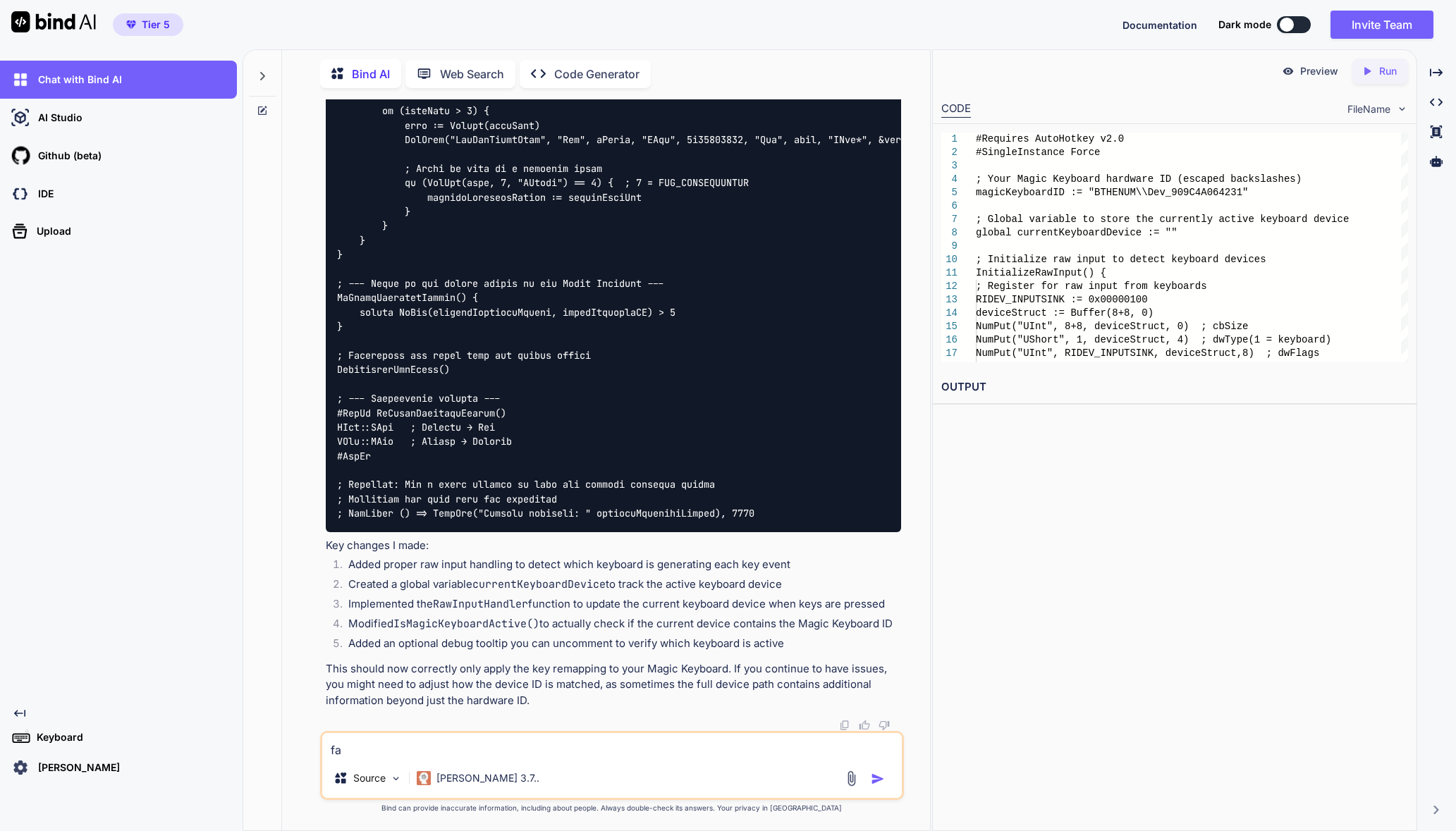
scroll to position [992, 0]
type textarea "failed to register for raw input when trying to run the script"
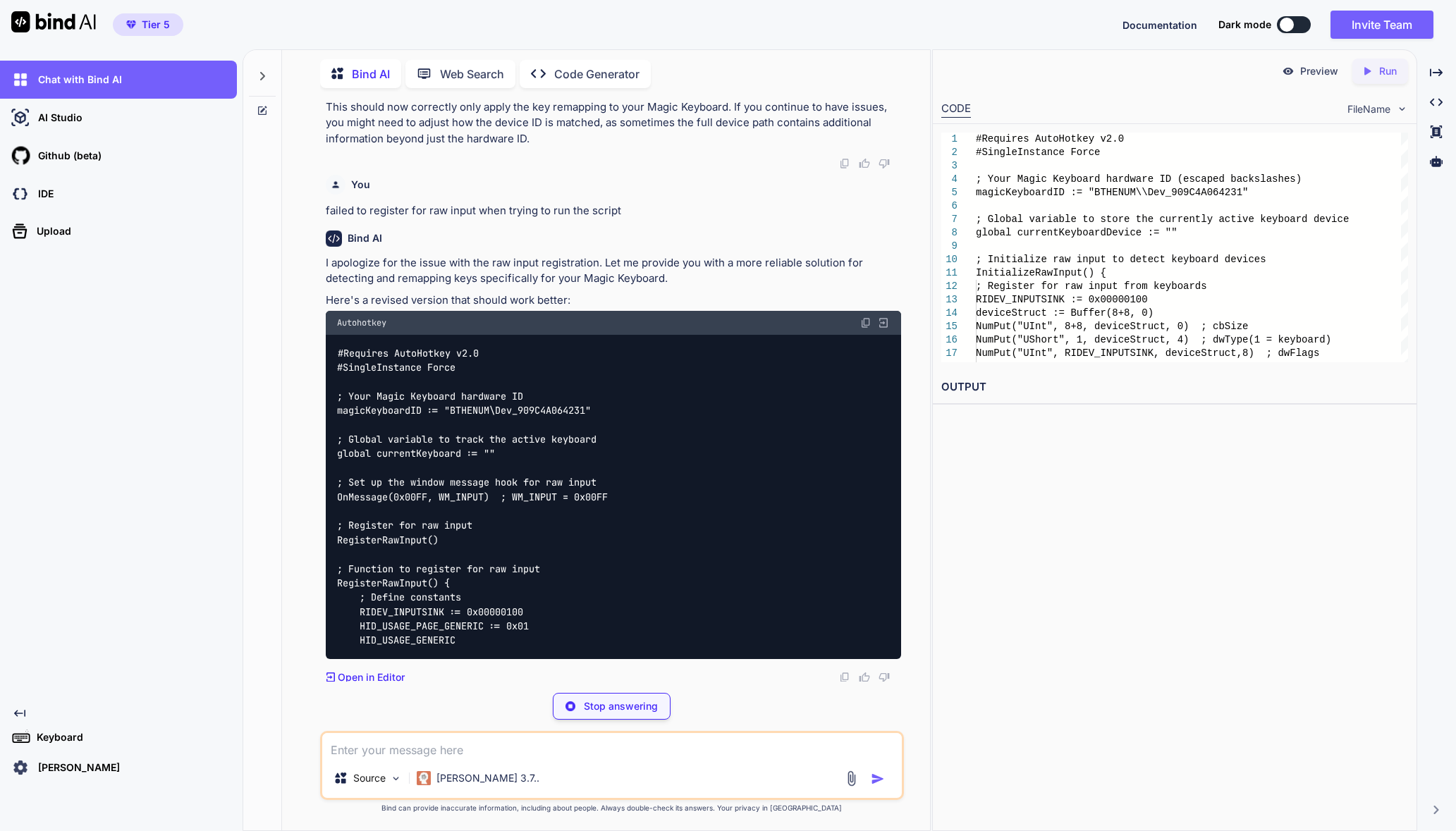
scroll to position [1570, 0]
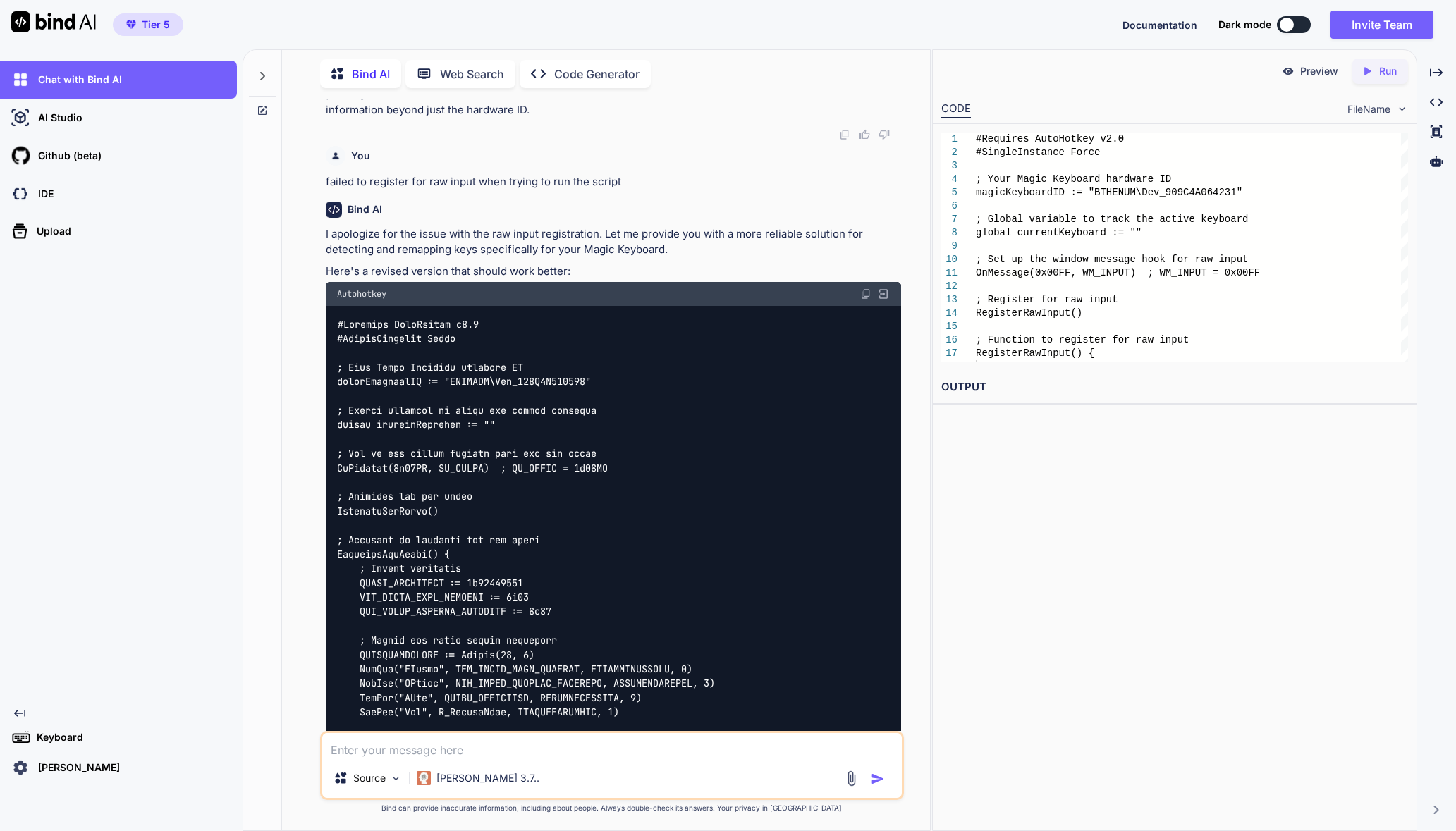
click at [869, 300] on img at bounding box center [865, 294] width 11 height 11
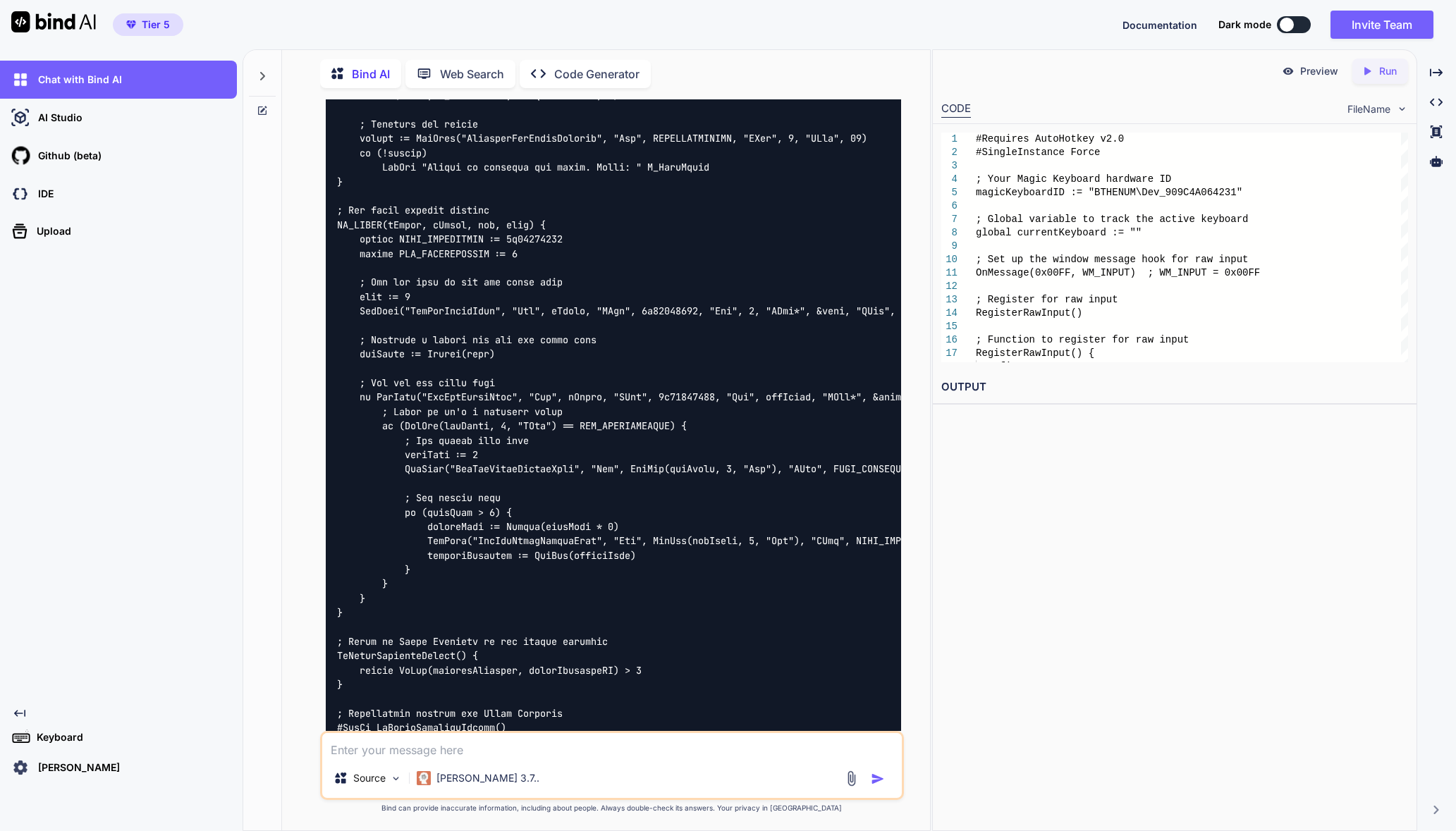
scroll to position [2618, 0]
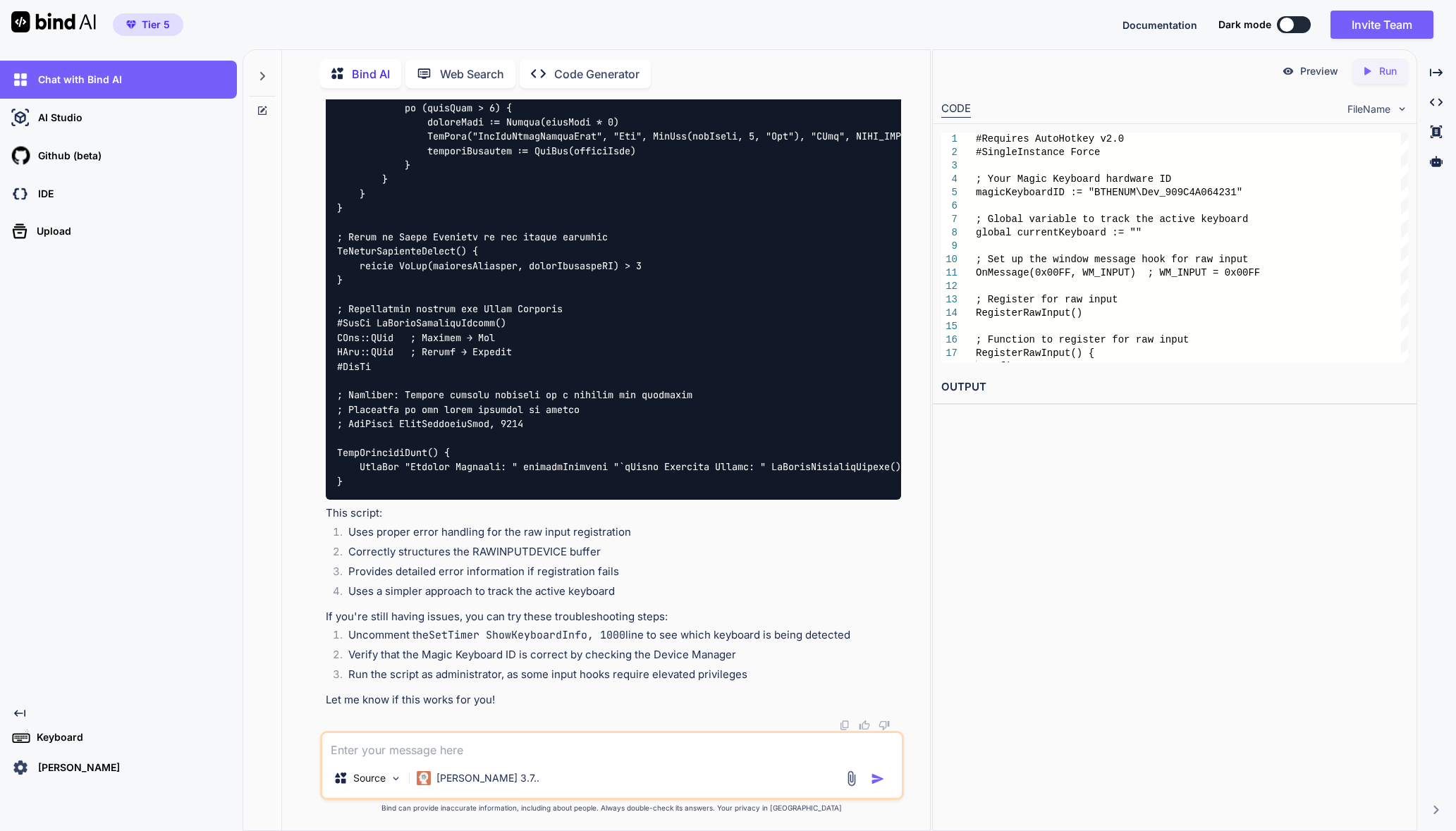
click at [730, 739] on textarea at bounding box center [612, 746] width 580 height 25
paste textarea "Error: Invalid parameter(s). 049: If DllCall("GetRawInputData", "Ptr", lParam, …"
type textarea "Error: Invalid parameter(s). 049: If DllCall("GetRawInputData", "Ptr", lParam, …"
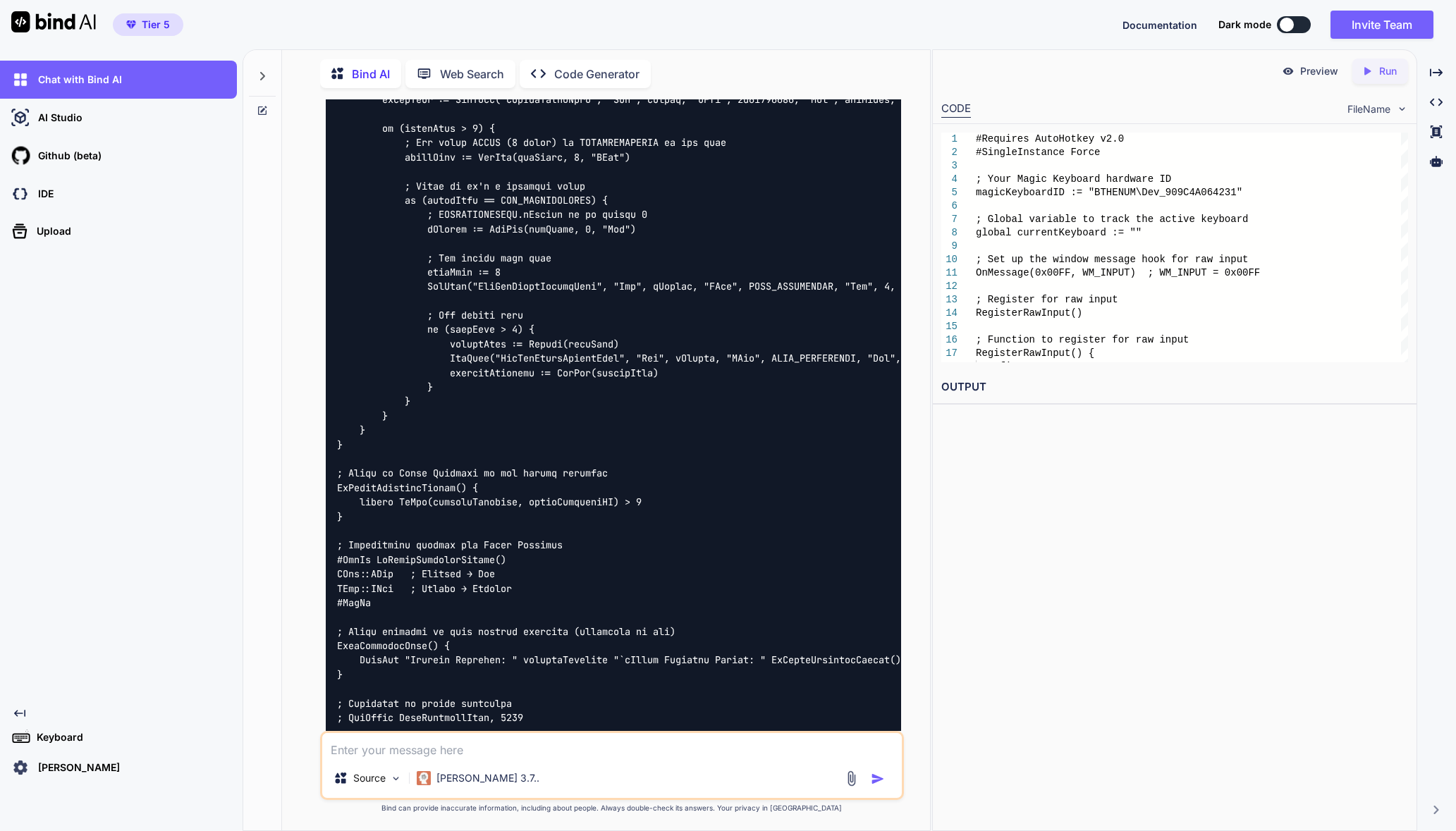
scroll to position [4392, 0]
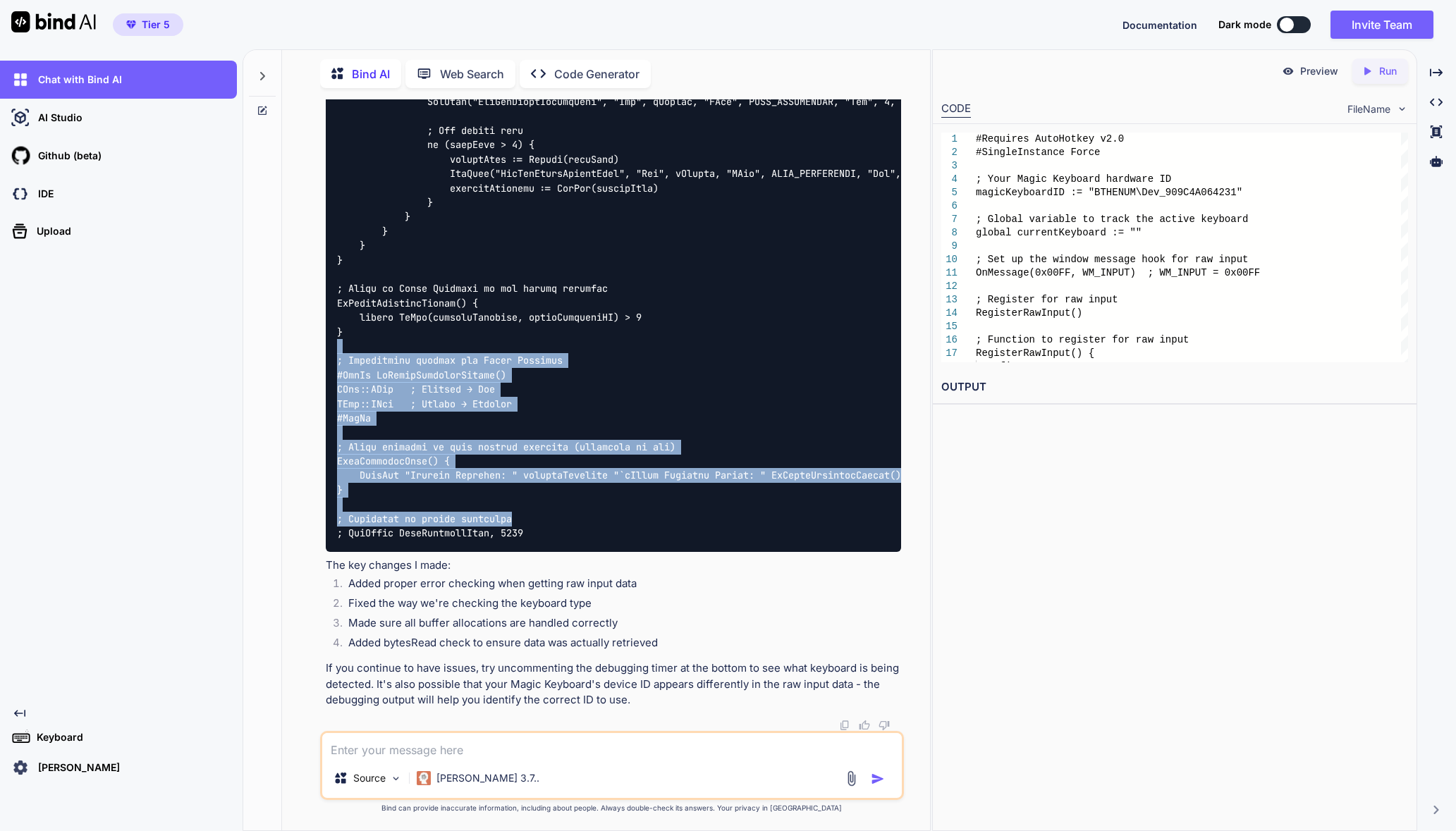
drag, startPoint x: 581, startPoint y: 512, endPoint x: 502, endPoint y: 338, distance: 191.1
drag, startPoint x: 502, startPoint y: 338, endPoint x: 544, endPoint y: 512, distance: 179.0
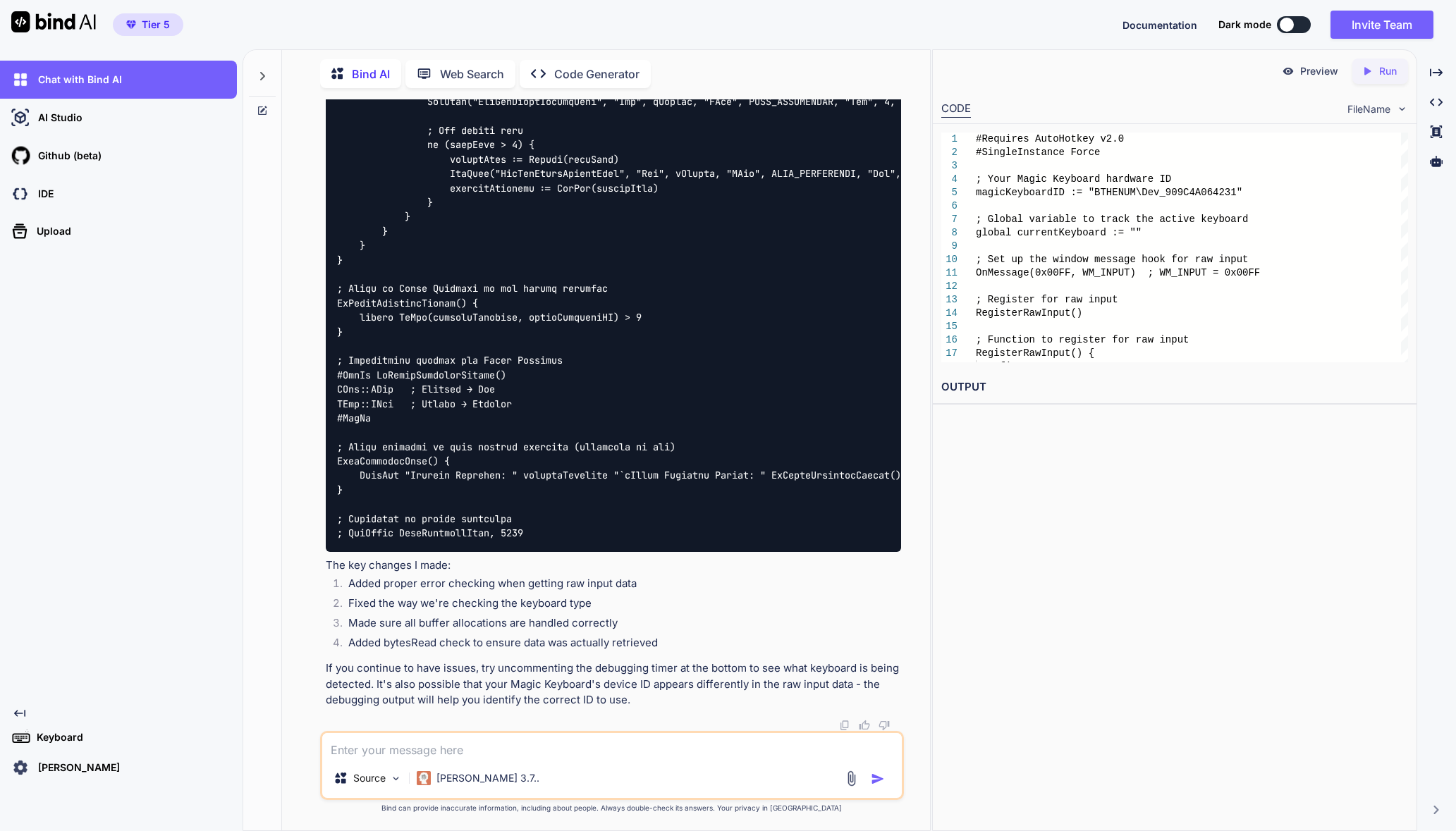
drag, startPoint x: 573, startPoint y: 533, endPoint x: 573, endPoint y: 519, distance: 14.0
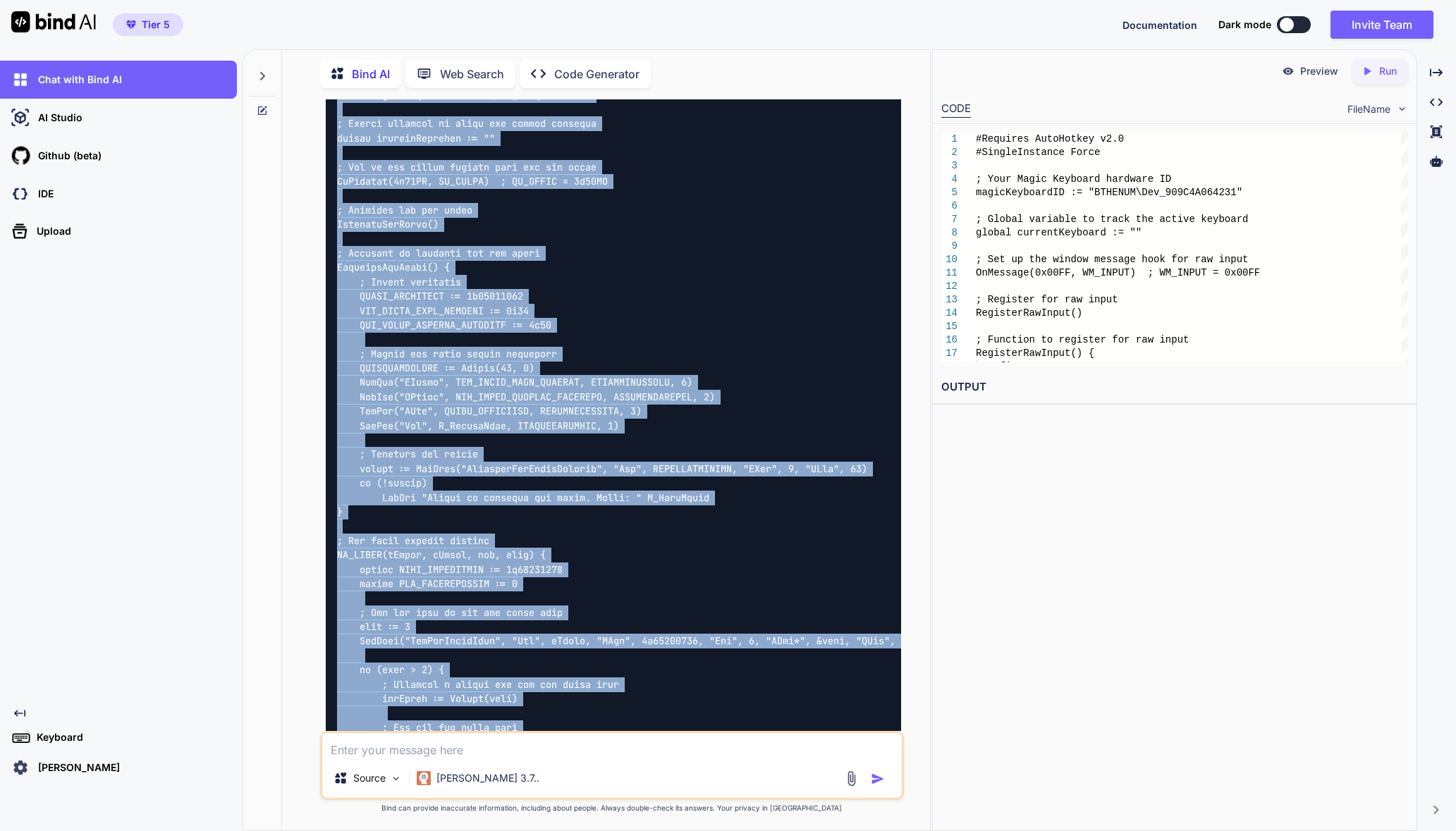
scroll to position [3246, 0]
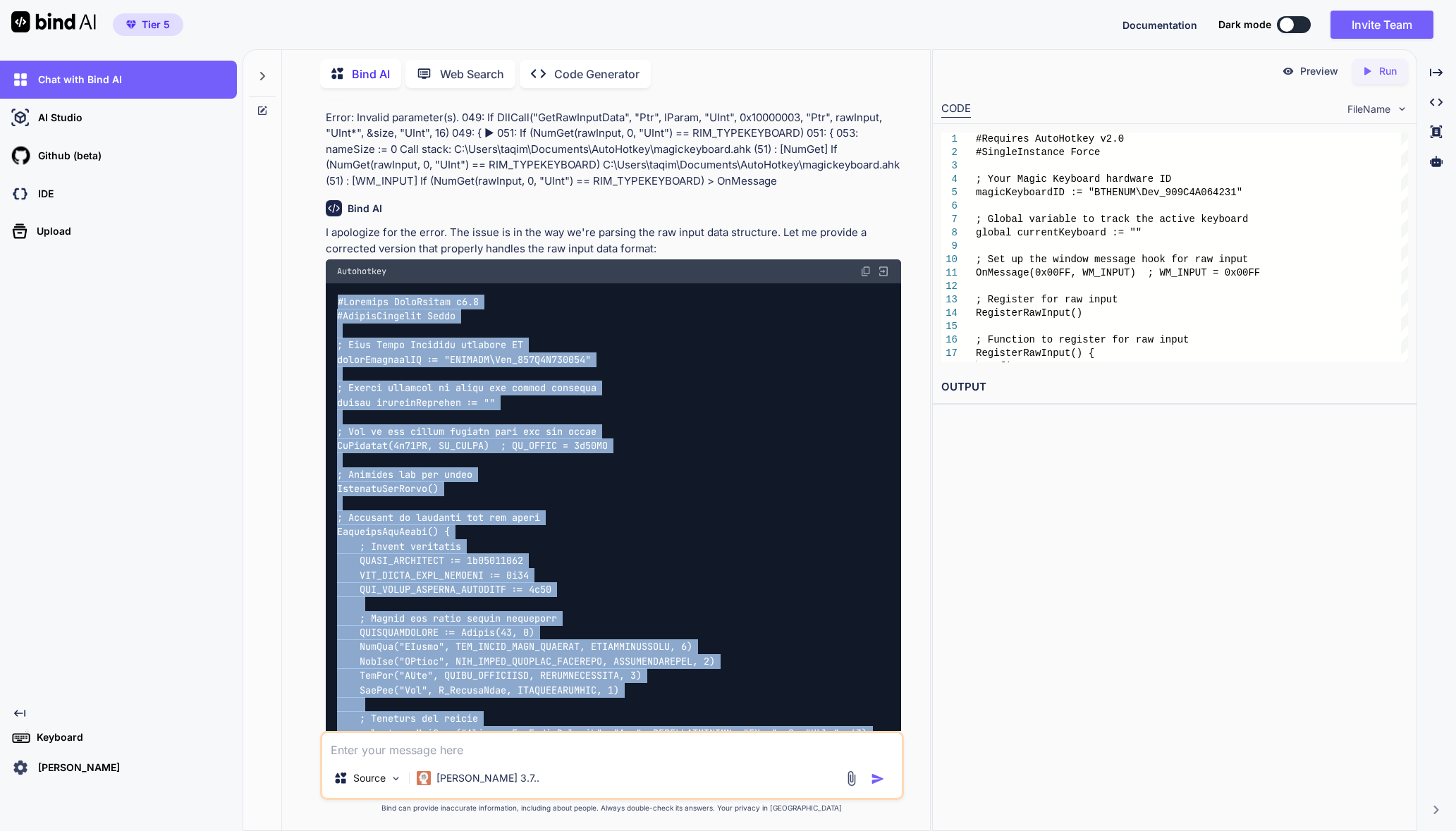
drag, startPoint x: 562, startPoint y: 520, endPoint x: 286, endPoint y: 341, distance: 329.0
click at [286, 341] on div "Bind AI Web Search Created with Pixso. Code Generator You Bind AI I can see the…" at bounding box center [605, 442] width 648 height 777
copy code "#Requires AutoHotkey v2.0 #SingleInstance Force ; Your Magic Keyboard hardware …"
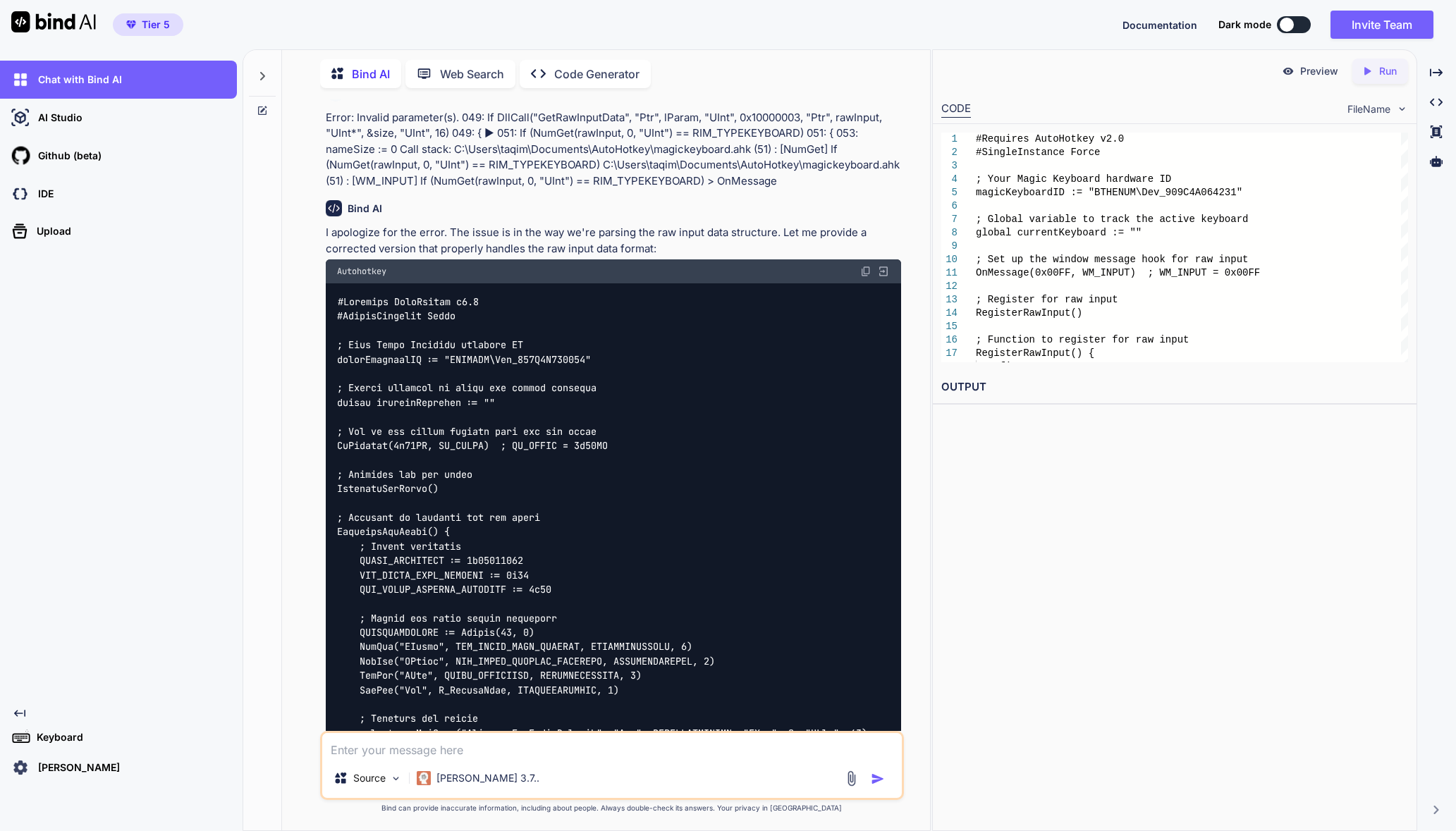
click at [539, 732] on div "Source [PERSON_NAME] 3.7.." at bounding box center [612, 766] width 583 height 69
click at [535, 739] on textarea at bounding box center [612, 746] width 580 height 25
type textarea "no error but magic keyboard not mapped"
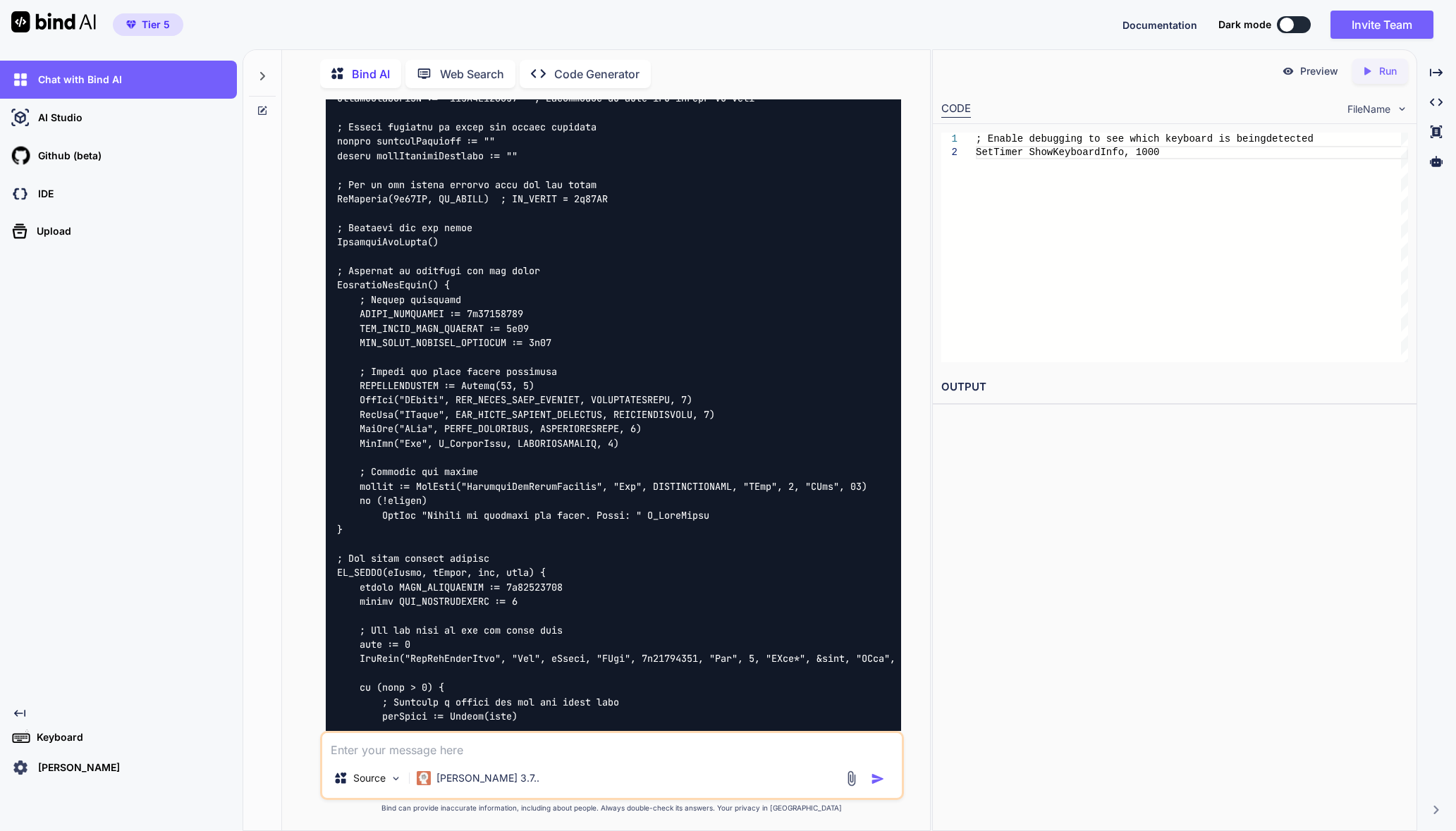
scroll to position [4924, 0]
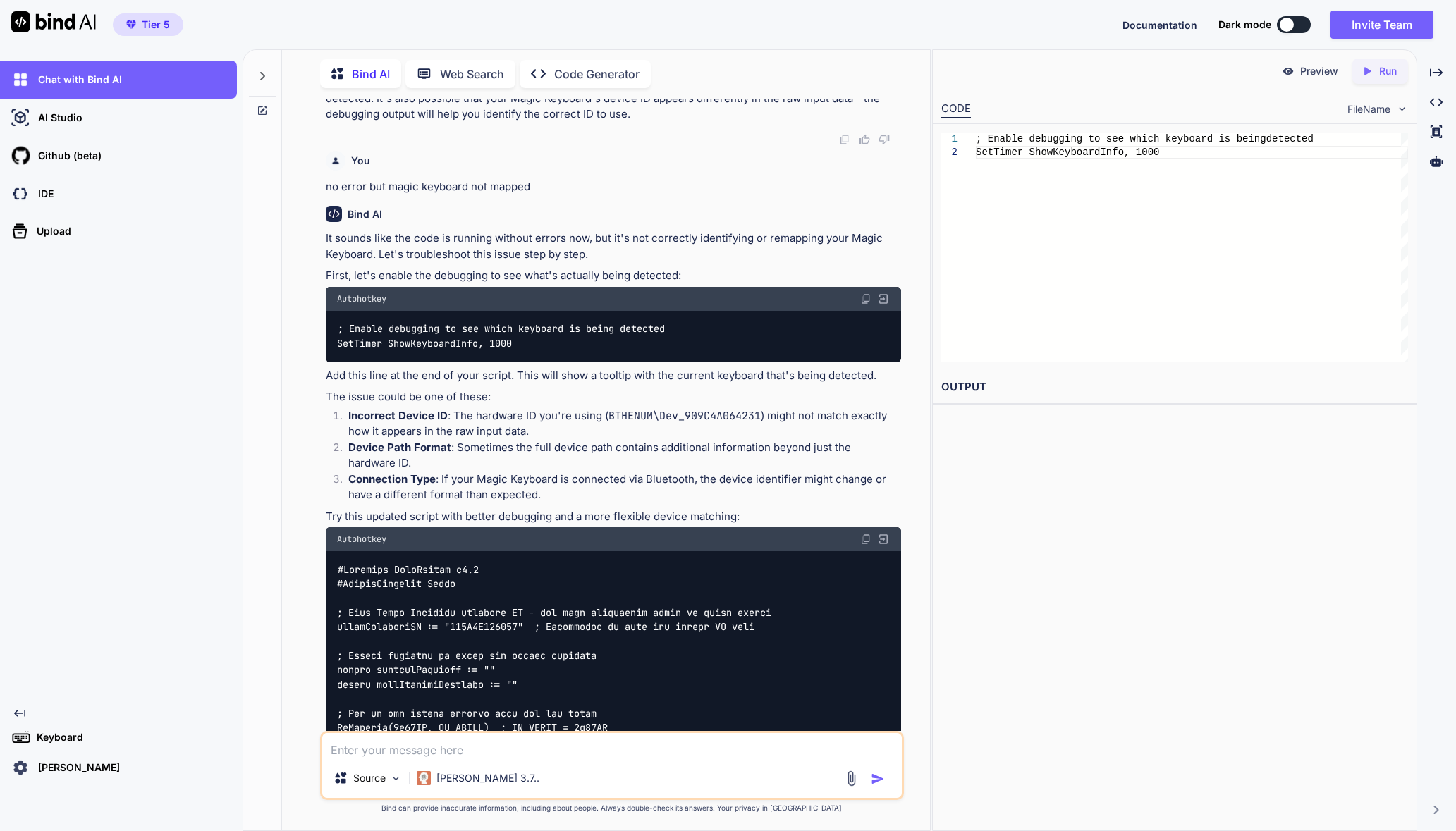
click at [867, 545] on img at bounding box center [865, 539] width 11 height 11
click at [511, 739] on textarea at bounding box center [612, 746] width 580 height 25
click at [856, 739] on img at bounding box center [851, 779] width 16 height 16
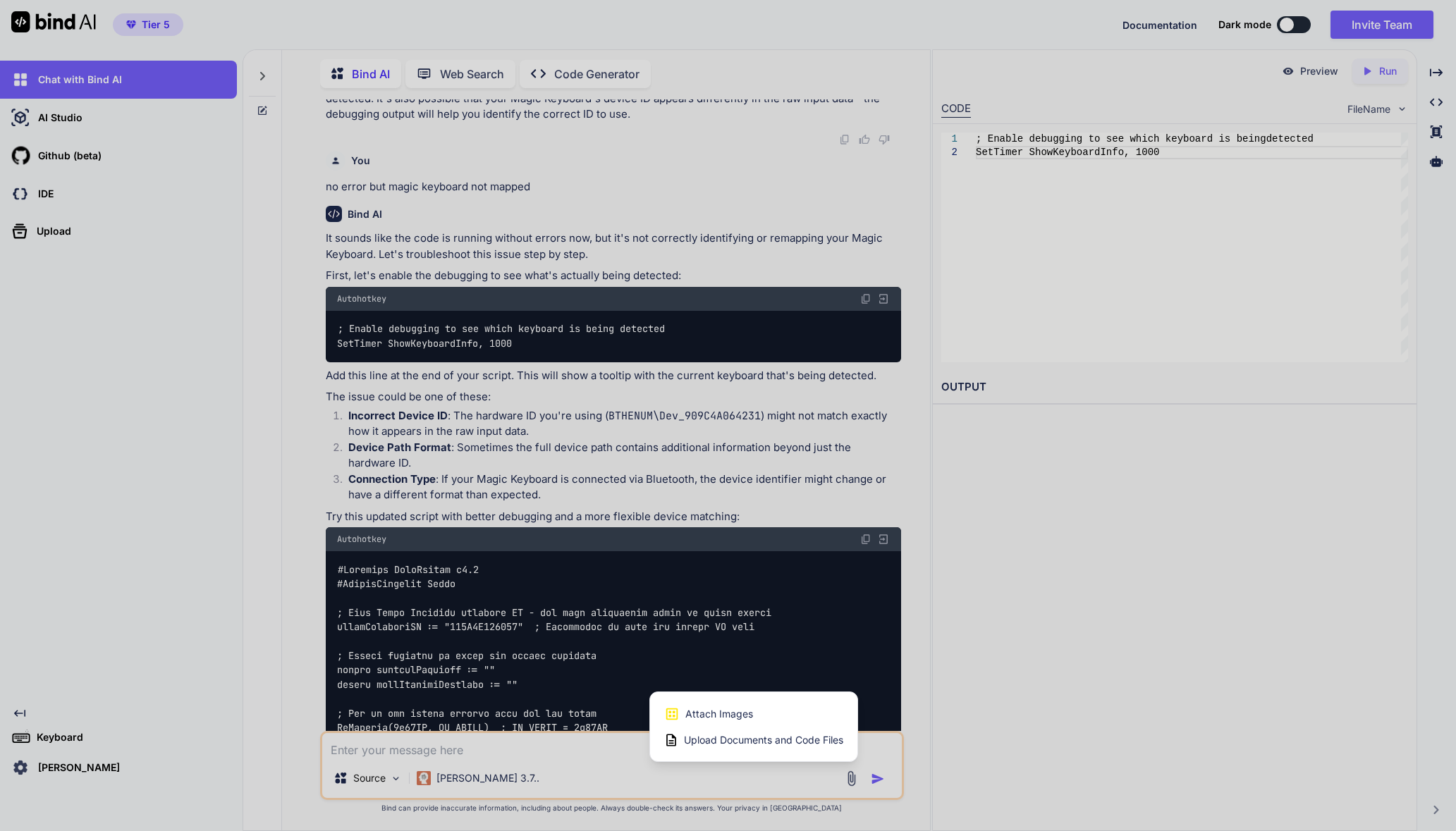
click at [790, 716] on div "Attach Images Image attachments are only supported in Claude and Gemini models." at bounding box center [753, 714] width 179 height 27
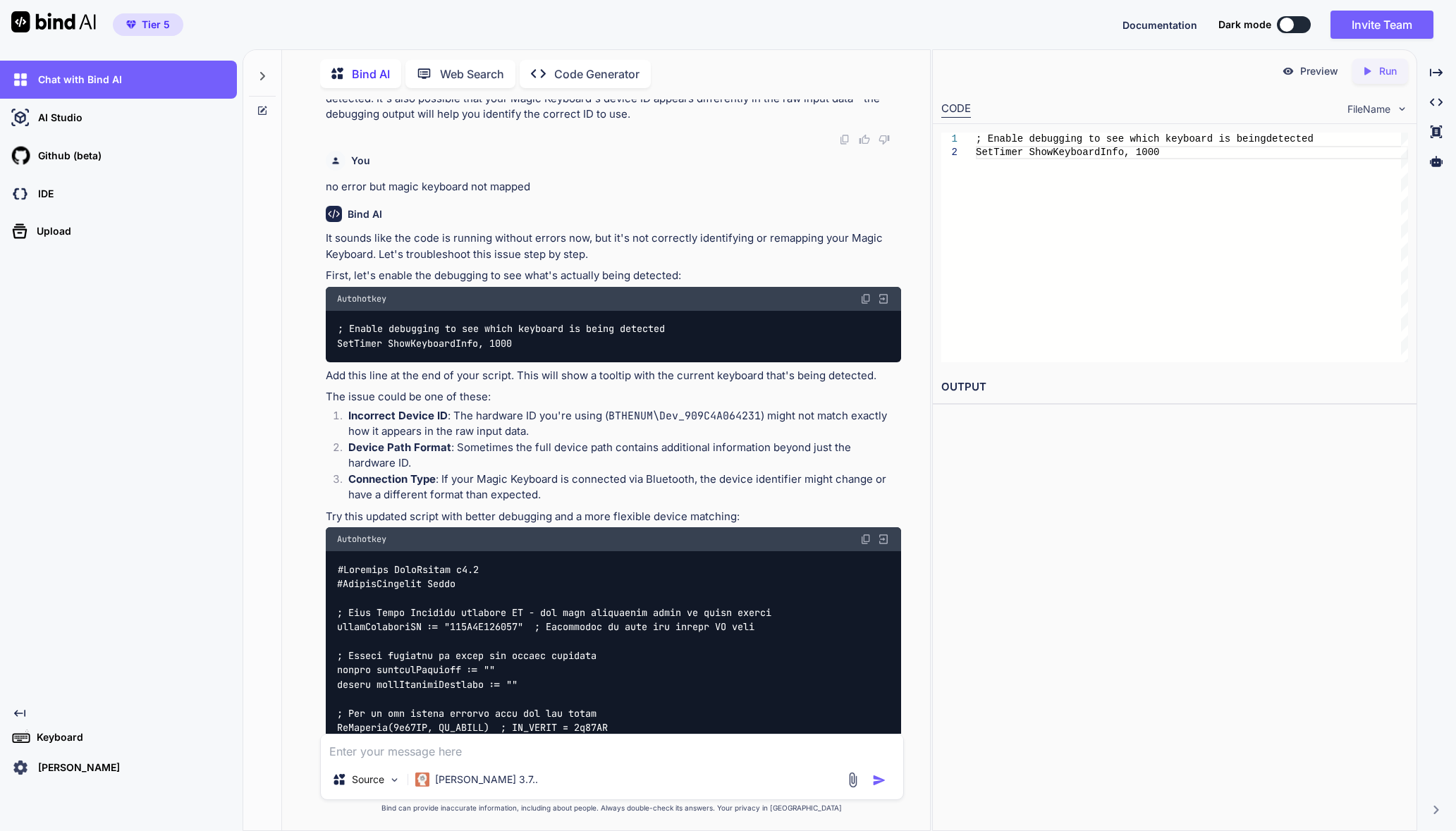
type input "C:\fakepath\Screenshot [DATE] 035220.png"
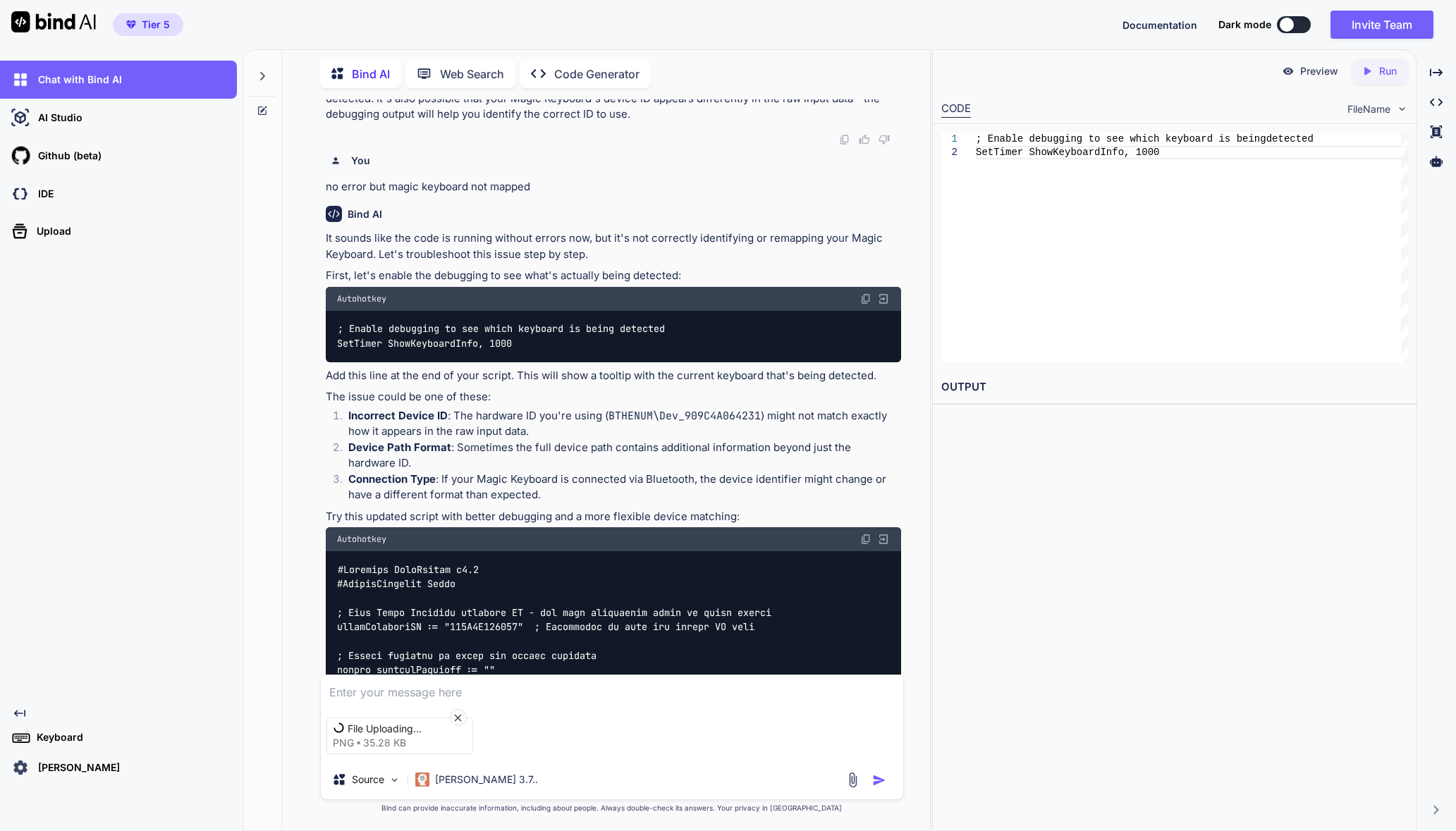
click at [506, 681] on textarea at bounding box center [612, 688] width 583 height 25
type textarea "check this,"
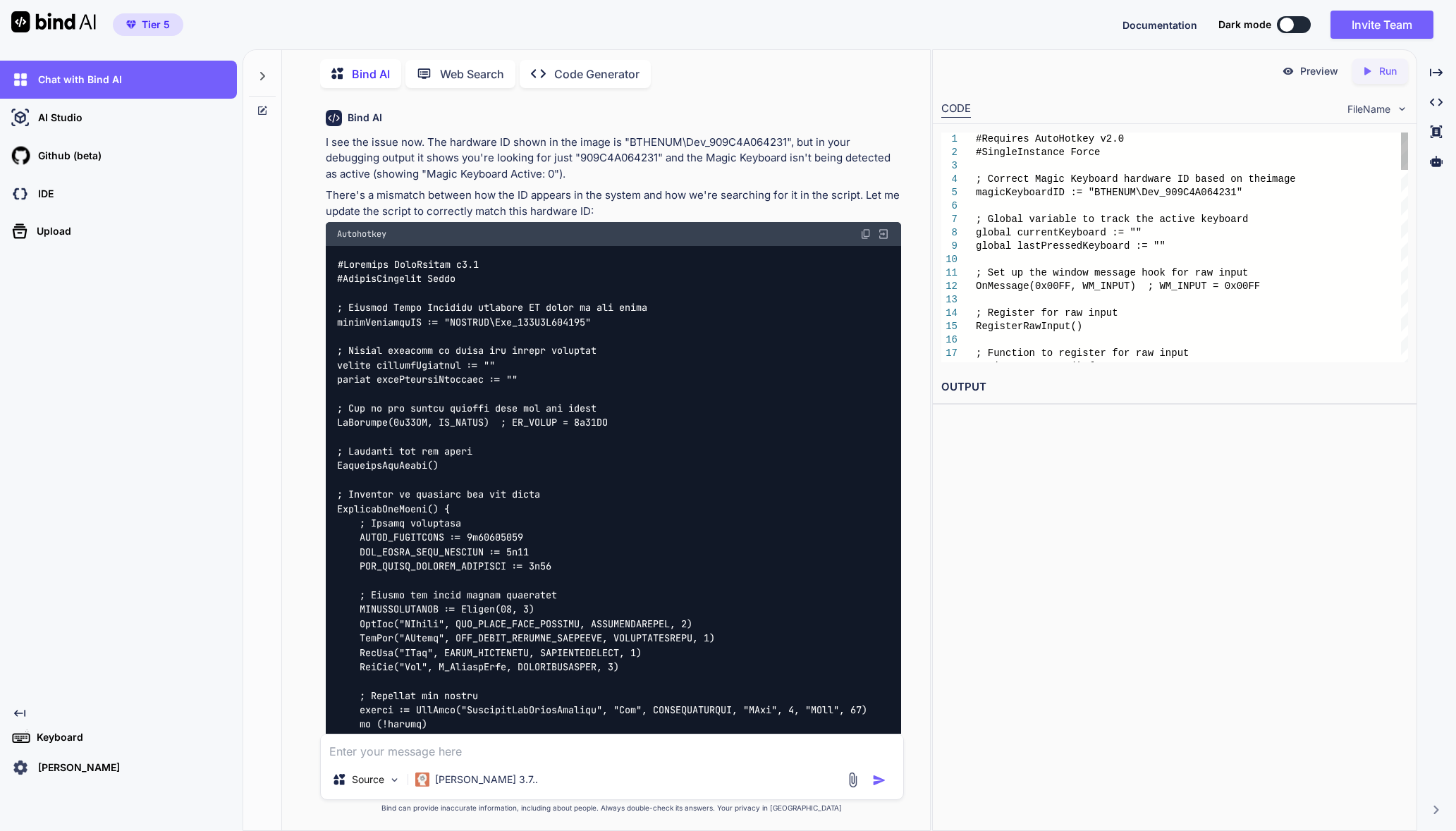
scroll to position [7261, 0]
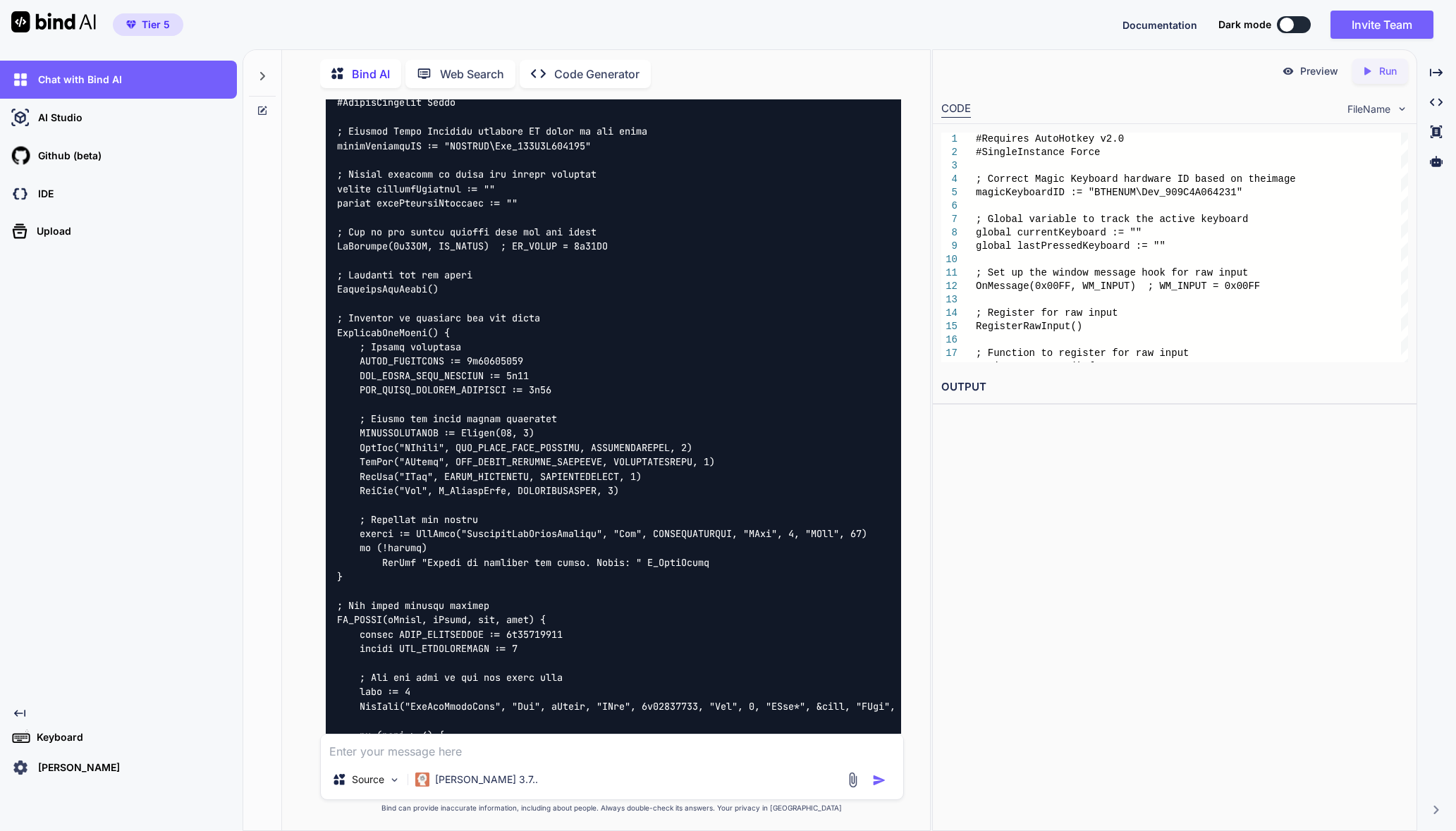
click at [862, 63] on img at bounding box center [865, 58] width 11 height 11
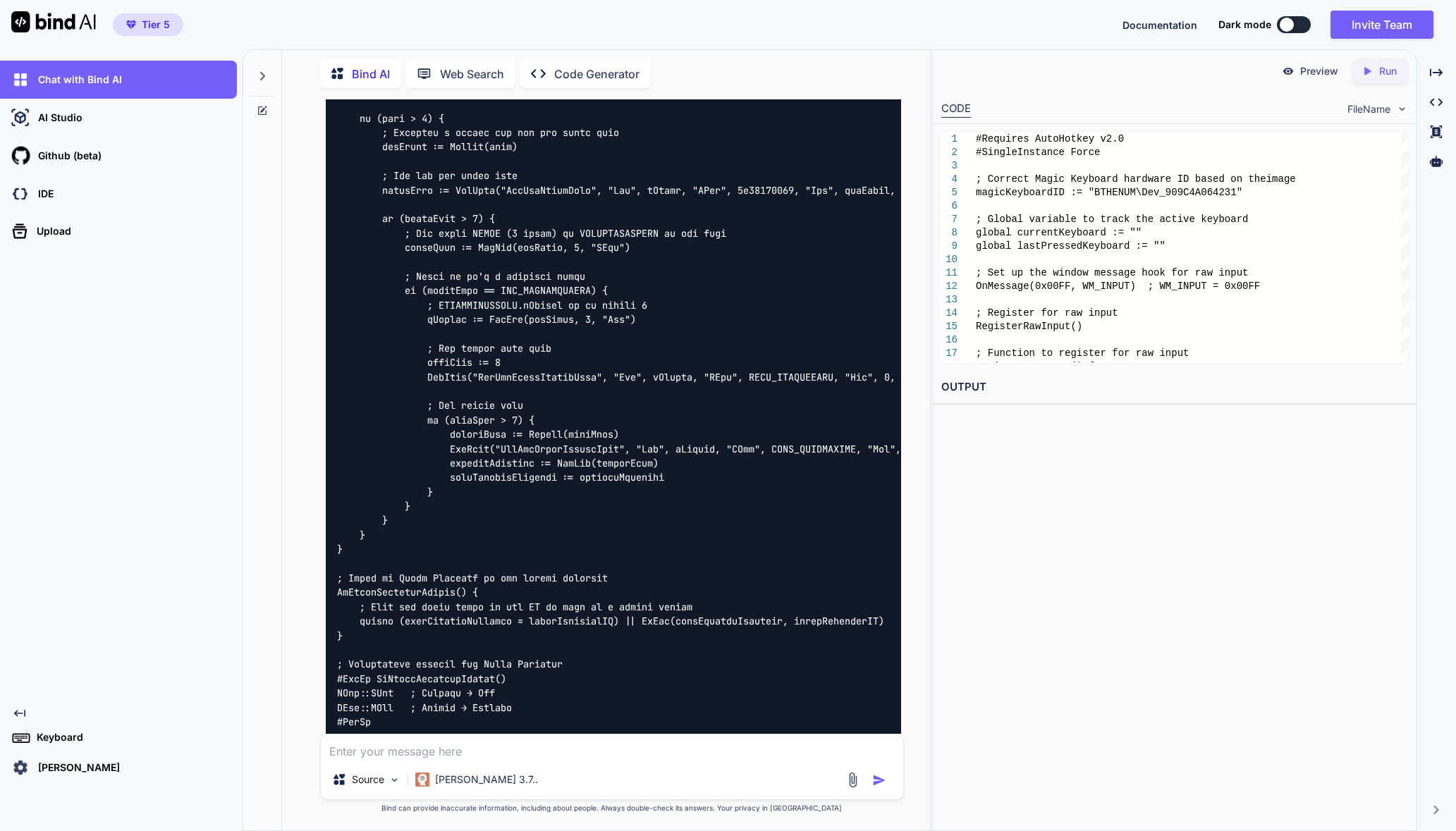
scroll to position [8293, 0]
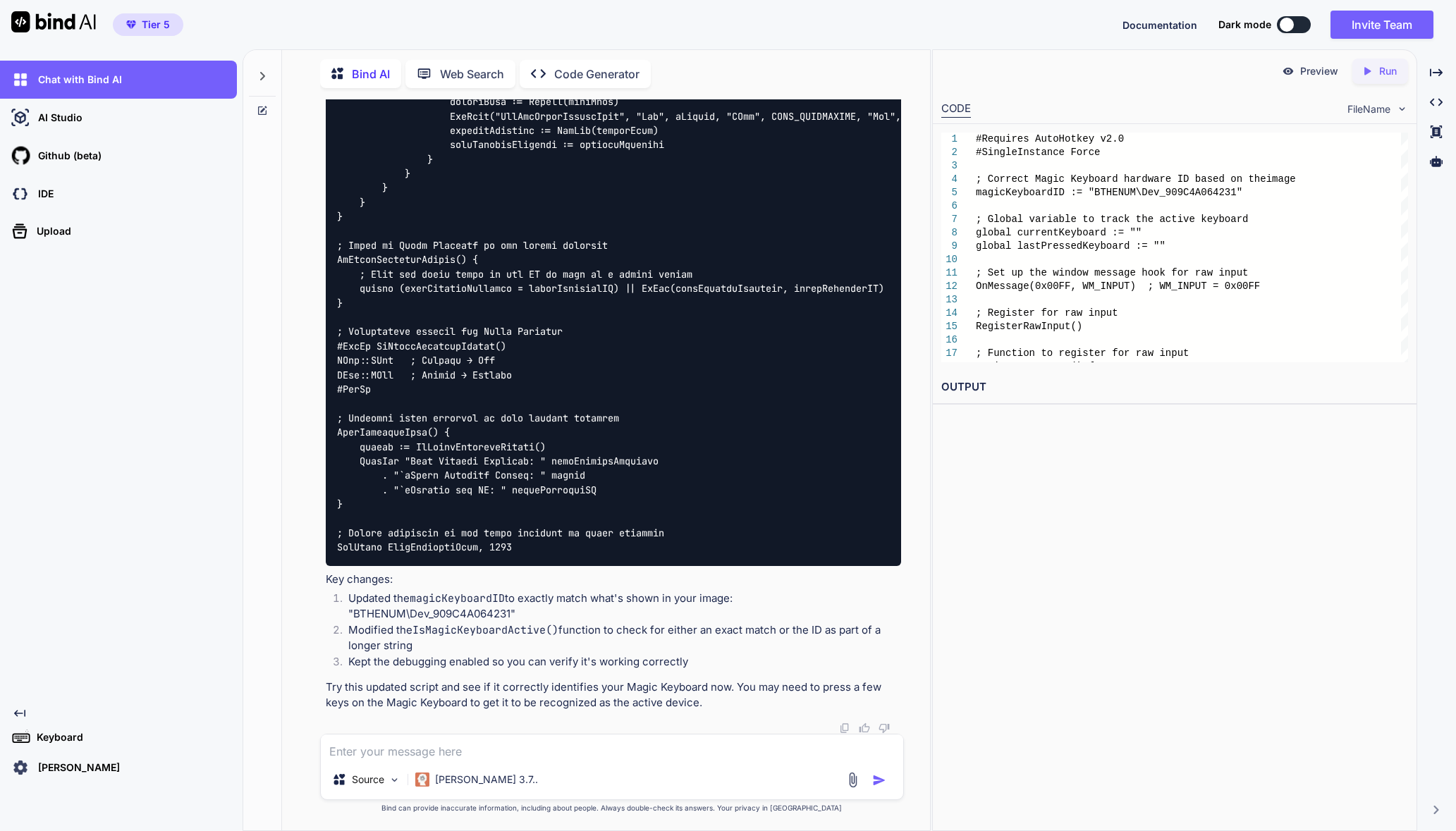
click at [591, 739] on div "Source [PERSON_NAME] 3.7.." at bounding box center [612, 782] width 583 height 34
click at [583, 739] on textarea at bounding box center [612, 747] width 583 height 25
type textarea "still not being detected"
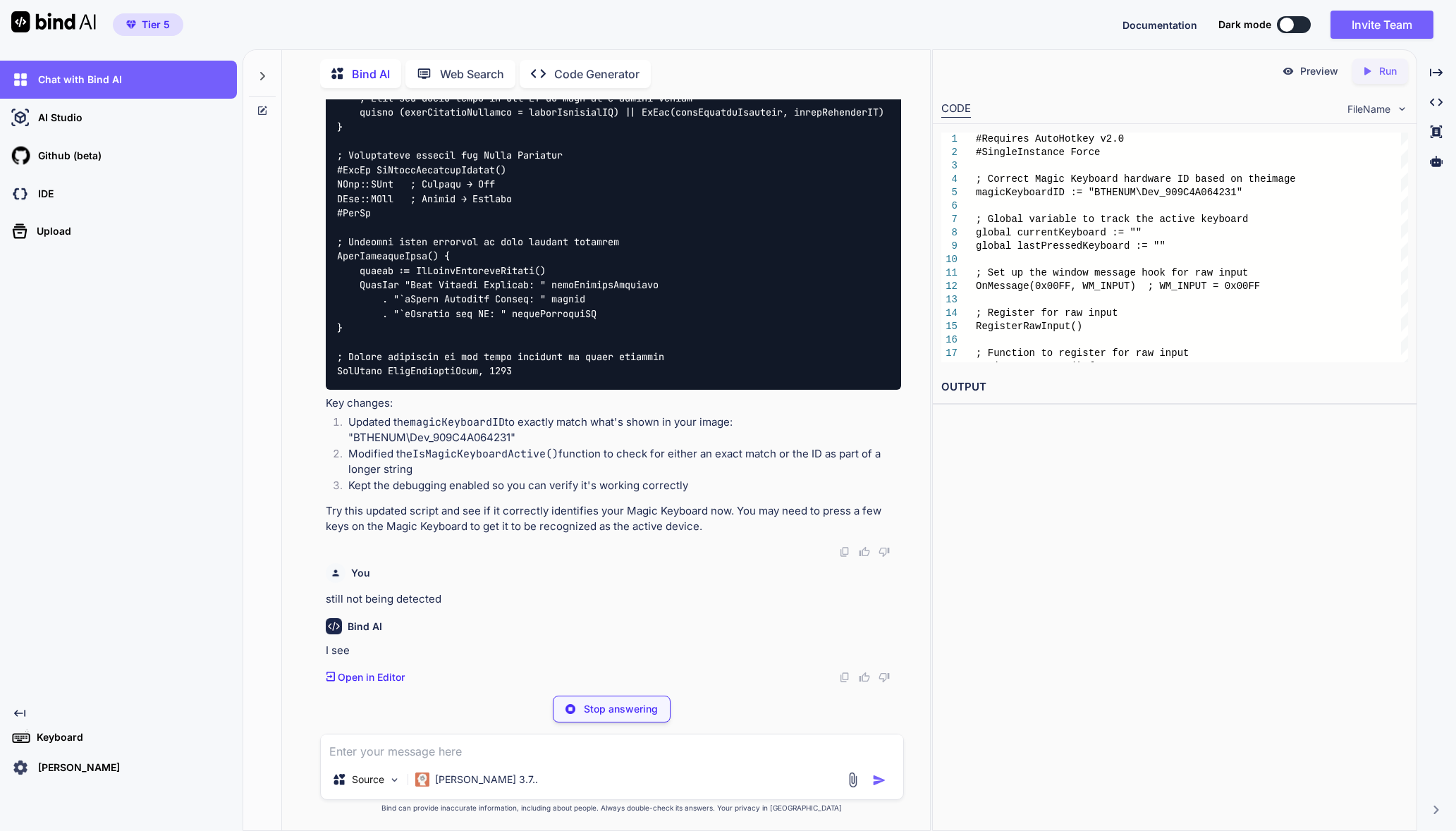
scroll to position [8442, 0]
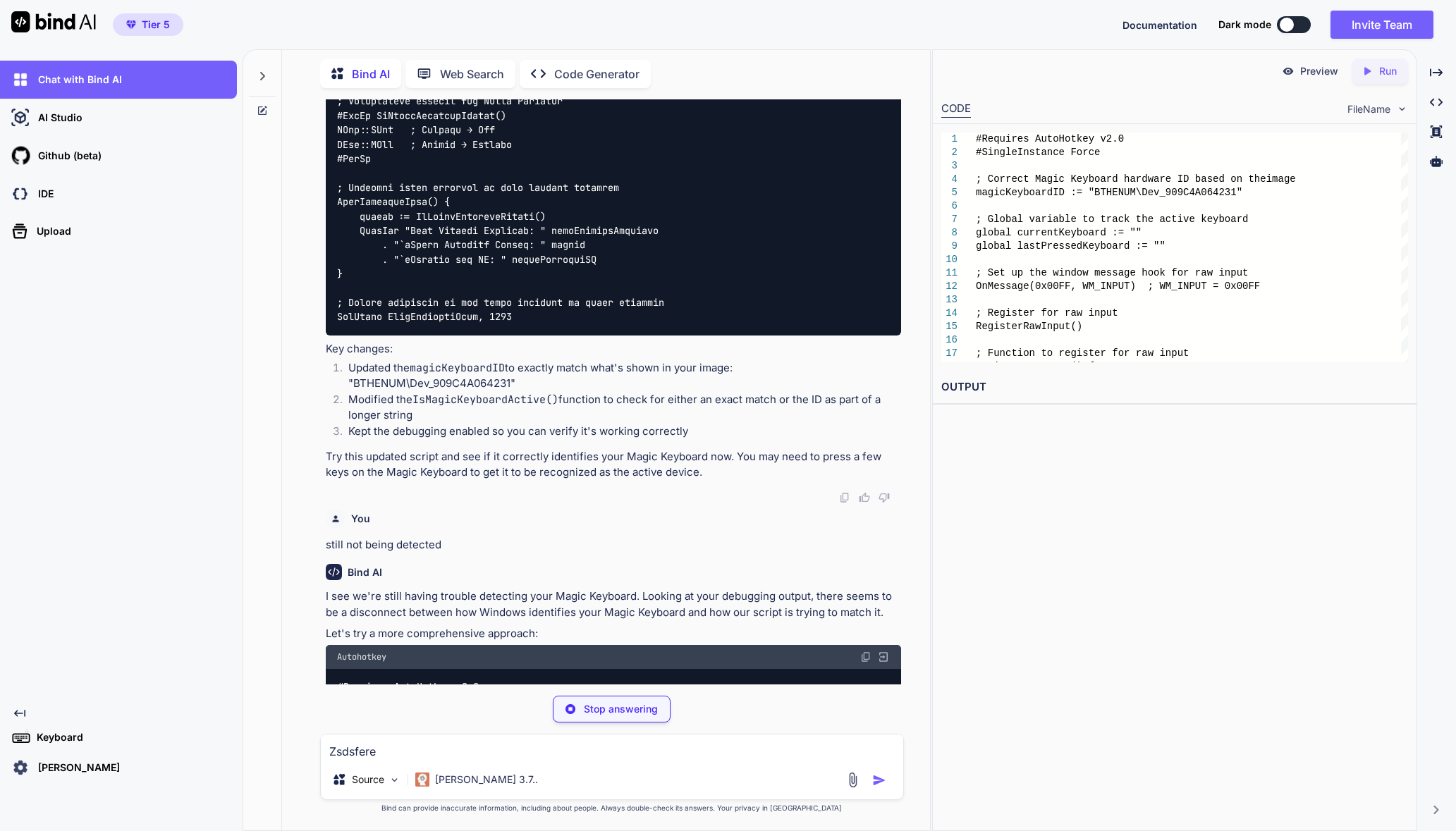
type textarea "Zsdsfere"
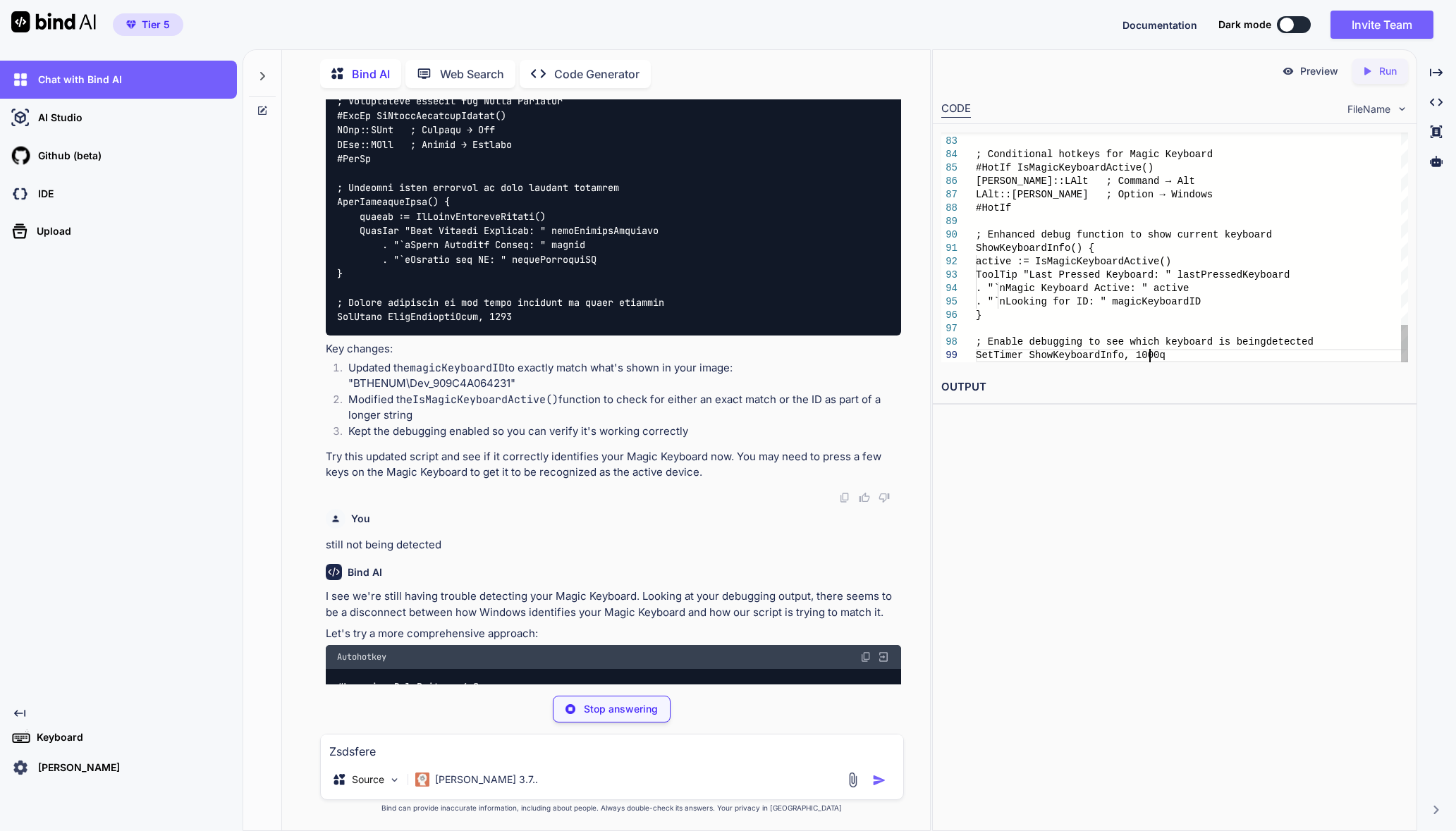
scroll to position [60, 0]
type textarea ". "`nLooking for ID: " magicKeyboardID } ; Enable debugging to see which keyboa…"
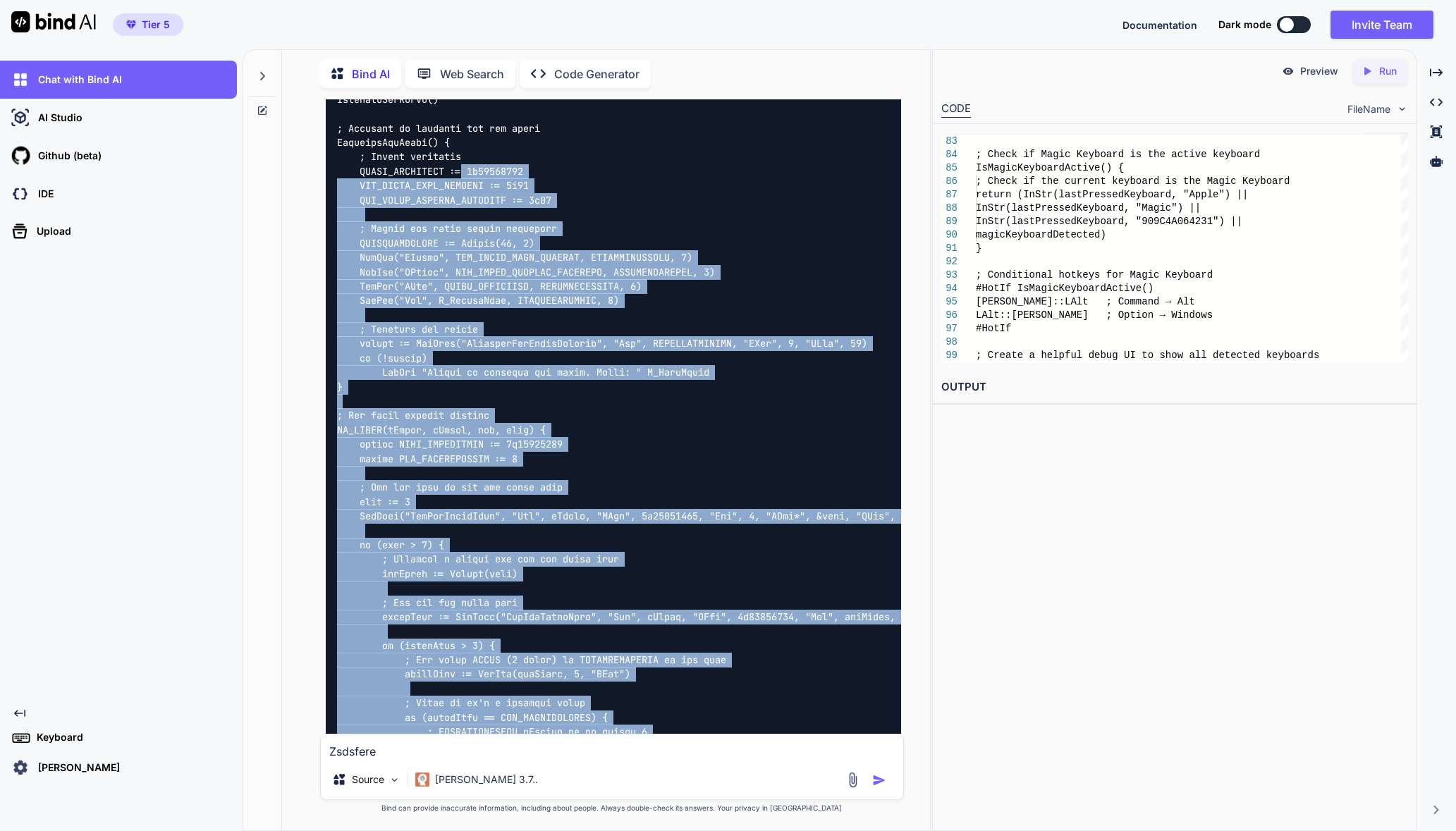
scroll to position [8850, 0]
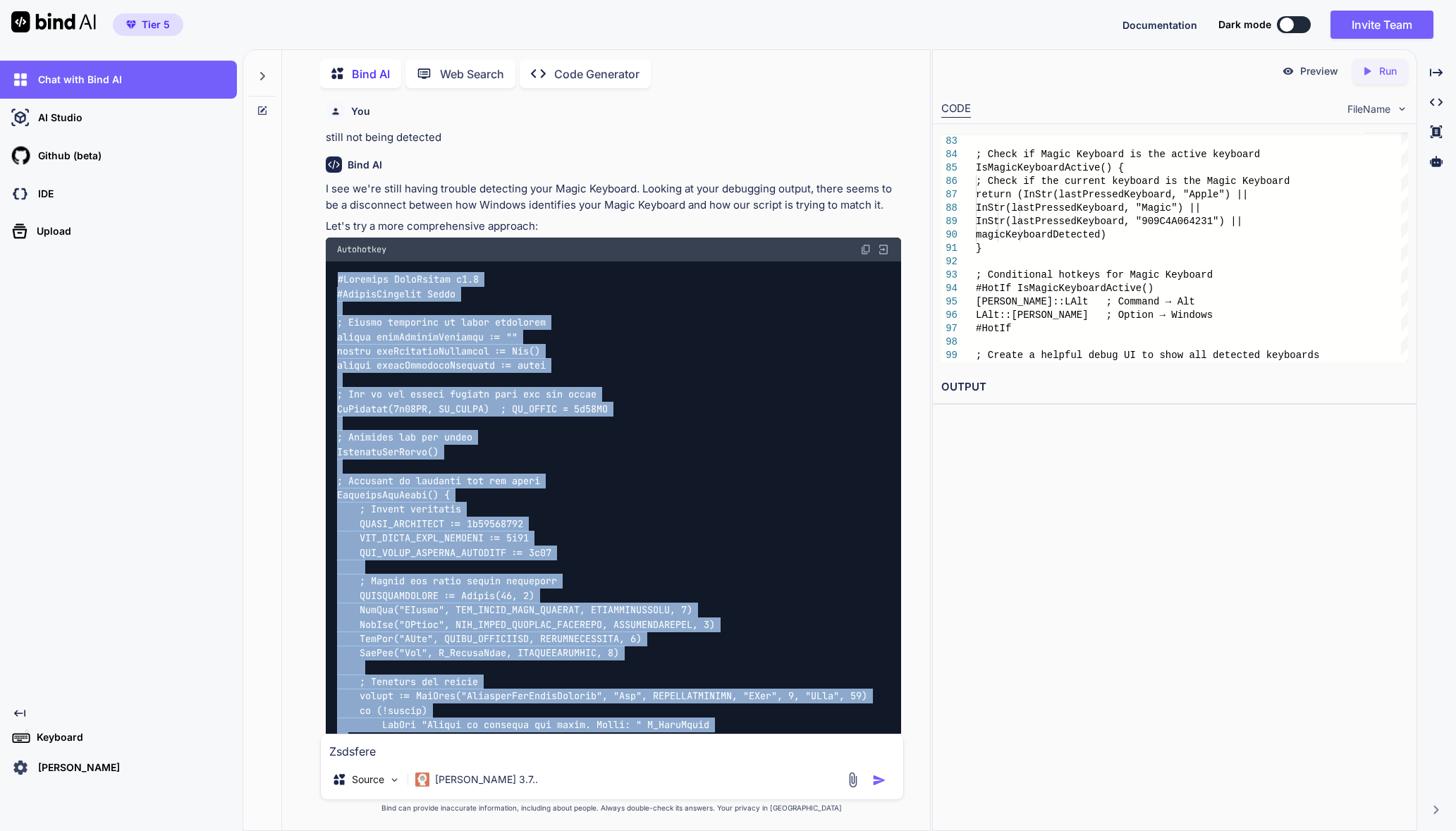
drag, startPoint x: 668, startPoint y: 597, endPoint x: 313, endPoint y: 356, distance: 429.1
click at [313, 356] on div "You Bind AI I can see the issue with your code. Currently, it's applying the ke…" at bounding box center [611, 465] width 637 height 732
copy code "#Requires AutoHotkey v2.0 #SingleInstance Force ; Global variables to track key…"
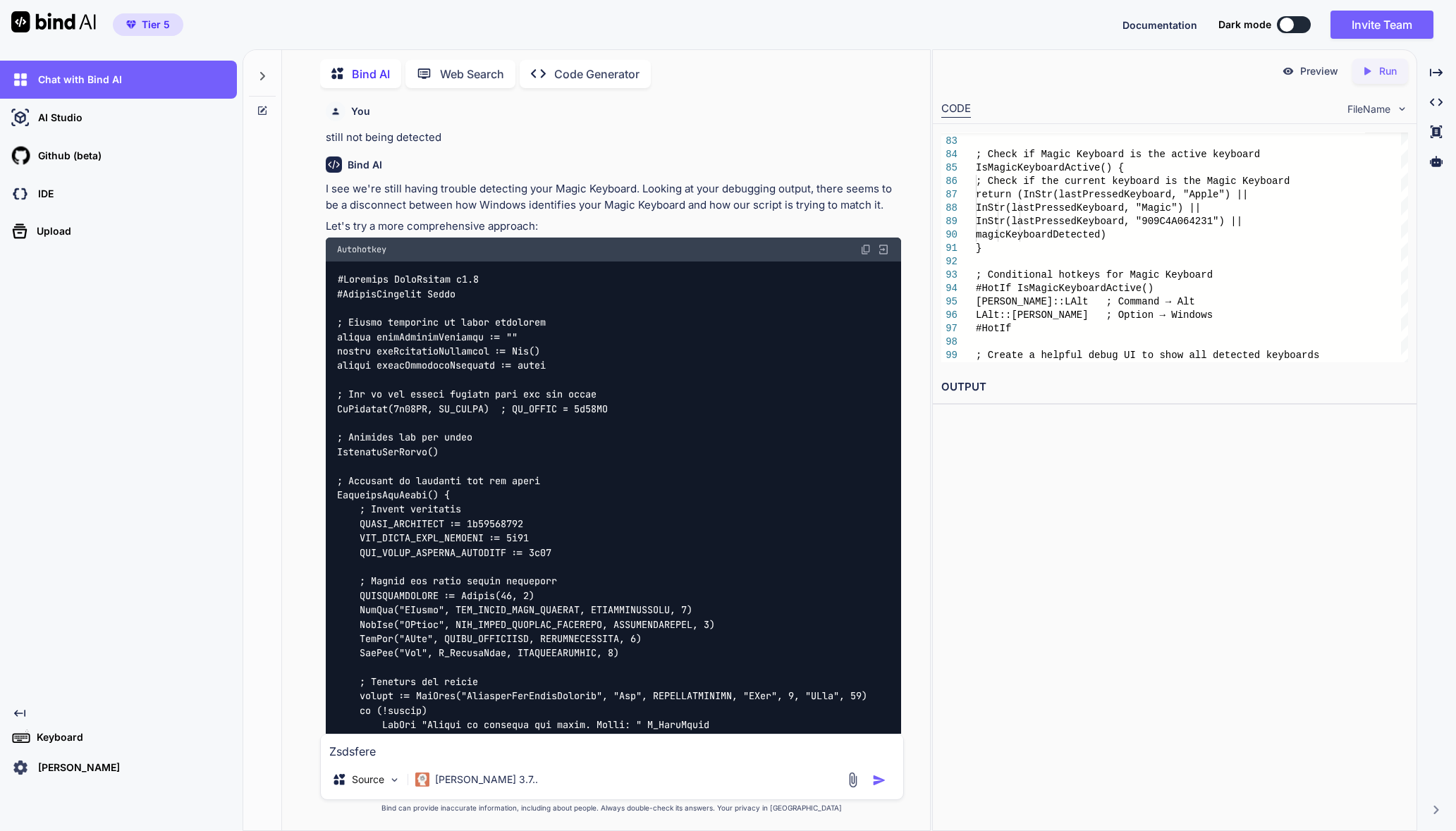
click at [646, 739] on textarea "Zsdsfere" at bounding box center [612, 747] width 583 height 25
type textarea "Z"
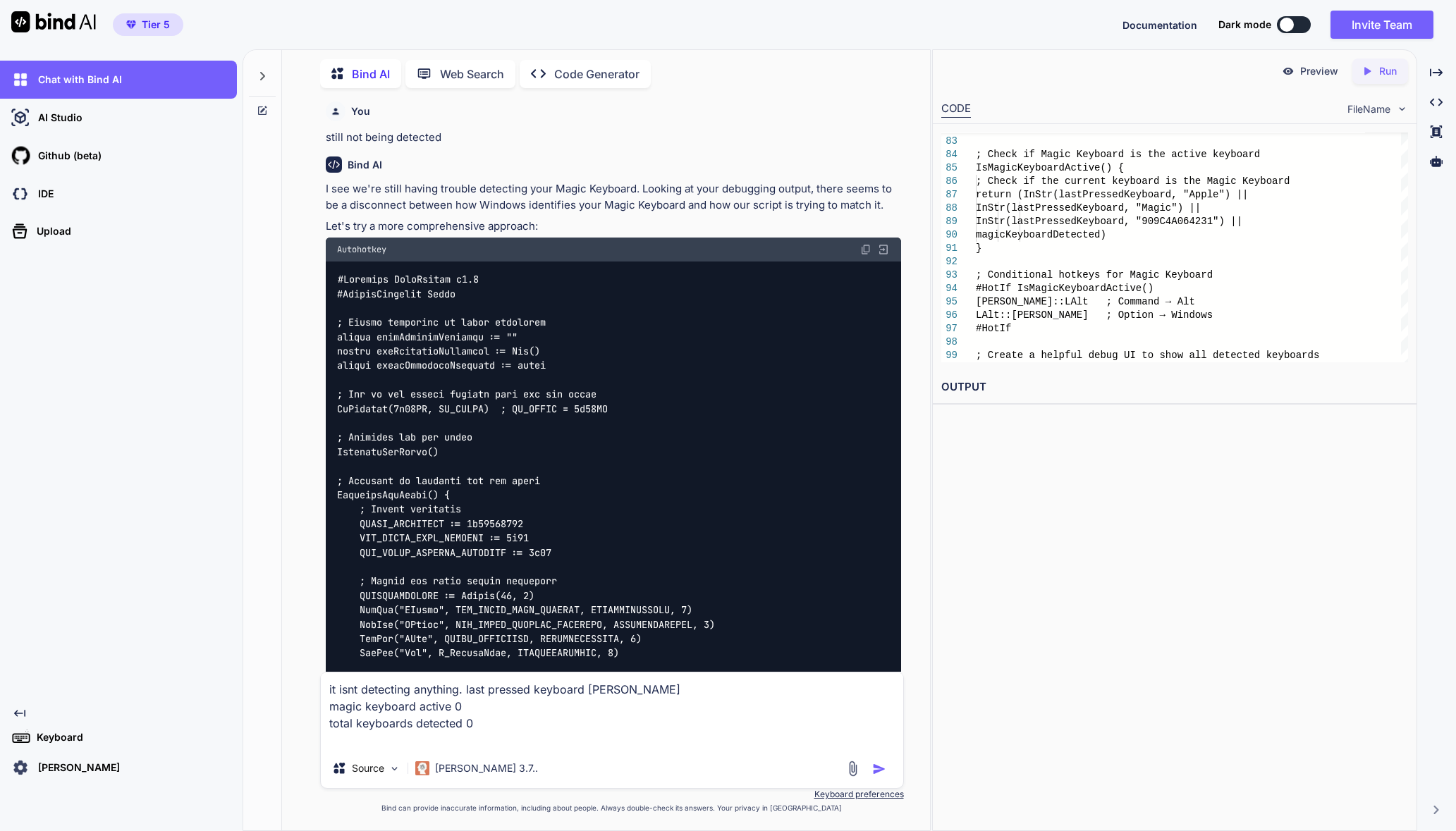
paste textarea "BTHENUM\DEV_909C4A064231\9&9E69A7E&0&BLUETOOTHDEVICE_909C4A064231"
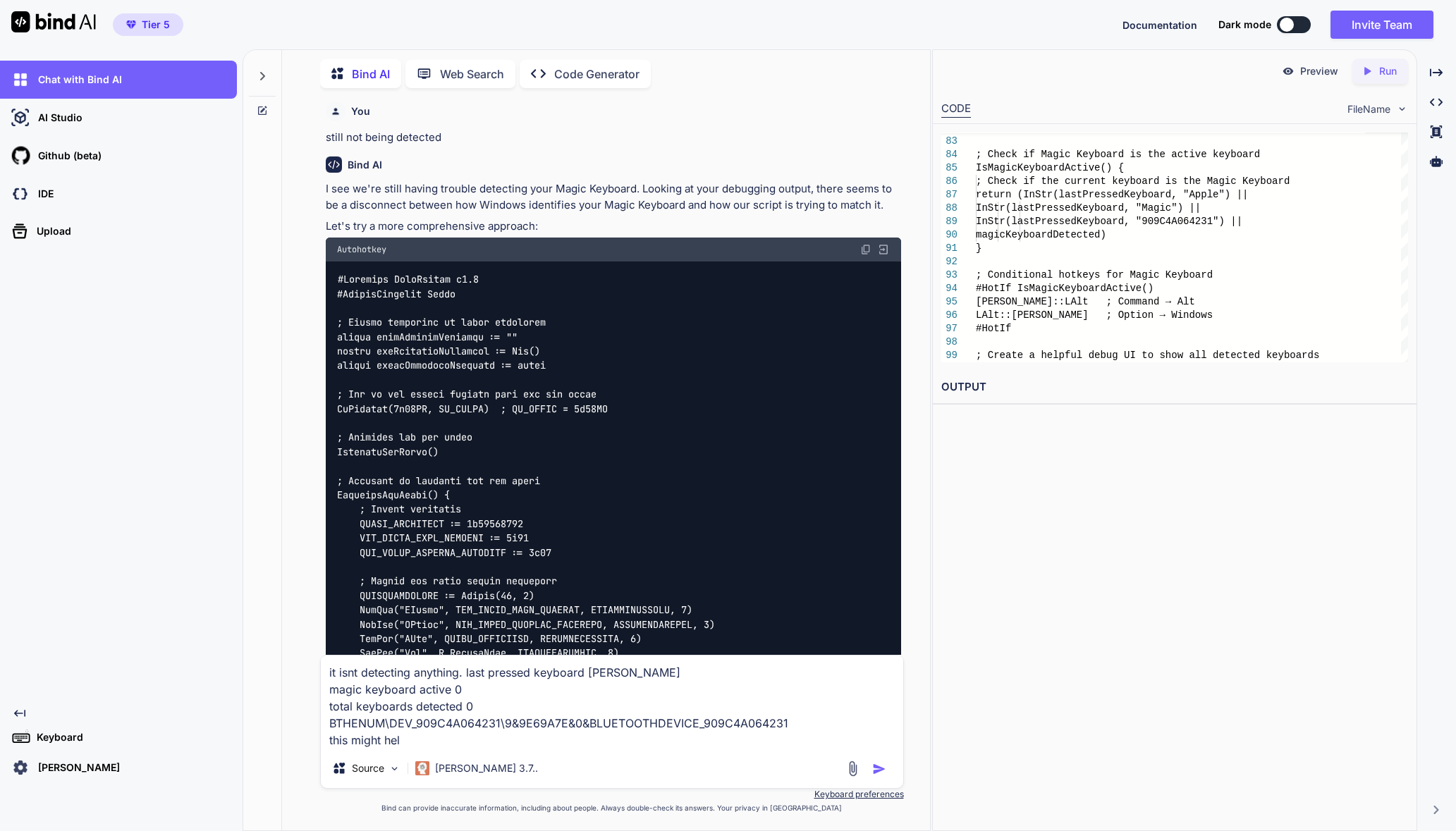
type textarea "it isnt detecting anything. last pressed keyboard [PERSON_NAME] magic keyboard …"
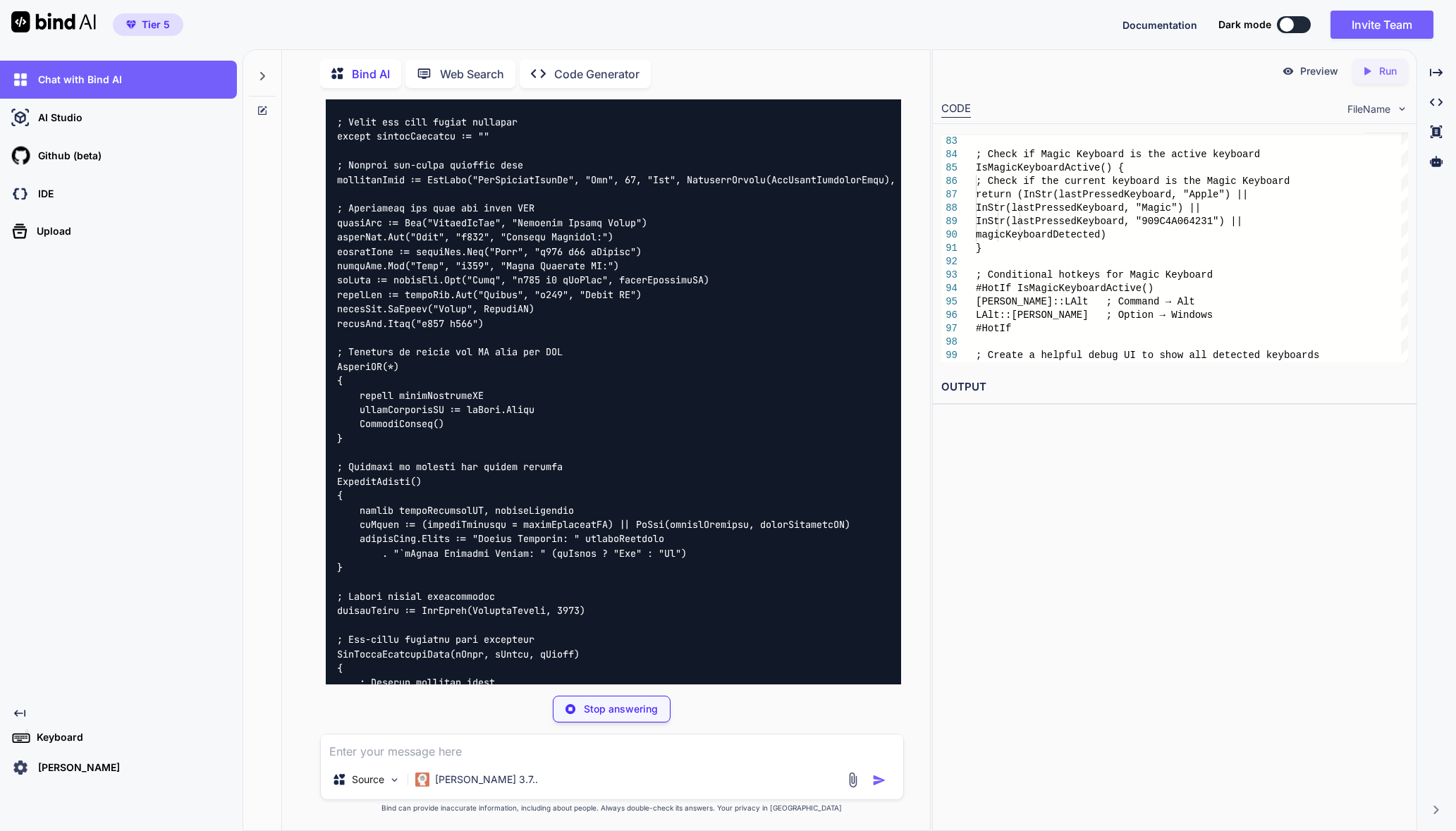
scroll to position [11153, 0]
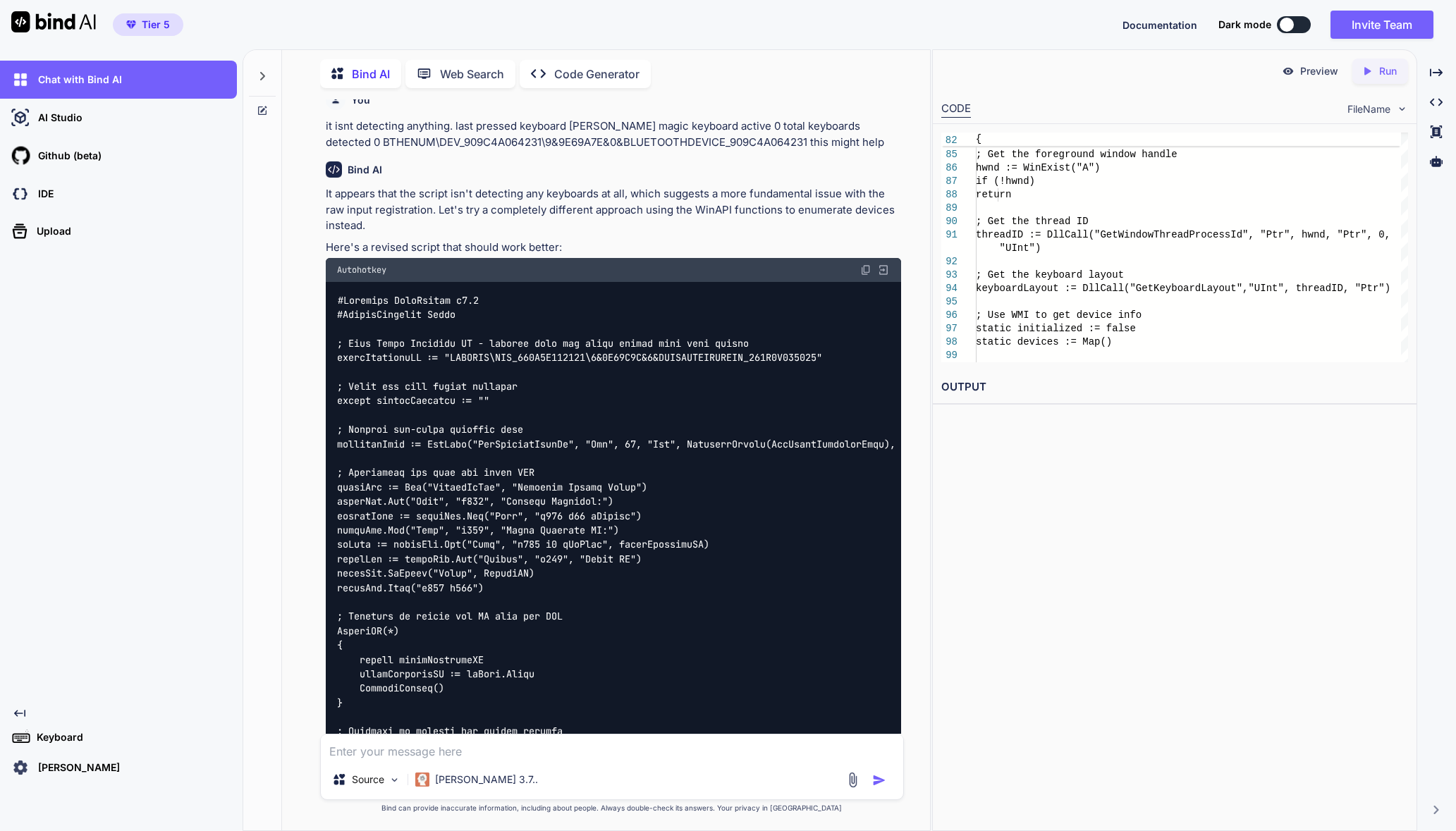
click at [862, 276] on img at bounding box center [865, 270] width 11 height 11
click at [569, 739] on textarea at bounding box center [612, 747] width 583 height 25
paste textarea "050: Lorem ip d 713: { ▶ 217: SitAme("Conse adipiscingel SED: " d.Eiusmod) 272:…"
type textarea "050: Lorem ip d 713: { ▶ 217: SitAme("Conse adipiscingel SED: " d.Eiusmod) 272:…"
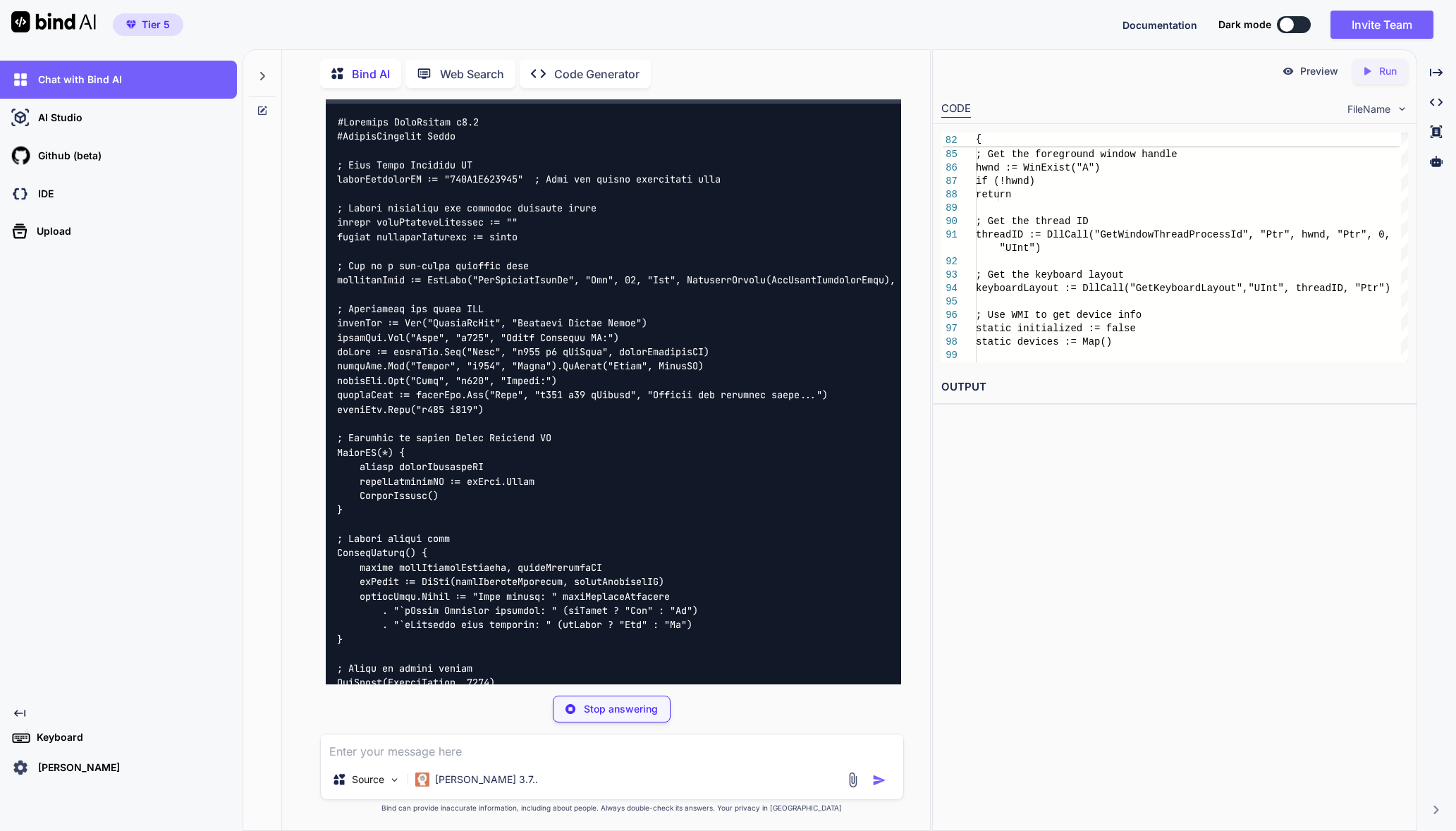
scroll to position [13, 0]
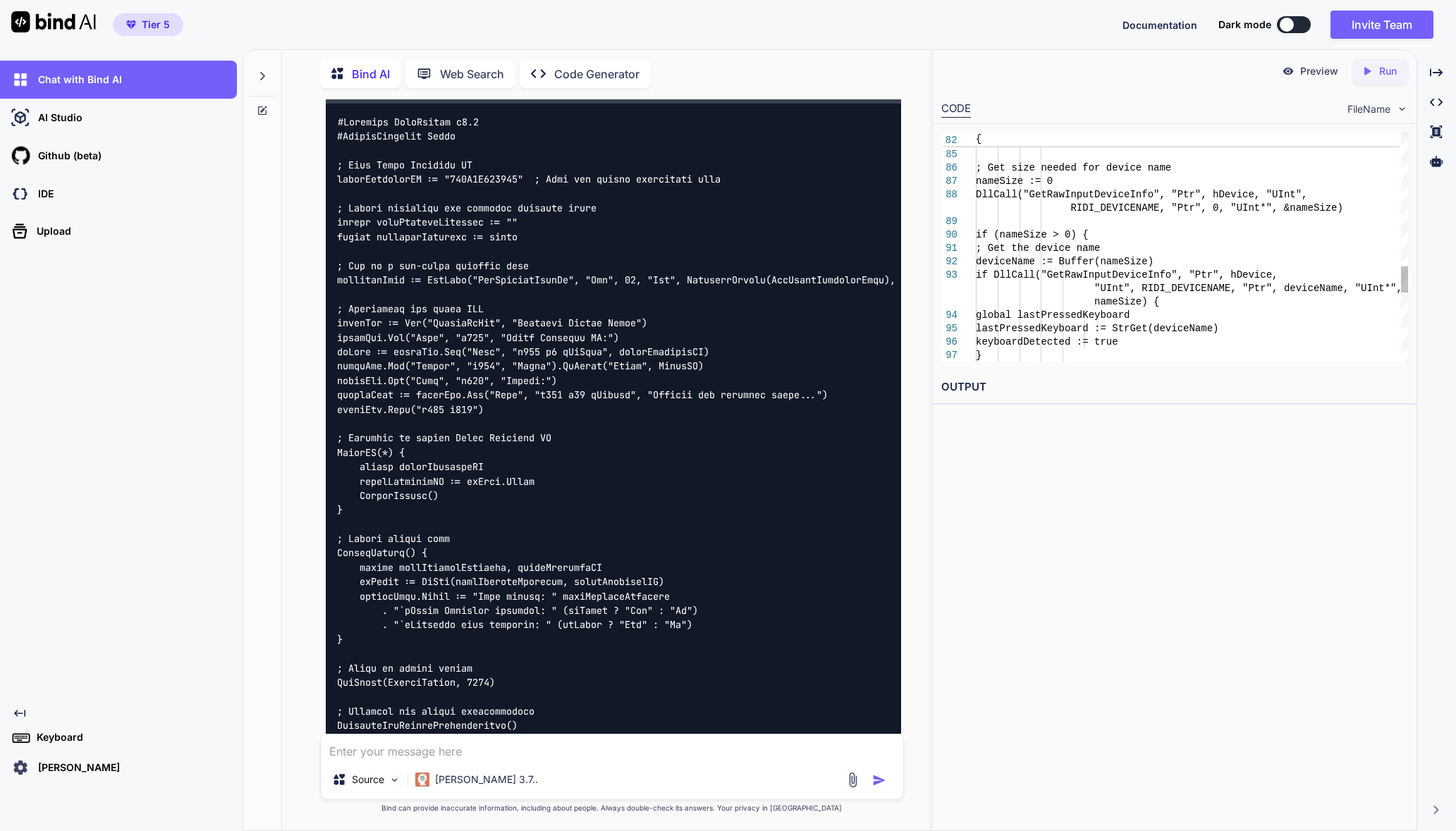
click at [864, 97] on img at bounding box center [865, 92] width 11 height 11
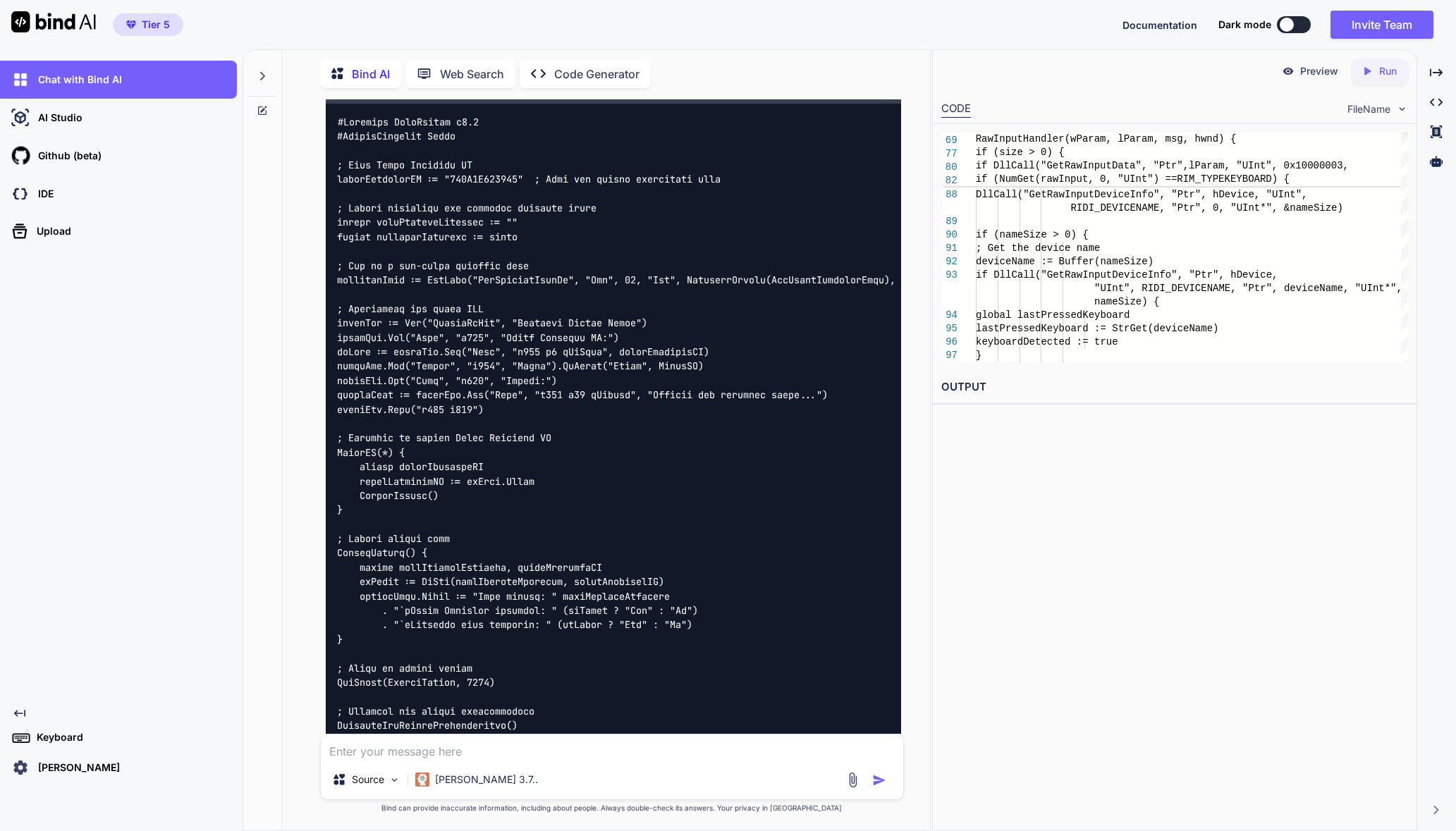
click at [672, 739] on textarea at bounding box center [612, 747] width 583 height 25
type textarea "still nothing is being detected at all. last device [PERSON_NAME]"
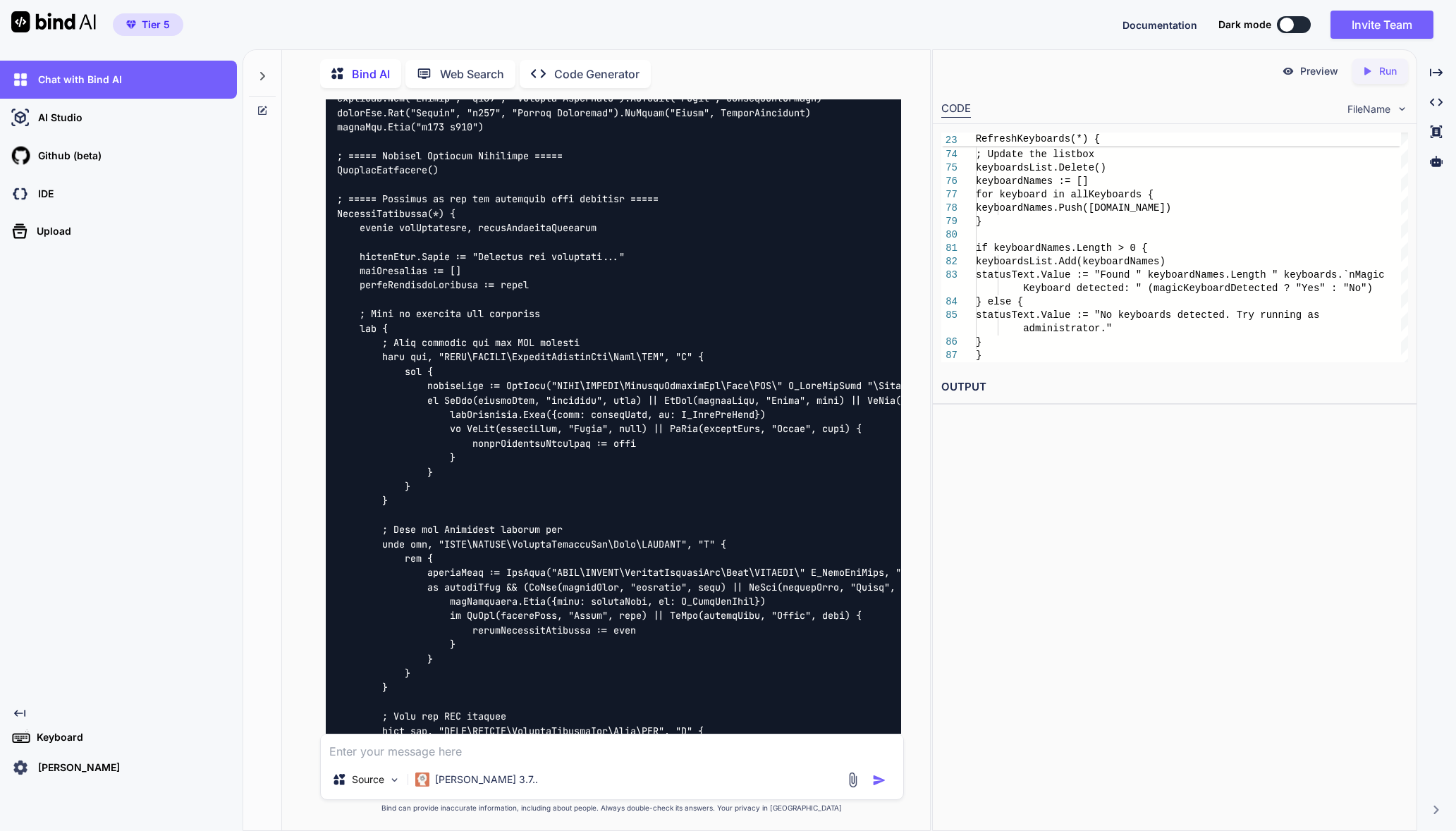
scroll to position [16668, 0]
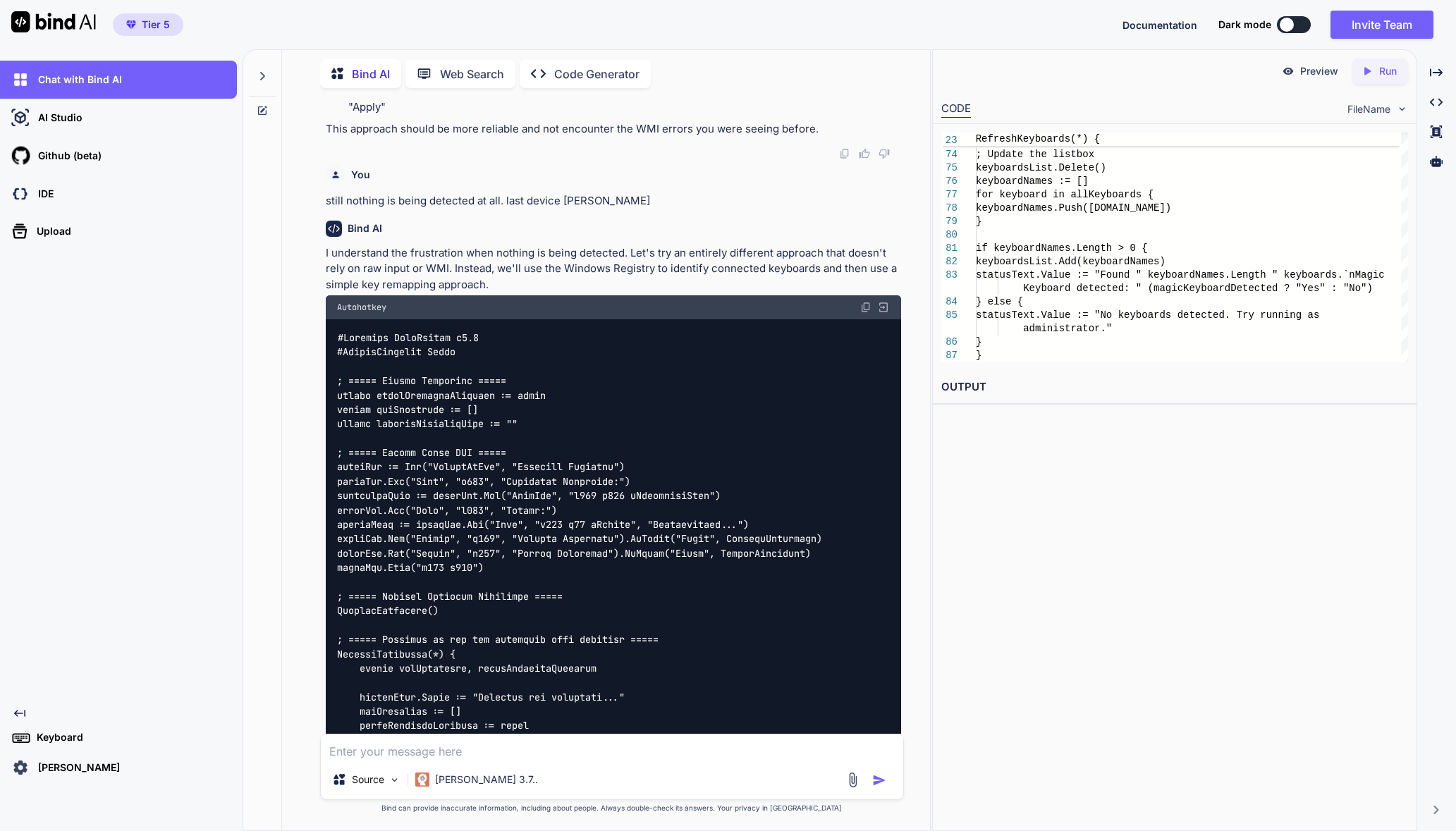
click at [865, 313] on img at bounding box center [865, 307] width 11 height 11
drag, startPoint x: 435, startPoint y: 149, endPoint x: 477, endPoint y: 222, distance: 84.2
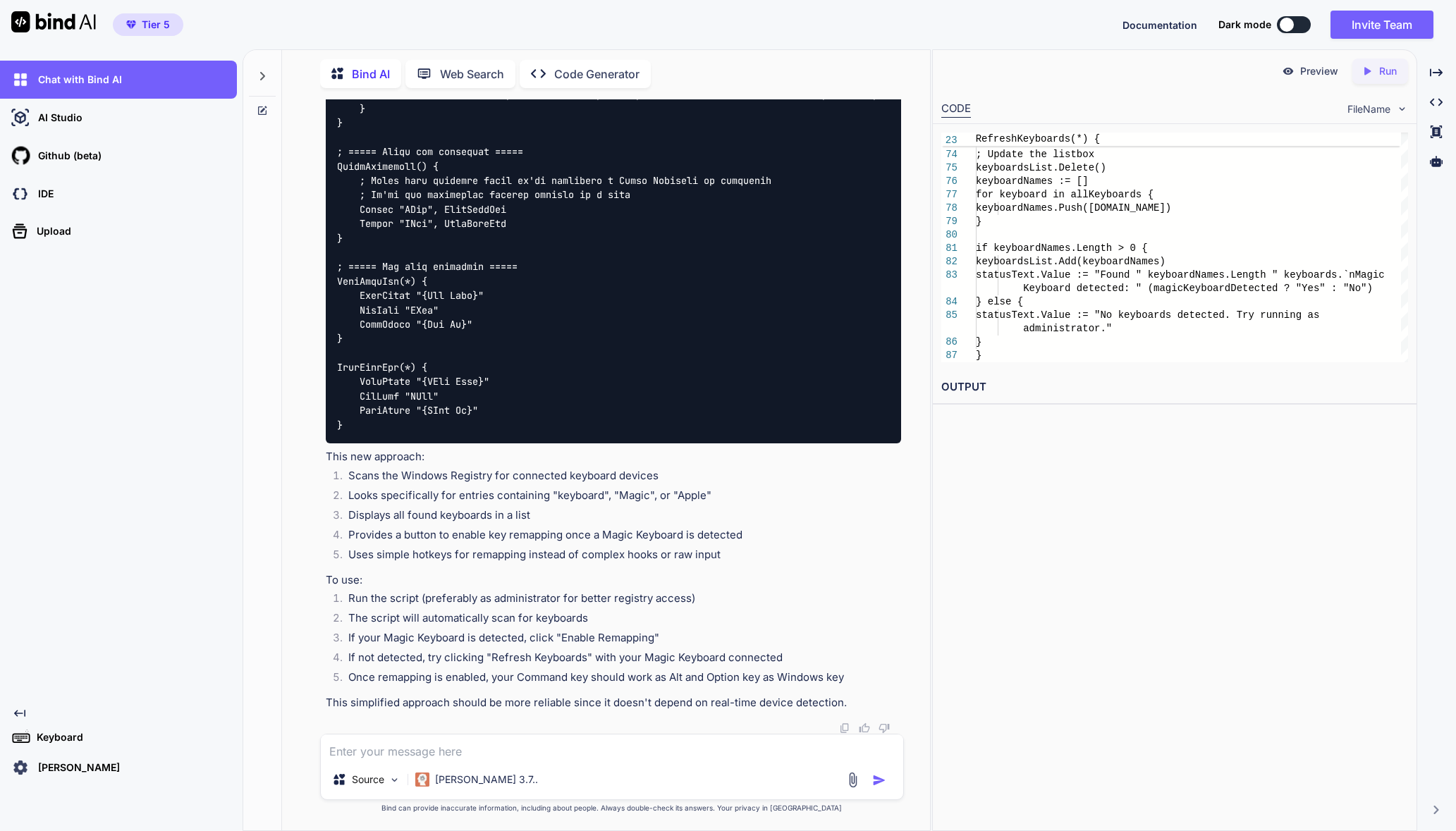
click at [458, 739] on textarea at bounding box center [612, 747] width 583 height 25
type textarea "still nothing"
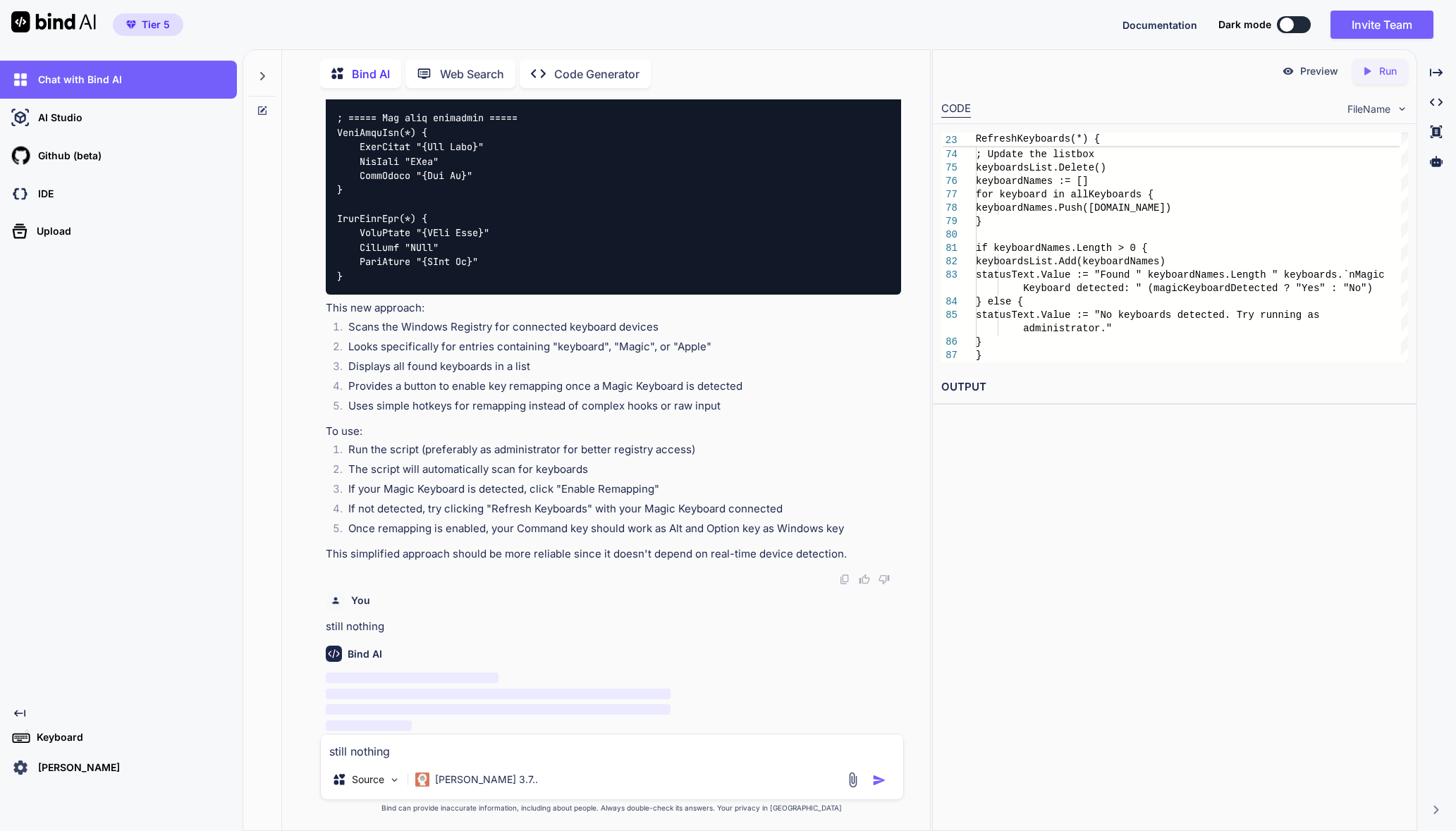
scroll to position [18579, 0]
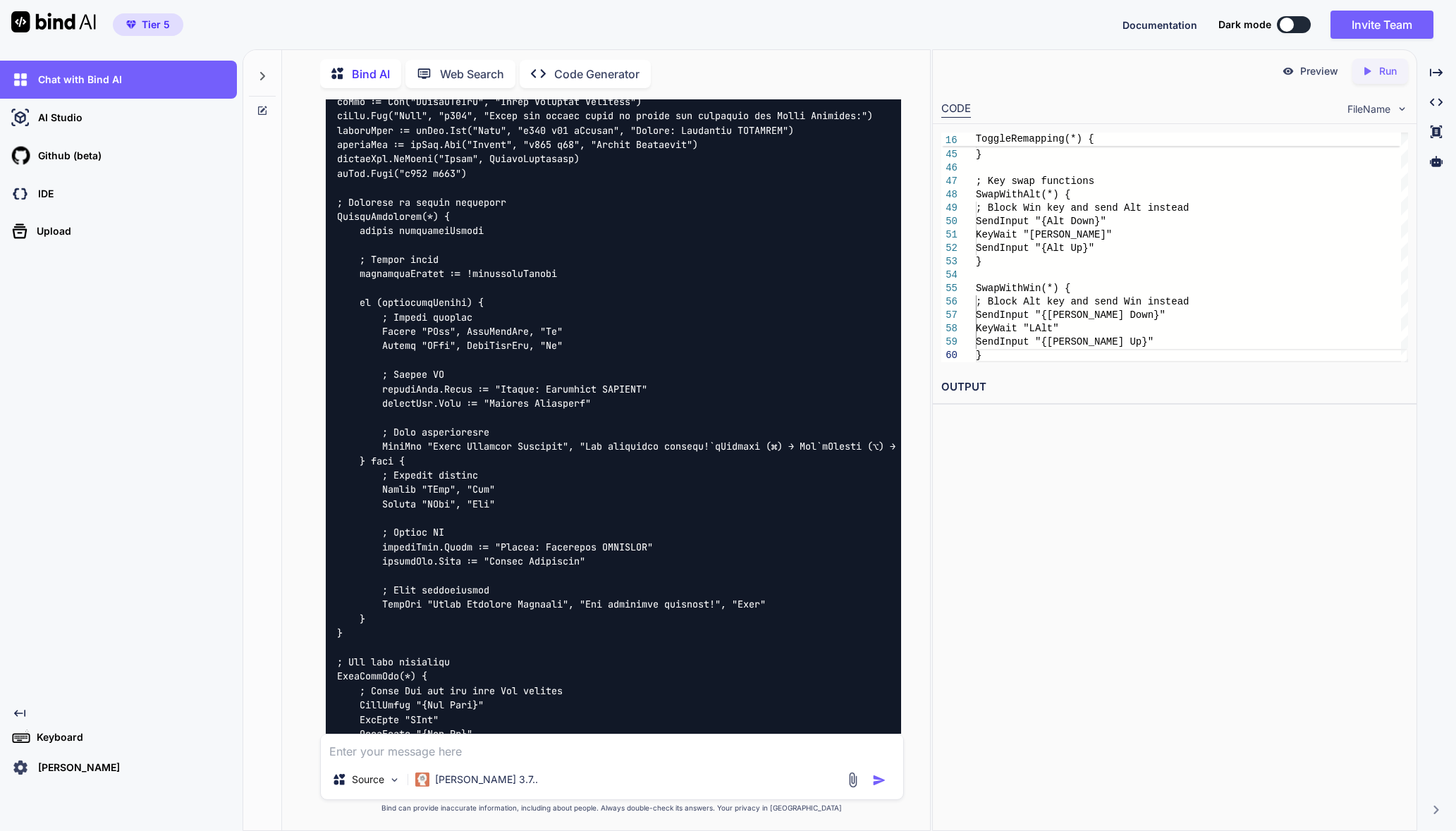
click at [487, 605] on code at bounding box center [663, 425] width 654 height 863
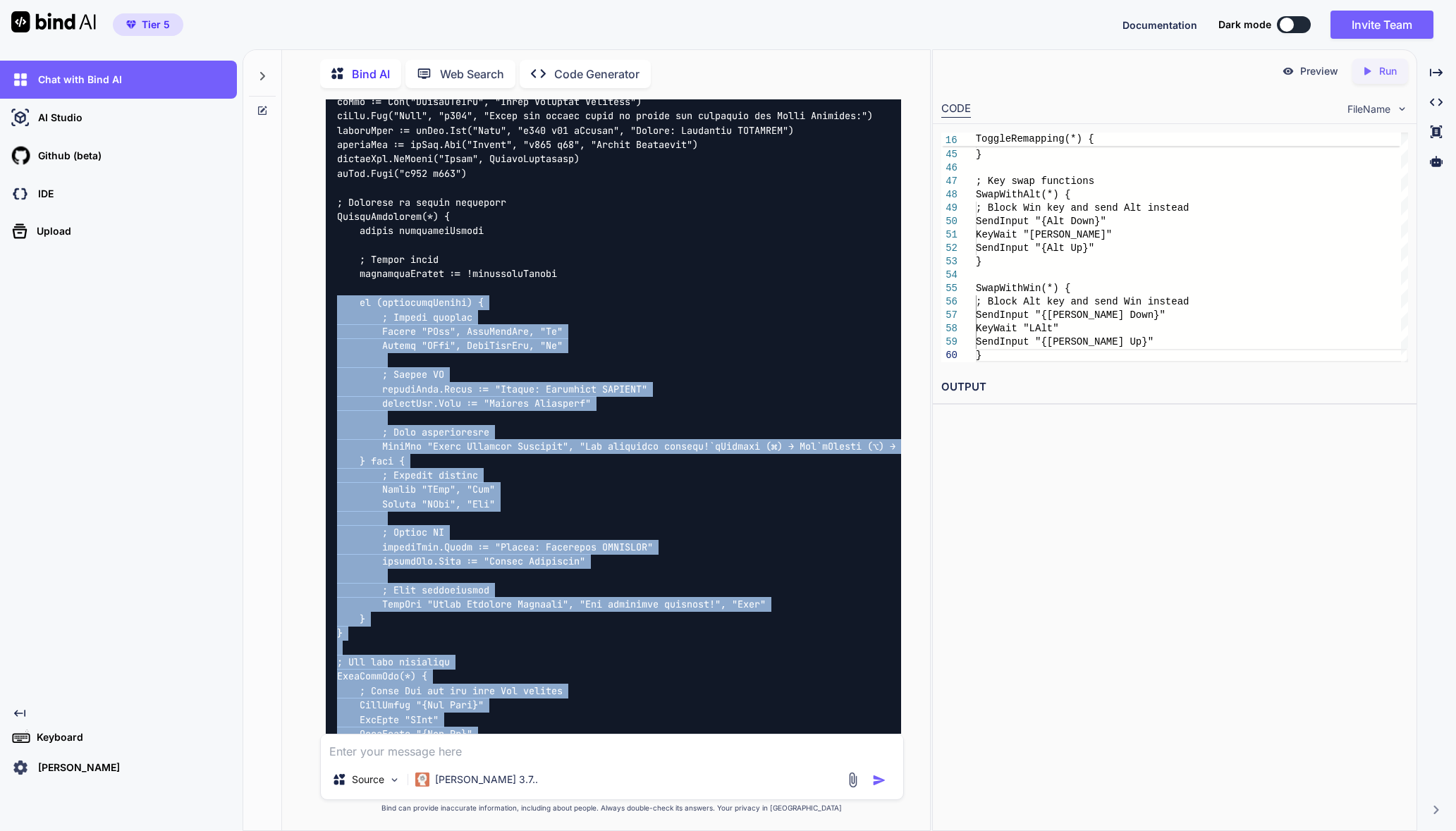
scroll to position [18931, 0]
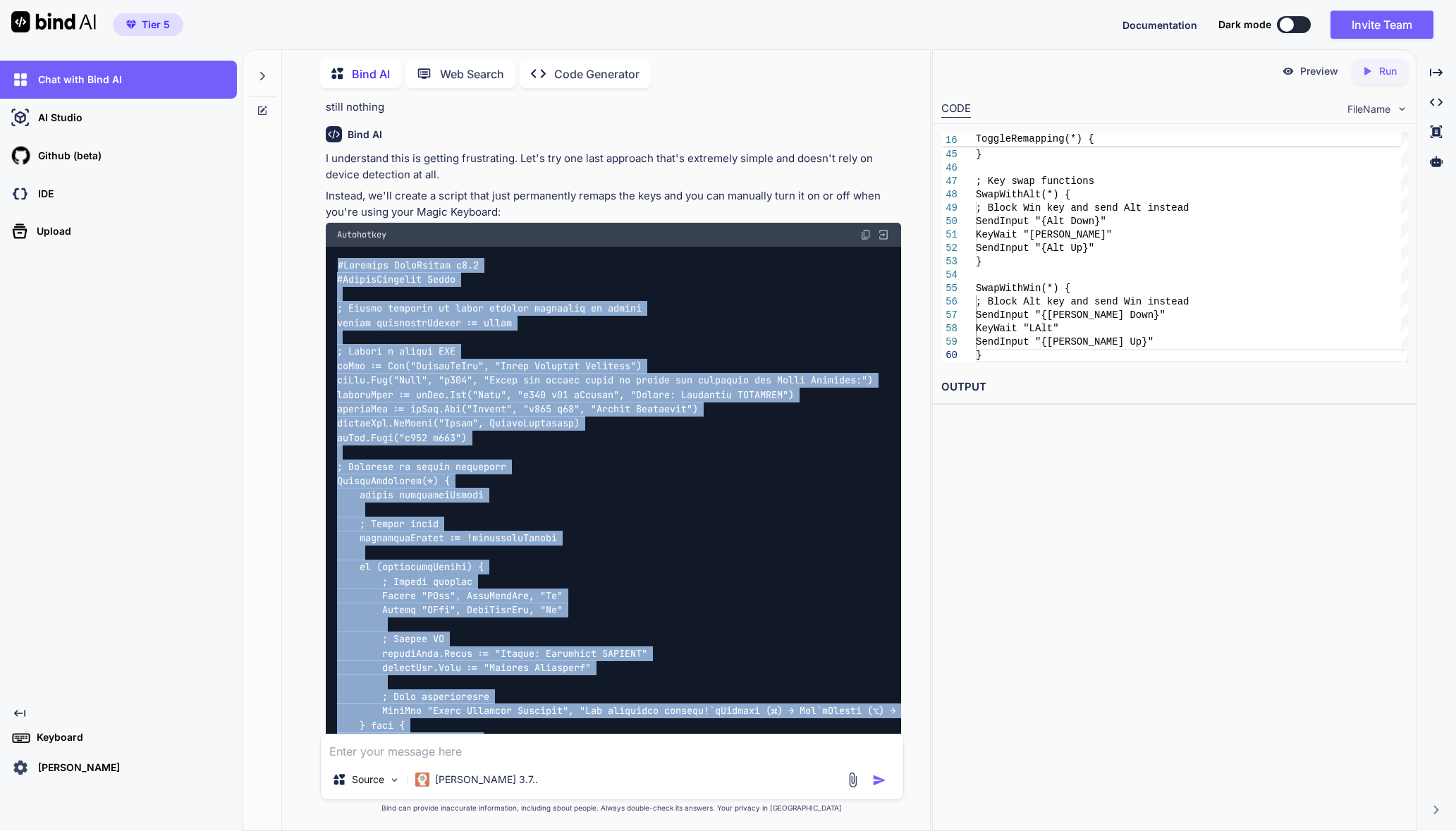
drag, startPoint x: 361, startPoint y: 577, endPoint x: 325, endPoint y: 435, distance: 146.5
click at [326, 435] on div at bounding box center [613, 689] width 576 height 885
copy code "#Requires AutoHotkey v2.0 #SingleInstance Force ; Global variable to track whet…"
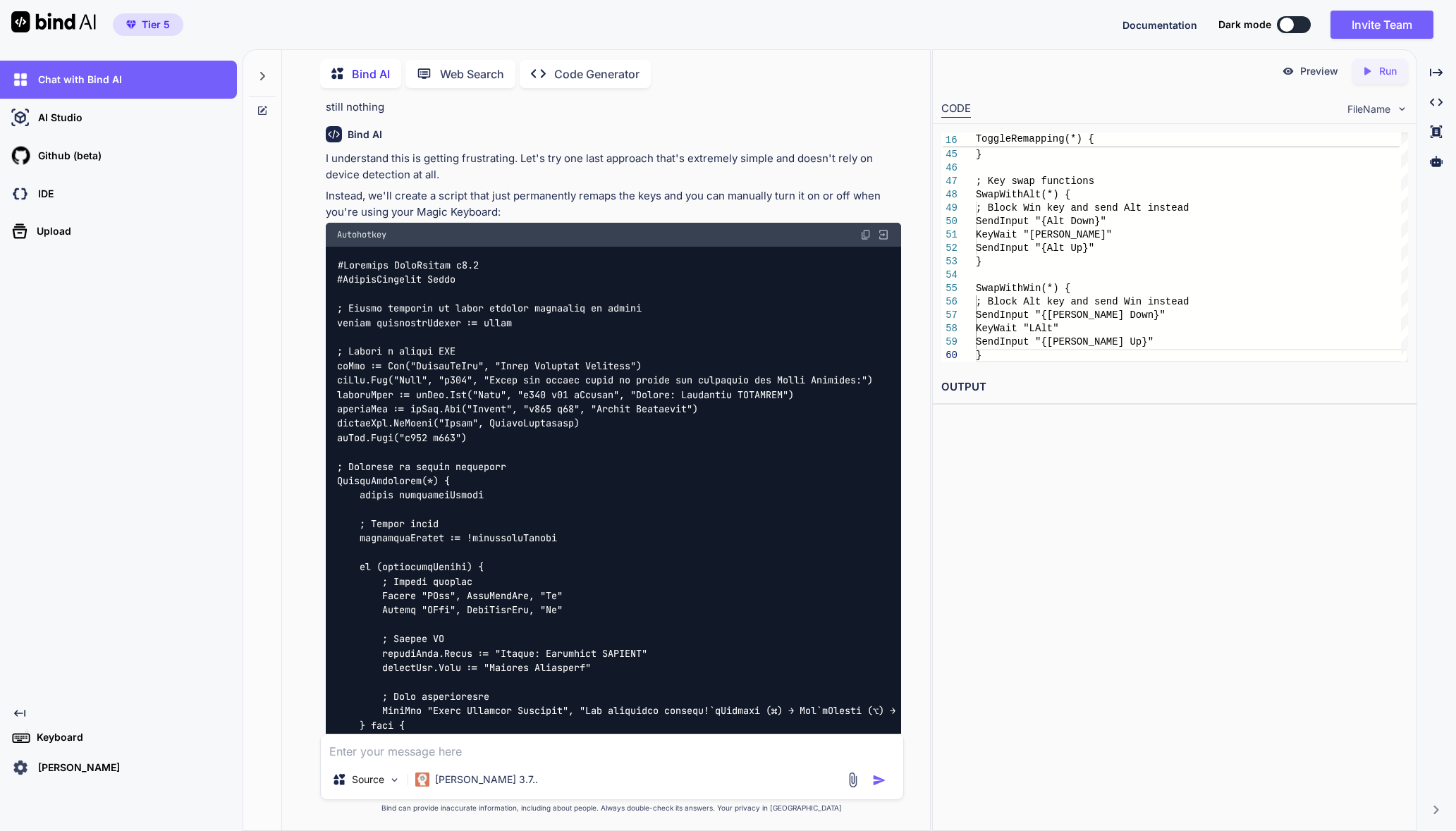
click at [276, 529] on div at bounding box center [263, 439] width 39 height 782
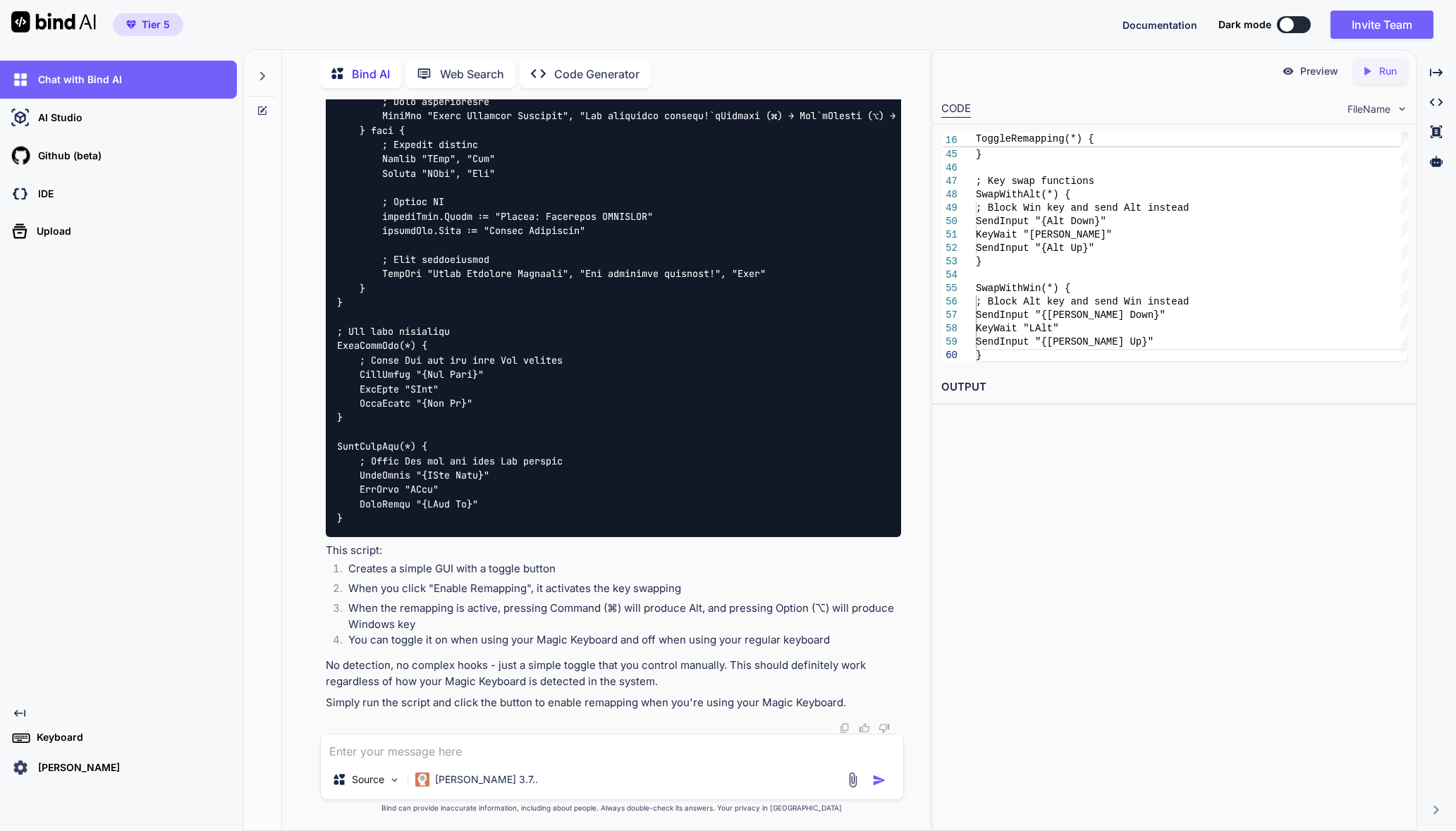
click at [522, 739] on textarea at bounding box center [612, 747] width 583 height 25
paste textarea "039: statusText.Value := "Status: Remapping DISABLED" 040: toggleBtn.Text := "E…"
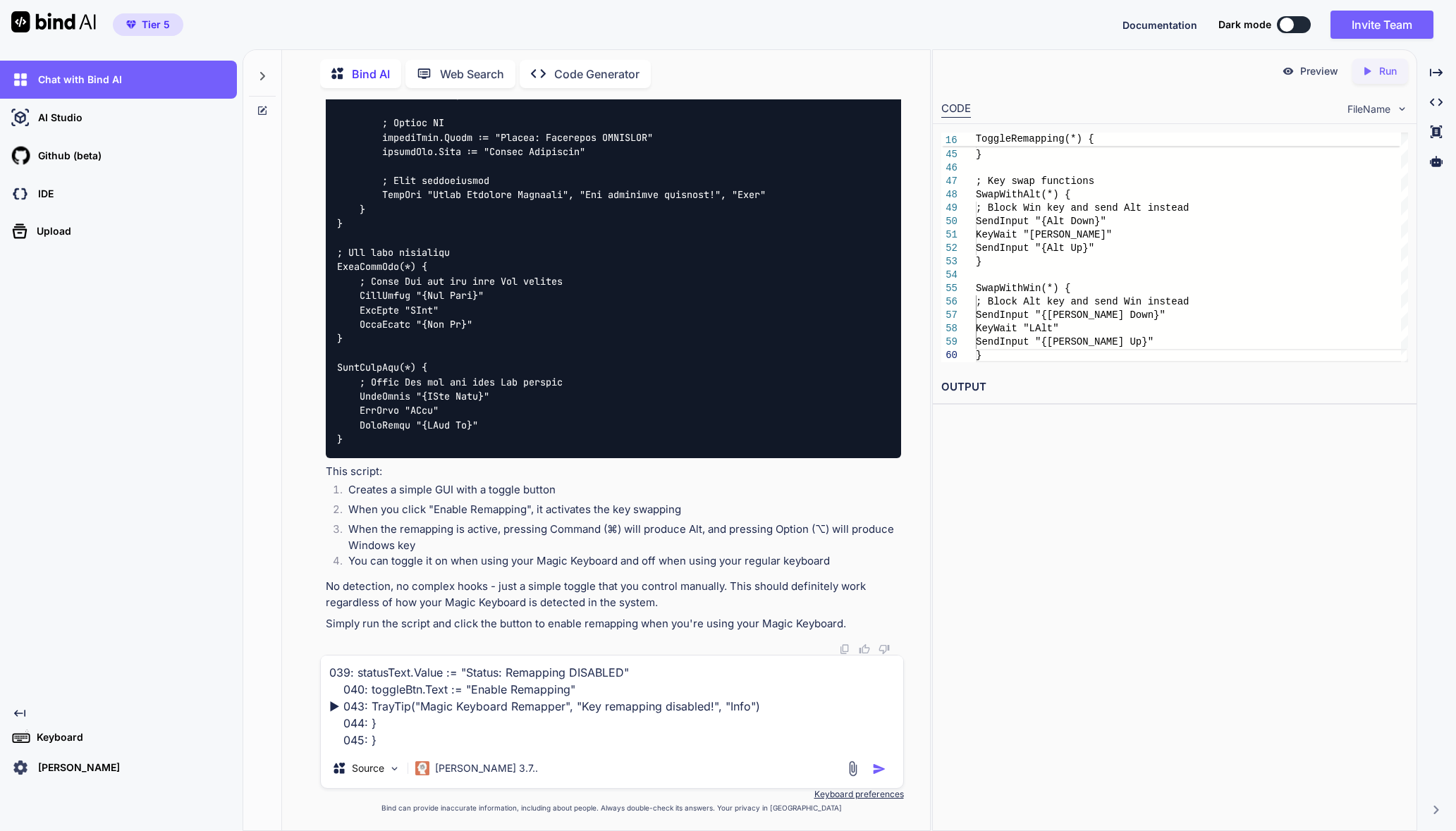
type textarea "039: statusText.Value := "Status: Remapping DISABLED" 040: toggleBtn.Text := "E…"
click at [883, 739] on img "button" at bounding box center [880, 769] width 14 height 14
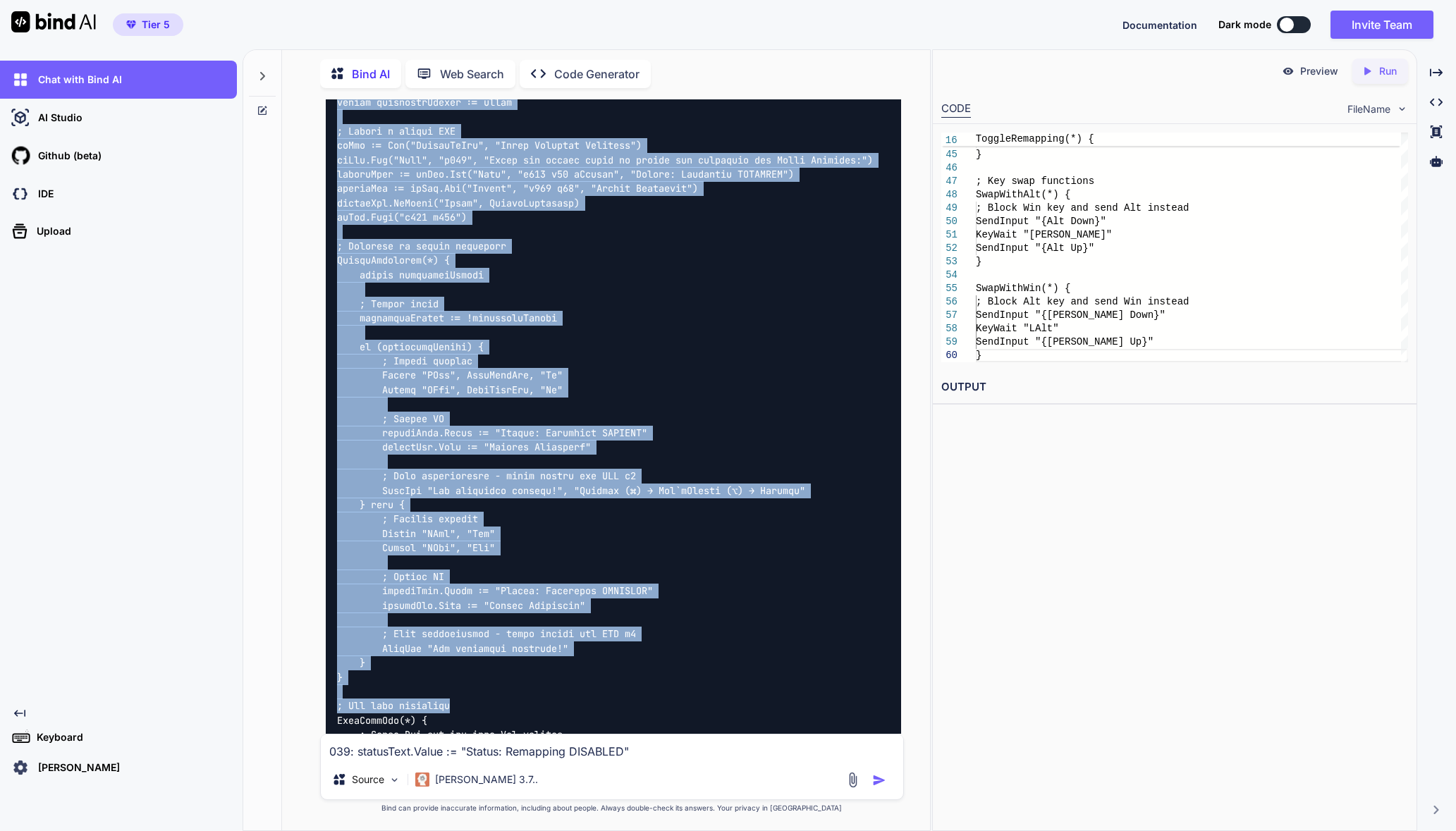
scroll to position [20884, 0]
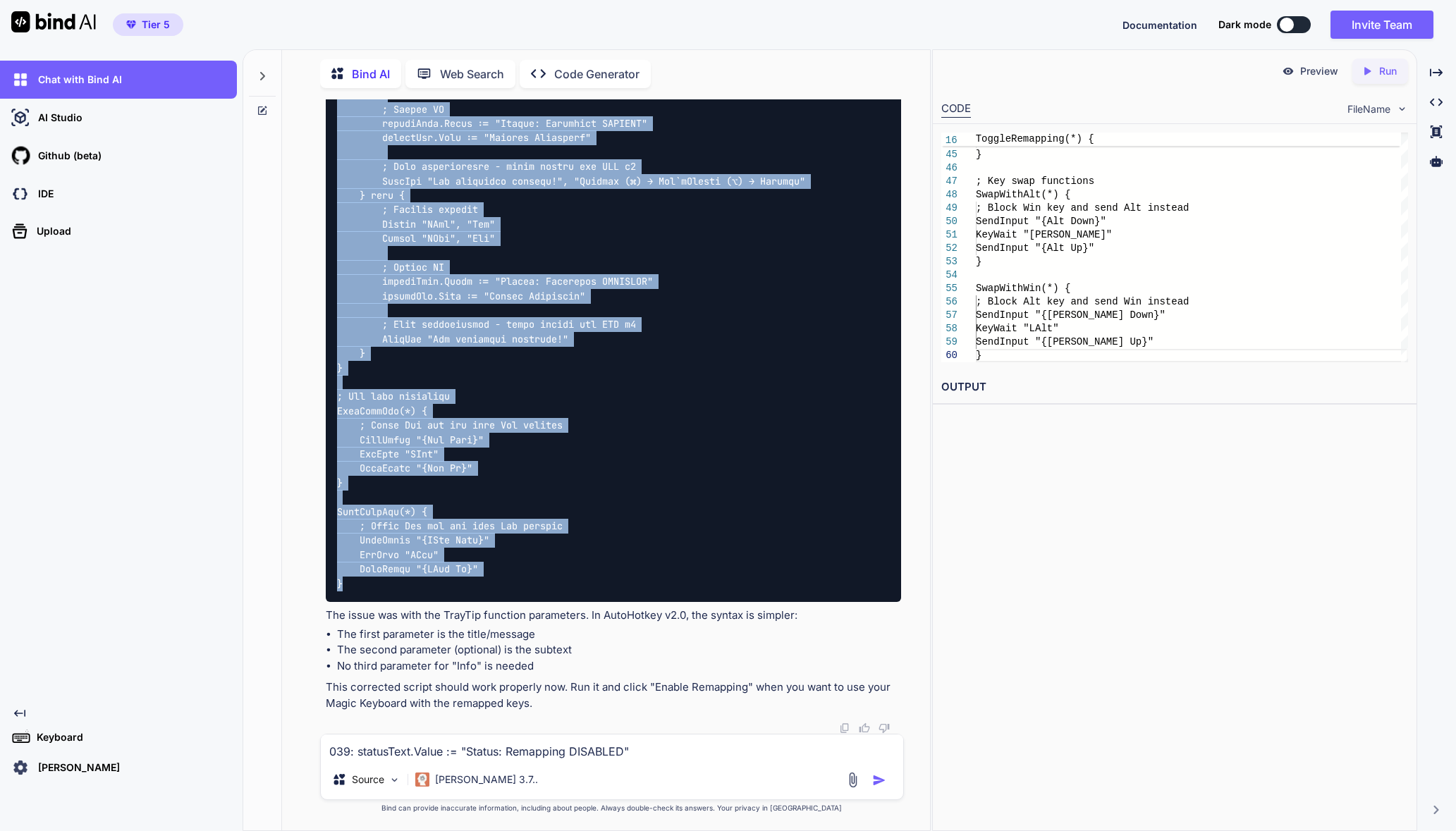
drag, startPoint x: 332, startPoint y: 318, endPoint x: 372, endPoint y: 593, distance: 277.9
click at [372, 593] on div at bounding box center [613, 160] width 576 height 885
copy code "#Requires AutoHotkey v2.0 #SingleInstance Force ; Global variable to track whet…"
drag, startPoint x: 431, startPoint y: 538, endPoint x: 505, endPoint y: 268, distance: 280.0
copy code "#Requires AutoHotkey v2.0 #SingleInstance Force ; Global variable to track whet…"
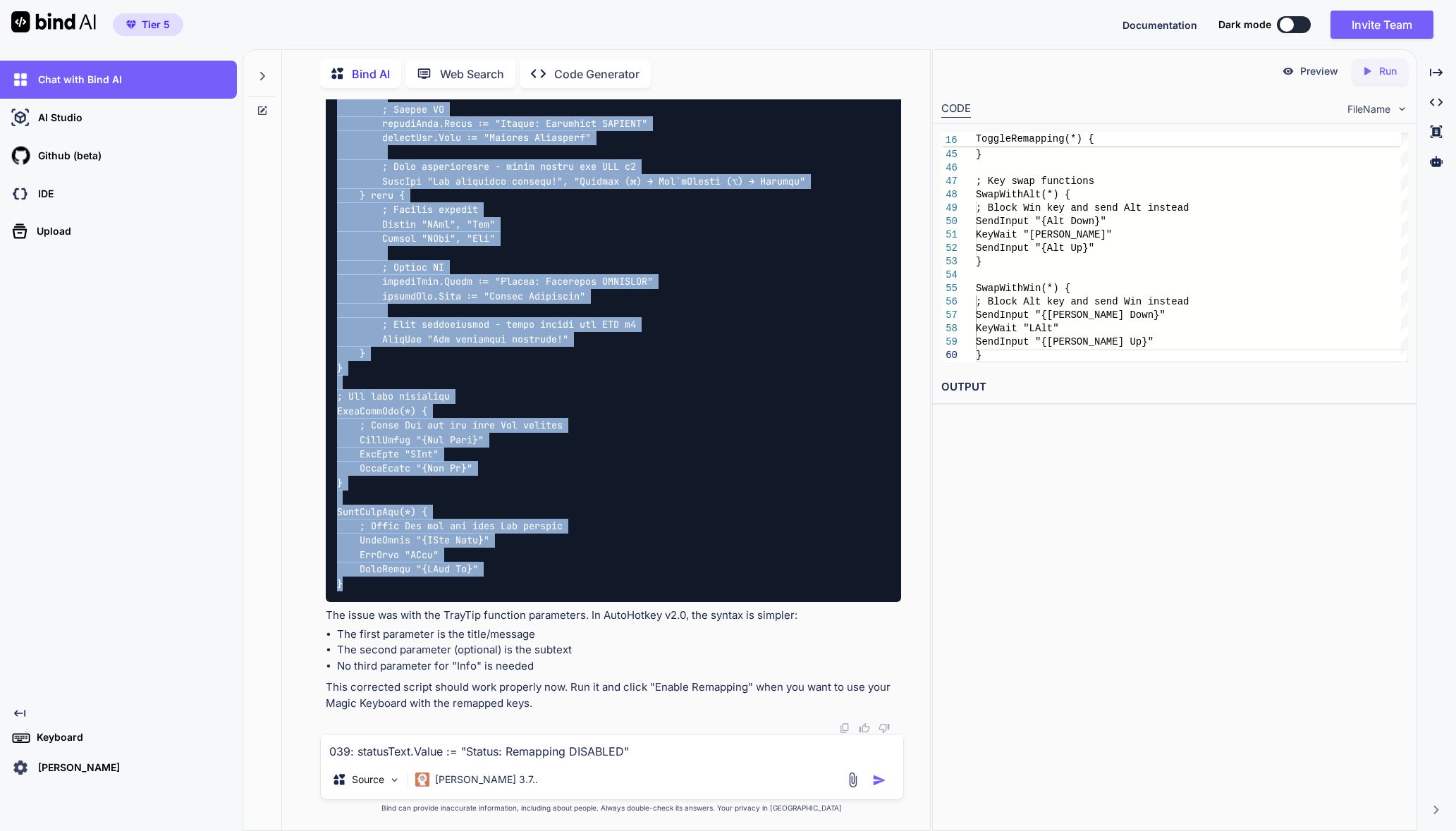
click at [255, 611] on div at bounding box center [263, 439] width 39 height 782
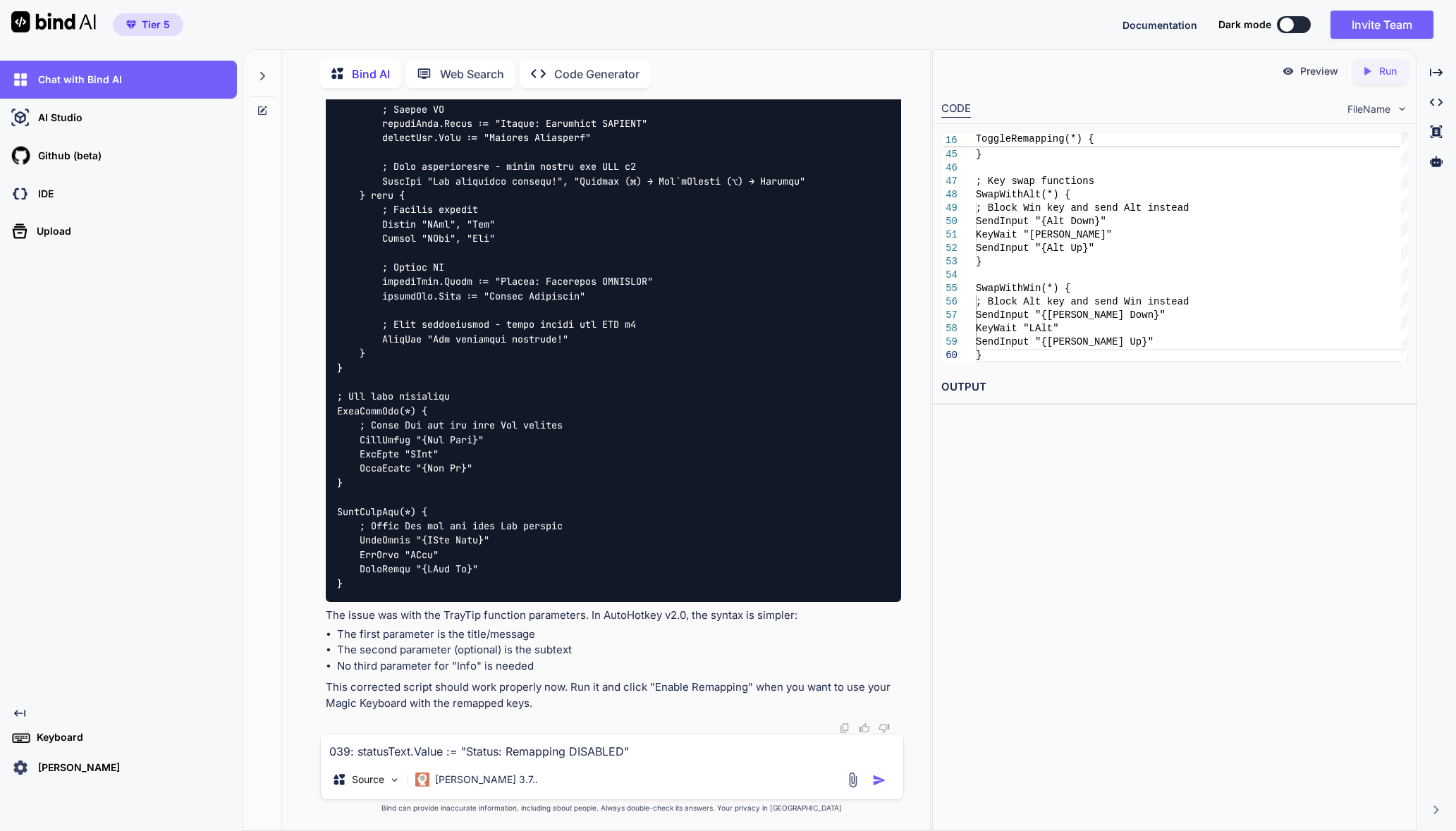
click at [1144, 634] on div "Preview Created with Pixso. Run CODE FileName 43 44 45 46 47 48 49 50 51 52 53 …" at bounding box center [1174, 440] width 485 height 782
click at [272, 632] on div at bounding box center [263, 439] width 39 height 782
click at [444, 739] on textarea "039: statusText.Value := "Status: Remapping DISABLED" 040: toggleBtn.Text := "E…" at bounding box center [612, 747] width 583 height 25
type textarea "this is working"
click at [123, 464] on div "Chat with Bind AI AI Studio My threads Github (beta) IDE Upload Created with Pi…" at bounding box center [118, 420] width 237 height 719
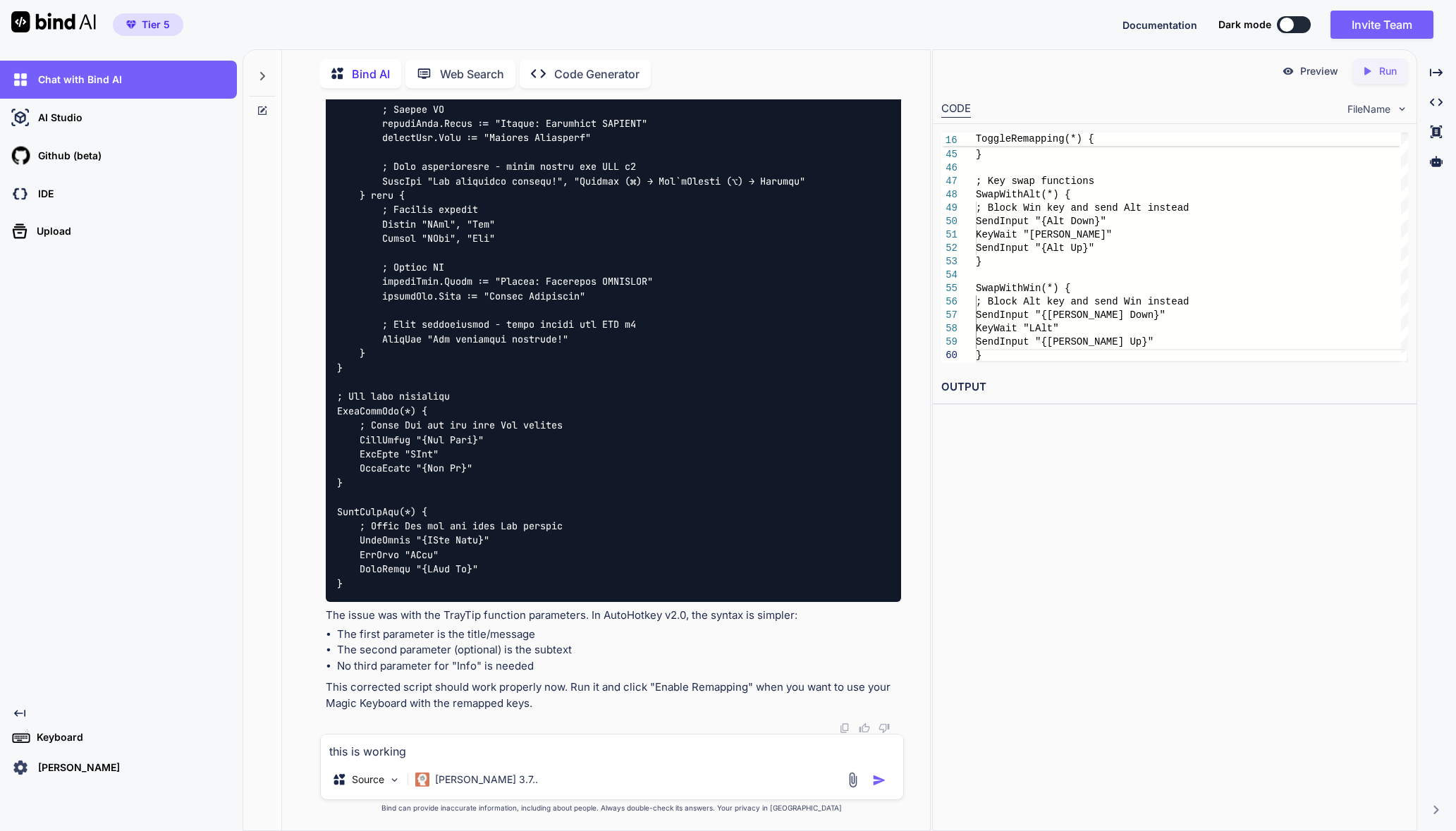
click at [117, 471] on div "Chat with Bind AI AI Studio My threads Github (beta) IDE Upload Created with Pi…" at bounding box center [118, 420] width 237 height 719
click at [479, 739] on textarea "this is working" at bounding box center [612, 747] width 583 height 25
click at [508, 739] on textarea "this is working" at bounding box center [612, 747] width 583 height 25
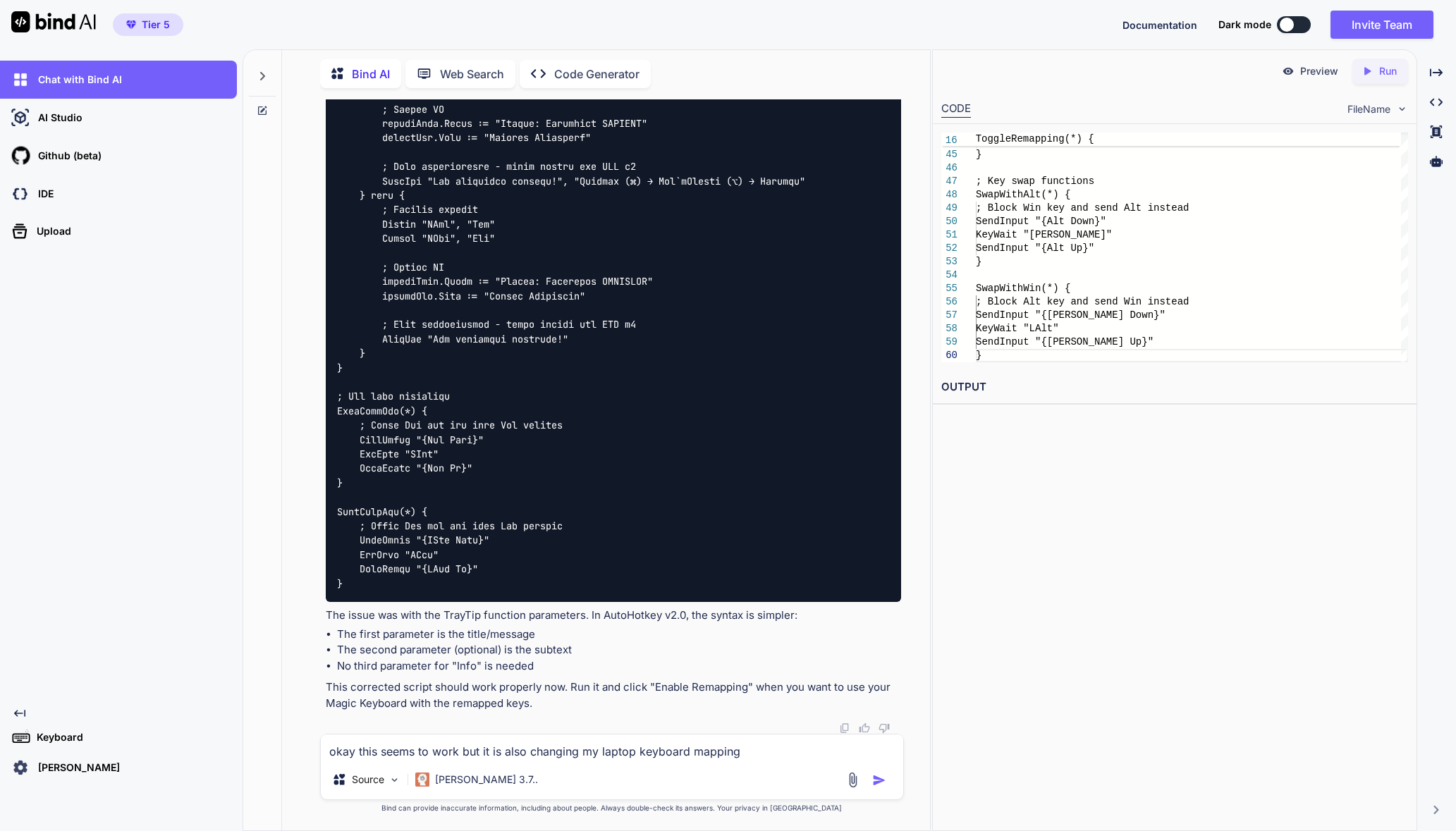
type textarea "okay this seems to work but it is also changing my laptop keyboard mapping"
click at [783, 739] on textarea "okay this seems to work but it is also changing my laptop keyboard mapping" at bounding box center [612, 747] width 583 height 25
click at [887, 739] on button "button" at bounding box center [882, 781] width 20 height 14
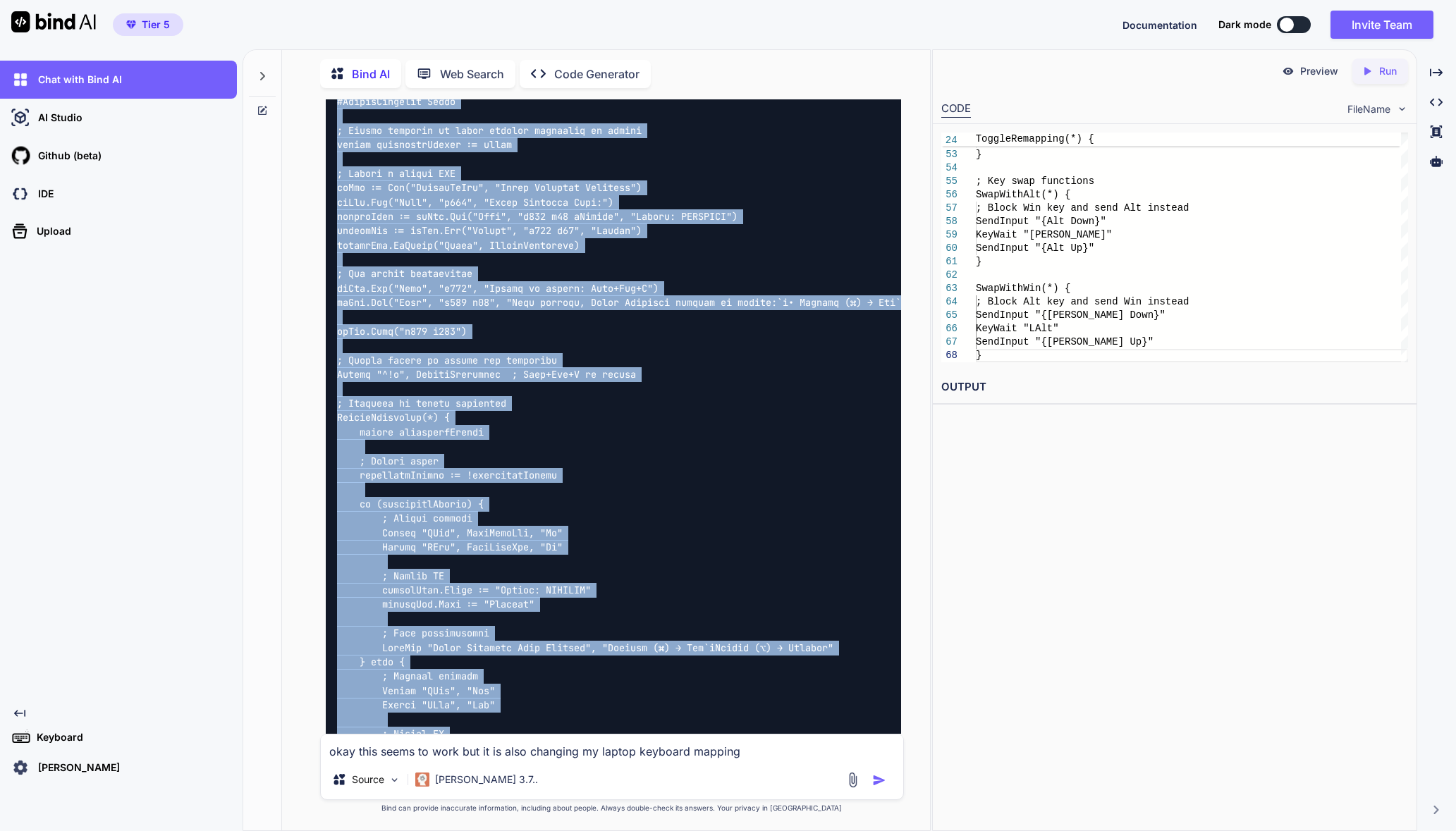
scroll to position [22167, 0]
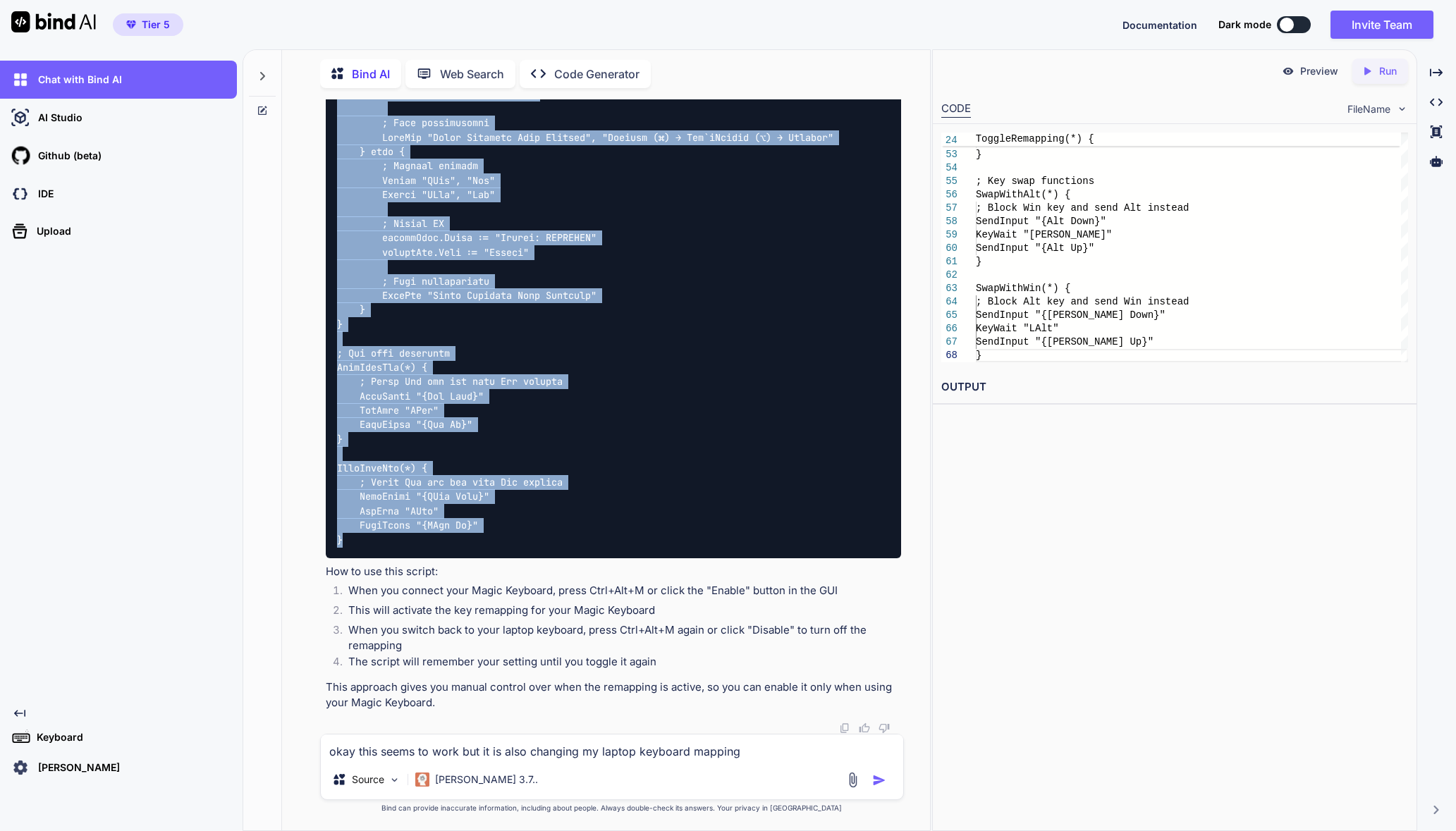
drag, startPoint x: 336, startPoint y: 266, endPoint x: 571, endPoint y: 620, distance: 424.9
click at [571, 559] on div at bounding box center [613, 58] width 576 height 1000
copy code "#Loremips DoloRsitam c8.2 #AdipisCingelit Seddo ; Eiusmo temporin ut labor etdo…"
click at [638, 421] on div at bounding box center [613, 58] width 576 height 1000
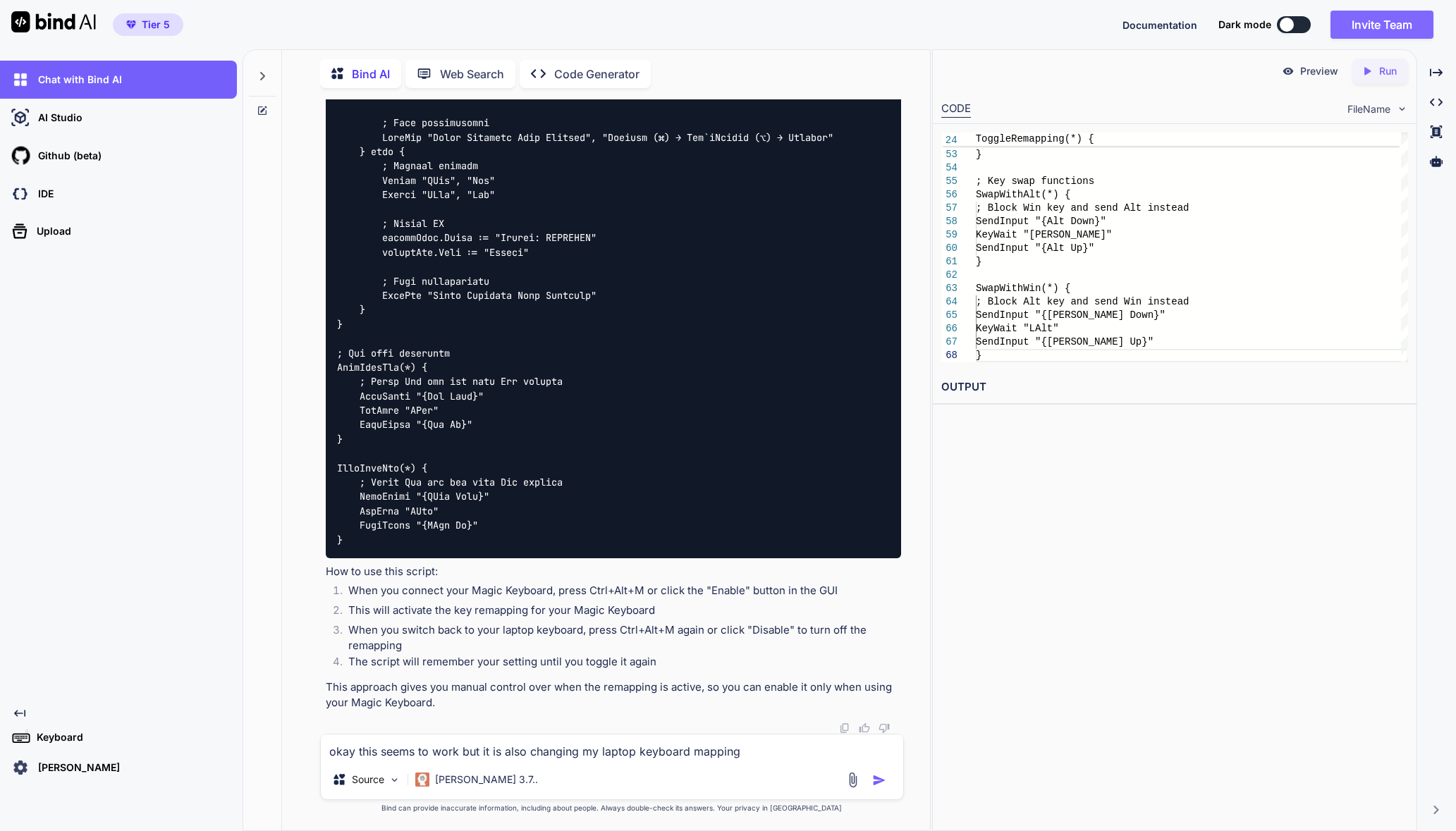
click at [1293, 20] on button "Invite Team" at bounding box center [1382, 25] width 103 height 28
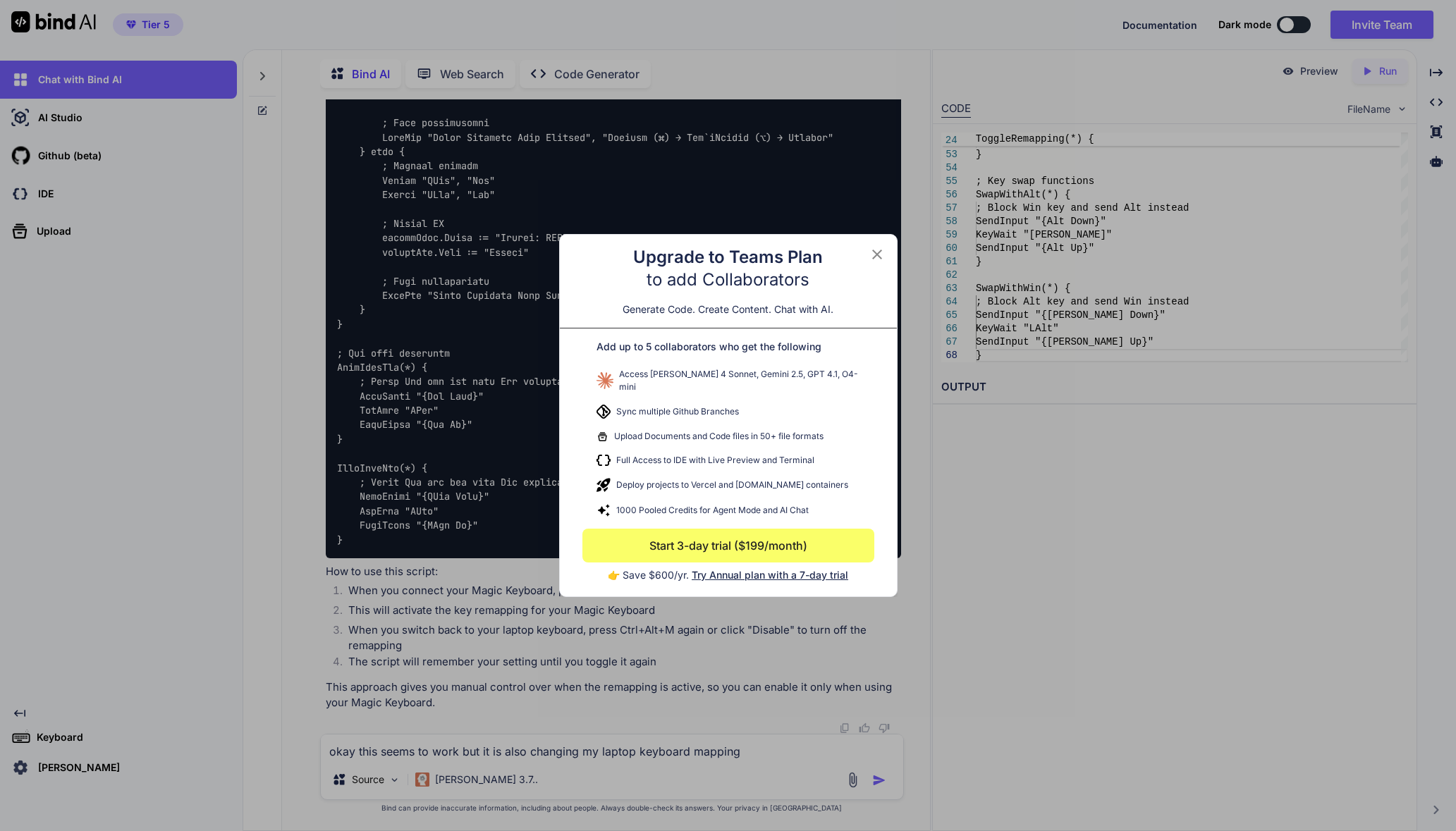
click at [881, 258] on icon at bounding box center [877, 255] width 17 height 17
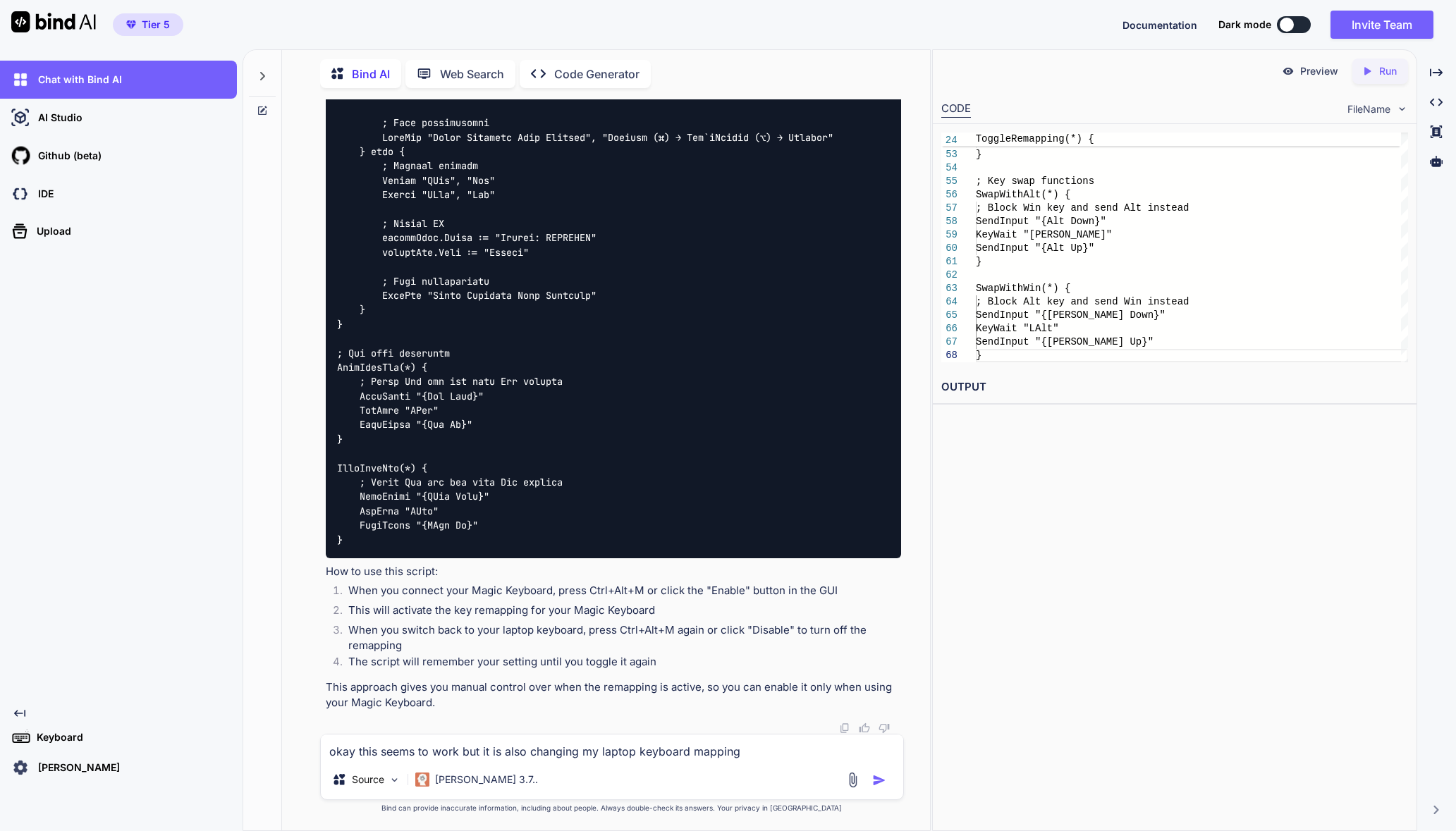
click at [1013, 624] on div "Preview Created with Pixso. Run CODE FileName 51 52 53 54 55 56 57 58 59 60 61 …" at bounding box center [1174, 440] width 485 height 782
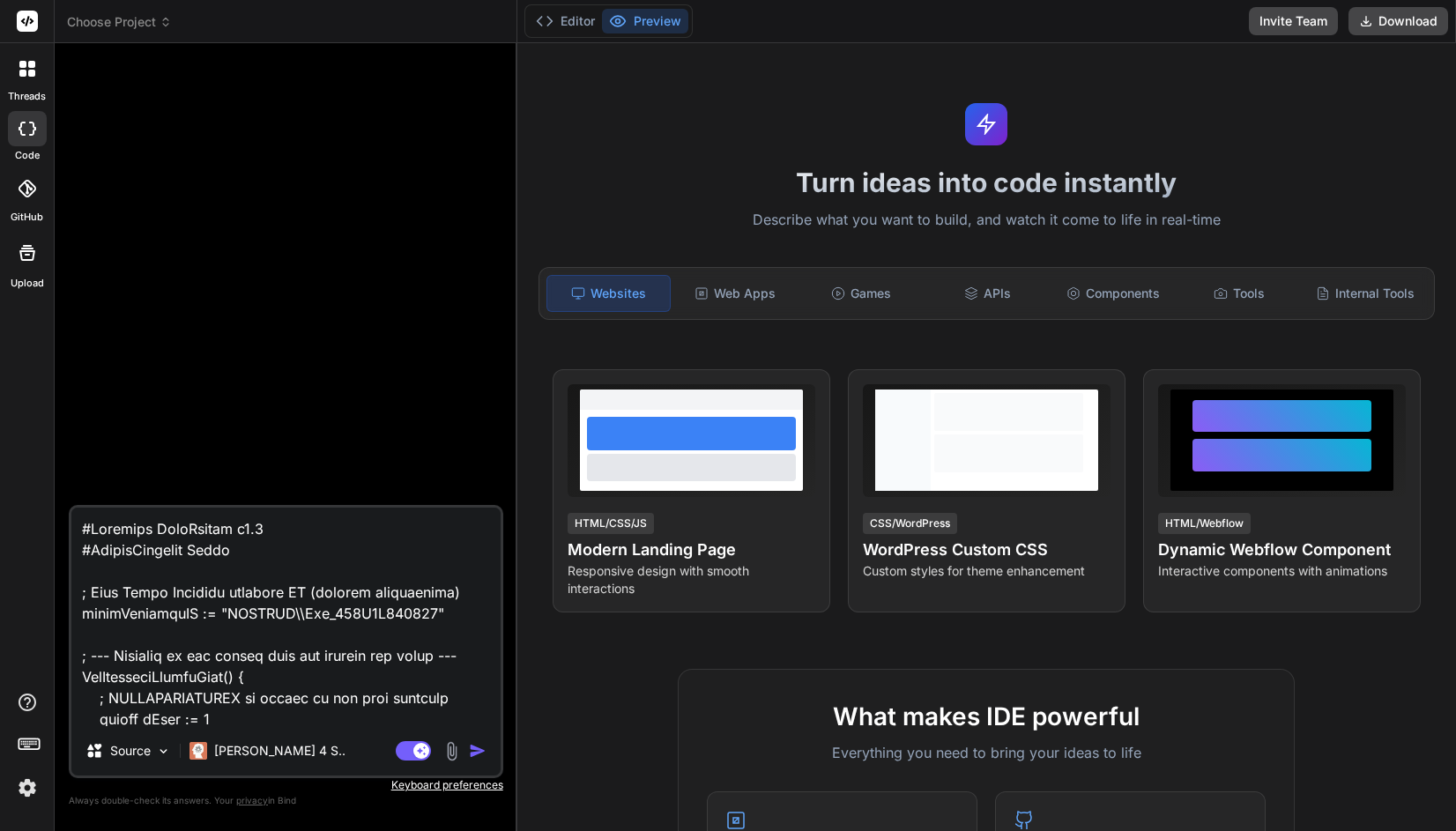
type textarea "x"
click at [479, 760] on img "button" at bounding box center [478, 751] width 18 height 18
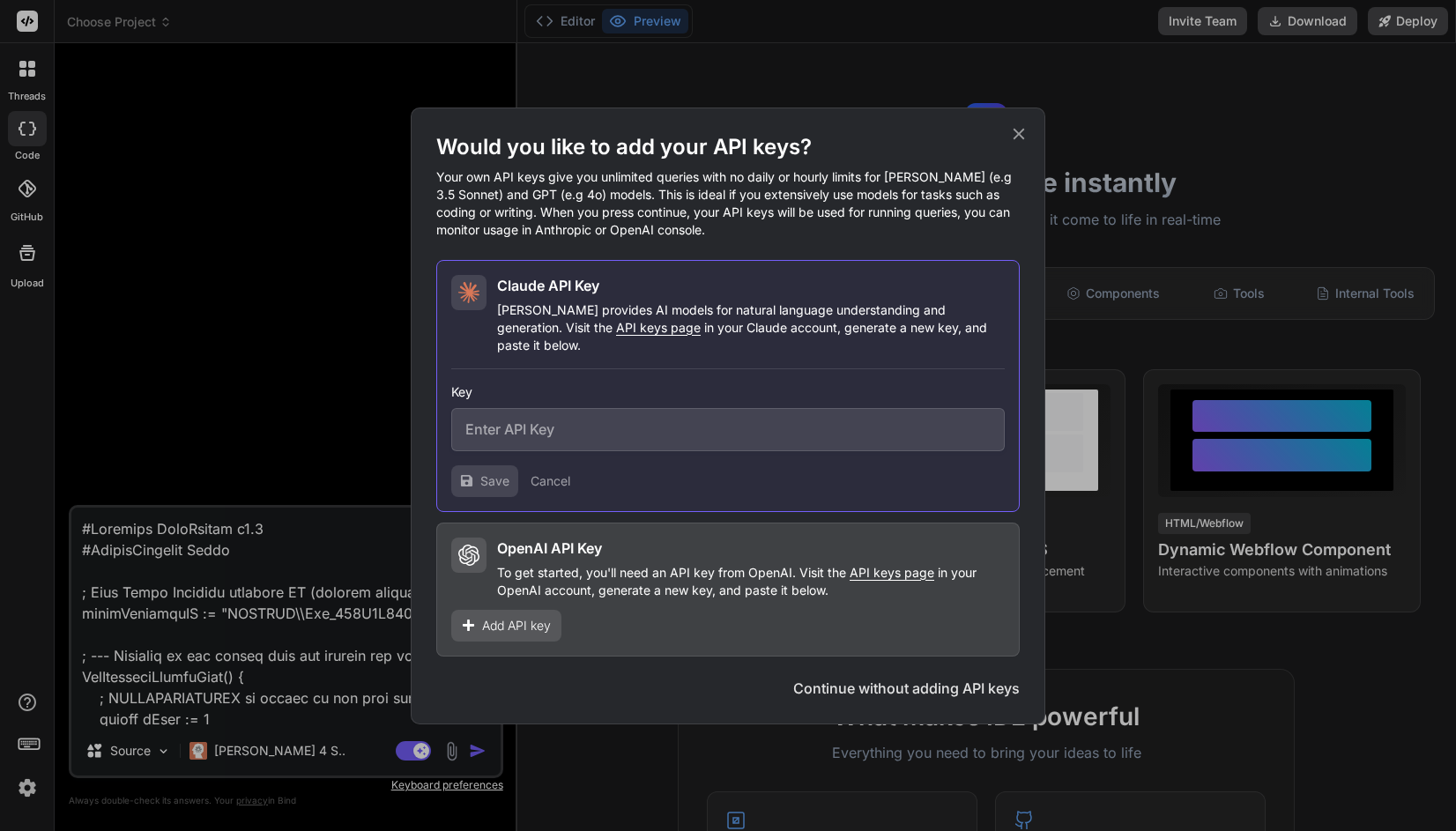
click at [616, 335] on span "API keys page" at bounding box center [658, 327] width 84 height 15
click at [551, 480] on button "Cancel" at bounding box center [550, 482] width 40 height 18
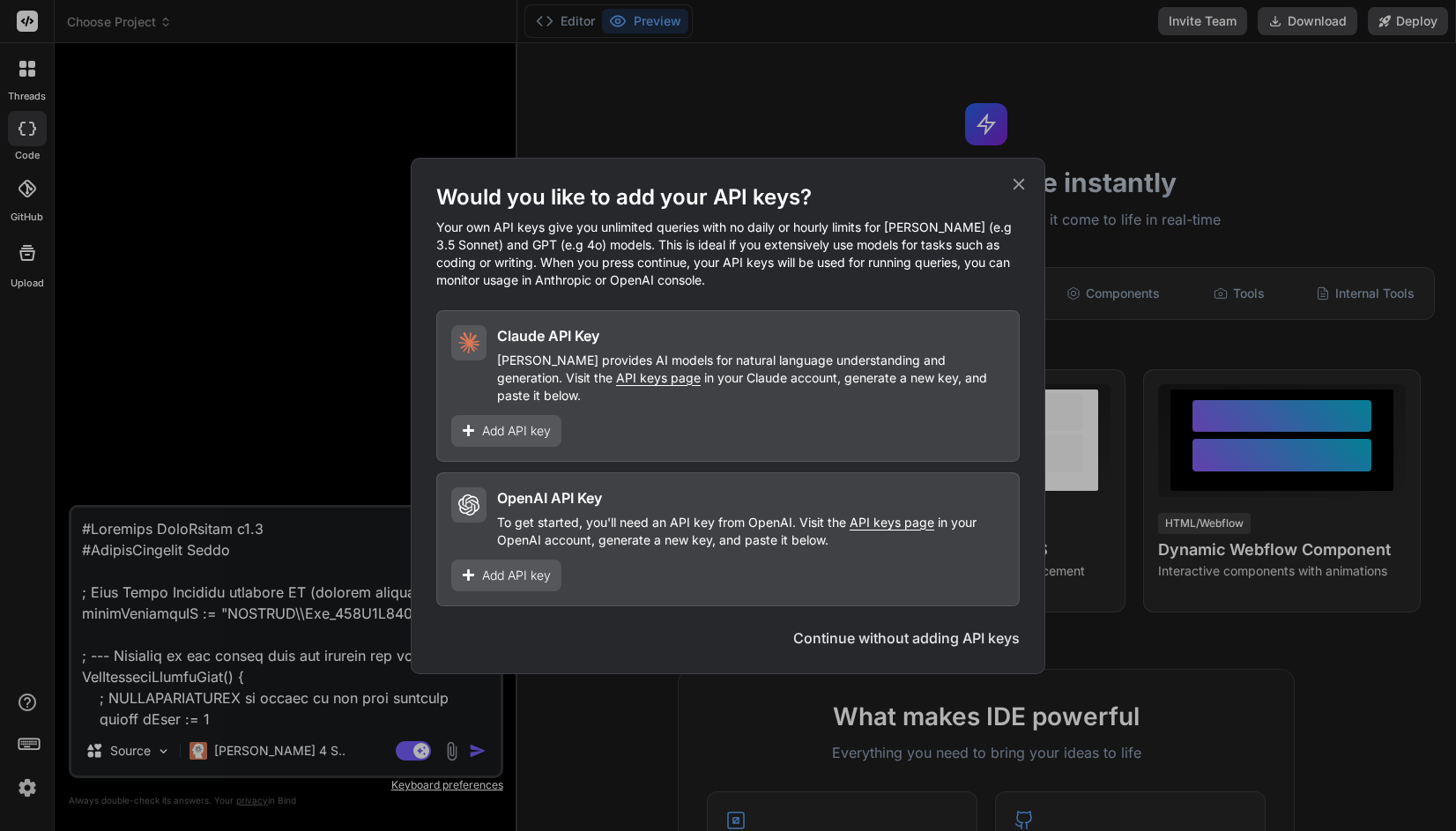
click at [916, 627] on button "Continue without adding API keys" at bounding box center [906, 638] width 226 height 22
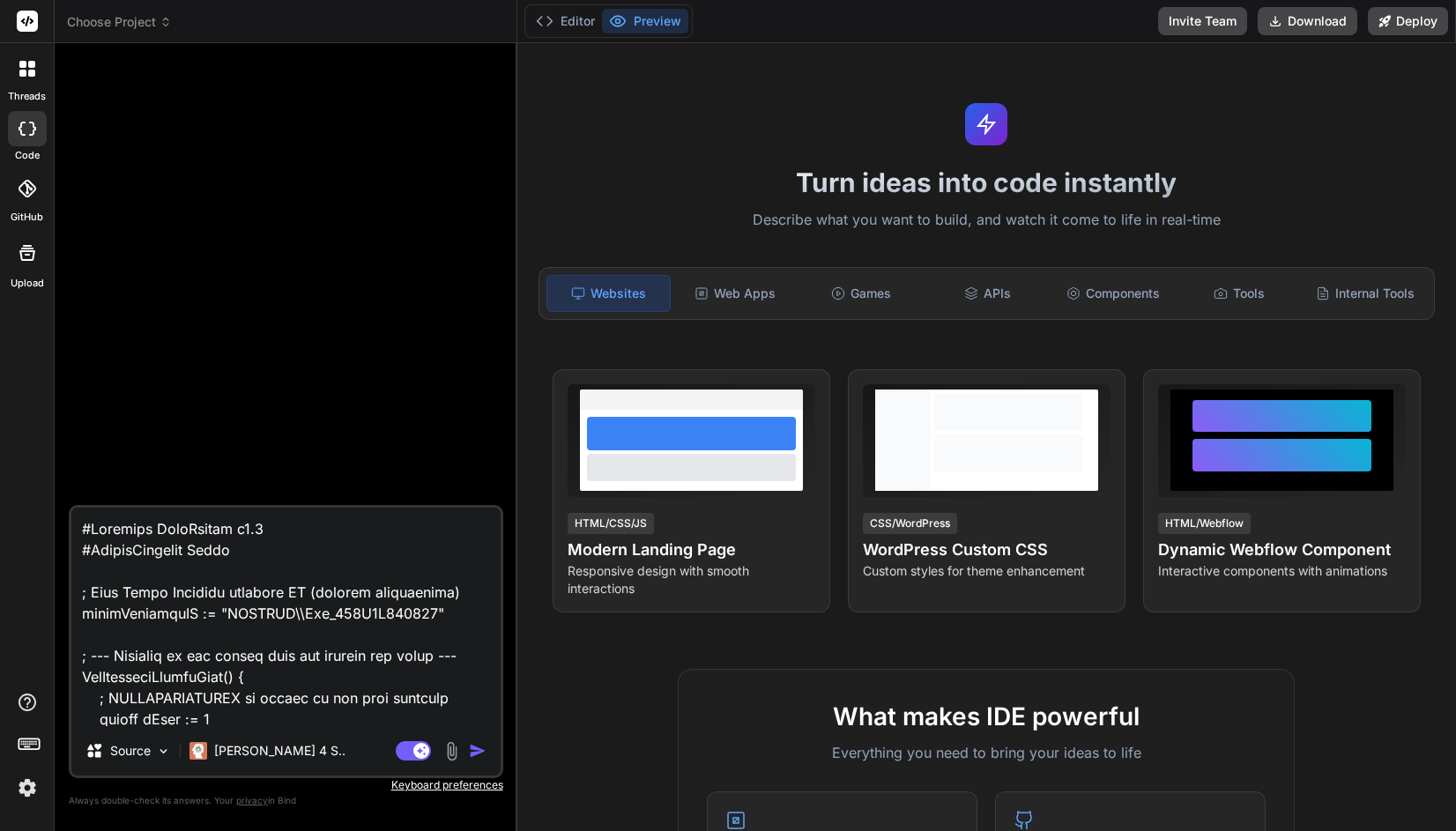
click at [482, 746] on img "button" at bounding box center [478, 751] width 18 height 18
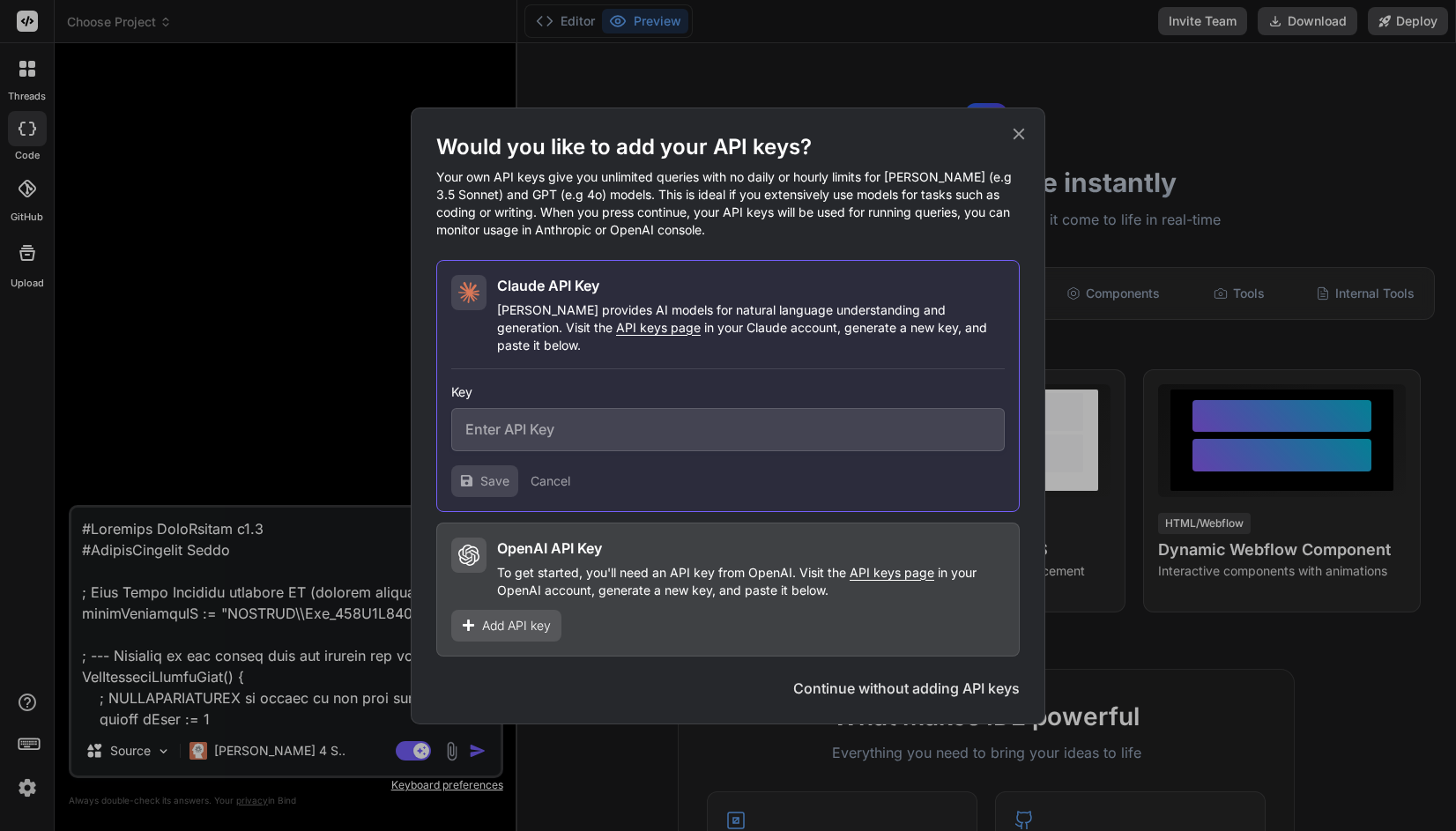
click at [881, 684] on button "Continue without adding API keys" at bounding box center [906, 688] width 226 height 22
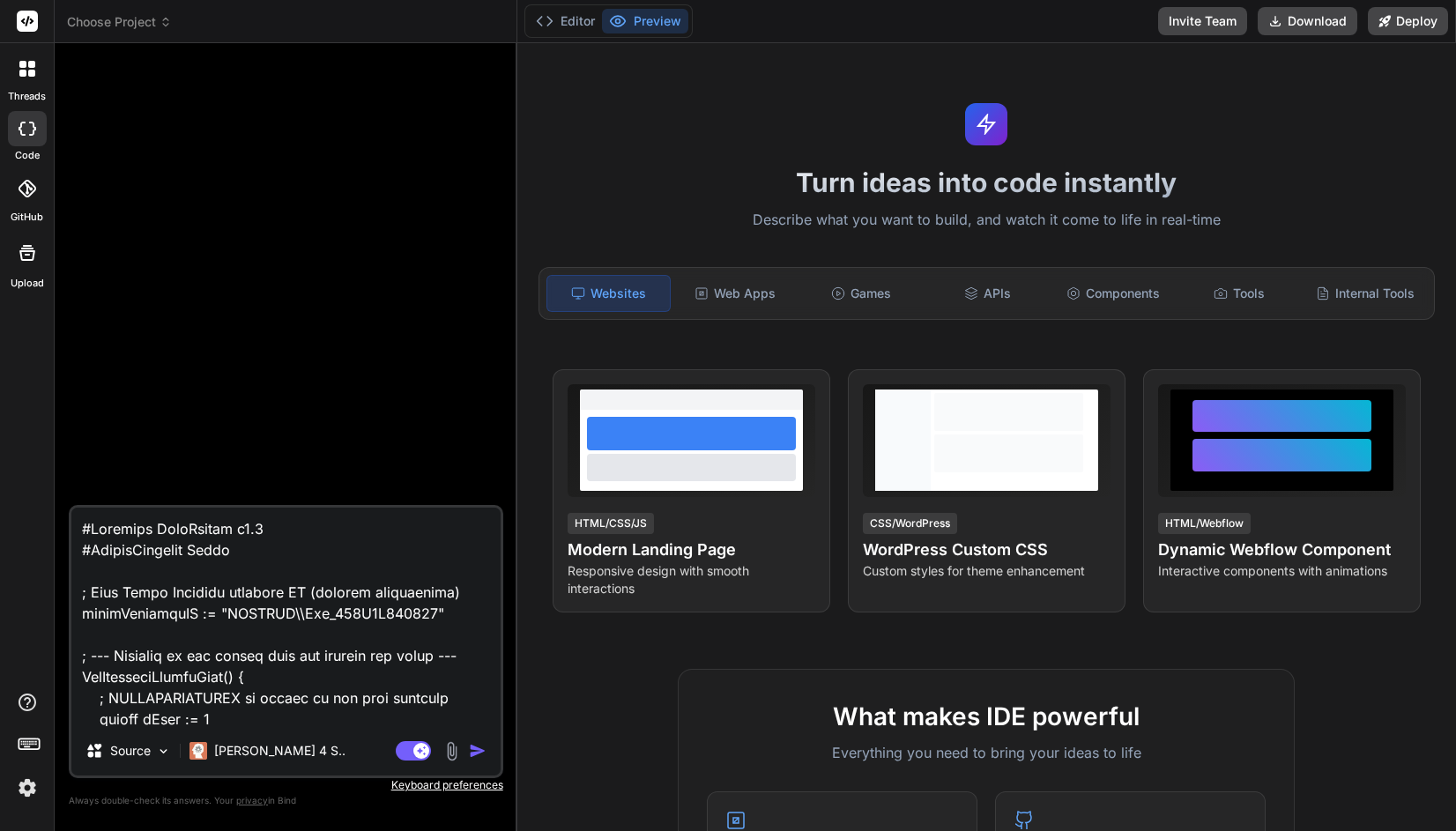
click at [479, 753] on img "button" at bounding box center [478, 751] width 18 height 18
